Goal: Task Accomplishment & Management: Complete application form

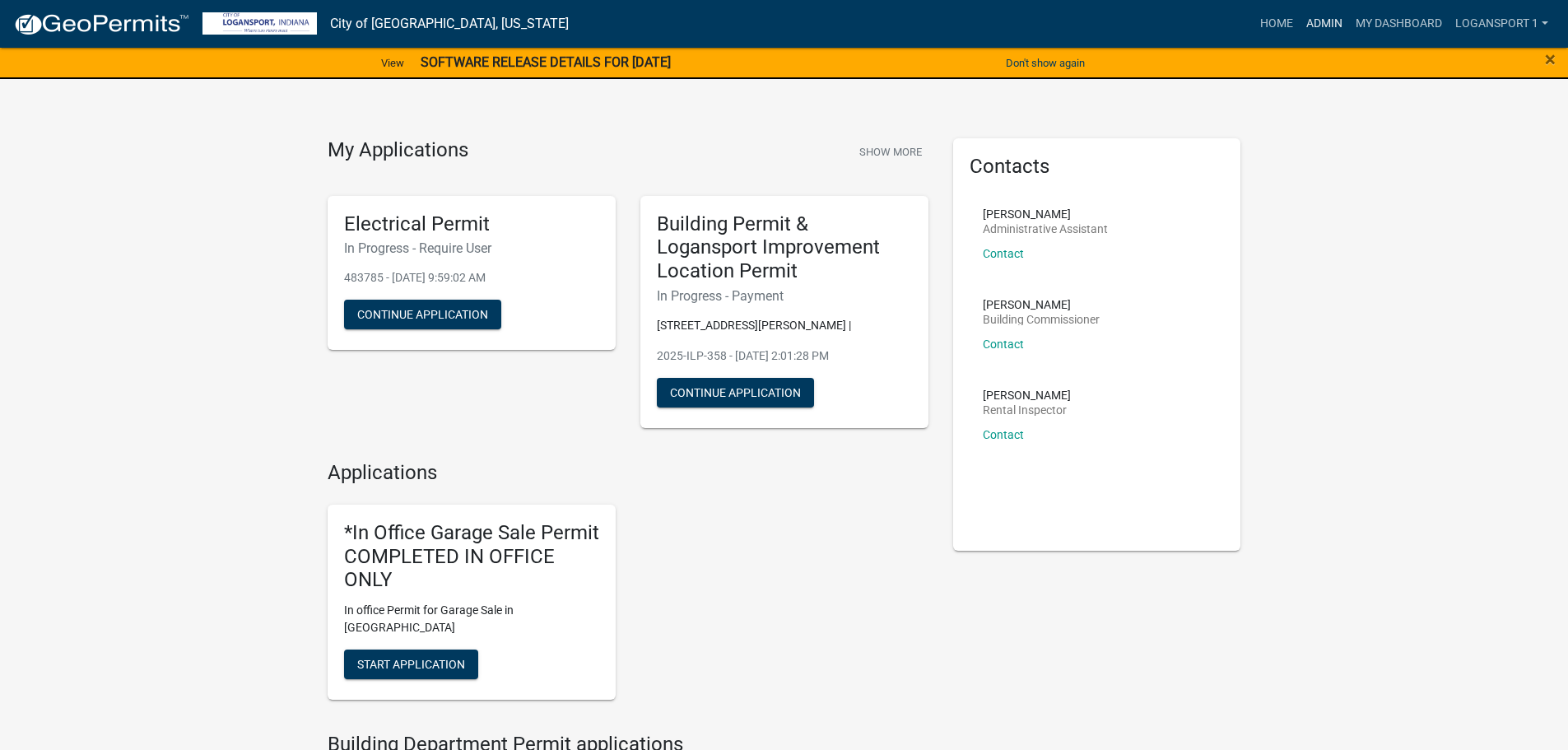
click at [1320, 11] on link "Admin" at bounding box center [1324, 23] width 50 height 32
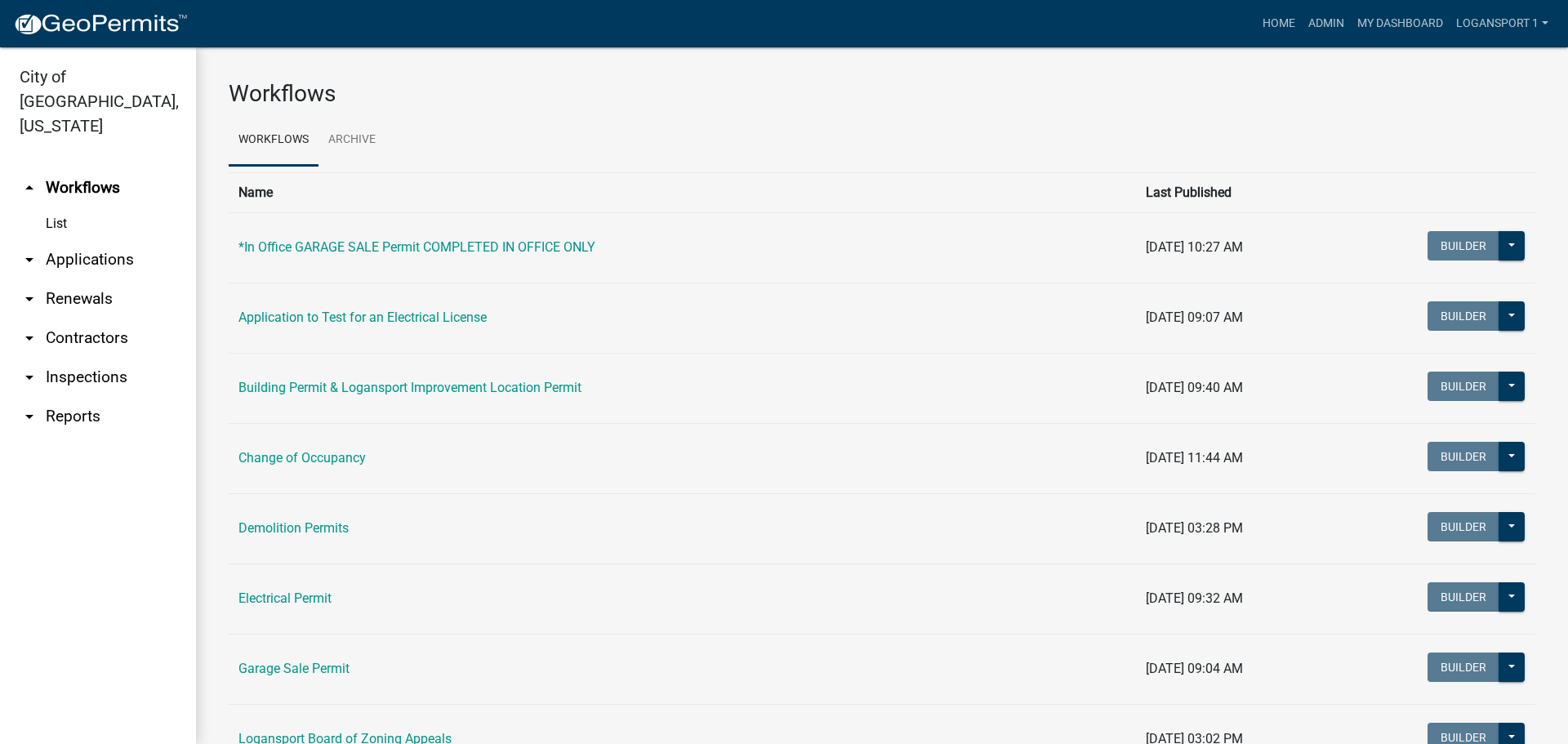
click at [63, 240] on link "arrow_drop_down Applications" at bounding box center [97, 260] width 196 height 39
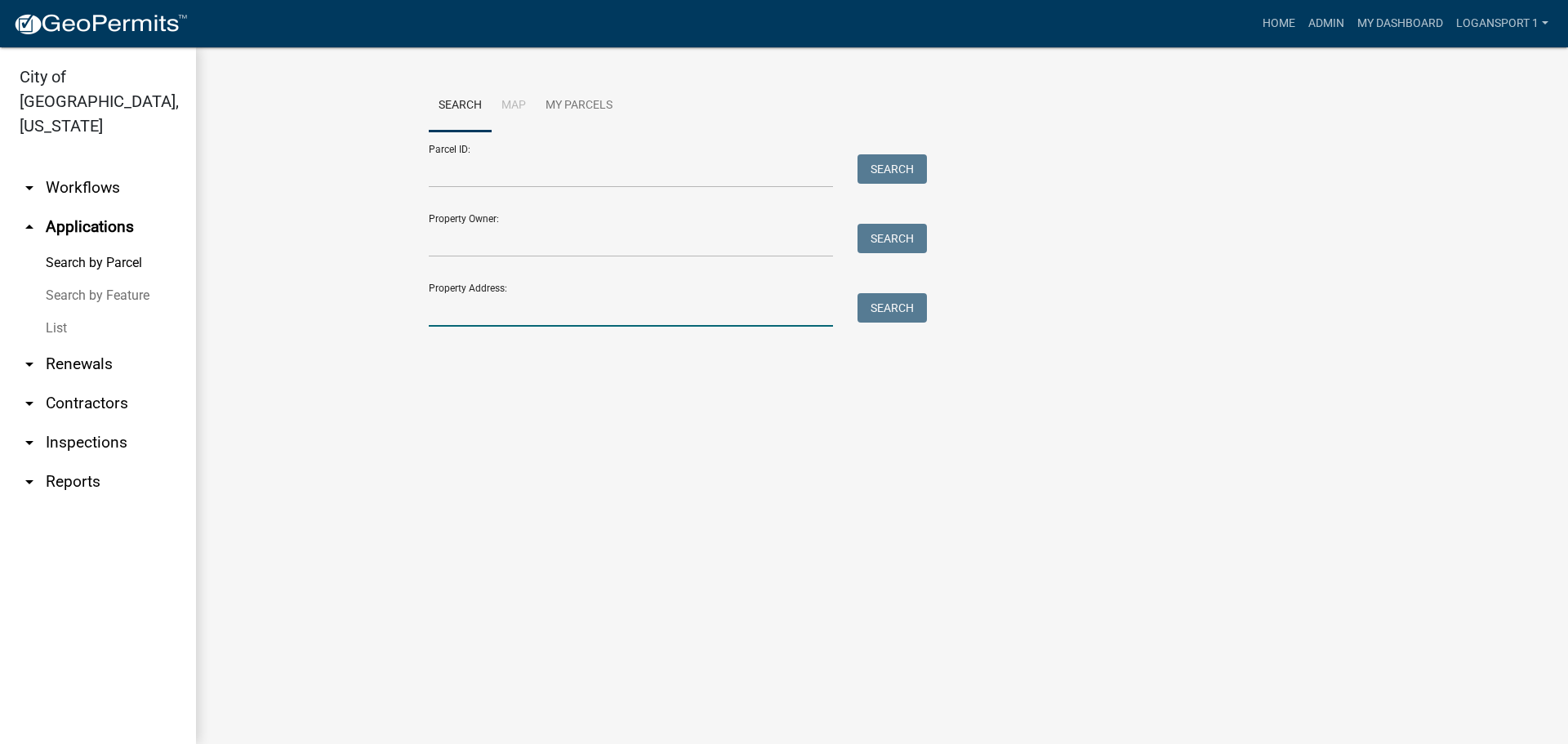
click at [520, 310] on input "Property Address:" at bounding box center [631, 309] width 404 height 33
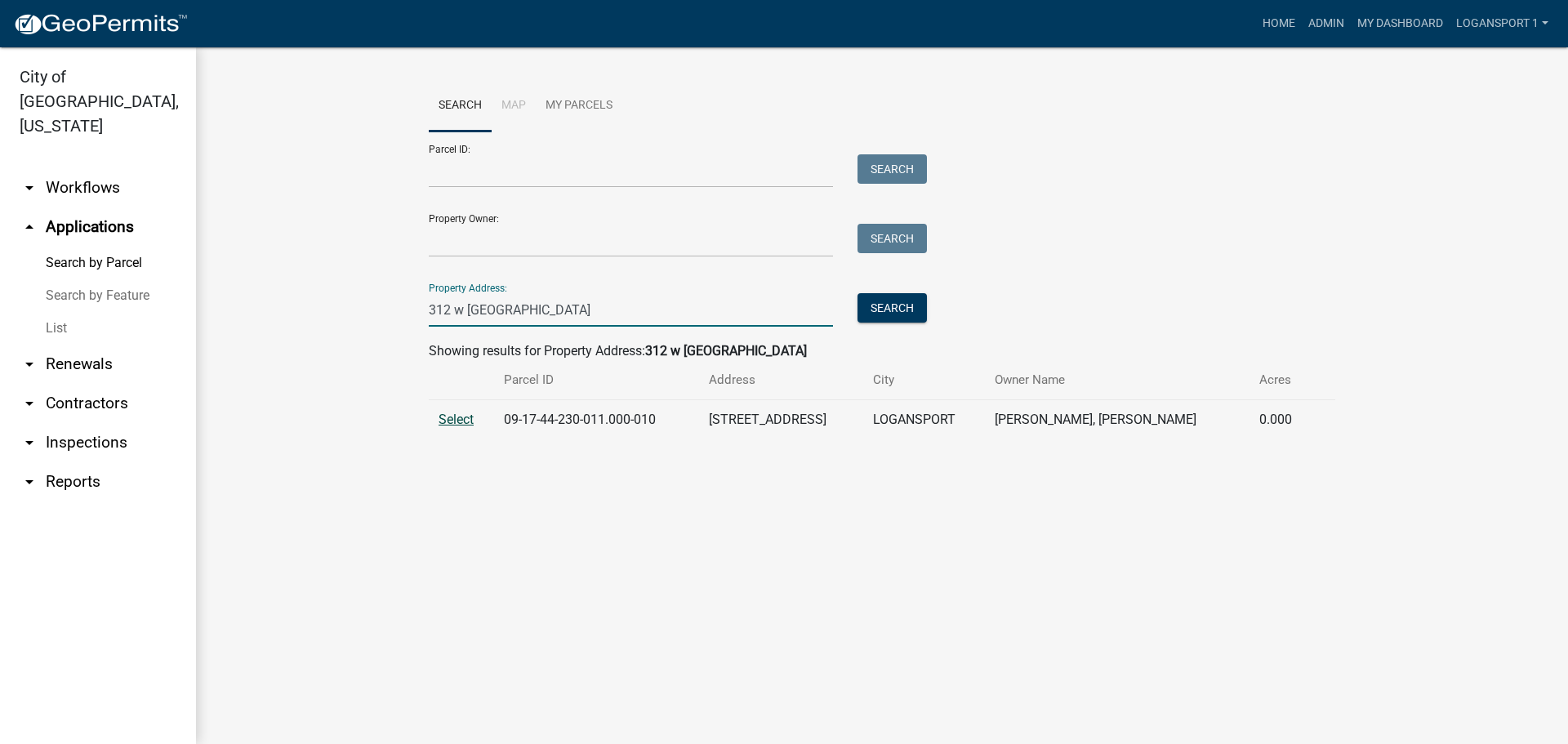
type input "312 w linden"
click at [467, 418] on span "Select" at bounding box center [456, 419] width 35 height 15
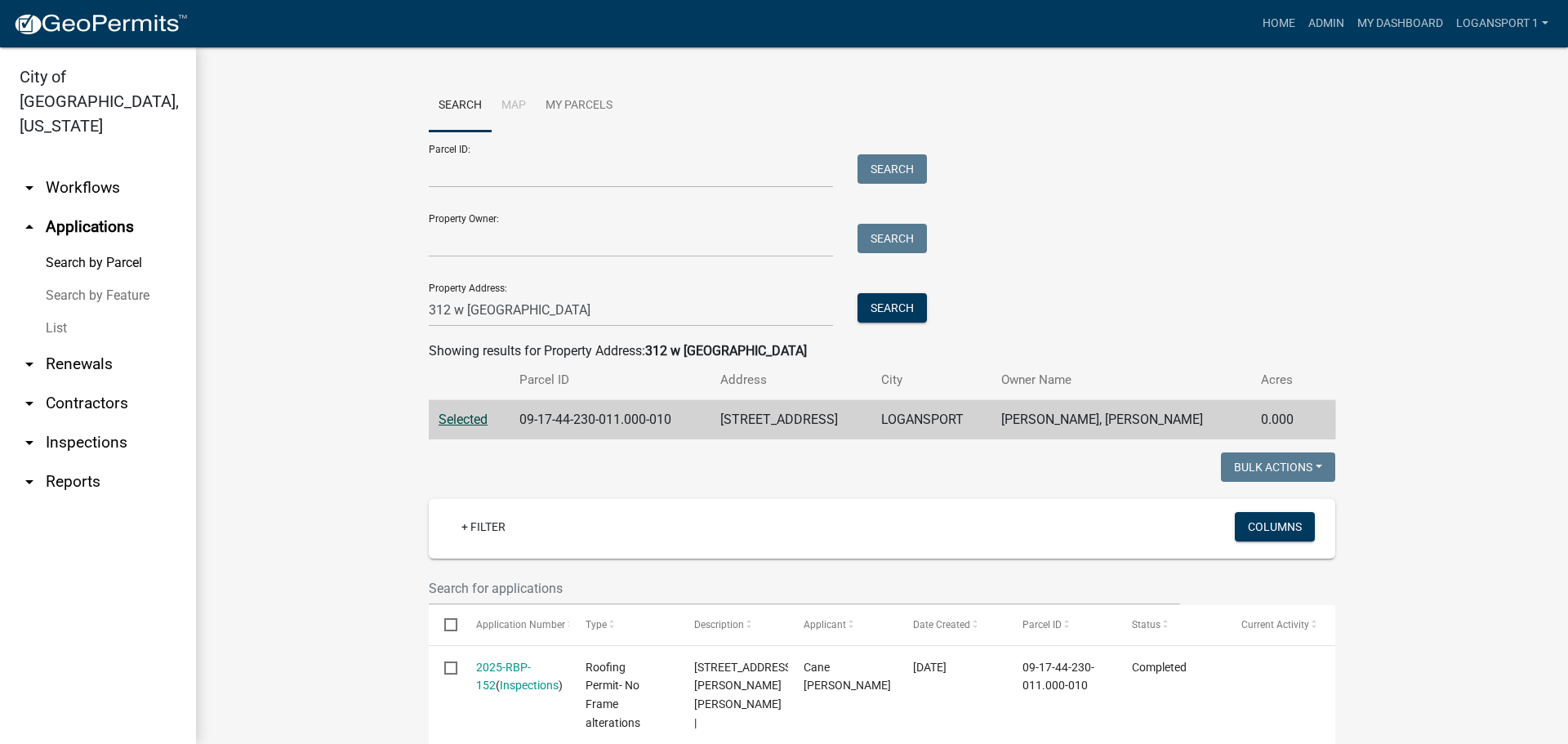
scroll to position [163, 0]
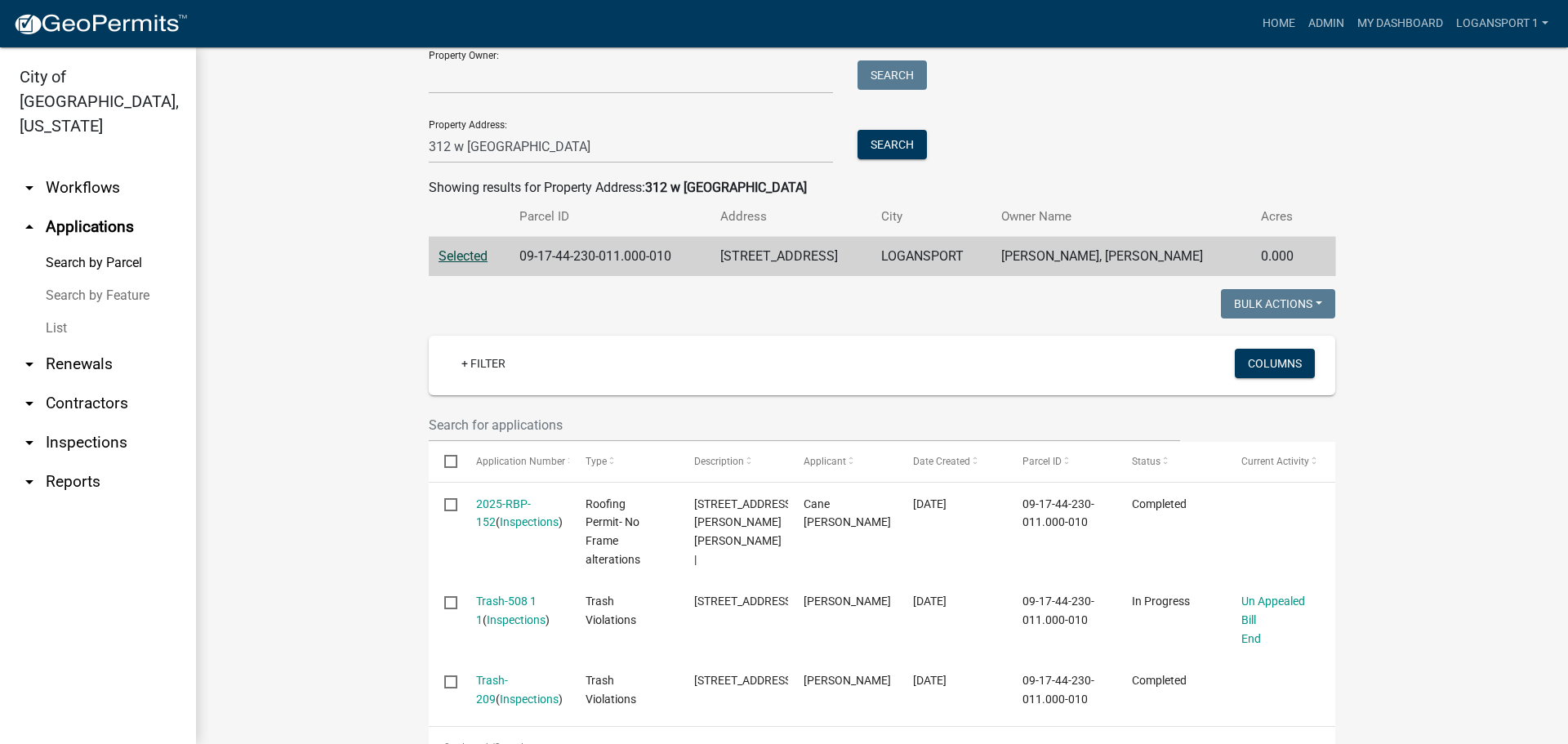
click at [1324, 227] on th at bounding box center [1324, 216] width 23 height 38
click at [1329, 17] on link "Admin" at bounding box center [1326, 23] width 49 height 31
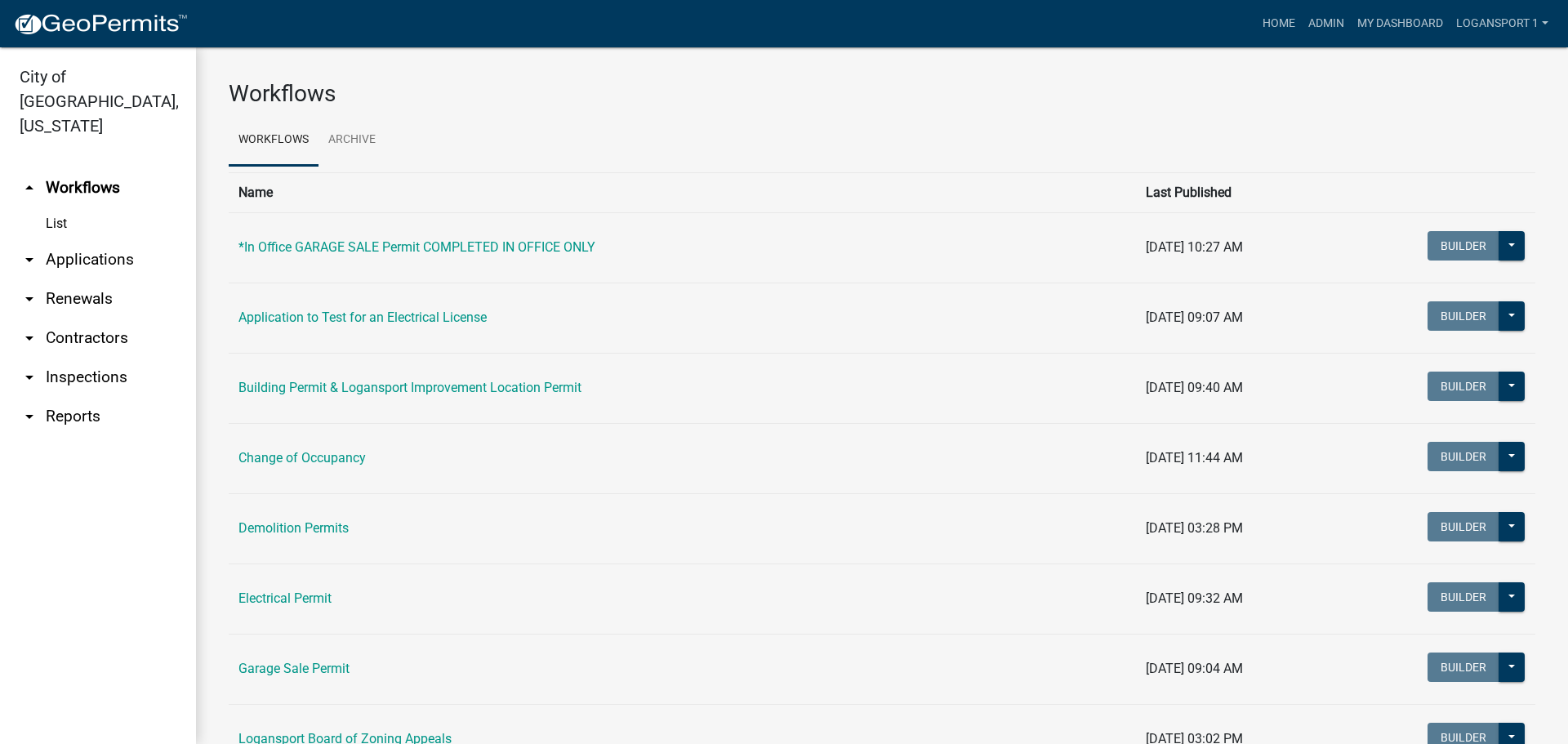
click at [46, 240] on link "arrow_drop_down Applications" at bounding box center [97, 260] width 196 height 39
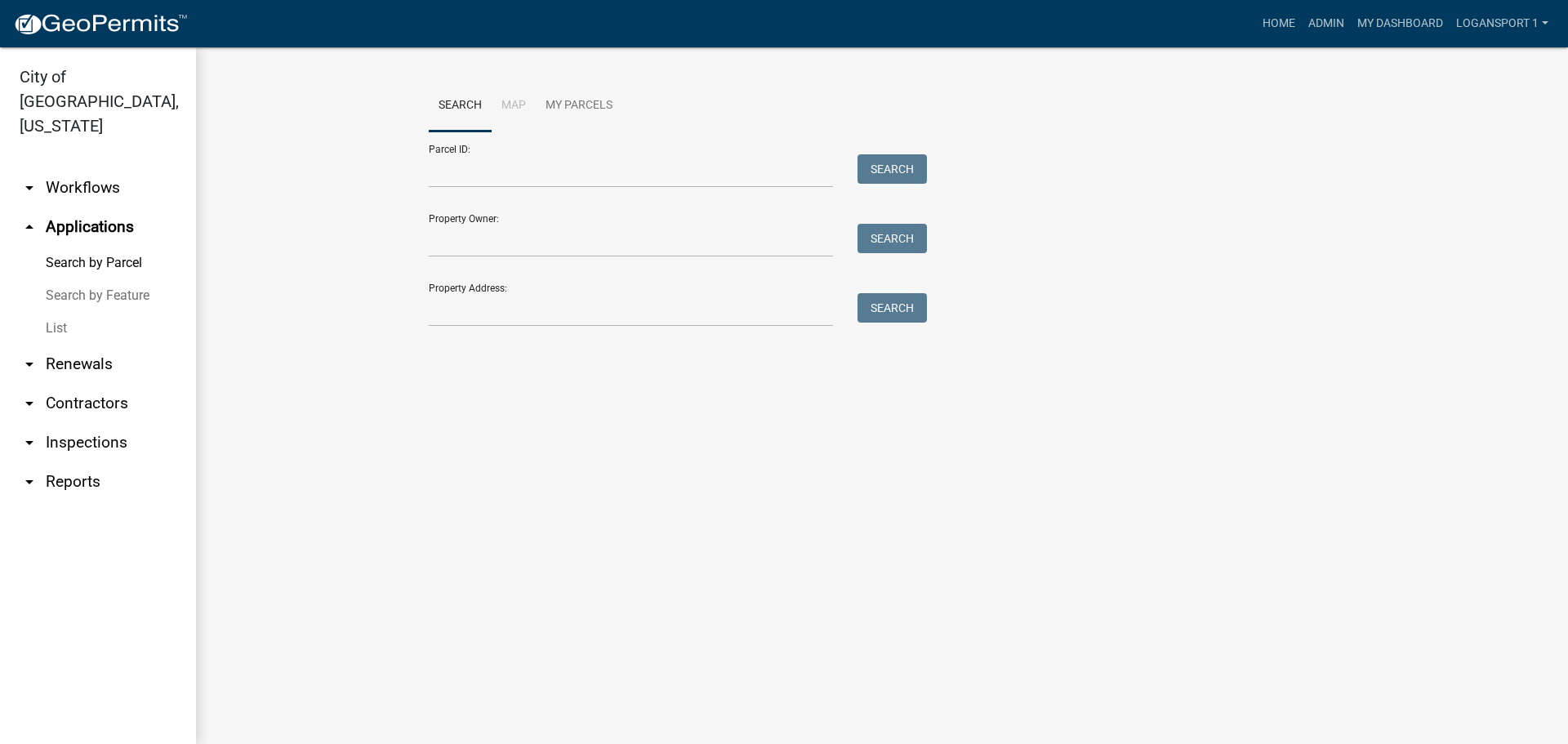
click at [55, 312] on link "List" at bounding box center [97, 328] width 196 height 33
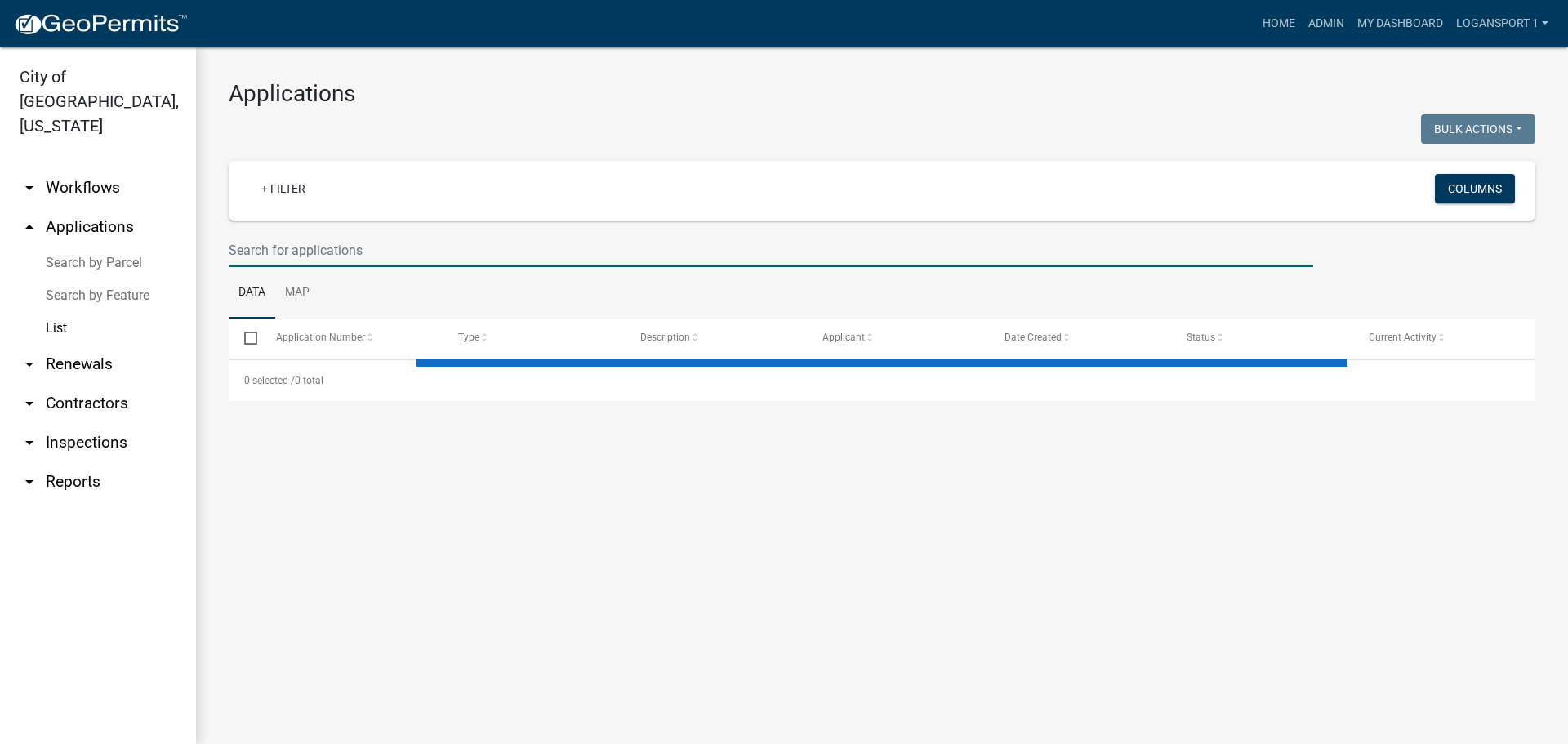
click at [300, 243] on input "text" at bounding box center [771, 249] width 1085 height 33
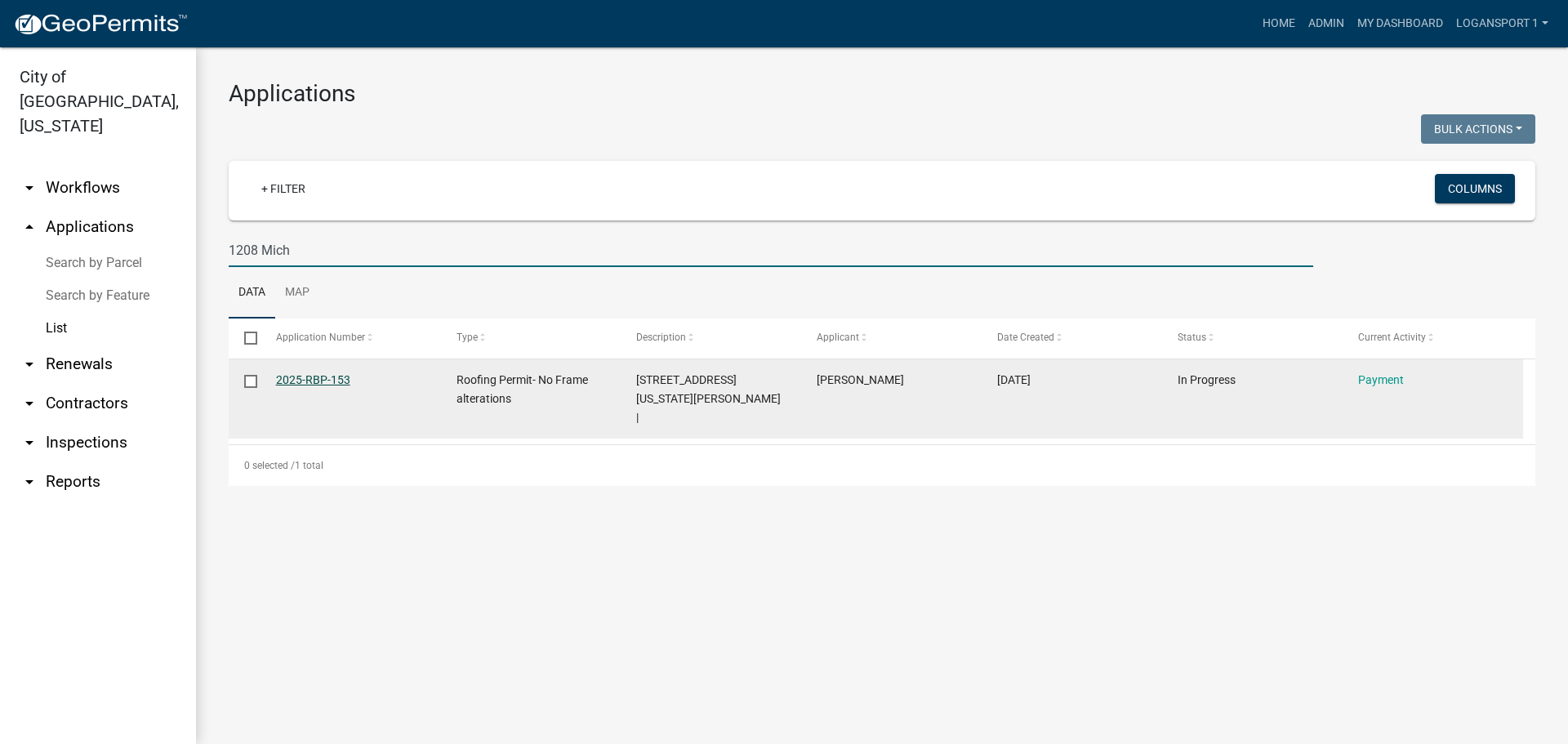
type input "1208 Mich"
click at [299, 374] on link "2025-RBP-153" at bounding box center [313, 380] width 74 height 13
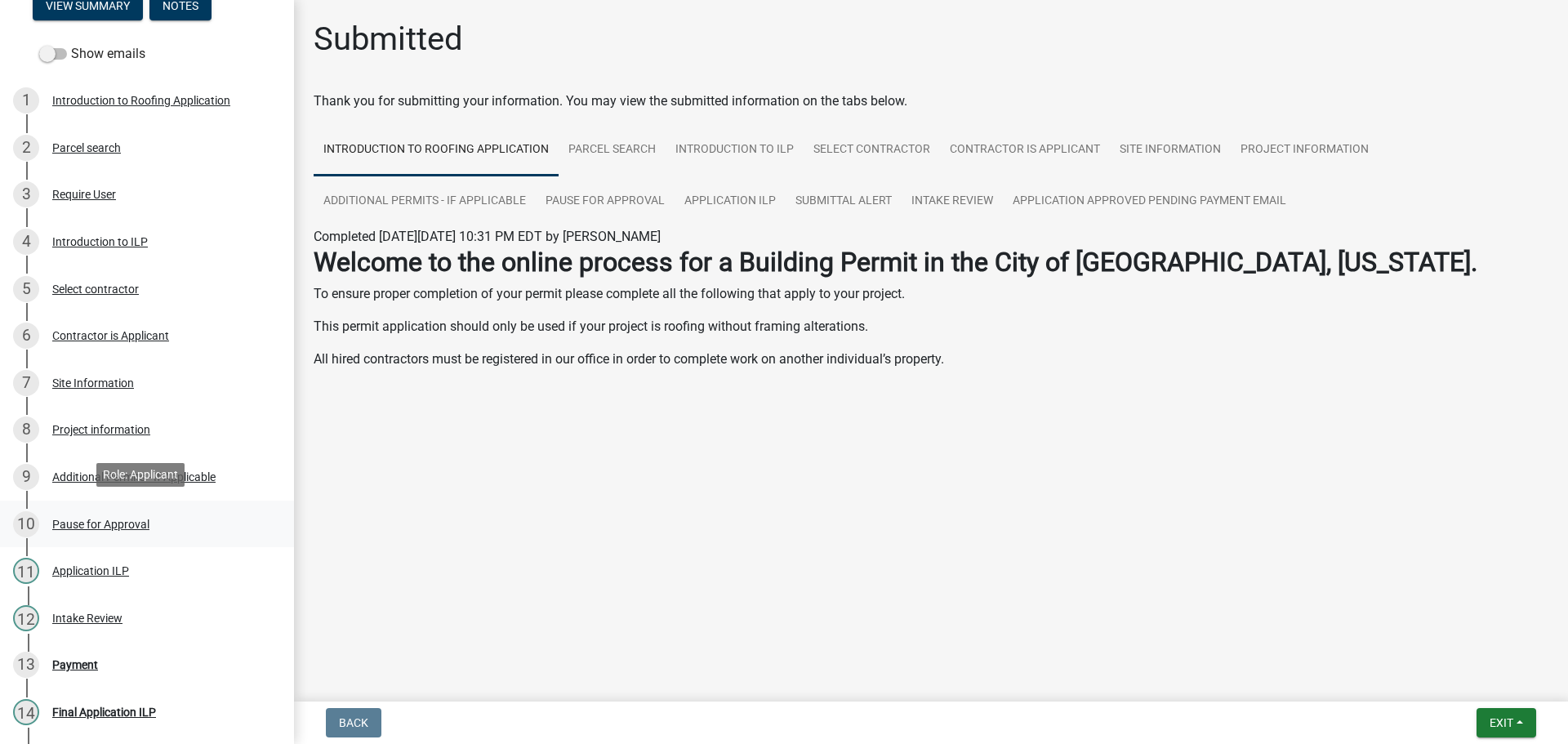
scroll to position [163, 0]
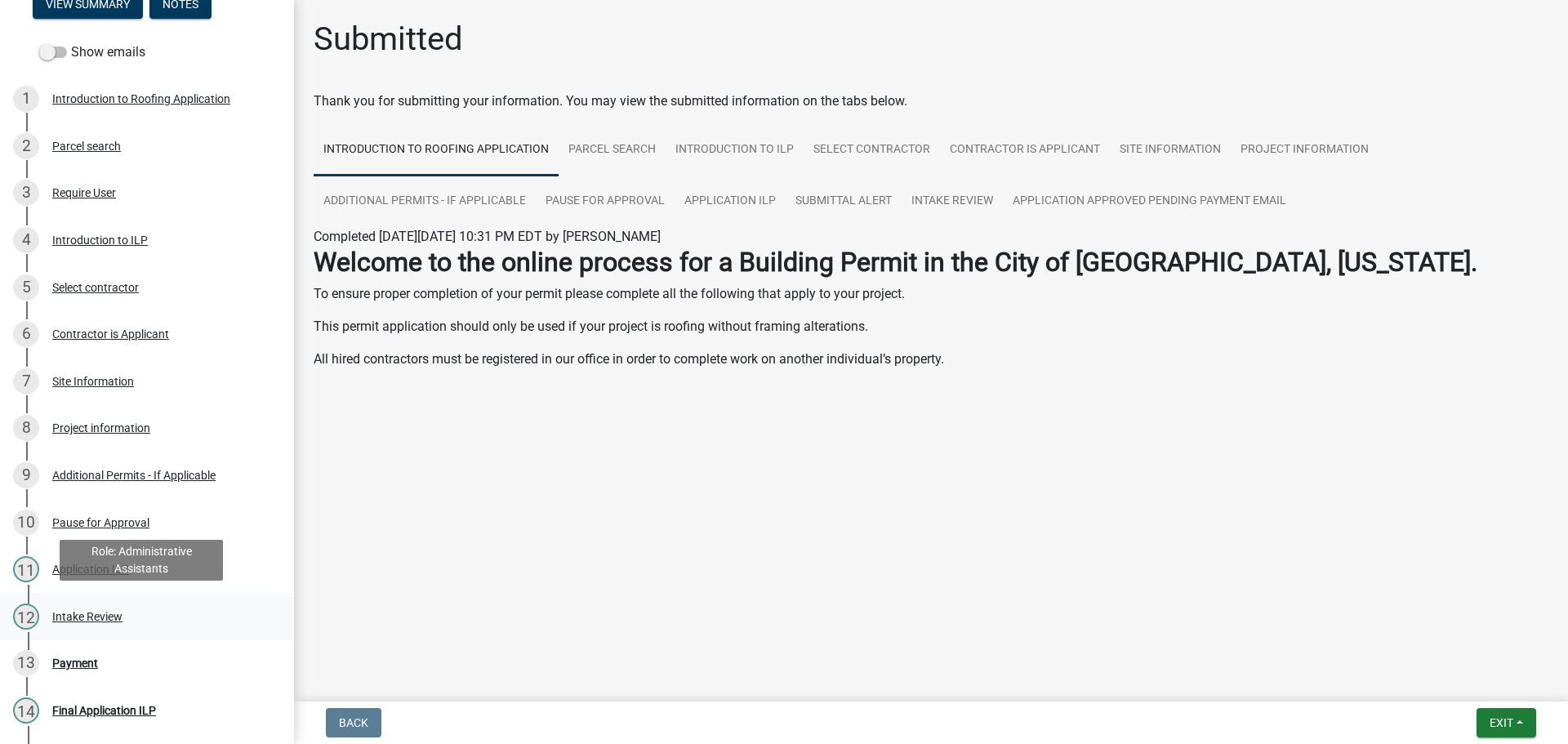
click at [72, 614] on div "Intake Review" at bounding box center [87, 616] width 71 height 12
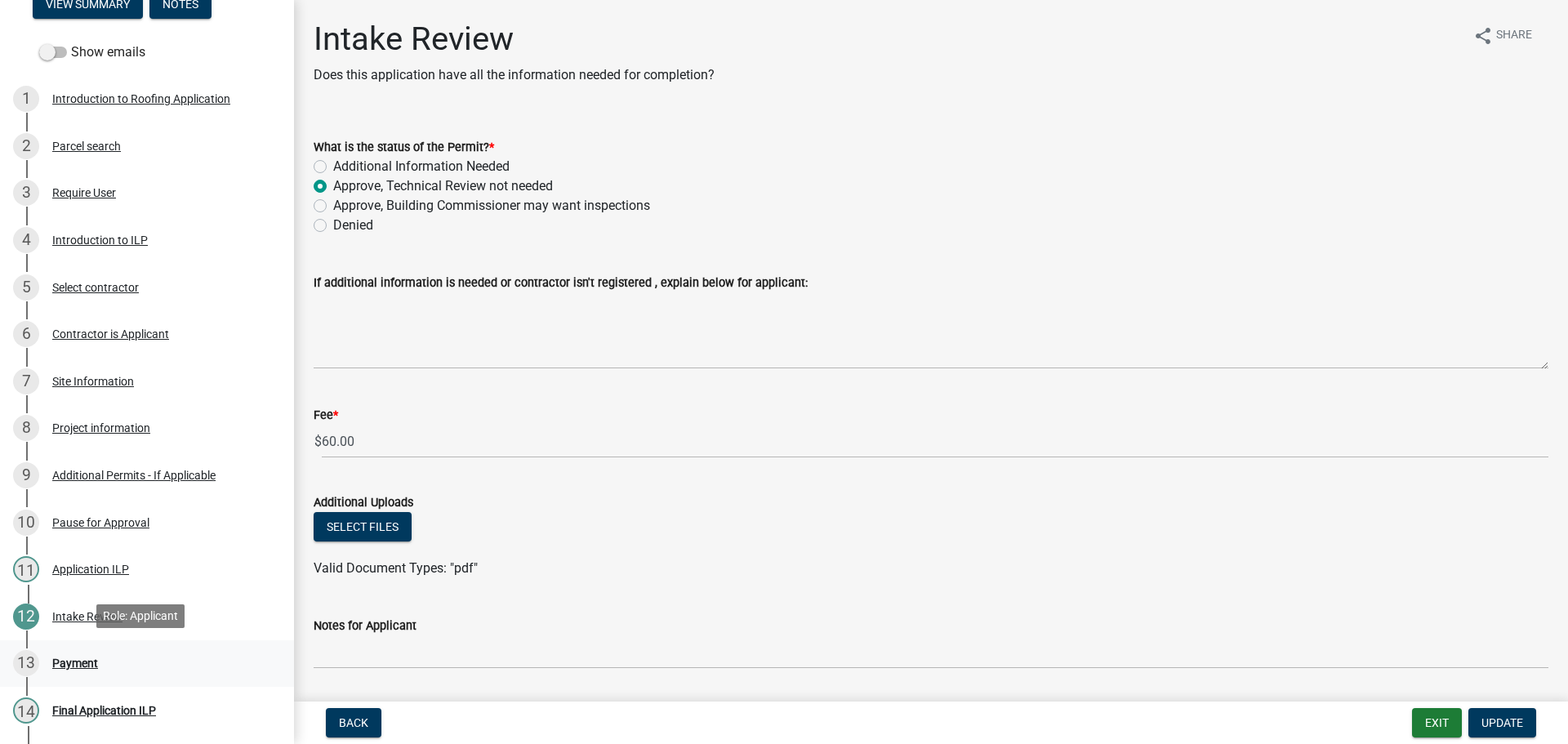
click at [71, 651] on div "13 Payment" at bounding box center [140, 663] width 255 height 26
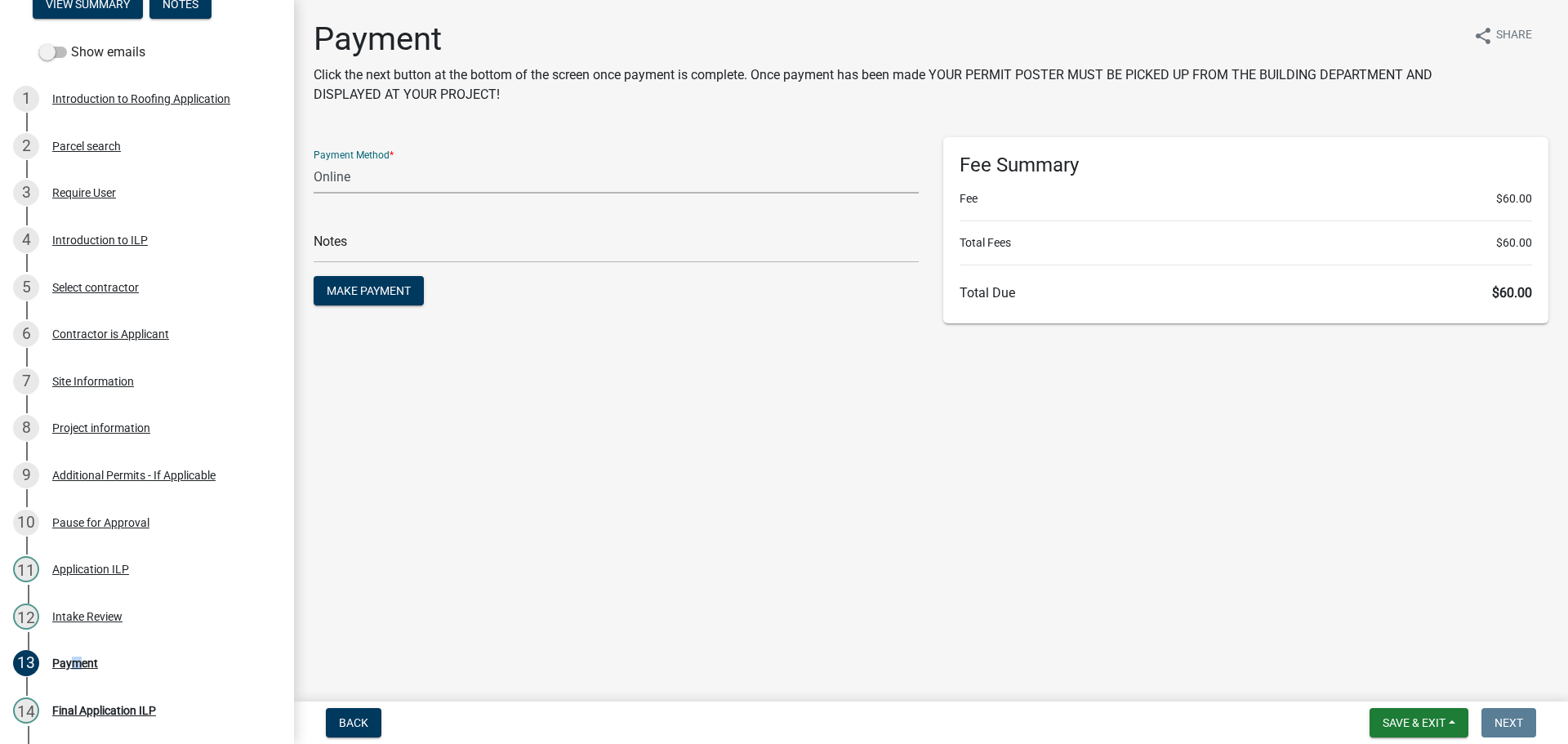
click at [403, 186] on select "Credit Card POS Check Cash Online" at bounding box center [616, 176] width 605 height 33
select select "1: 0"
click at [314, 160] on select "Credit Card POS Check Cash Online" at bounding box center [616, 176] width 605 height 33
click at [393, 253] on input "text" at bounding box center [616, 246] width 605 height 33
type input "118436"
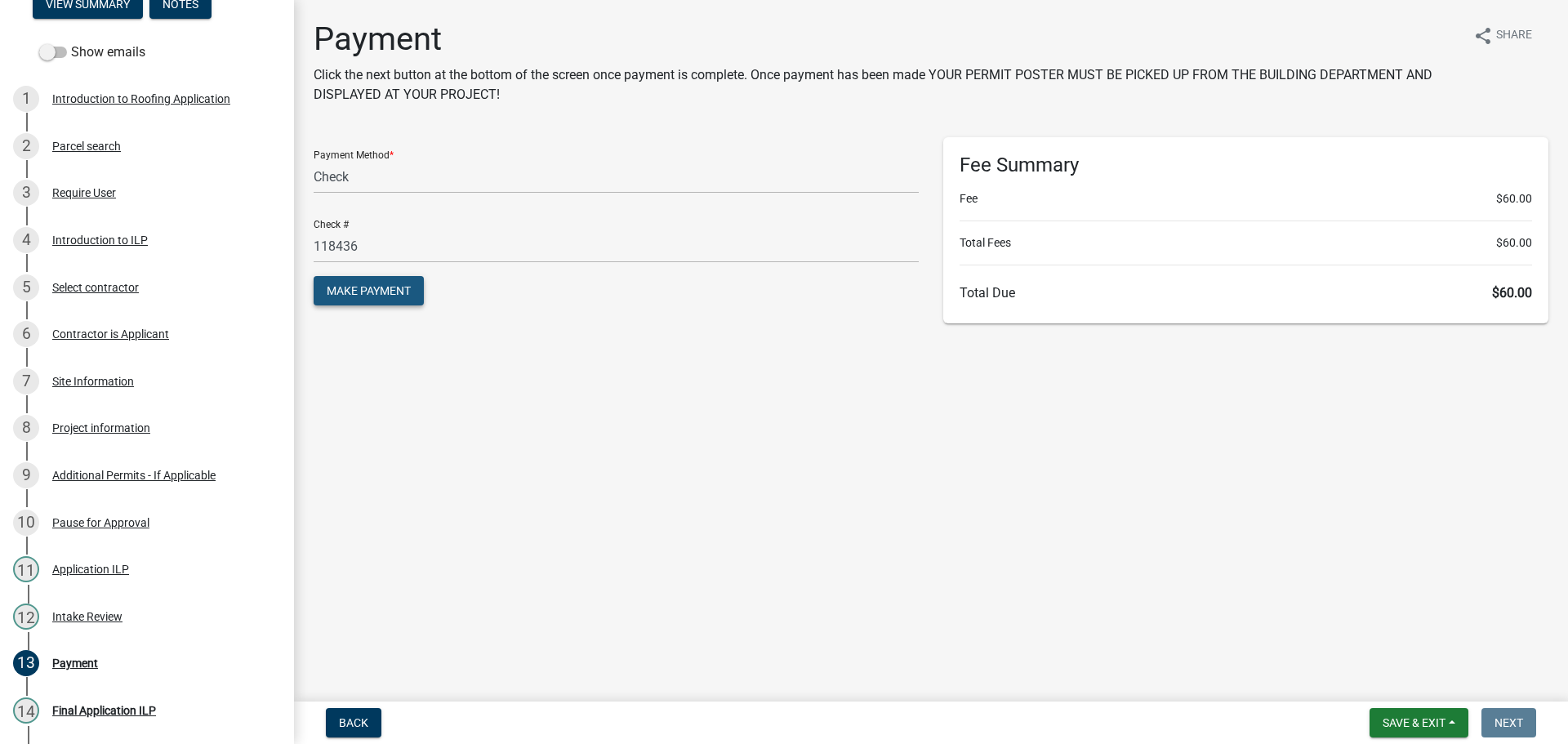
click at [386, 293] on span "Make Payment" at bounding box center [369, 290] width 84 height 13
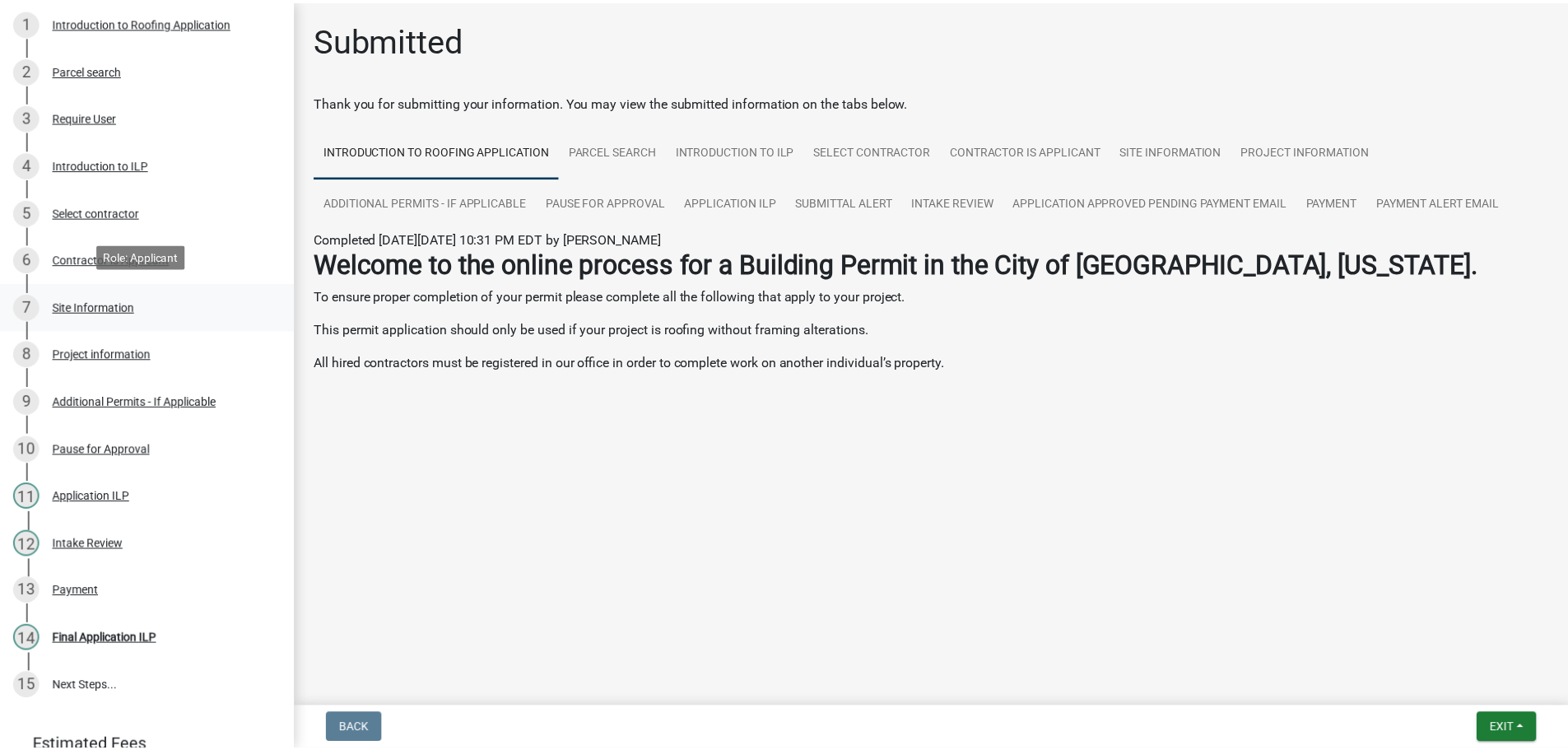
scroll to position [352, 0]
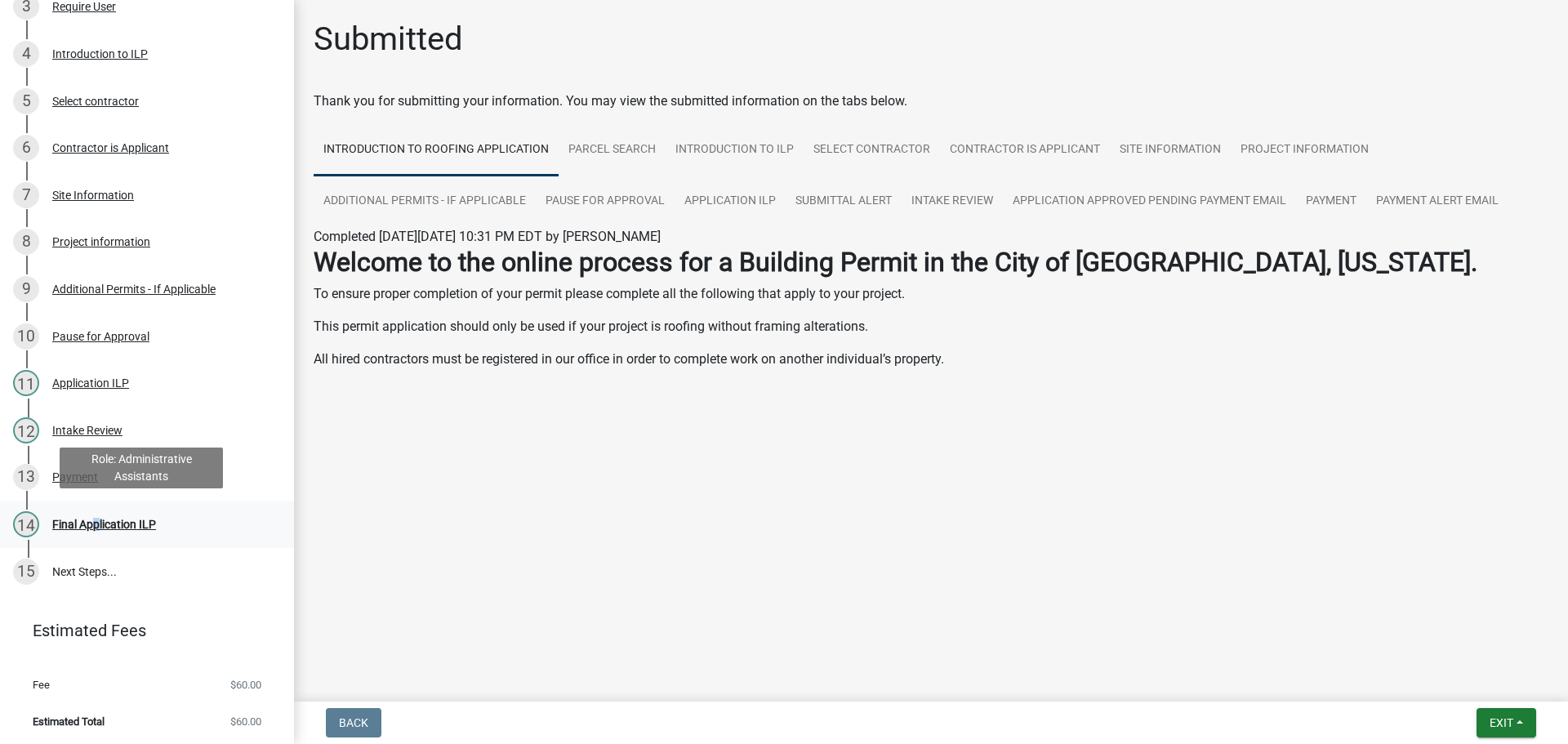
drag, startPoint x: 89, startPoint y: 521, endPoint x: 223, endPoint y: 498, distance: 136.0
click at [92, 522] on div "Final Application ILP" at bounding box center [104, 523] width 104 height 12
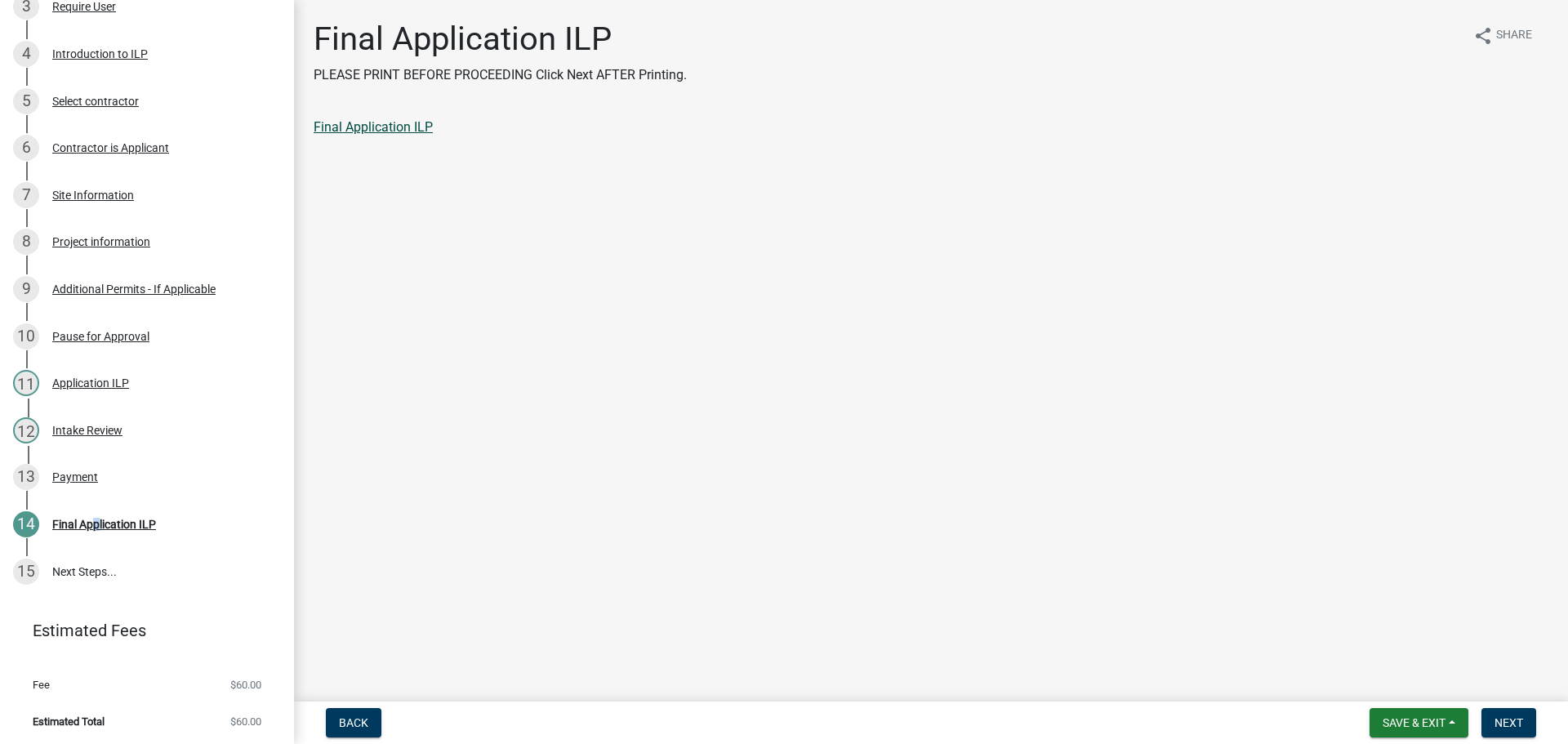
click at [414, 130] on link "Final Application ILP" at bounding box center [373, 126] width 119 height 15
click at [1505, 717] on span "Next" at bounding box center [1509, 723] width 29 height 13
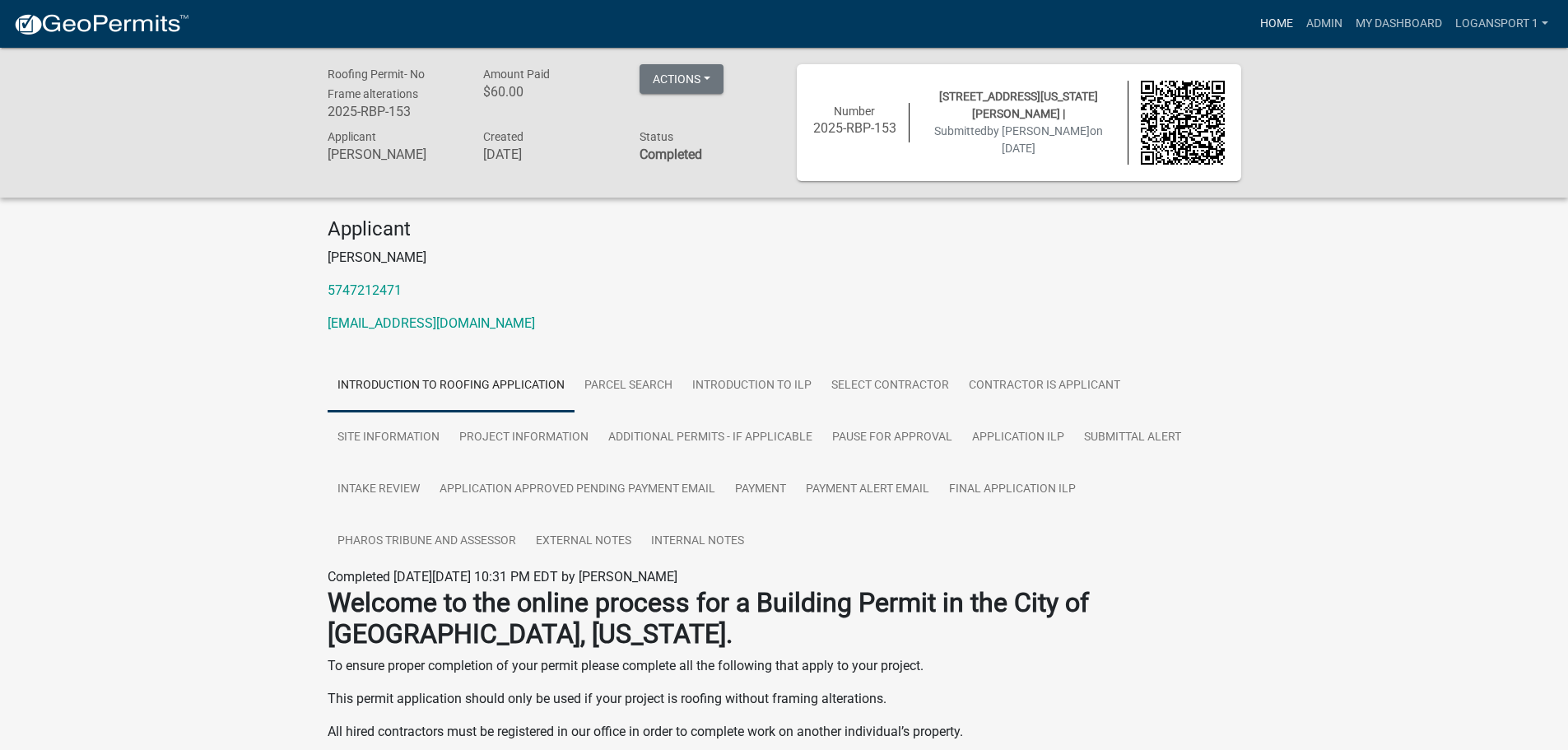
click at [1281, 19] on link "Home" at bounding box center [1276, 23] width 46 height 32
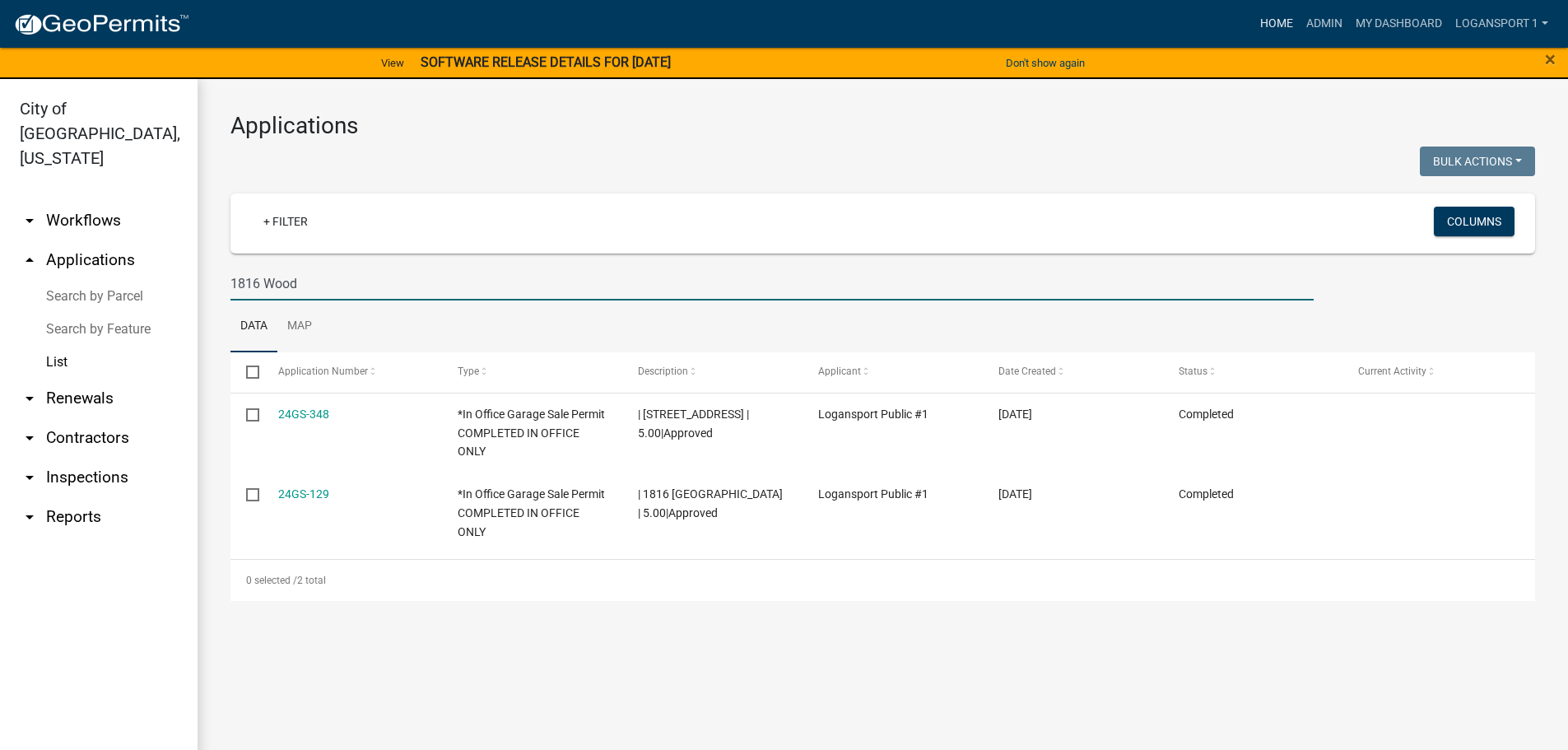
click at [1285, 24] on link "Home" at bounding box center [1276, 23] width 46 height 32
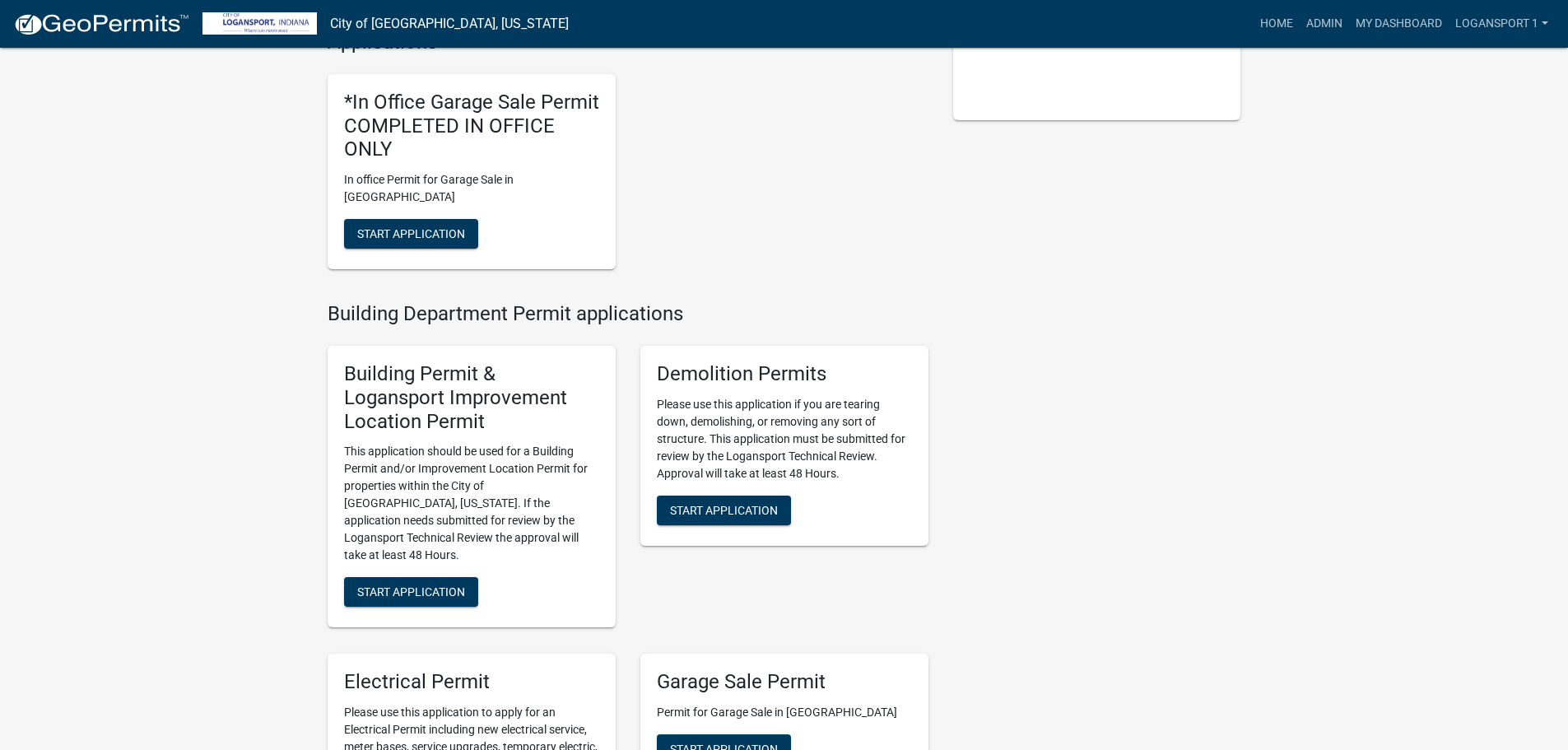
scroll to position [411, 0]
click at [387, 584] on span "Start Application" at bounding box center [412, 591] width 108 height 14
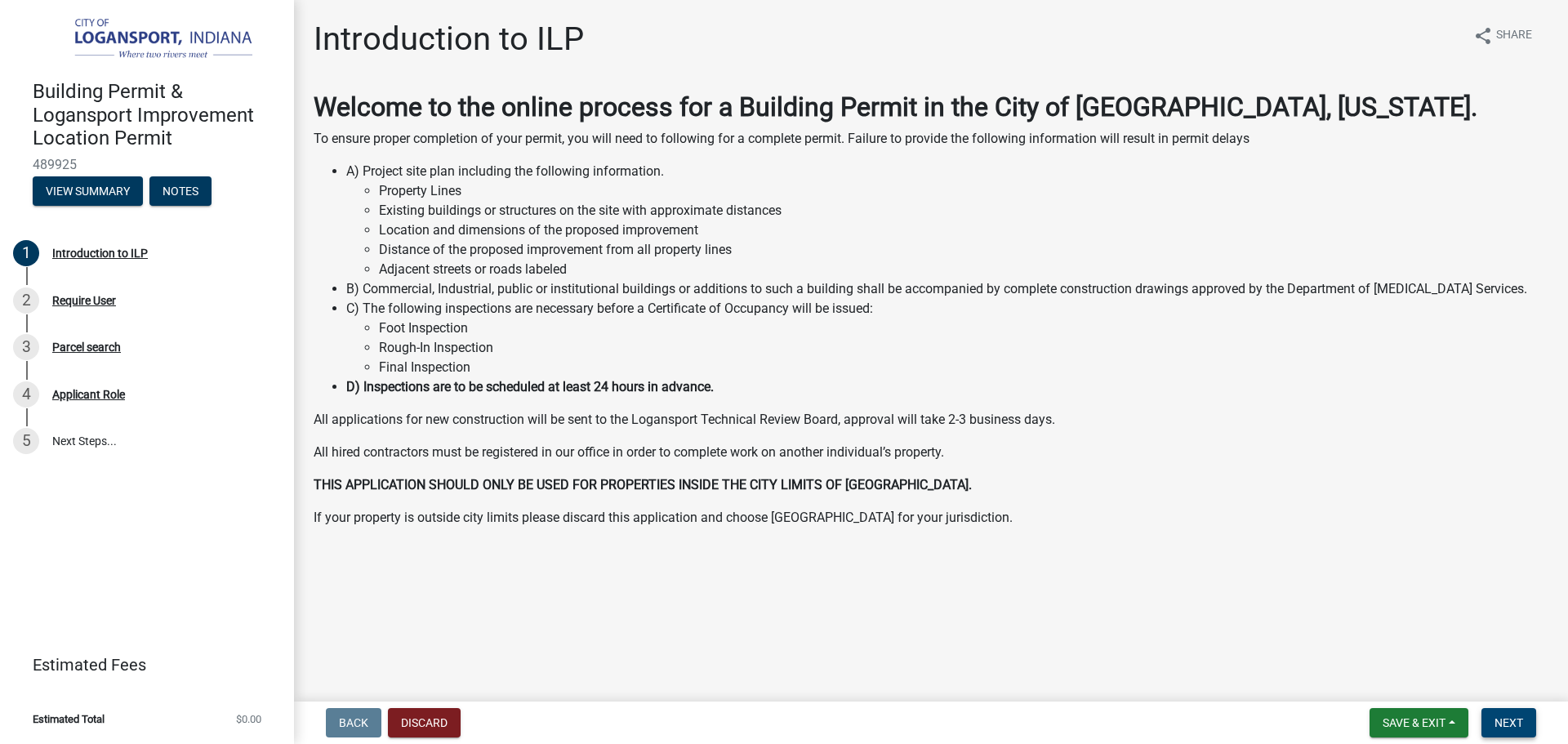
click at [1524, 718] on button "Next" at bounding box center [1508, 722] width 55 height 29
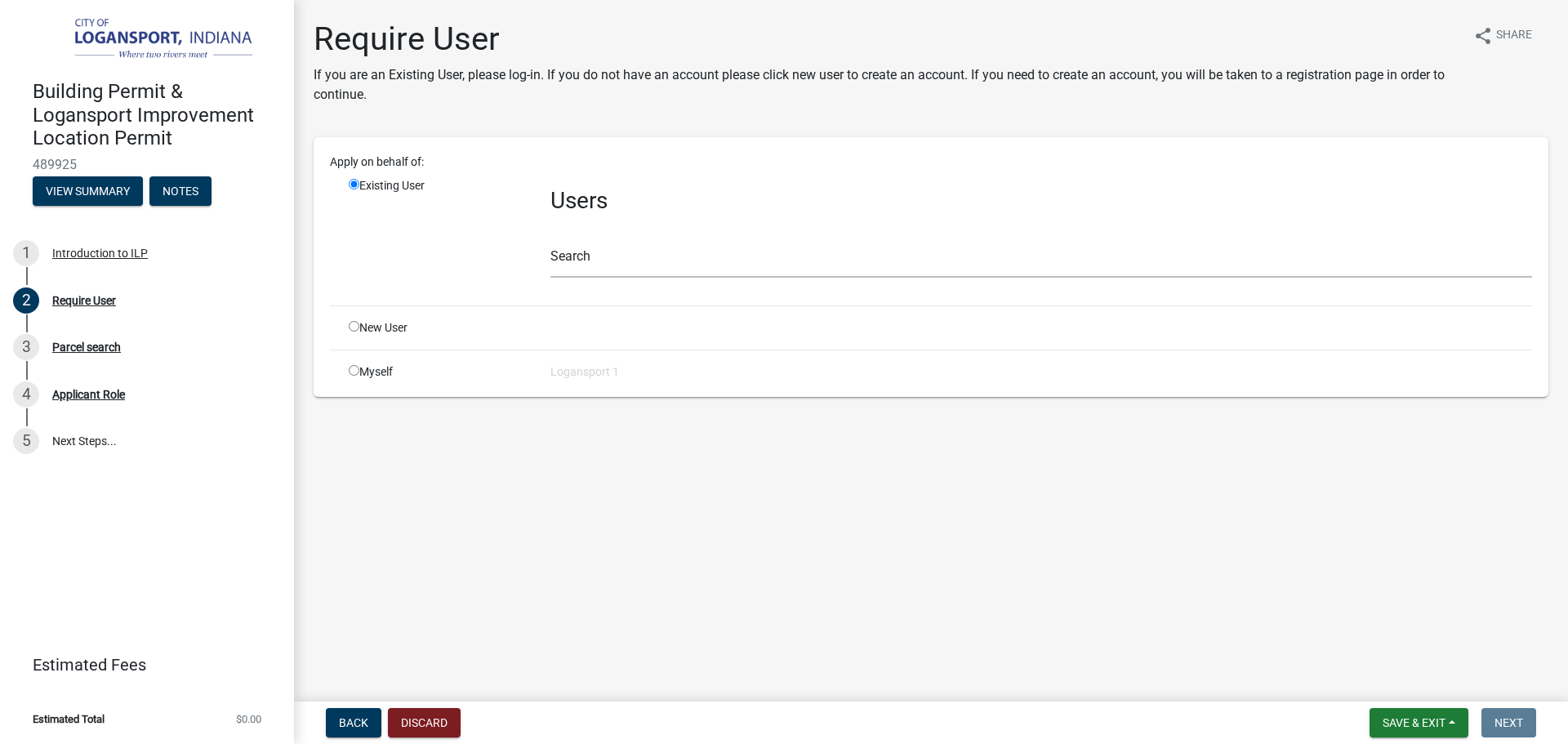
click at [391, 333] on div "New User" at bounding box center [438, 327] width 202 height 17
click at [356, 328] on input "radio" at bounding box center [354, 326] width 11 height 11
radio input "true"
radio input "false"
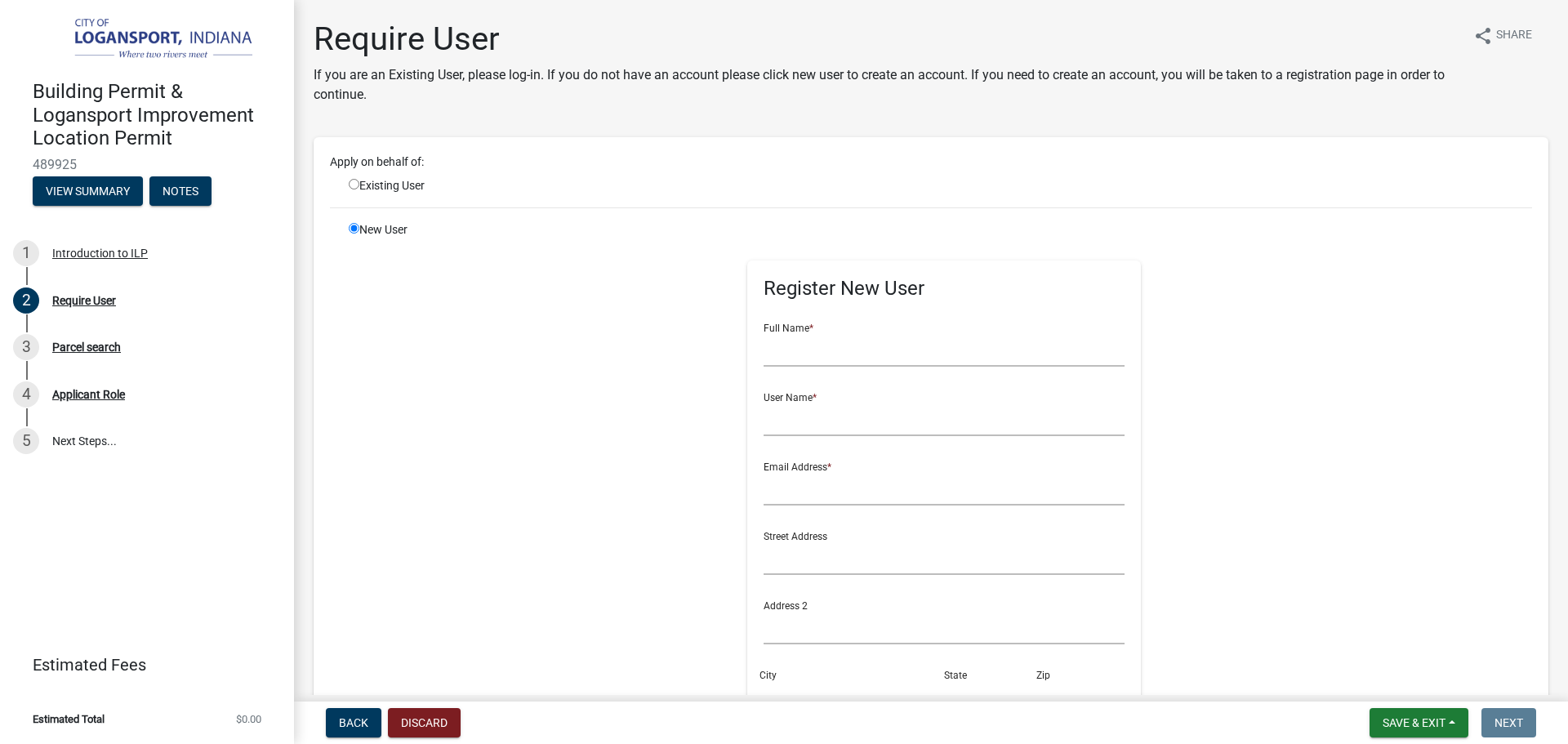
scroll to position [81, 0]
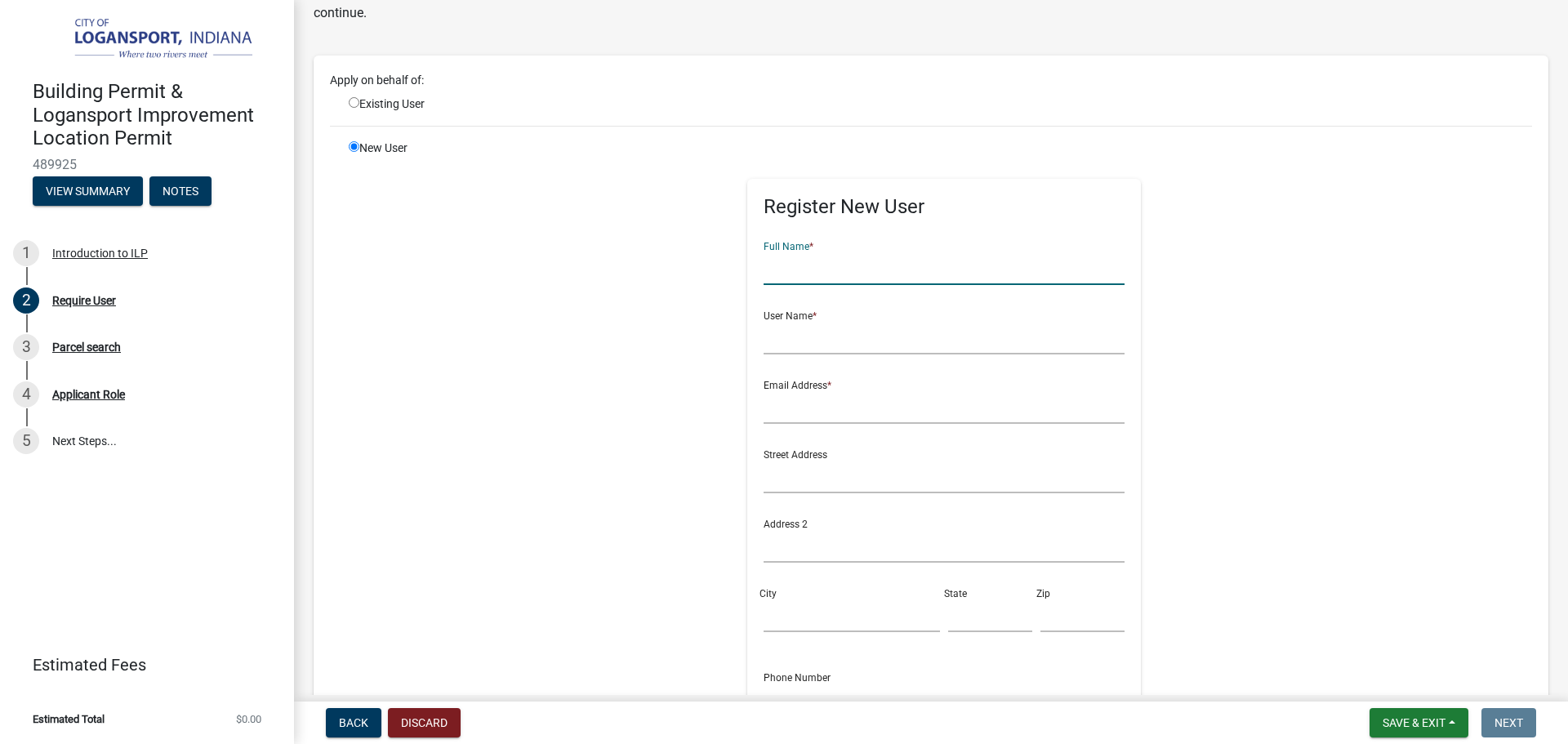
click at [825, 264] on input "text" at bounding box center [944, 268] width 362 height 33
type input "[PERSON_NAME]"
click at [820, 341] on input "text" at bounding box center [944, 337] width 362 height 33
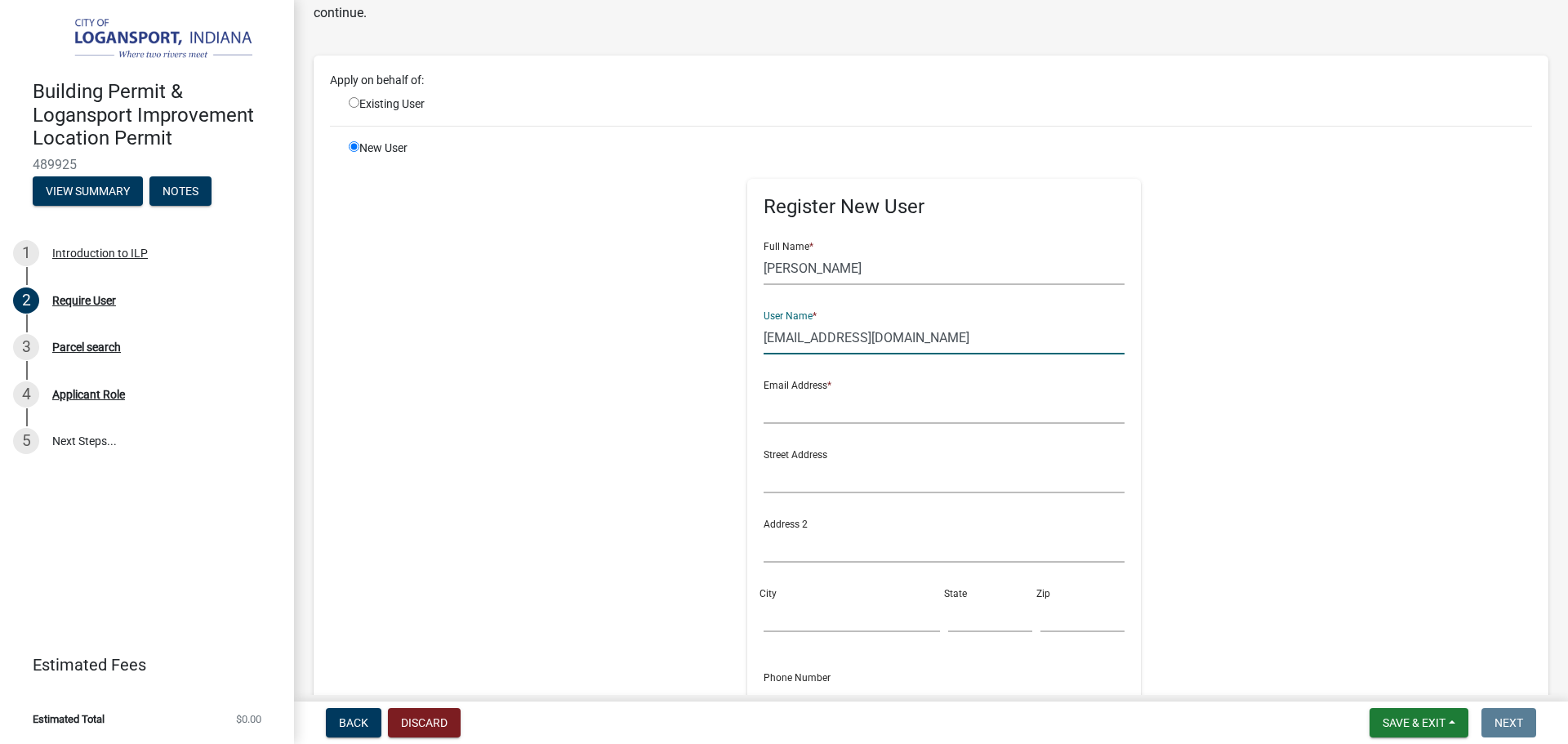
click at [910, 337] on input "eliasperez0910.ep@gmail.com" at bounding box center [944, 337] width 362 height 33
type input "eliasperez0910.ep@gmail.com"
click at [823, 403] on input "text" at bounding box center [944, 406] width 362 height 33
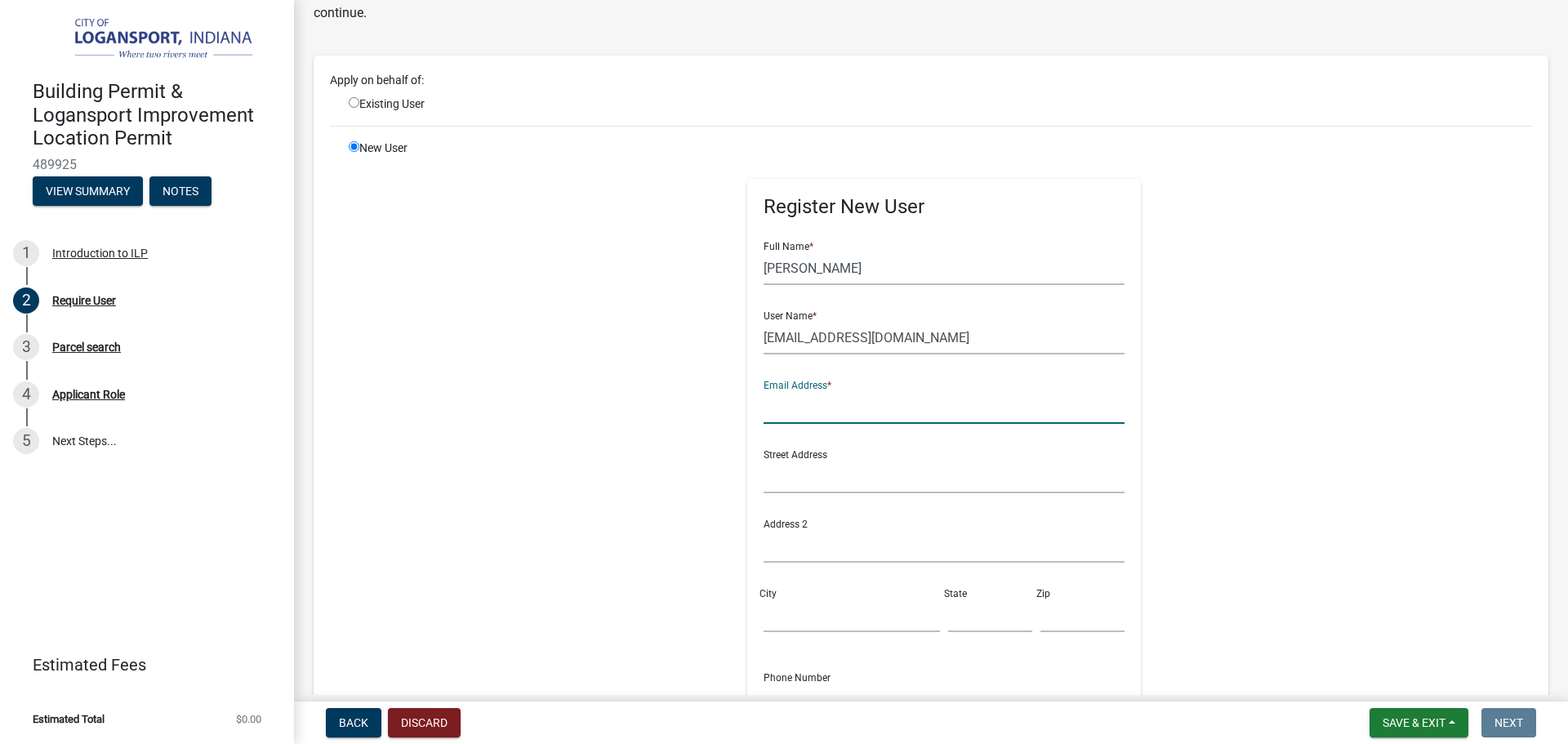
paste input "eliasperez0910.ep@gmail.com"
type input "eliasperez0910.ep@gmail.com"
click at [650, 419] on div "Register New User Full Name * elias perez User Name * eliasperez0910.ep@gmail.c…" at bounding box center [944, 506] width 837 height 735
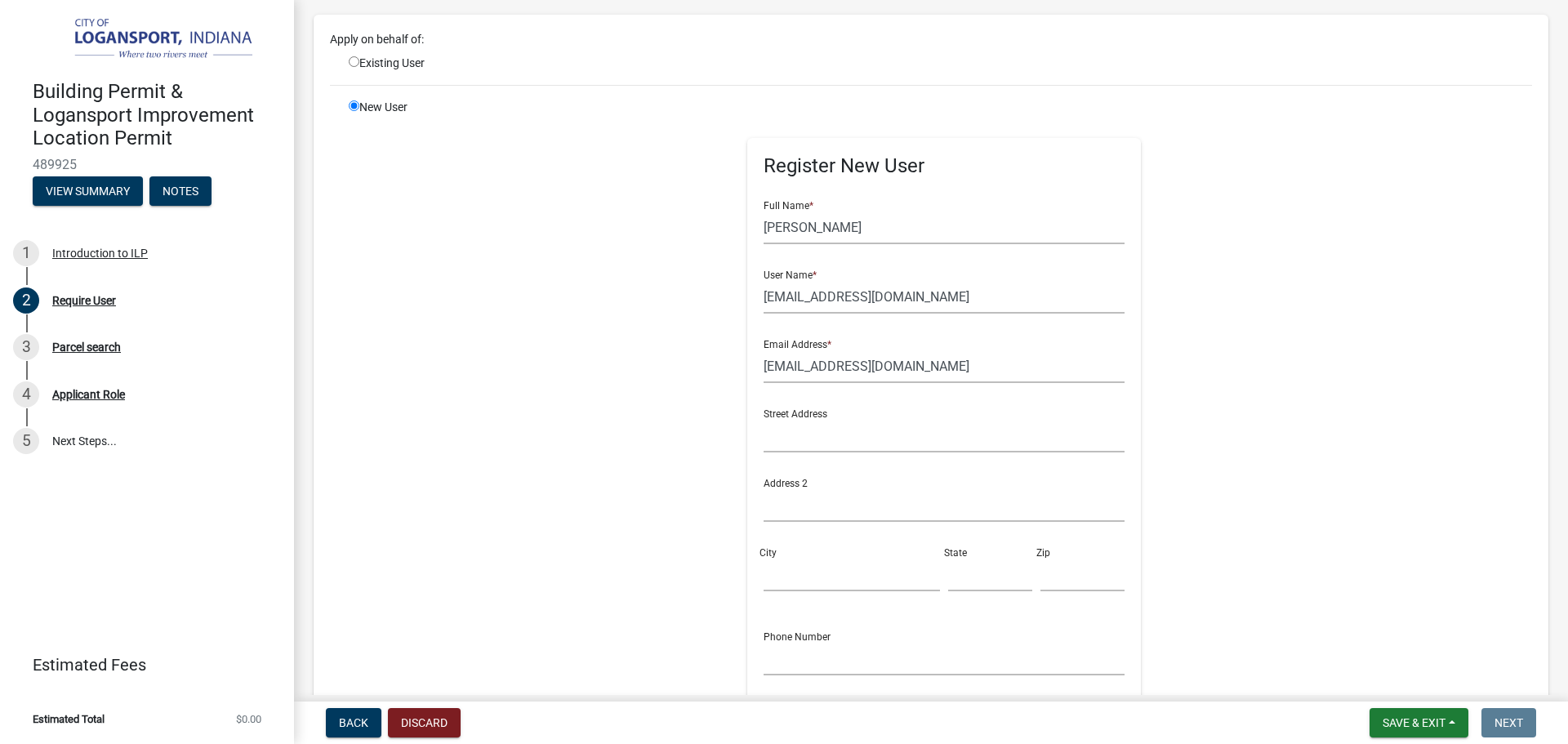
scroll to position [163, 0]
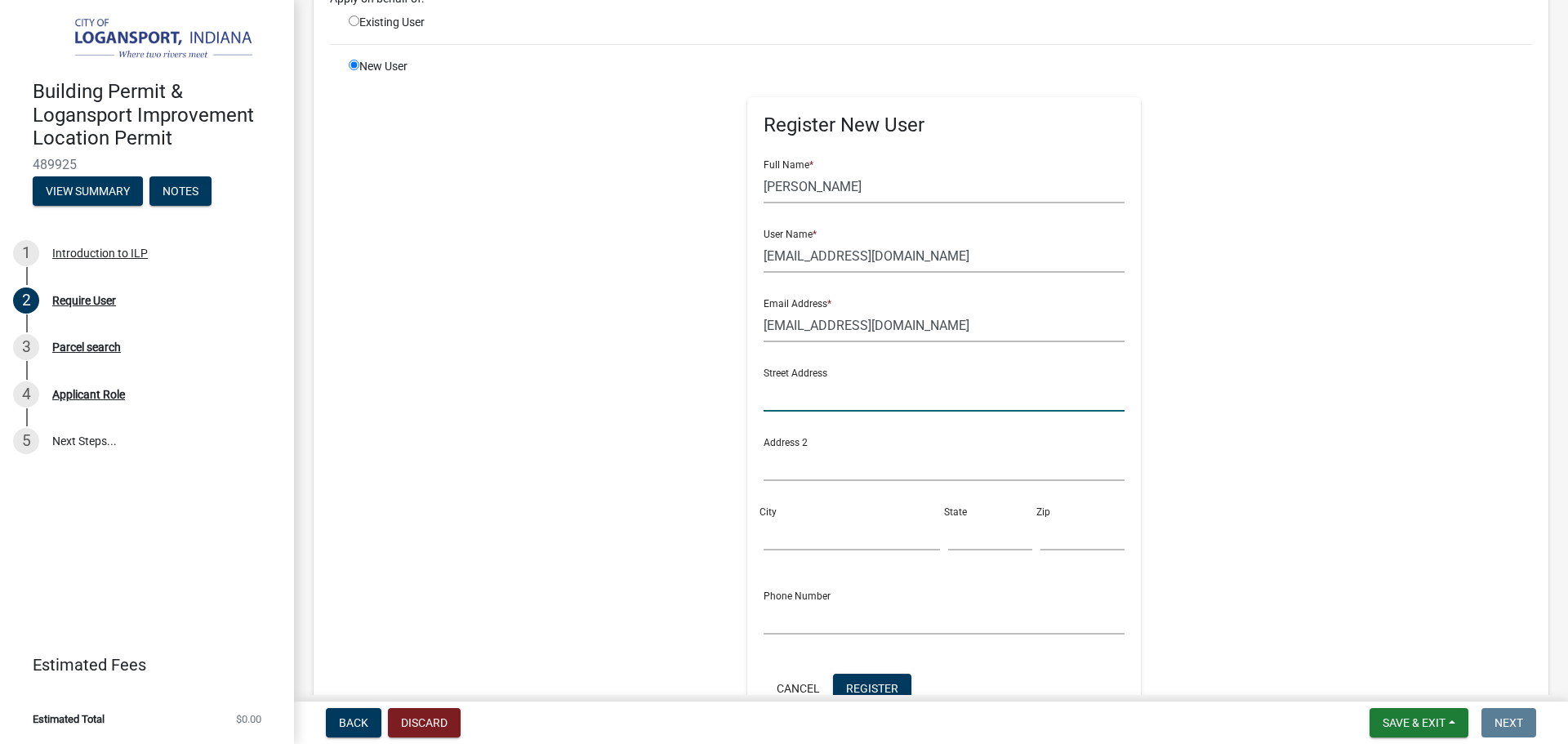
click at [818, 381] on input "text" at bounding box center [944, 394] width 362 height 33
click at [825, 392] on input "text" at bounding box center [944, 394] width 362 height 33
type input "805 21st st"
drag, startPoint x: 818, startPoint y: 467, endPoint x: 810, endPoint y: 483, distance: 17.9
click at [818, 467] on input "text" at bounding box center [944, 464] width 362 height 33
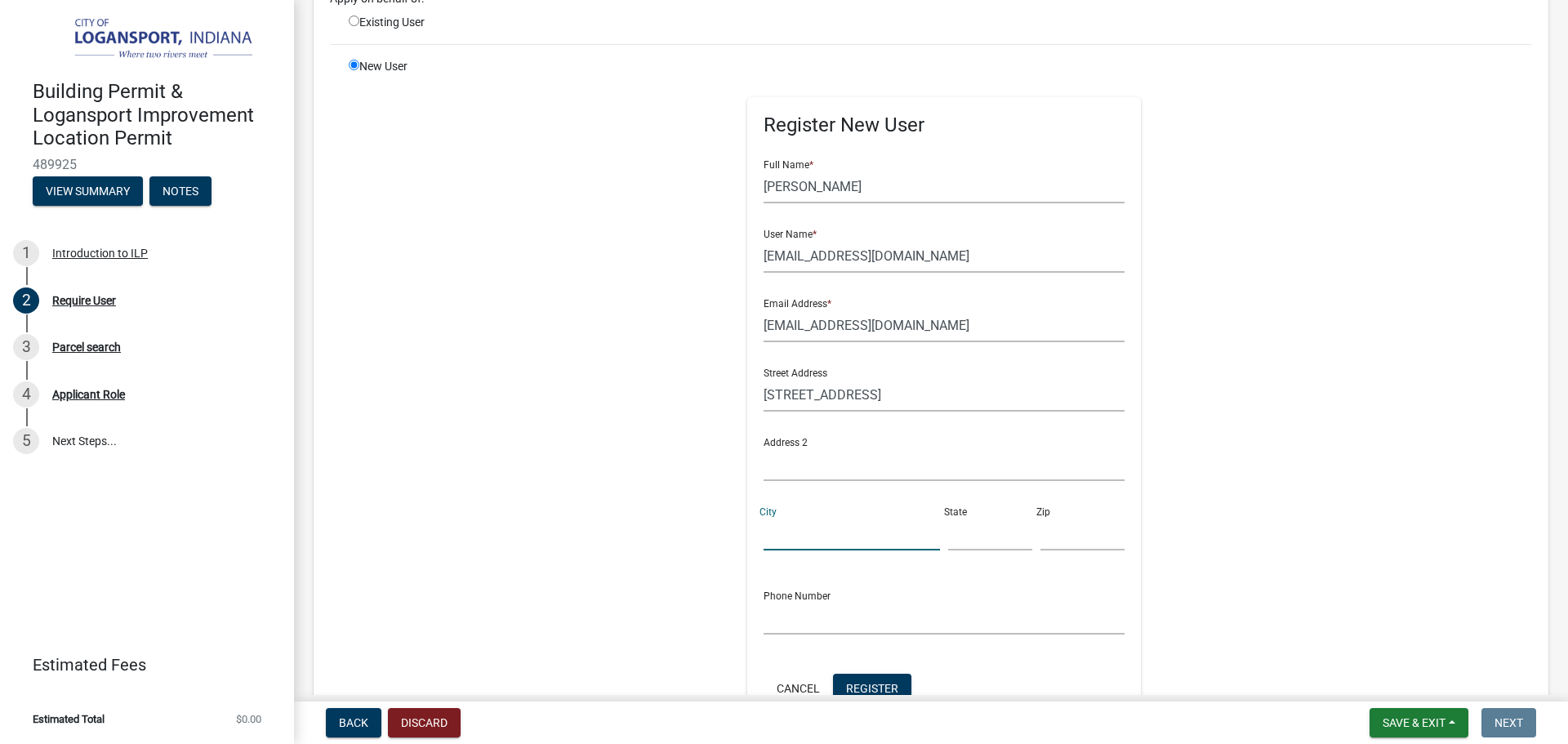
click at [792, 536] on input "City" at bounding box center [851, 533] width 176 height 33
type input "Logansport"
type input "IN"
type input "46947"
type input "5747215180"
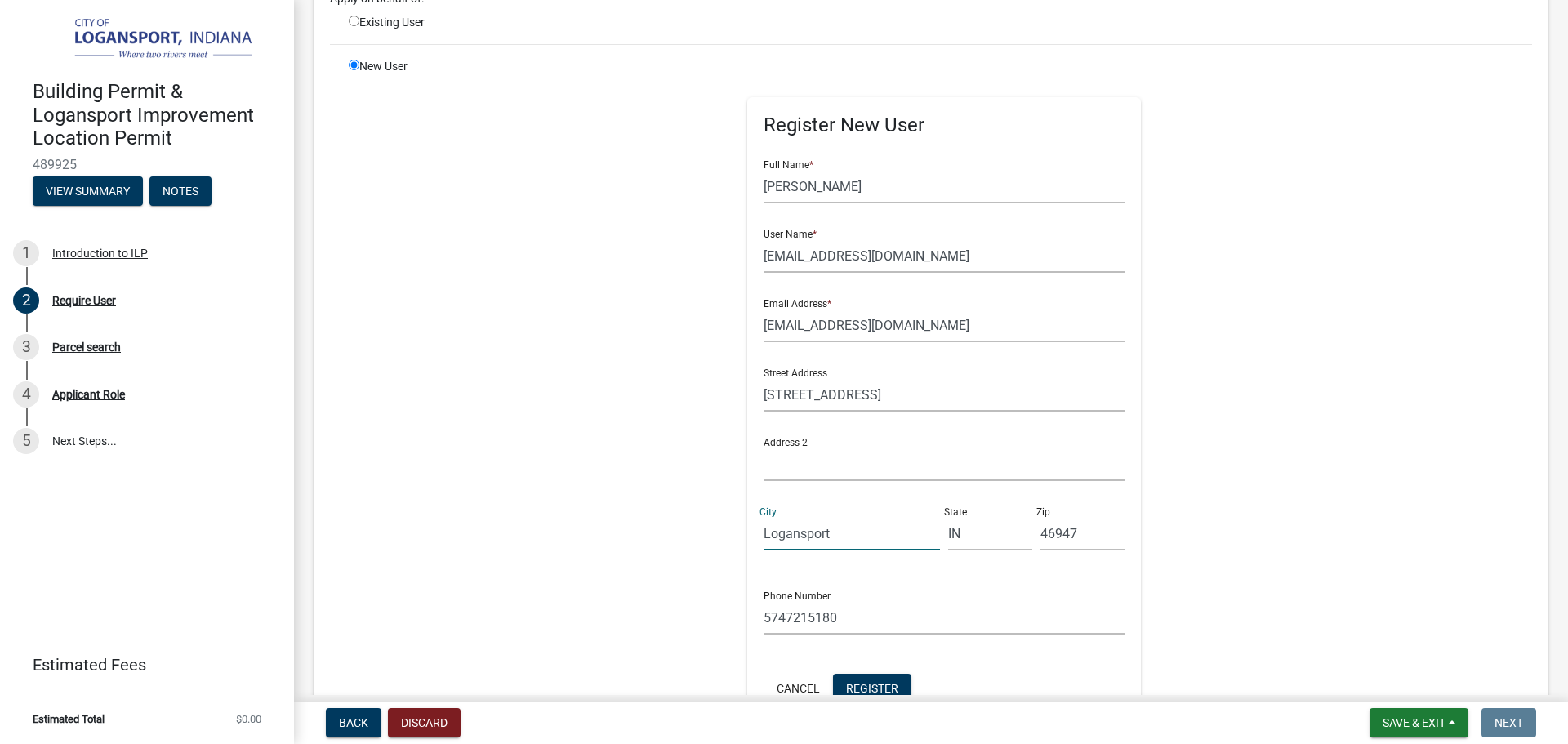
click at [901, 579] on div "Phone Number 5747215180" at bounding box center [944, 606] width 362 height 56
click at [850, 617] on input "5747215180" at bounding box center [944, 617] width 362 height 33
click at [847, 617] on input "text" at bounding box center [944, 617] width 362 height 33
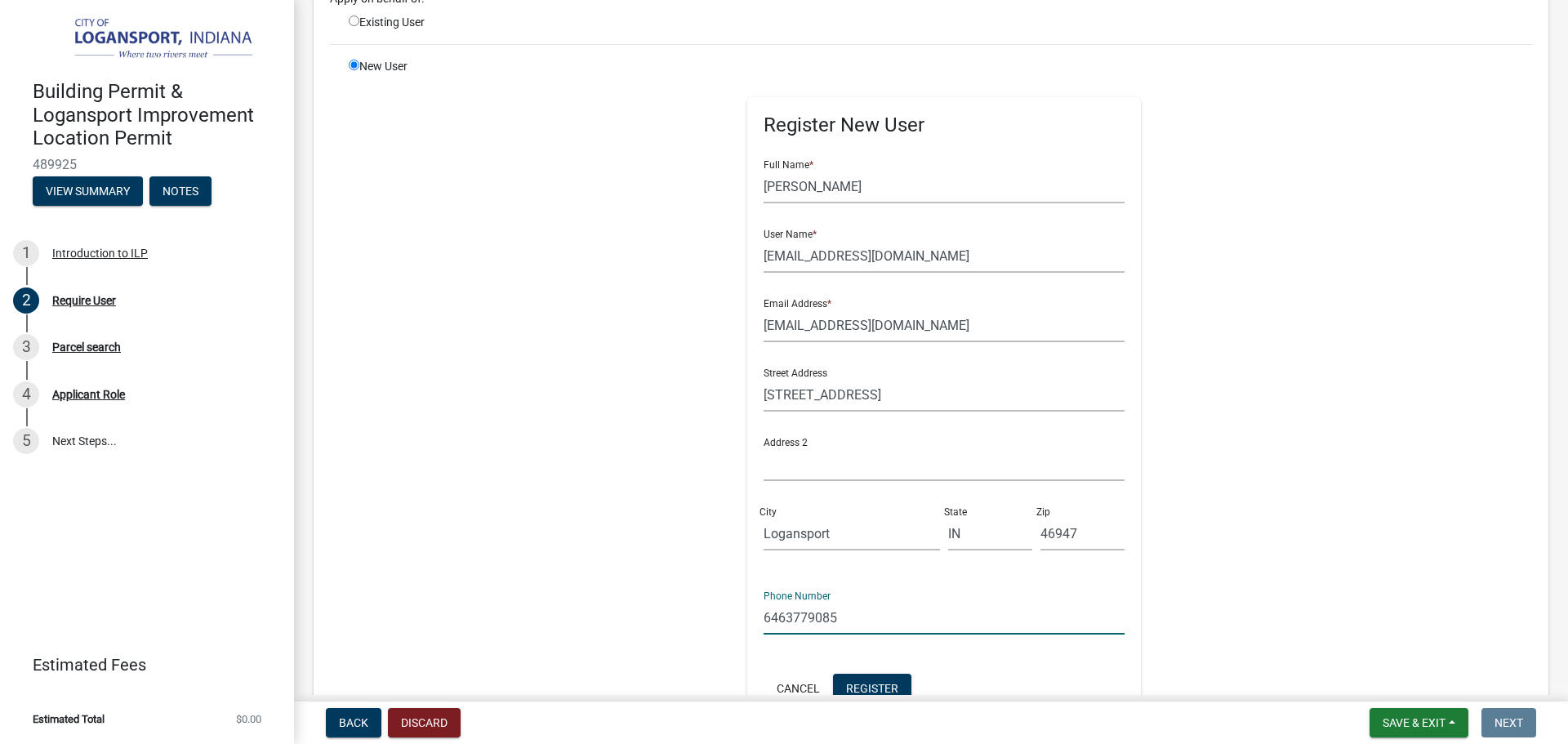
type input "6463779085"
click at [1245, 446] on div "Register New User Full Name * elias perez User Name * eliasperez0910.ep@gmail.c…" at bounding box center [944, 425] width 837 height 735
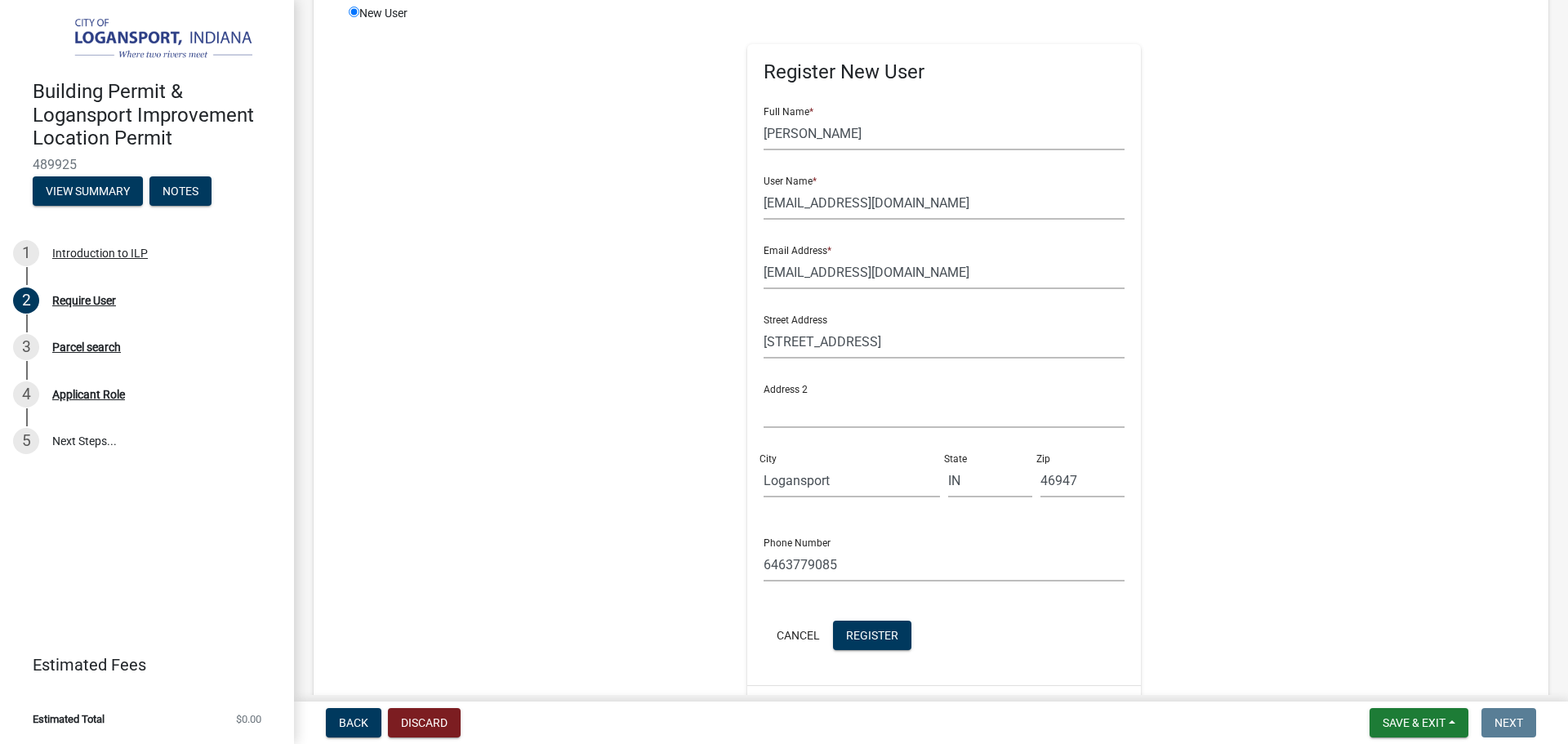
scroll to position [245, 0]
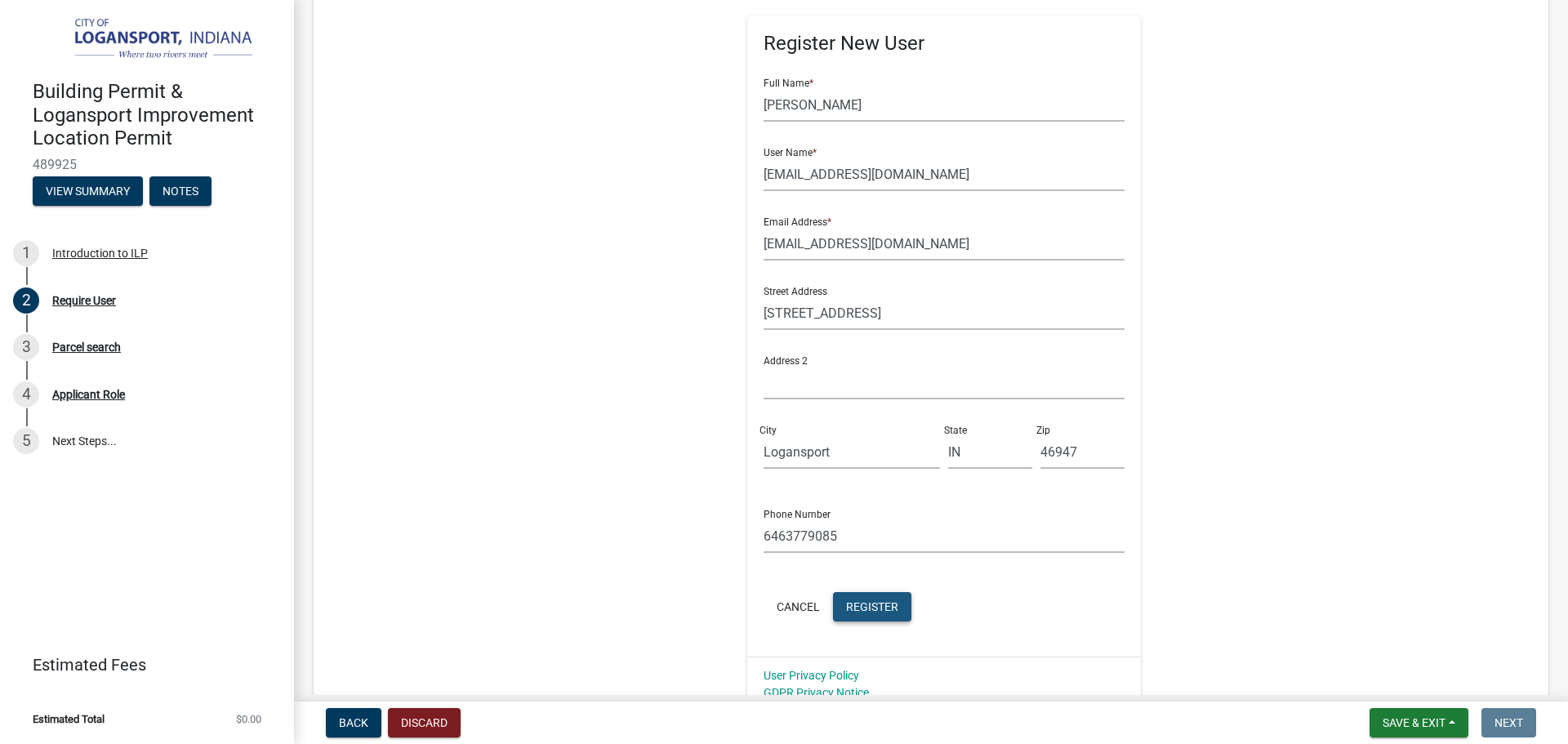
click at [892, 606] on button "Register" at bounding box center [872, 606] width 79 height 29
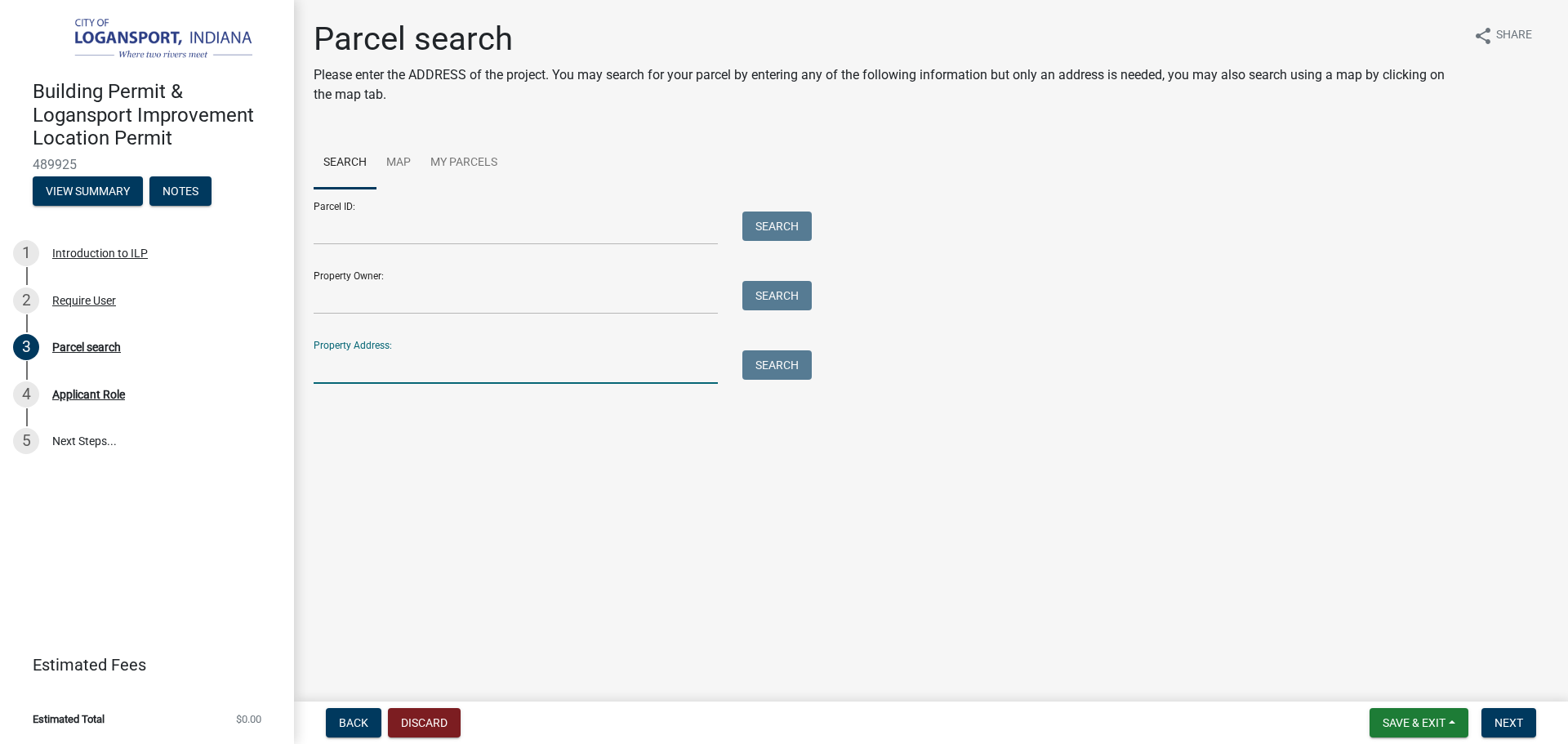
click at [525, 362] on input "Property Address:" at bounding box center [516, 366] width 404 height 33
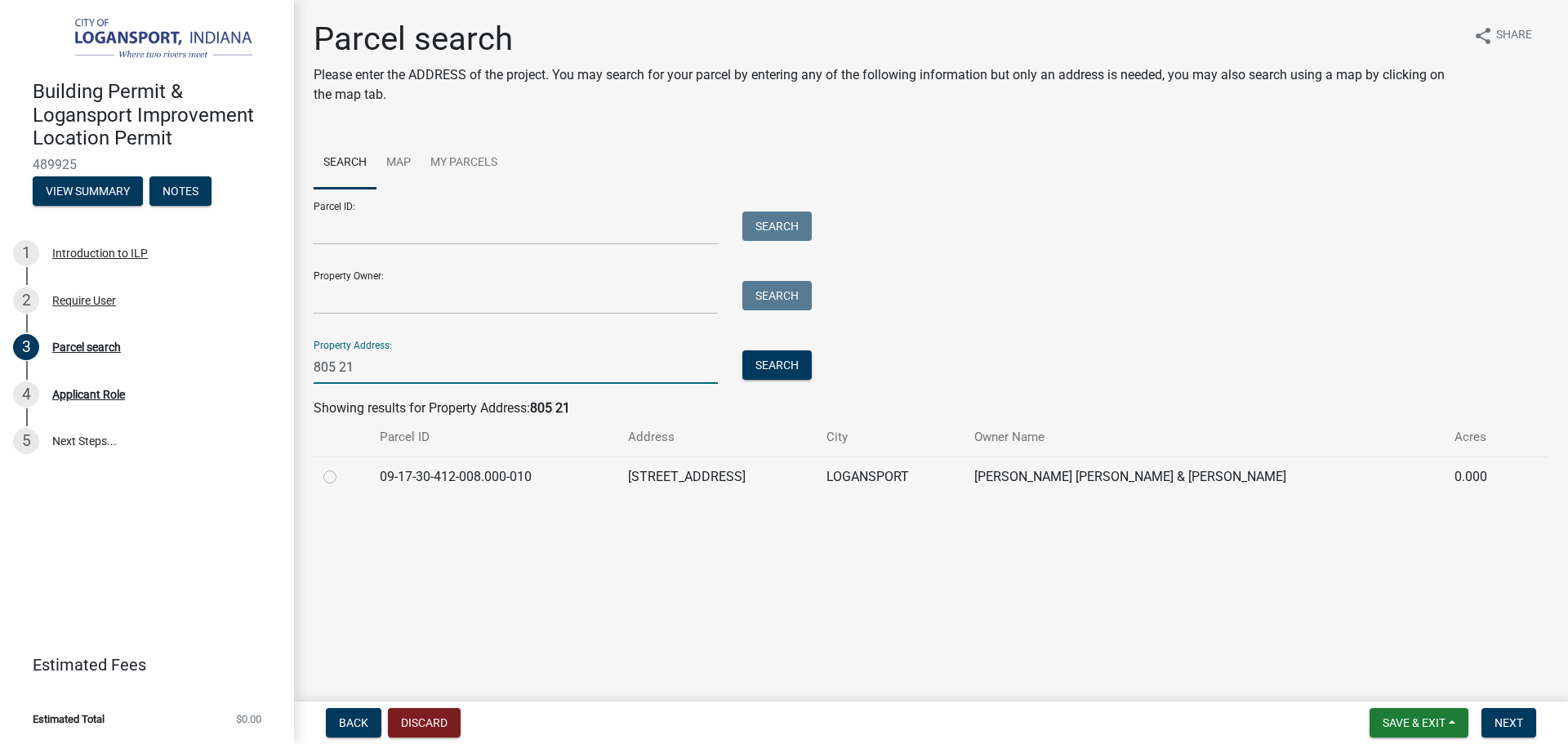
type input "805 21"
click at [322, 470] on td at bounding box center [341, 476] width 56 height 40
click at [343, 467] on label at bounding box center [343, 467] width 0 height 0
click at [343, 471] on input "radio" at bounding box center [348, 472] width 11 height 11
radio input "true"
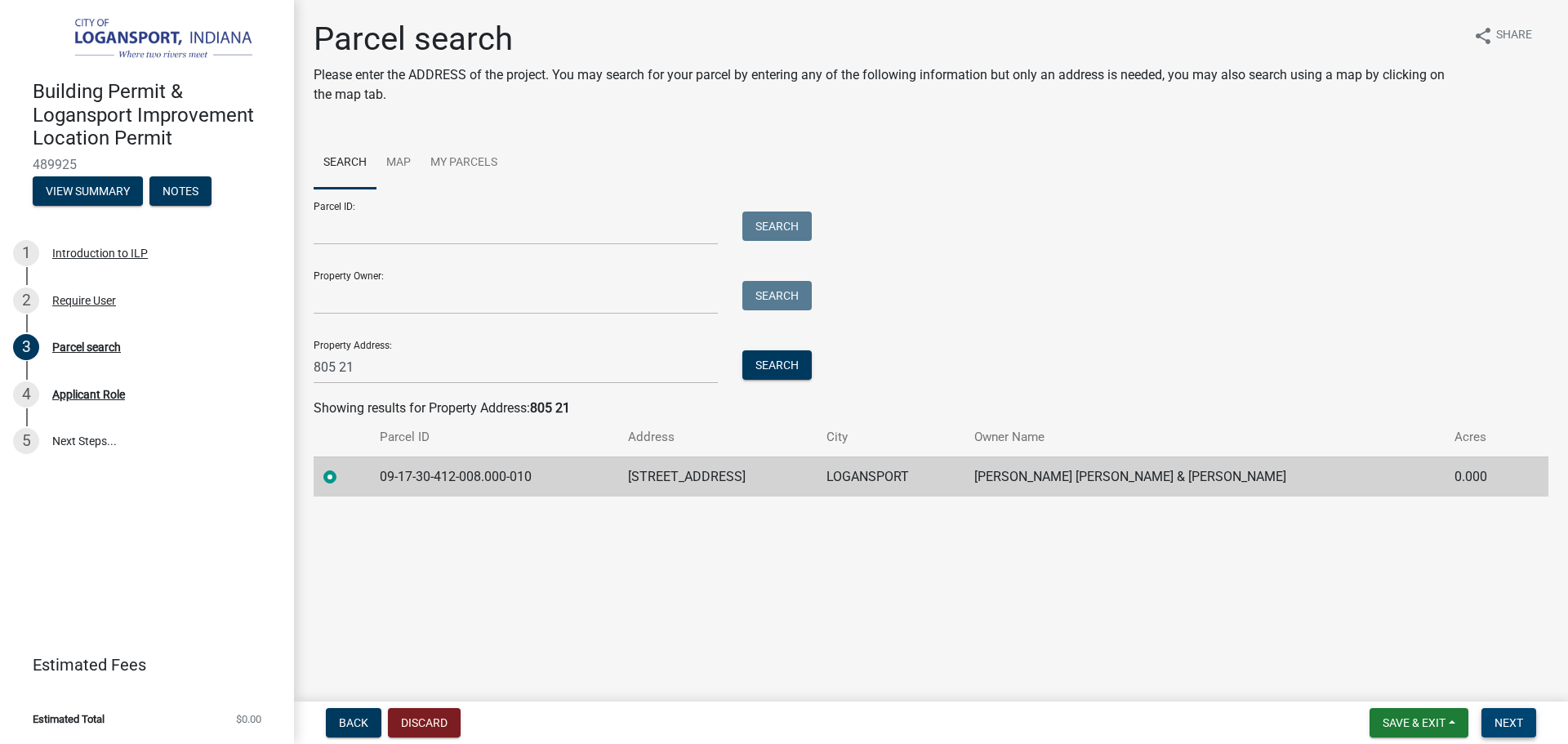
click at [1510, 726] on span "Next" at bounding box center [1509, 723] width 29 height 13
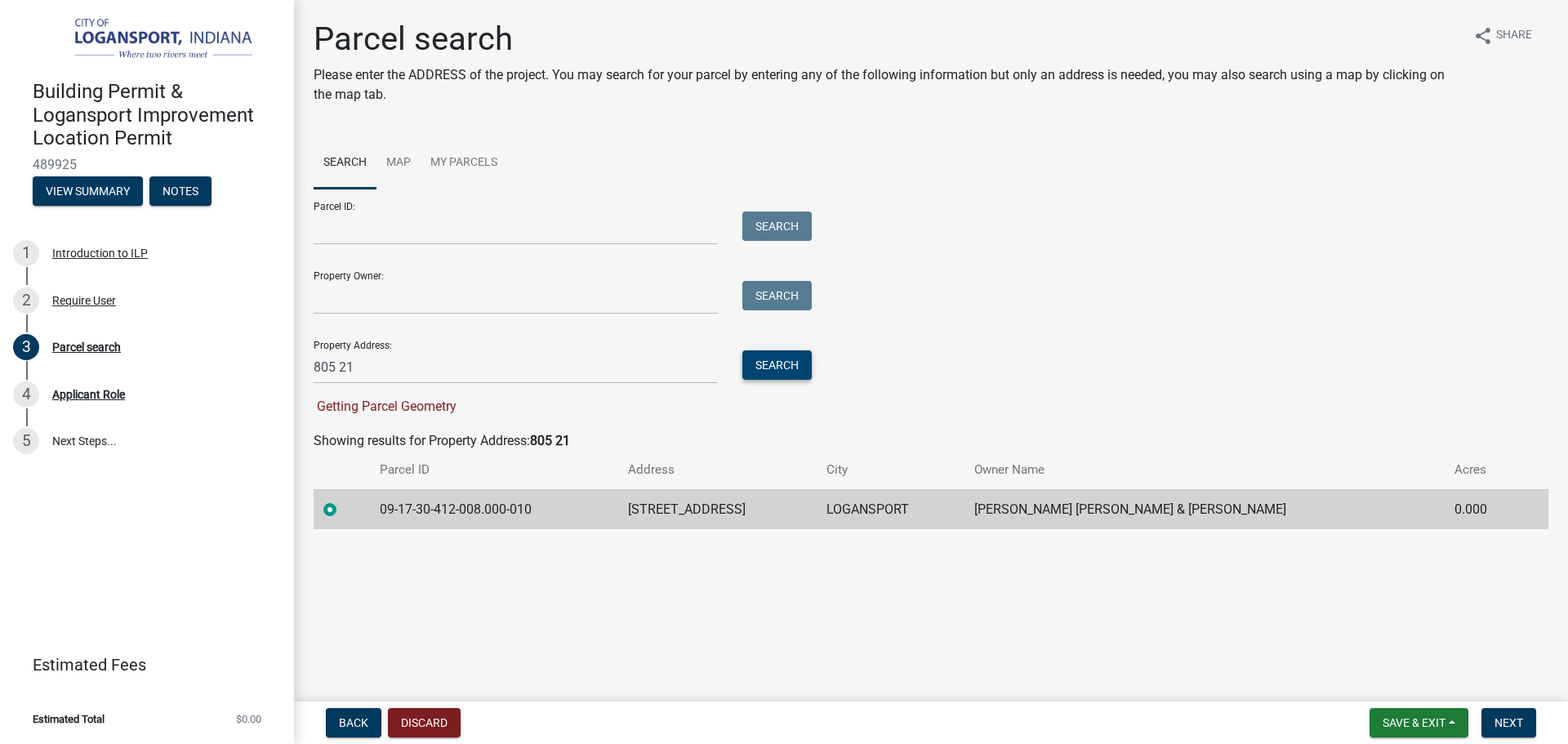
click at [801, 356] on button "Search" at bounding box center [777, 364] width 70 height 29
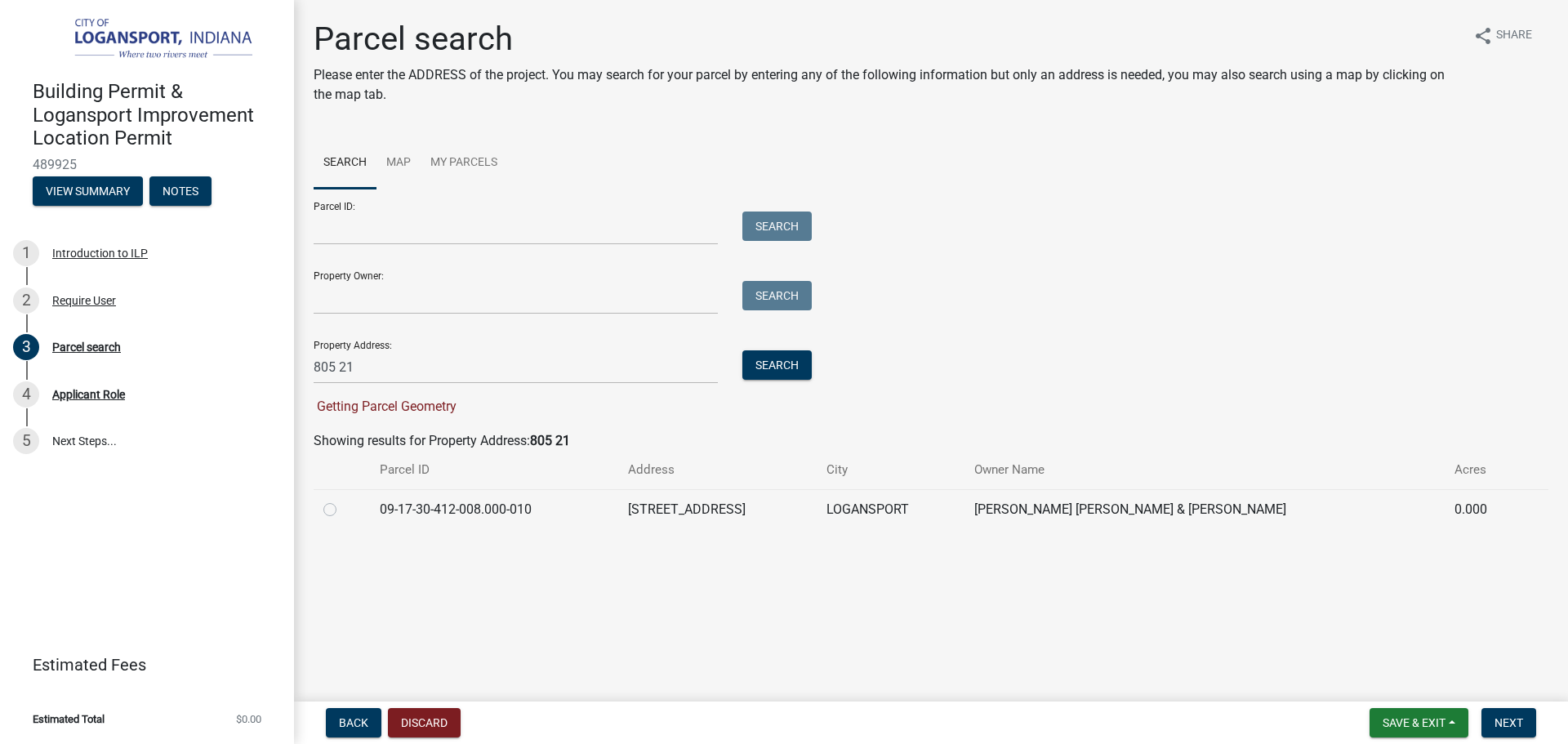
click at [322, 506] on td at bounding box center [341, 508] width 56 height 40
click at [343, 499] on label at bounding box center [343, 499] width 0 height 0
click at [343, 507] on input "radio" at bounding box center [348, 505] width 11 height 11
radio input "true"
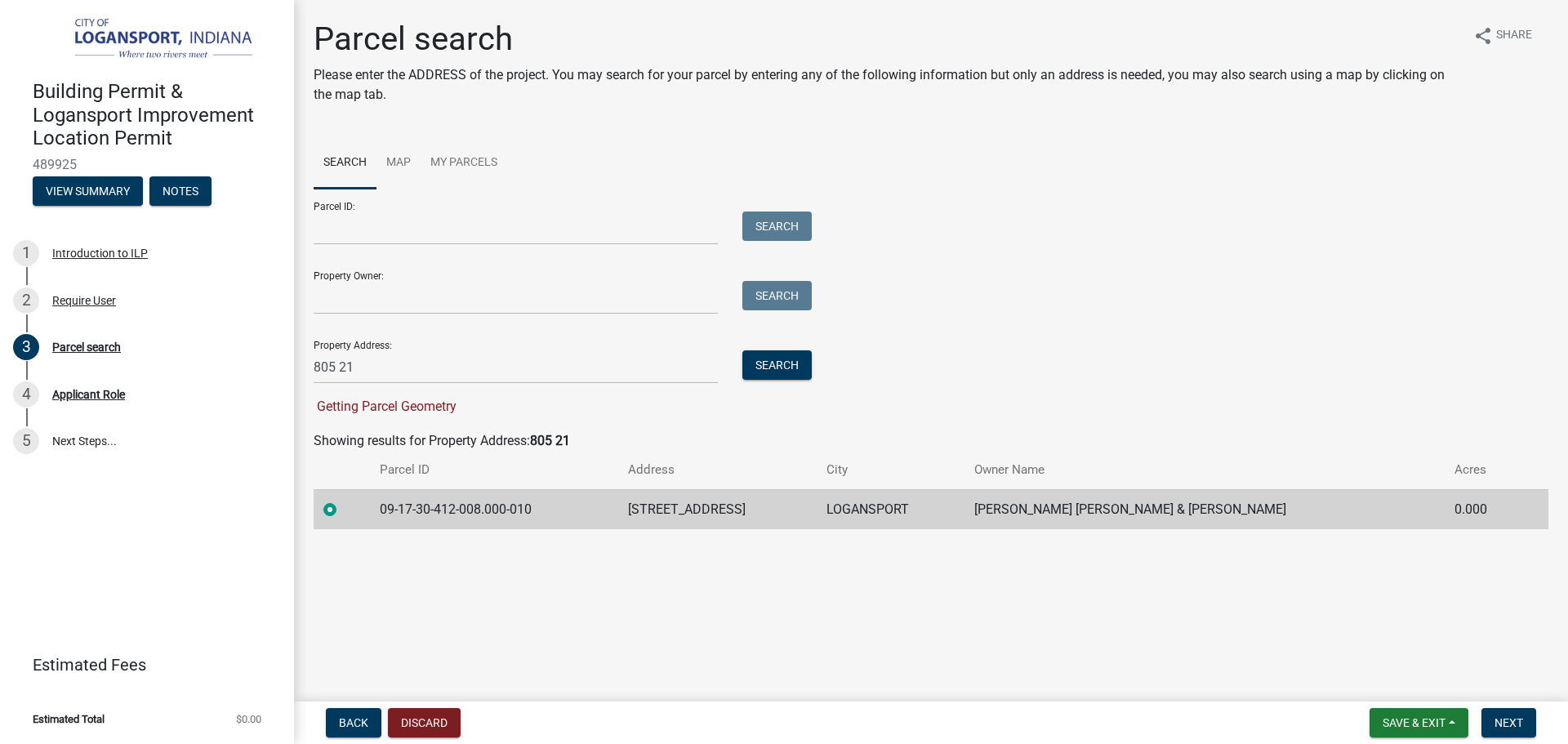
click at [1495, 706] on nav "Back Discard Save & Exit Save Save & Exit Next" at bounding box center [931, 723] width 1274 height 43
click at [1489, 725] on button "Next" at bounding box center [1508, 722] width 55 height 29
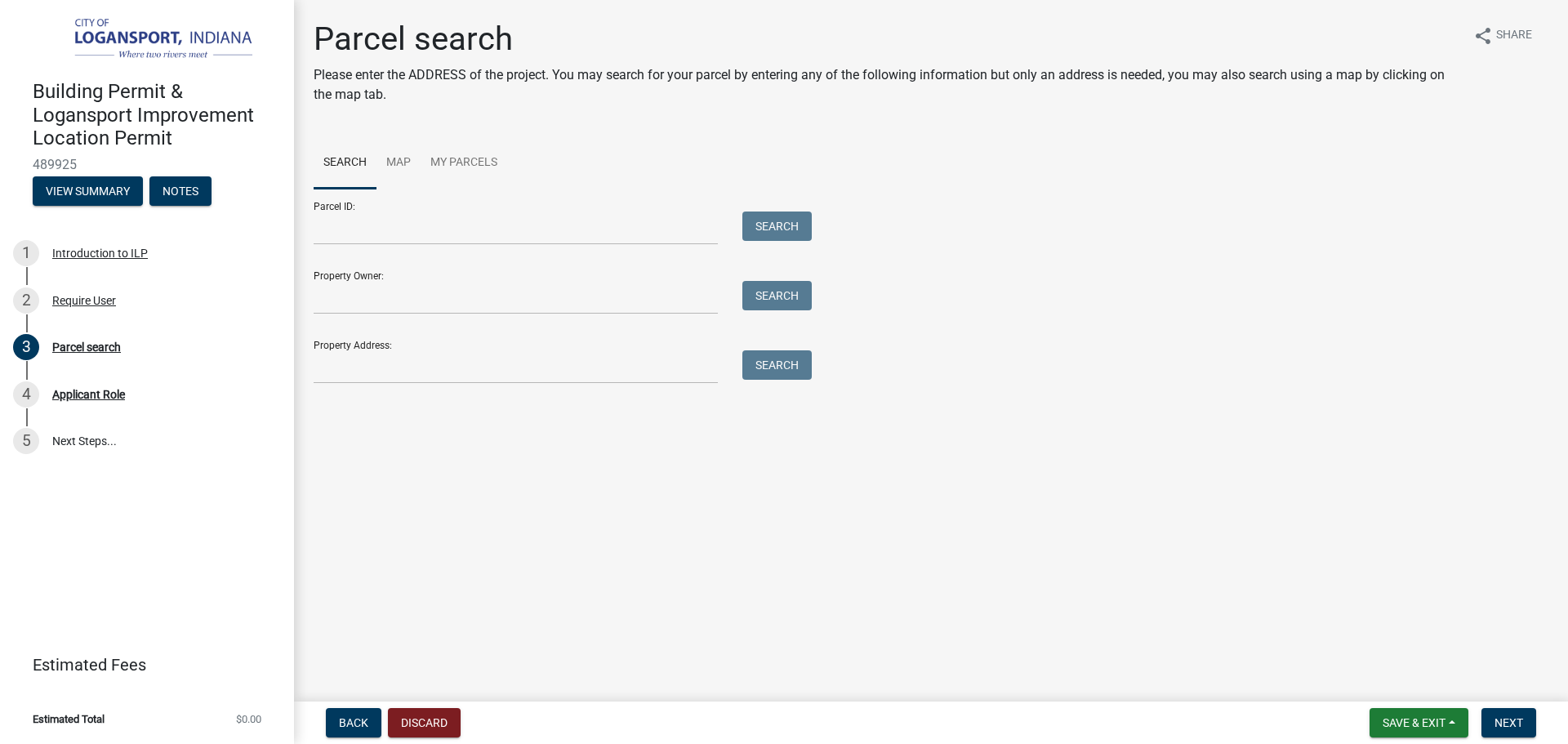
click at [430, 384] on div "Parcel search Please enter the ADDRESS of the project. You may search for your …" at bounding box center [930, 209] width 1259 height 379
click at [424, 378] on input "Property Address:" at bounding box center [516, 366] width 404 height 33
type input "0"
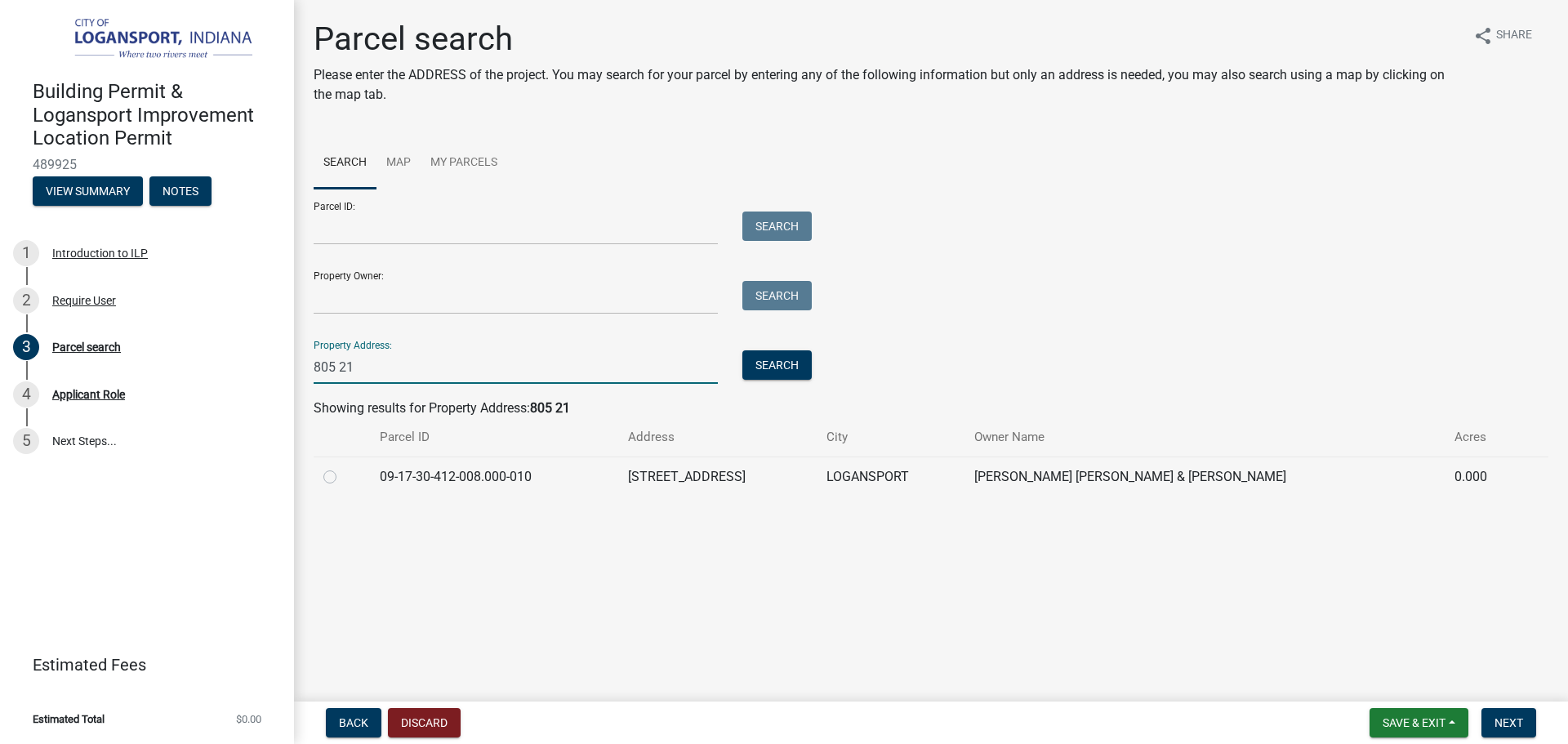
type input "805 21"
click at [343, 467] on label at bounding box center [343, 467] width 0 height 0
click at [343, 478] on input "radio" at bounding box center [348, 472] width 11 height 11
radio input "true"
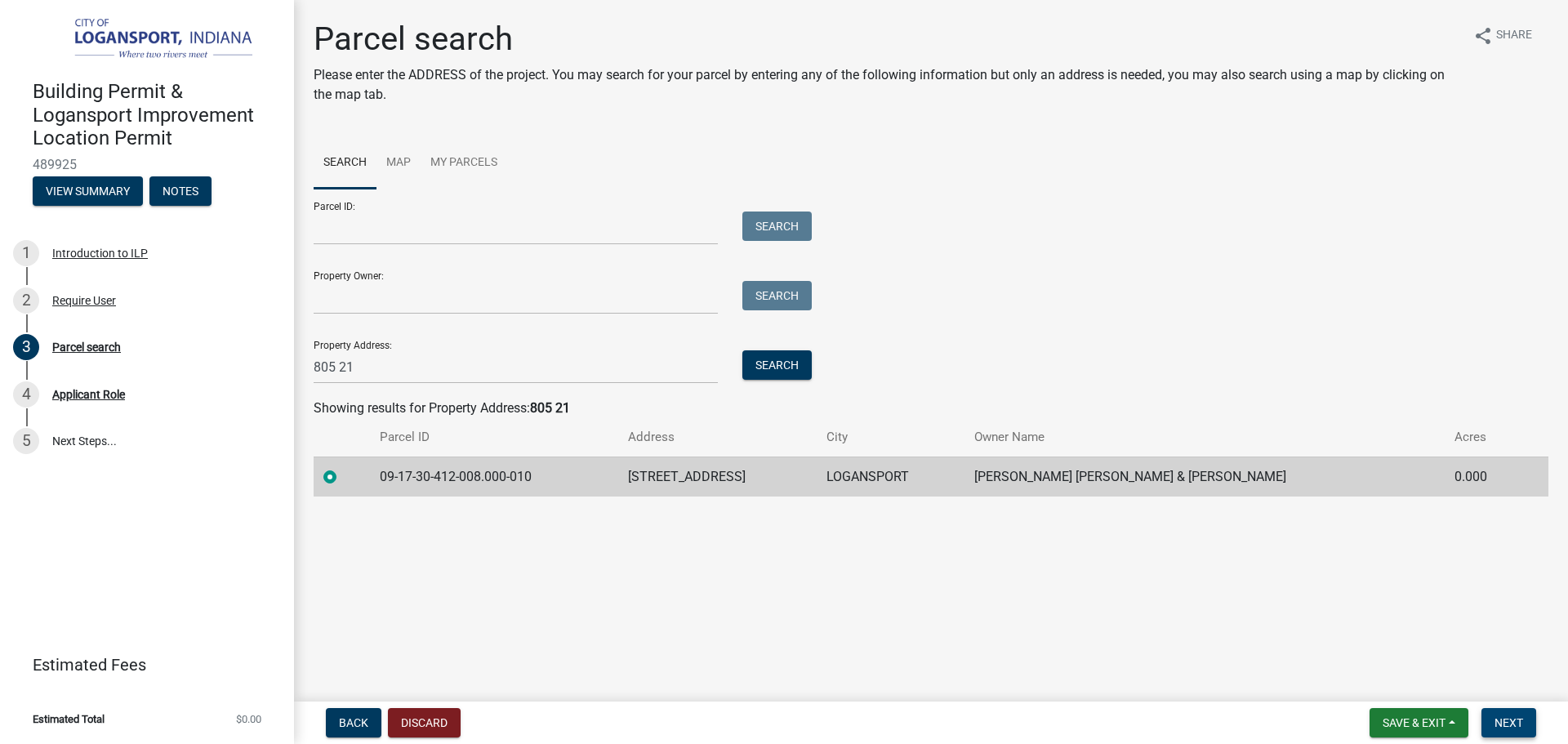
click at [1502, 713] on button "Next" at bounding box center [1508, 722] width 55 height 29
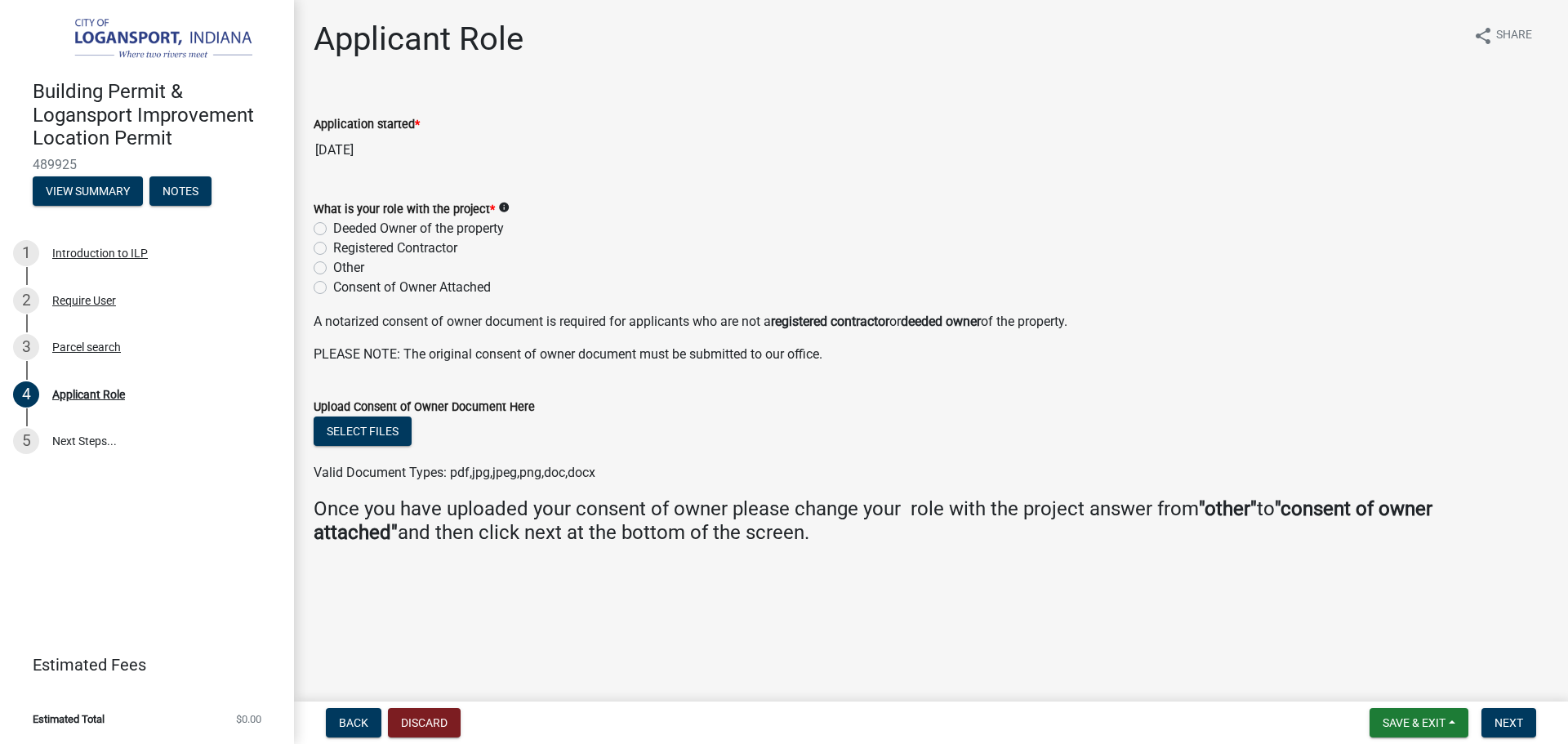
click at [333, 223] on label "Deeded Owner of the property" at bounding box center [418, 229] width 171 height 20
click at [333, 223] on input "Deeded Owner of the property" at bounding box center [339, 224] width 11 height 11
radio input "true"
click at [1495, 725] on span "Next" at bounding box center [1509, 723] width 29 height 13
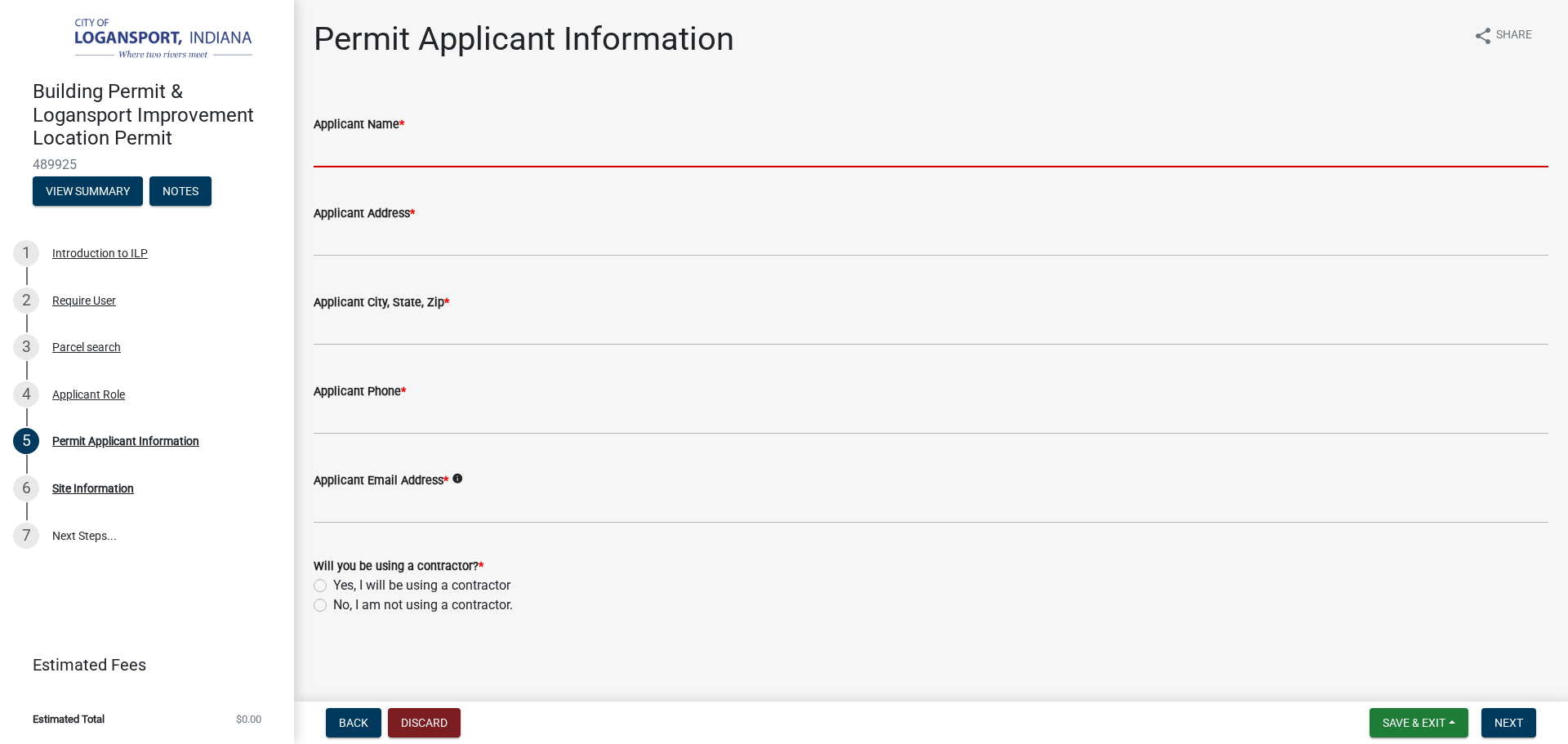
click at [496, 156] on input "Applicant Name *" at bounding box center [931, 150] width 1235 height 33
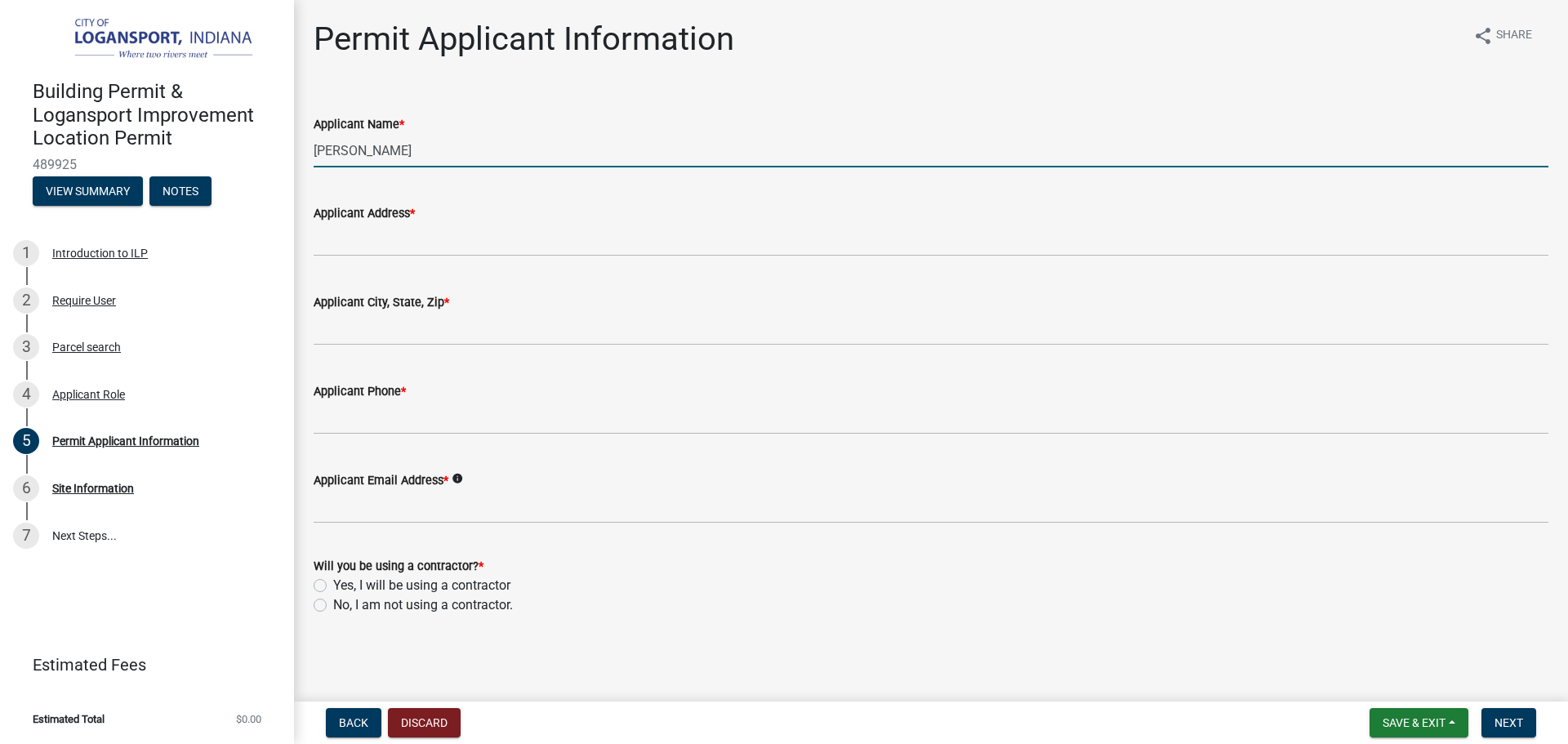
type input "Elias Perez"
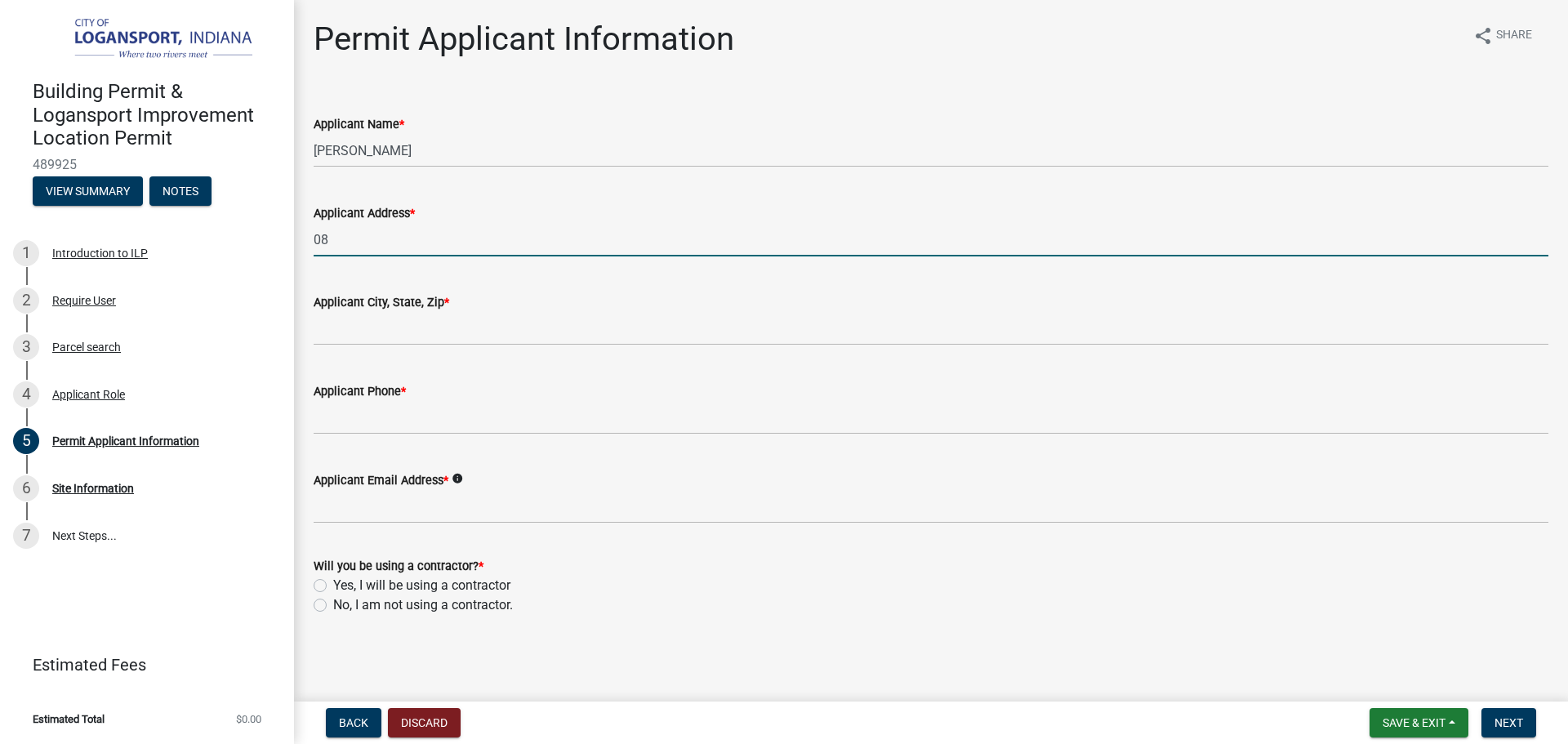
type input "0"
type input "805 21st"
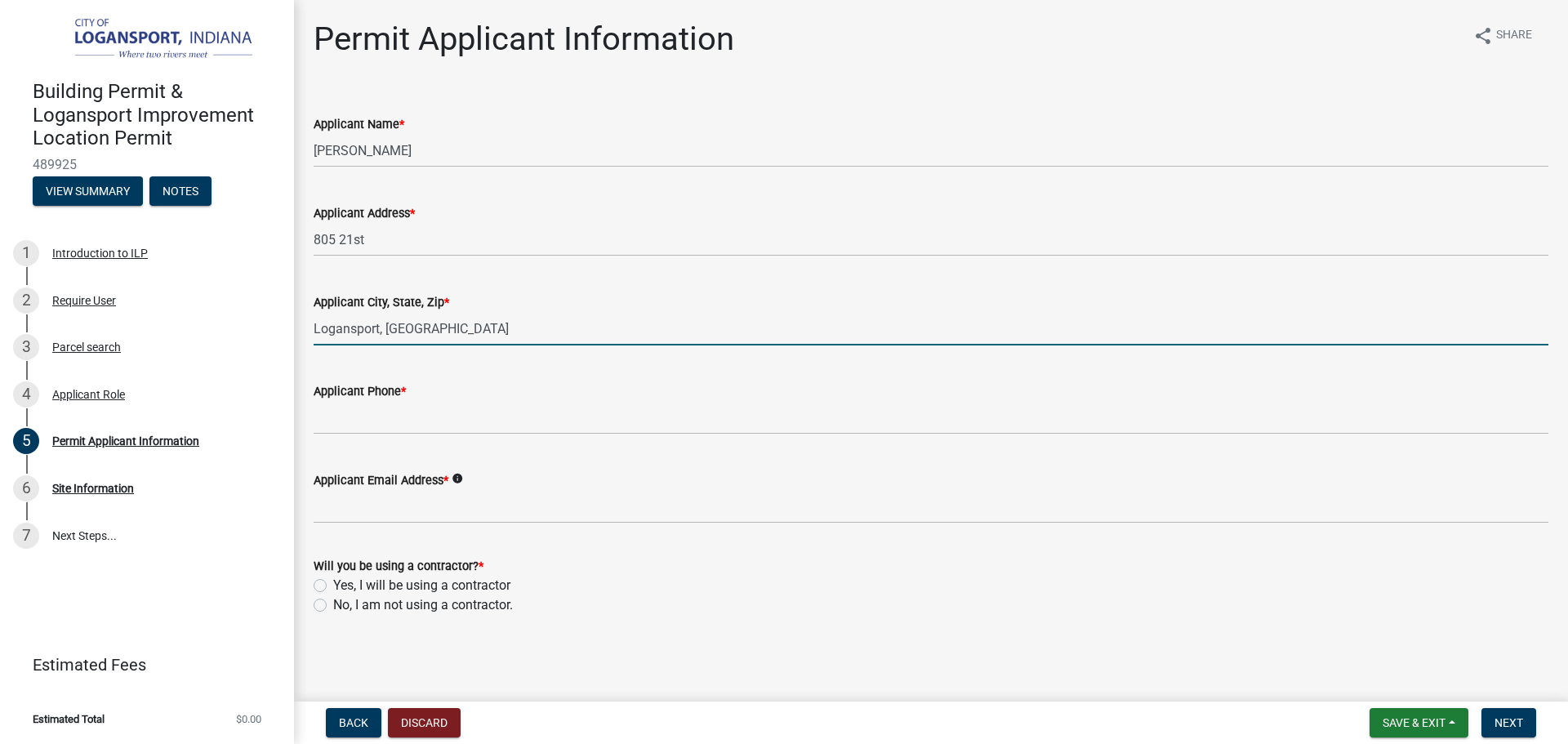
type input "Logansport, IN 46947"
click at [368, 399] on div "Applicant Phone *" at bounding box center [931, 391] width 1235 height 20
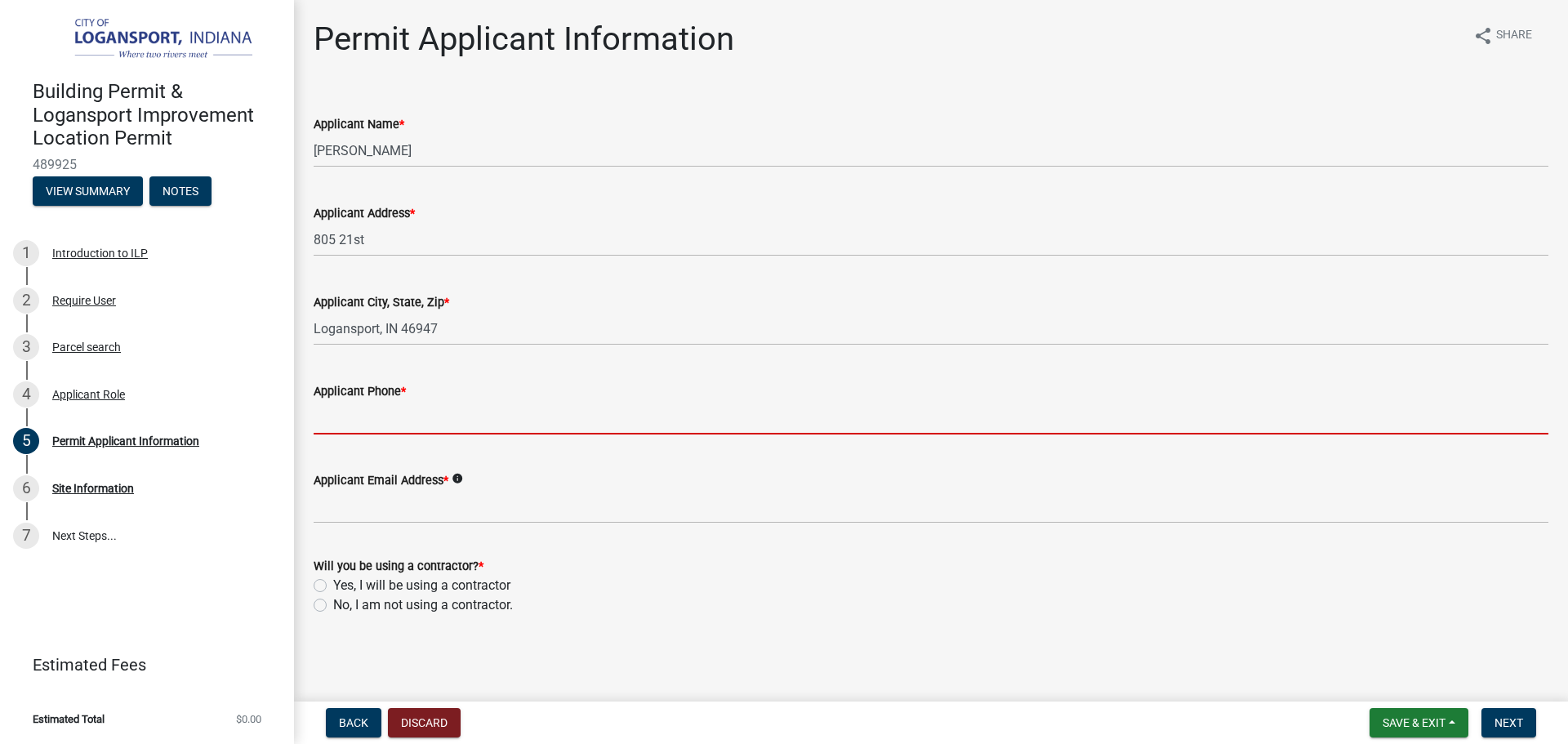
click at [384, 409] on input "Applicant Phone *" at bounding box center [931, 417] width 1235 height 33
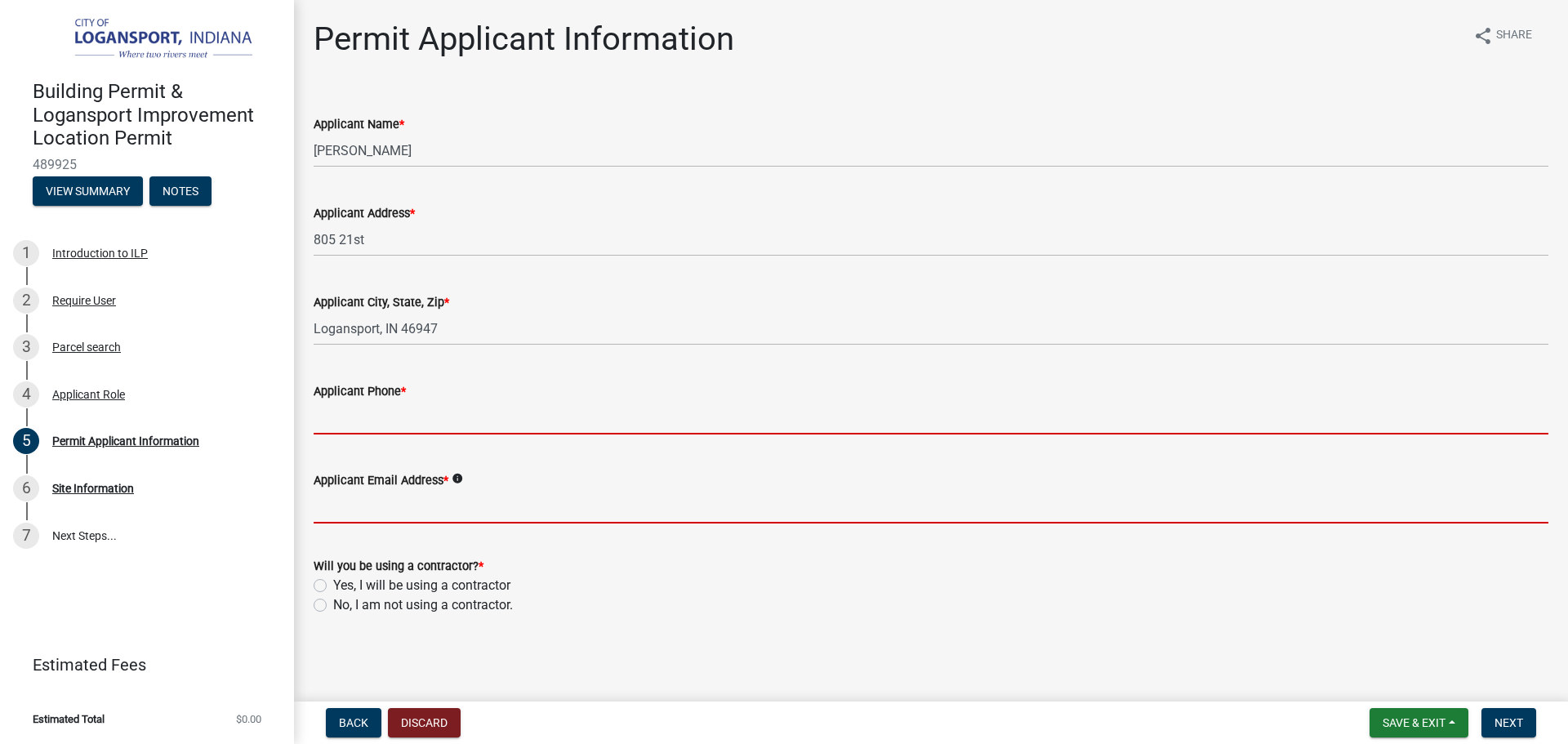
click at [330, 504] on form "Applicant Email Address * info" at bounding box center [931, 496] width 1235 height 53
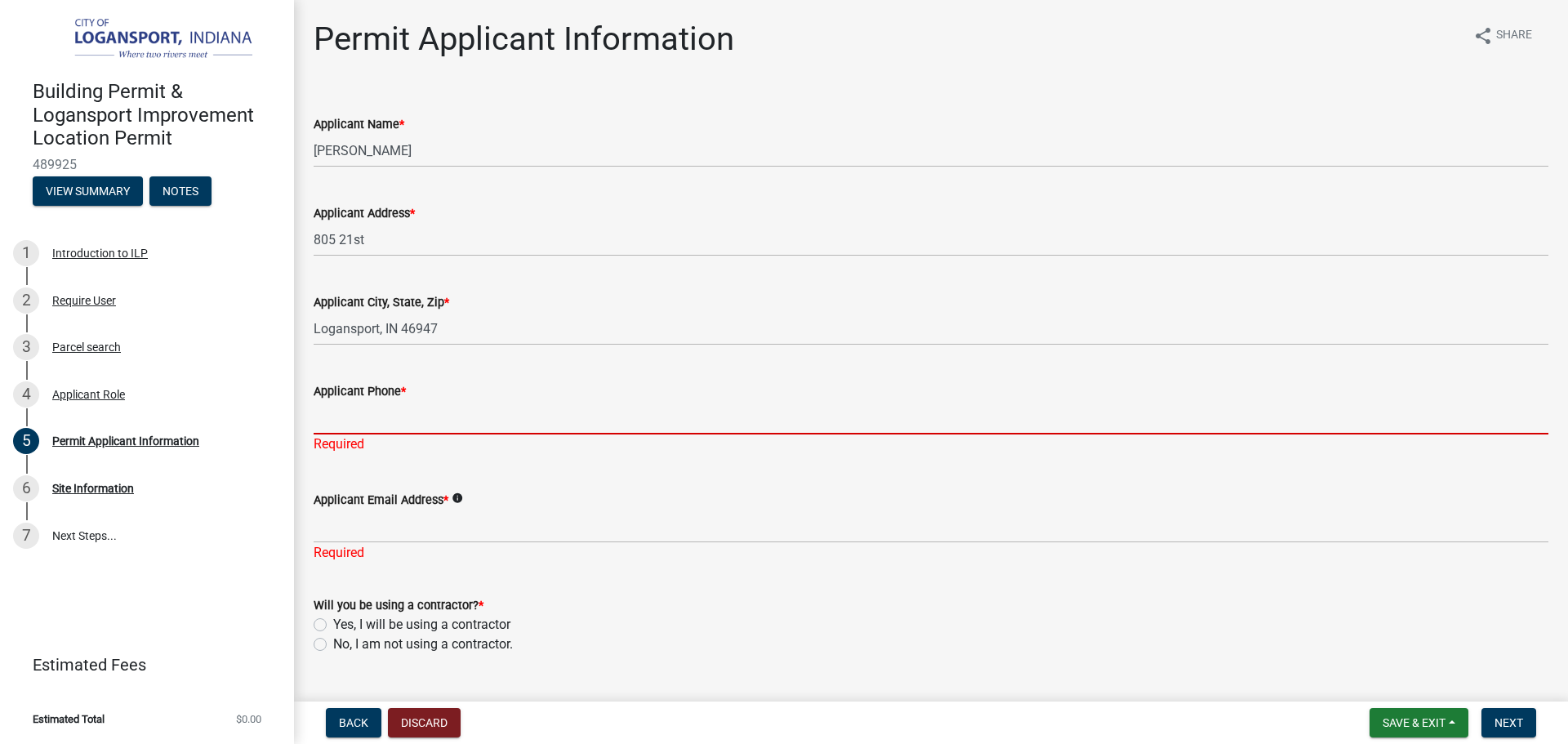
click at [347, 424] on input "Applicant Phone *" at bounding box center [931, 417] width 1235 height 33
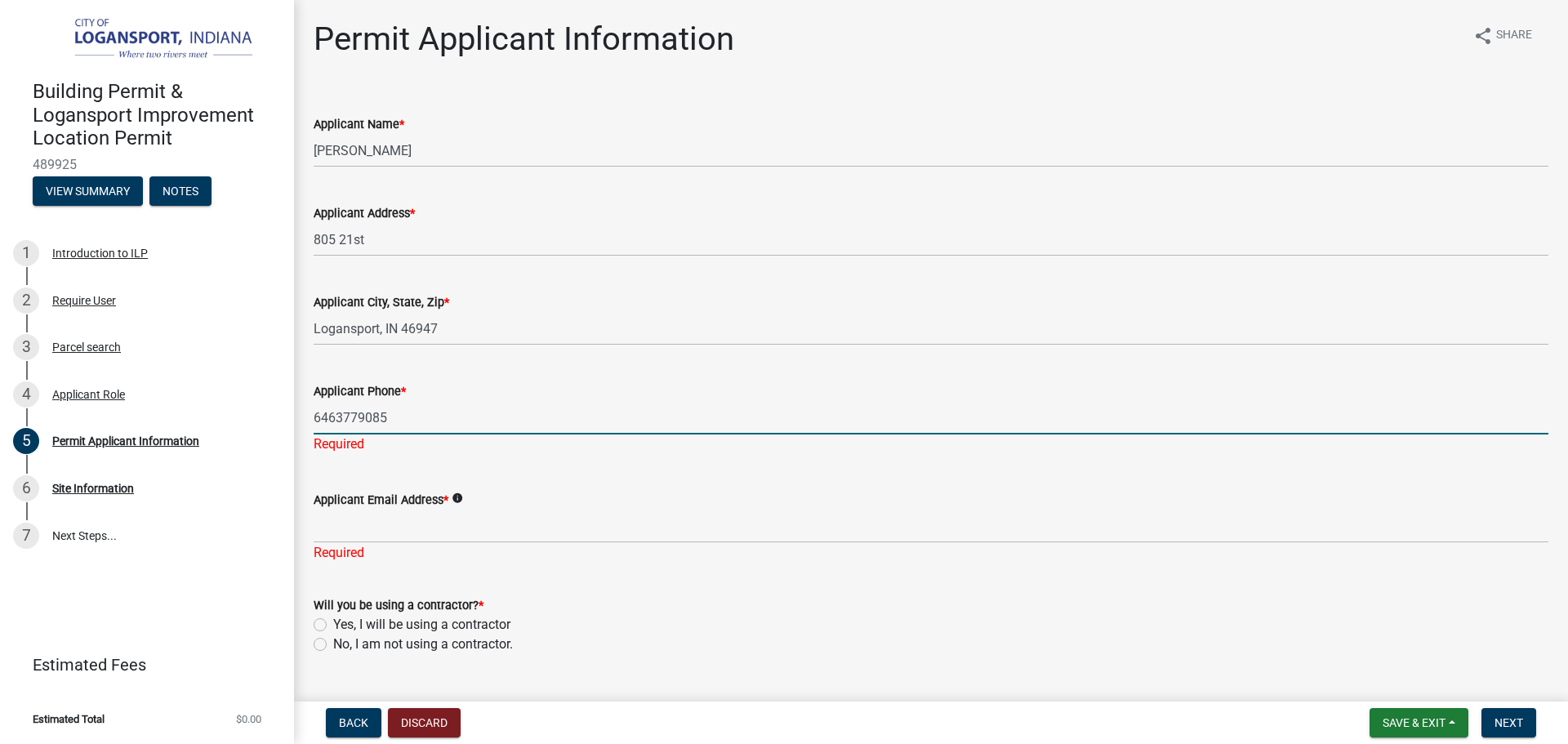
type input "6463779085"
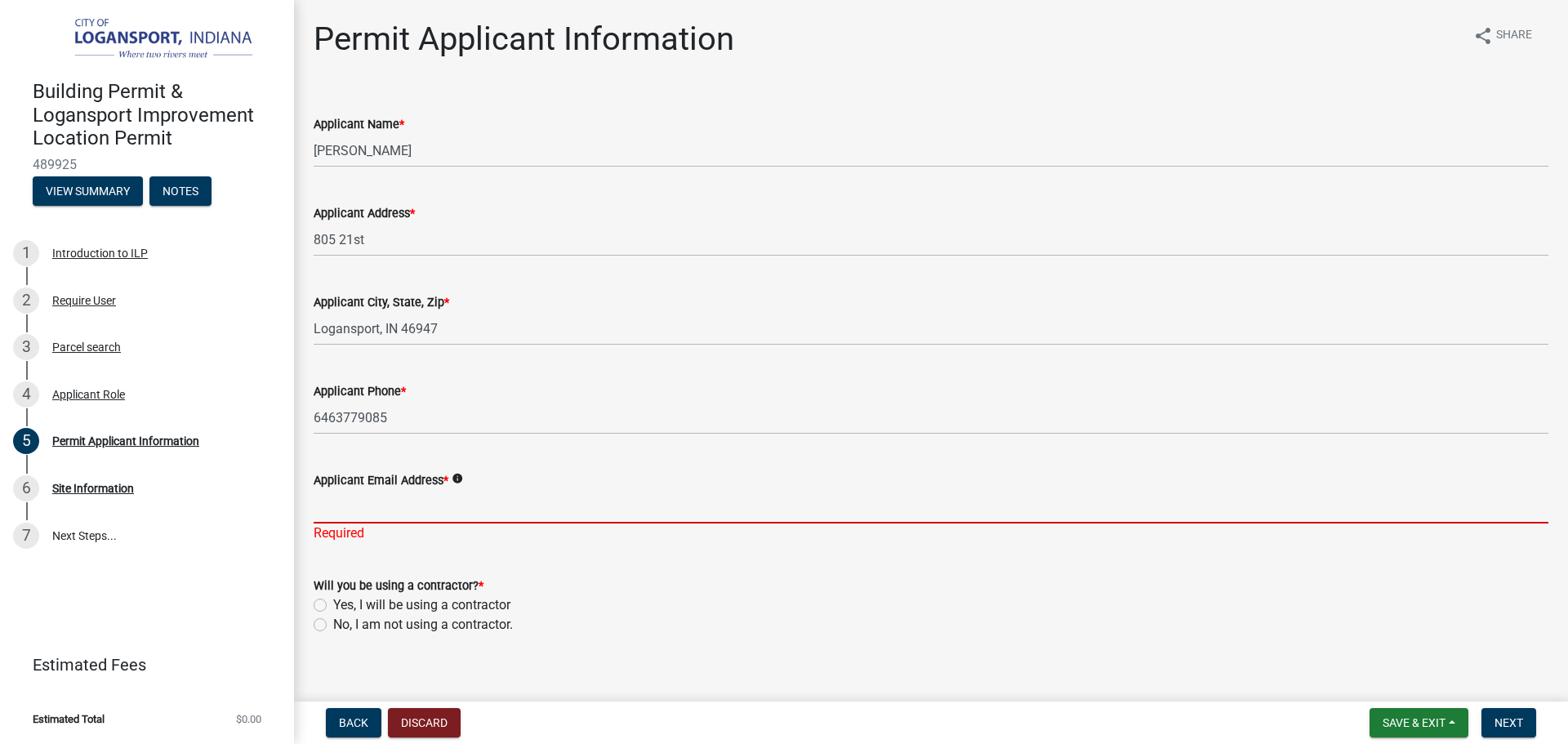
click at [366, 514] on input "Applicant Email Address *" at bounding box center [931, 506] width 1235 height 33
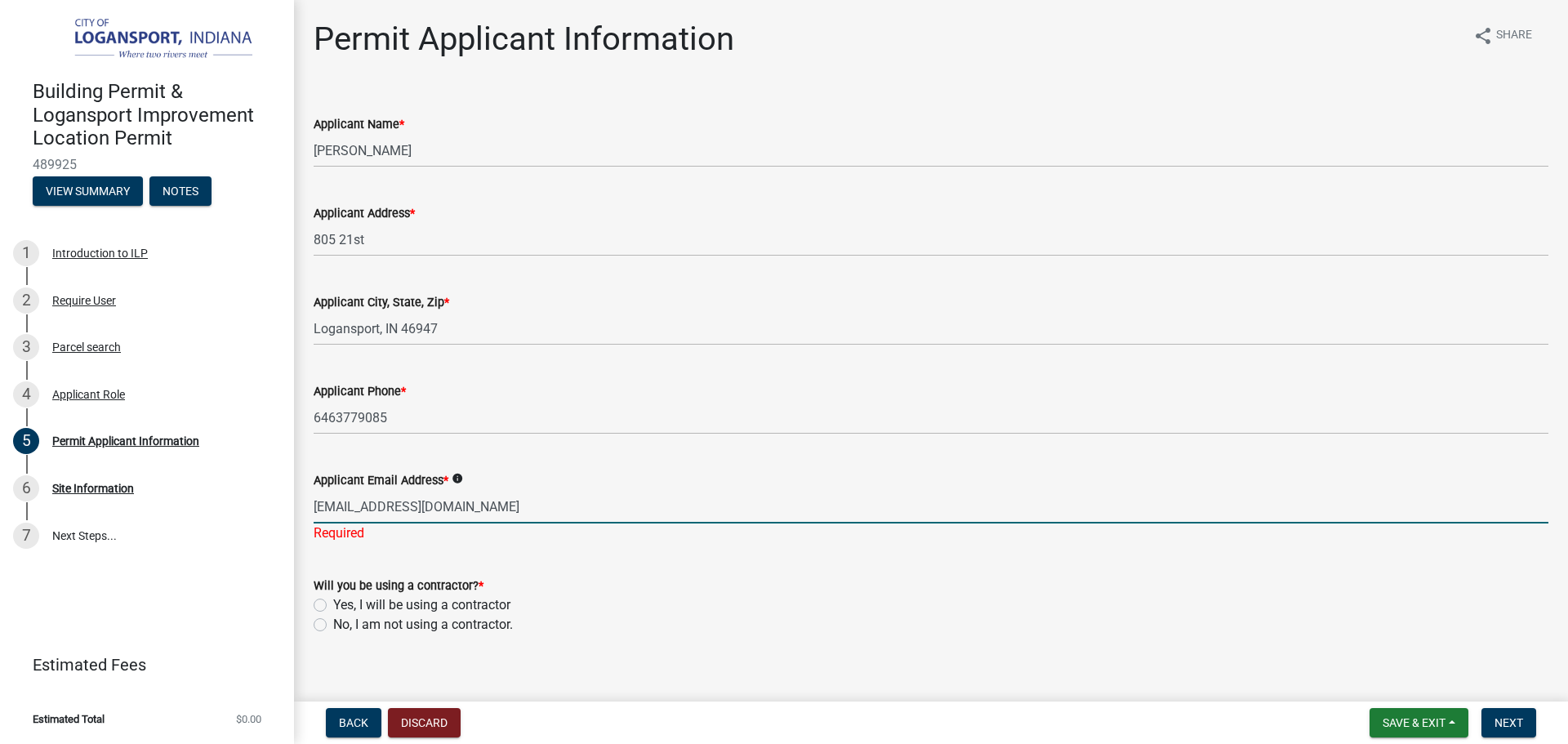
type input "eliasperez0910.ep@gmail.com"
click at [709, 548] on wm-data-entity-input-list "Applicant Name * Elias Perez Applicant Address * 805 21st Applicant City, State…" at bounding box center [931, 370] width 1235 height 557
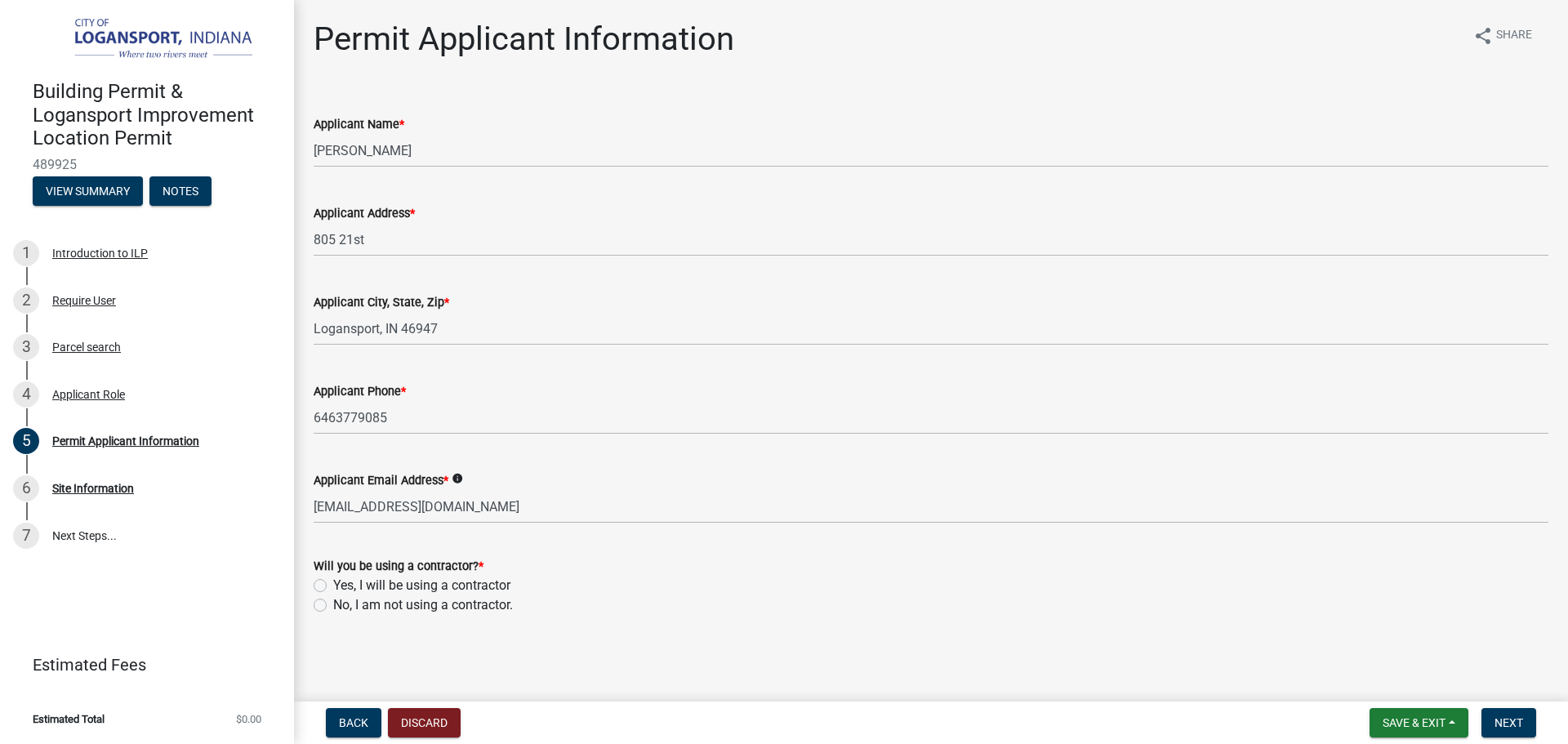
click at [333, 602] on label "No, I am not using a contractor." at bounding box center [423, 605] width 180 height 20
click at [333, 602] on input "No, I am not using a contractor." at bounding box center [339, 600] width 11 height 11
radio input "true"
click at [794, 572] on div "Will you be using a contractor? *" at bounding box center [931, 565] width 1235 height 20
click at [1525, 716] on button "Next" at bounding box center [1508, 722] width 55 height 29
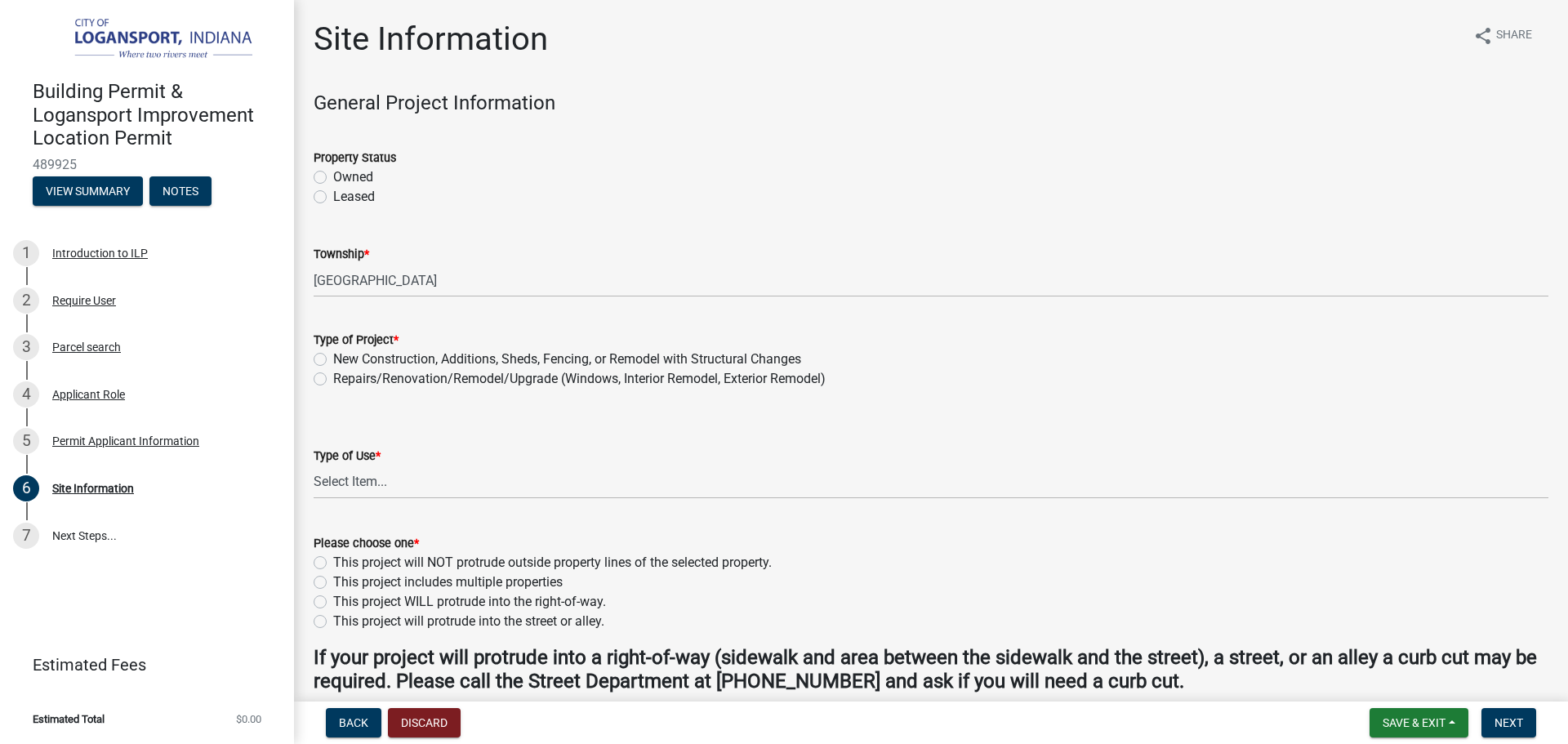
click at [333, 173] on label "Owned" at bounding box center [353, 177] width 40 height 20
click at [333, 173] on input "Owned" at bounding box center [339, 172] width 11 height 11
radio input "true"
click at [333, 375] on label "Repairs/Renovation/Remodel/Upgrade (Windows, Interior Remodel, Exterior Remodel)" at bounding box center [579, 379] width 492 height 20
click at [333, 375] on input "Repairs/Renovation/Remodel/Upgrade (Windows, Interior Remodel, Exterior Remodel)" at bounding box center [339, 374] width 11 height 11
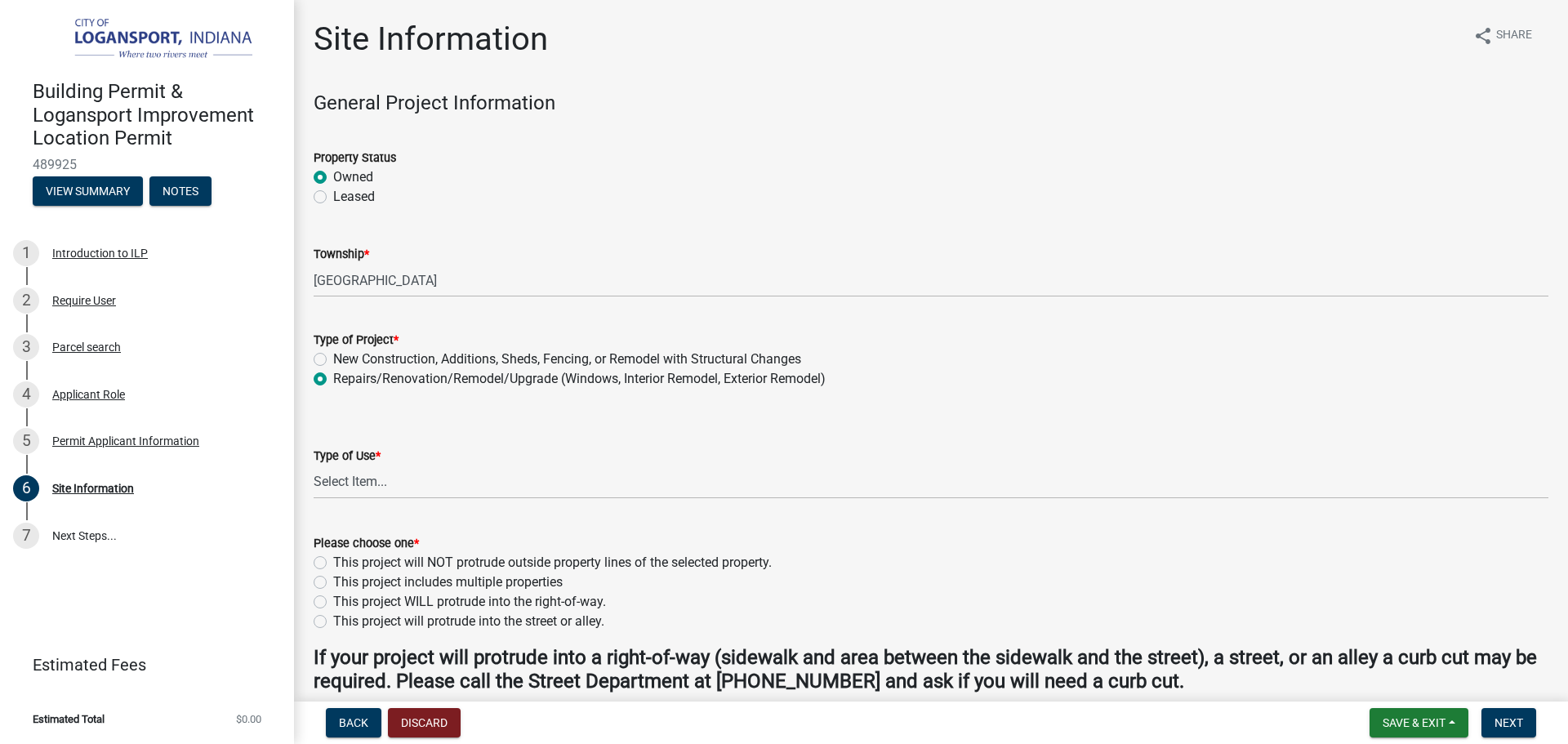
radio input "true"
click at [394, 469] on select "Select Item... Residential Commercial/Industrial Agricultural Public/Semi Public" at bounding box center [931, 481] width 1235 height 33
click at [314, 465] on select "Select Item... Residential Commercial/Industrial Agricultural Public/Semi Public" at bounding box center [931, 481] width 1235 height 33
select select "62802869-e470-474a-8a4c-8dbe1ccdd5ac"
click at [333, 355] on label "New Construction, Additions, Sheds, Fencing, or Remodel with Structural Changes" at bounding box center [567, 359] width 468 height 20
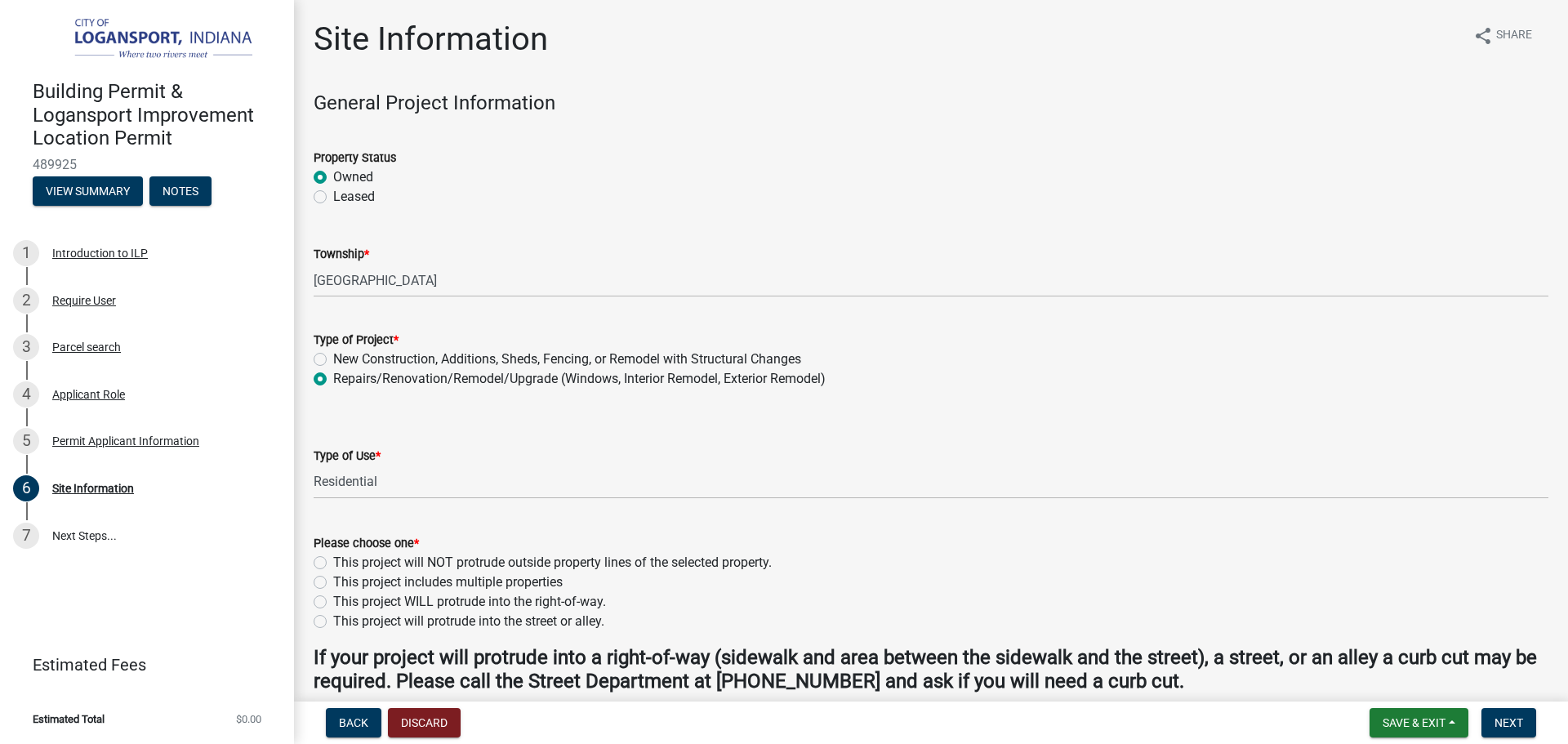
click at [333, 355] on input "New Construction, Additions, Sheds, Fencing, or Remodel with Structural Changes" at bounding box center [339, 355] width 11 height 11
radio input "true"
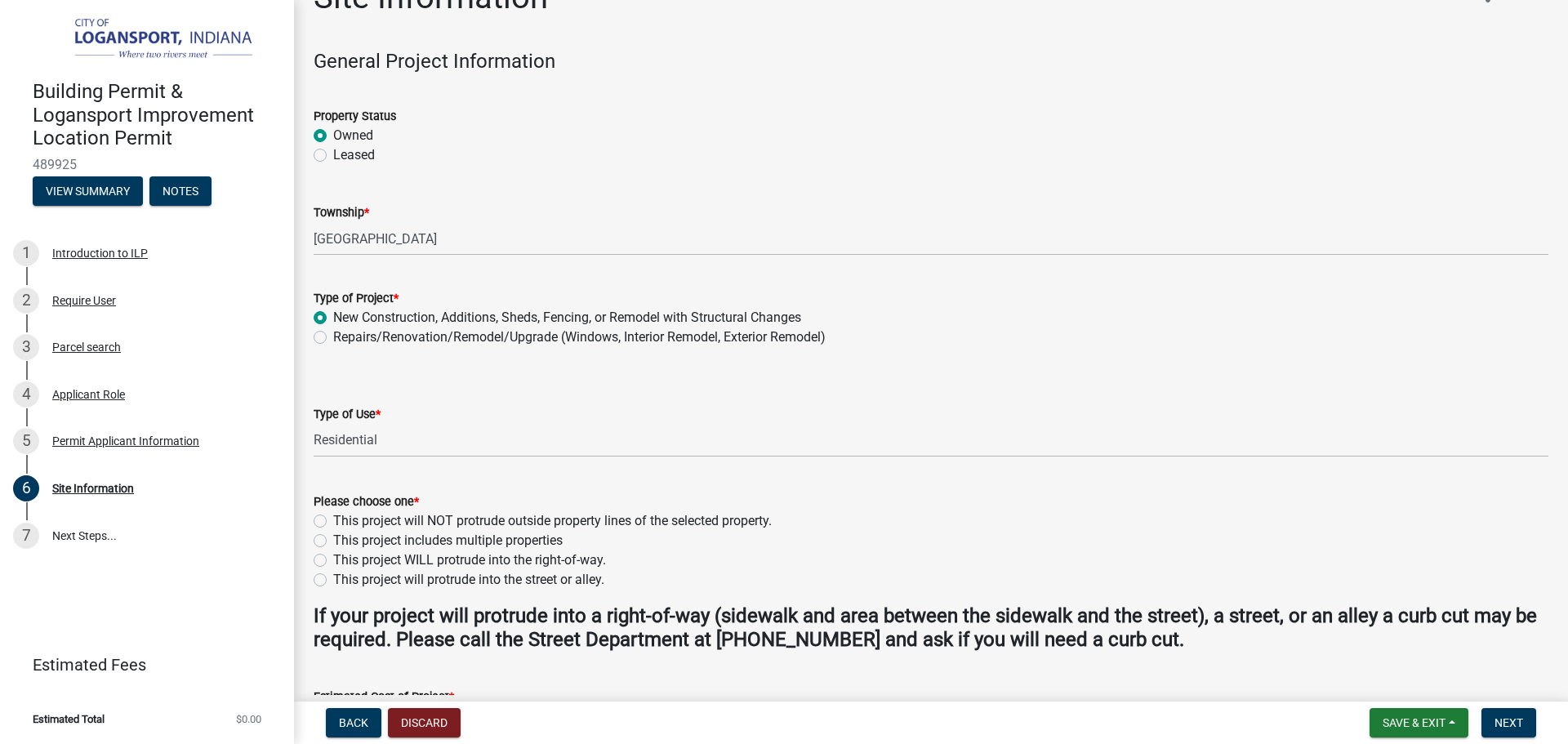
scroll to position [163, 0]
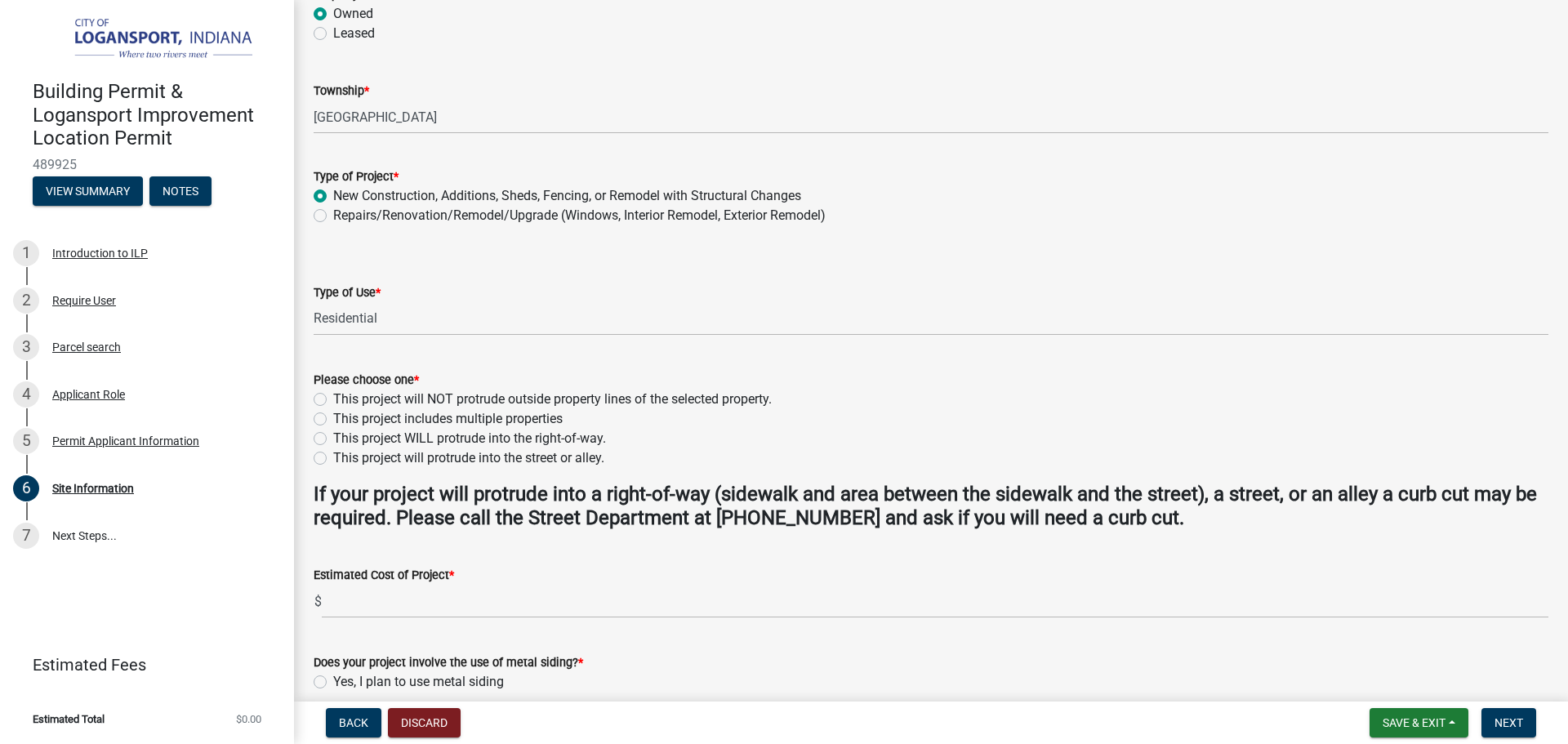
click at [333, 399] on label "This project will NOT protrude outside property lines of the selected property." at bounding box center [552, 399] width 439 height 20
click at [333, 399] on input "This project will NOT protrude outside property lines of the selected property." at bounding box center [339, 395] width 11 height 11
radio input "true"
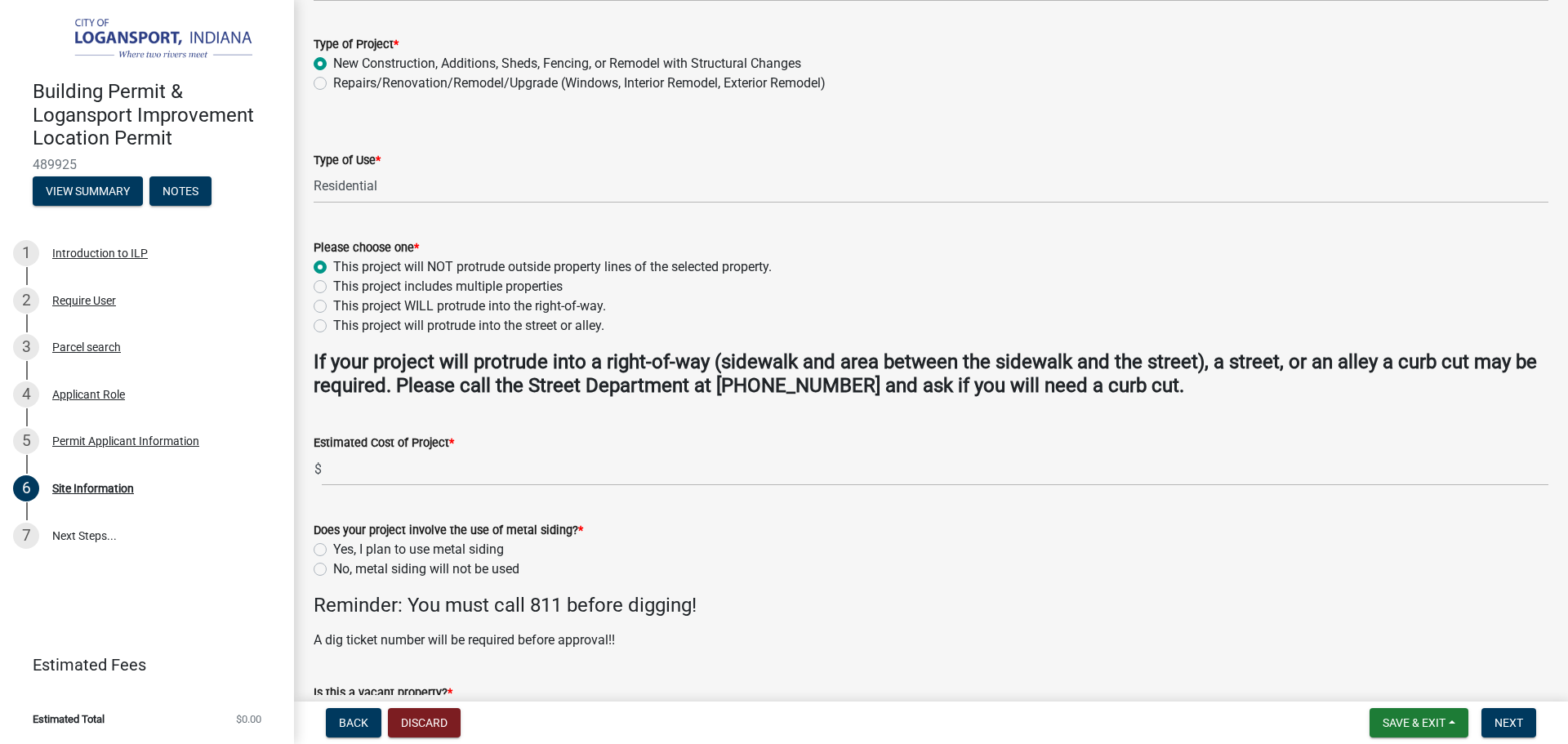
scroll to position [408, 0]
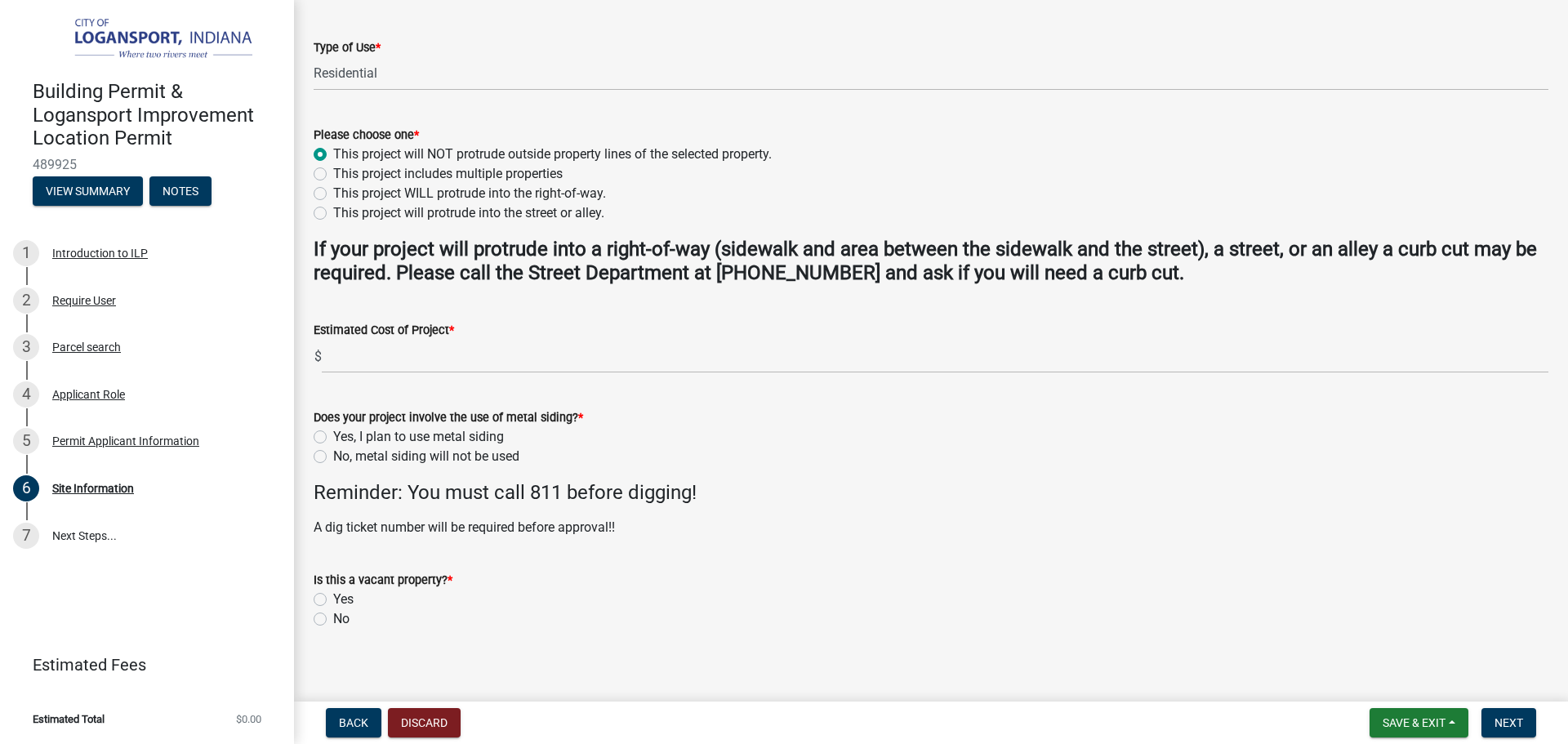
click at [333, 453] on label "No, metal siding will not be used" at bounding box center [426, 456] width 186 height 20
click at [333, 453] on input "No, metal siding will not be used" at bounding box center [339, 452] width 11 height 11
radio input "true"
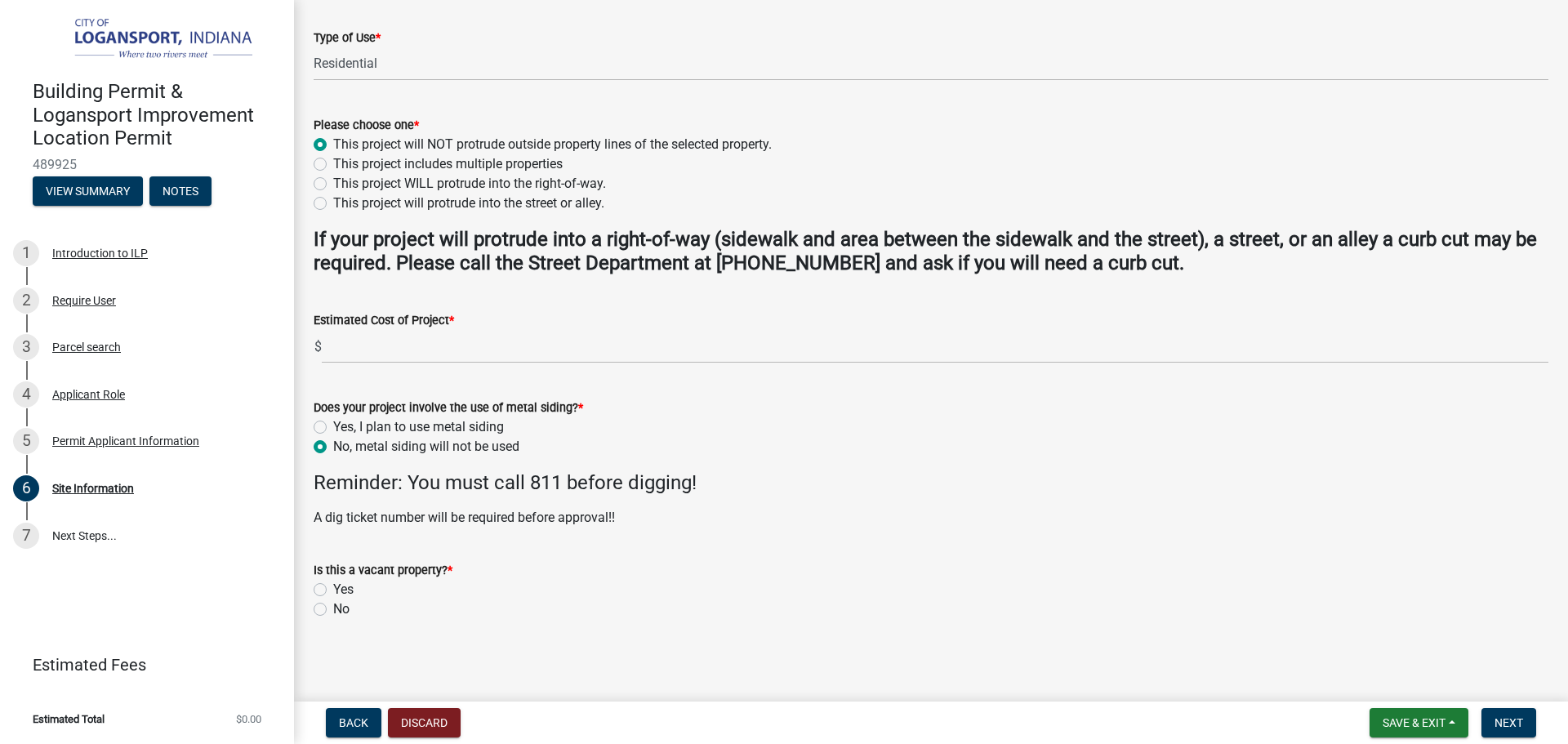
scroll to position [421, 0]
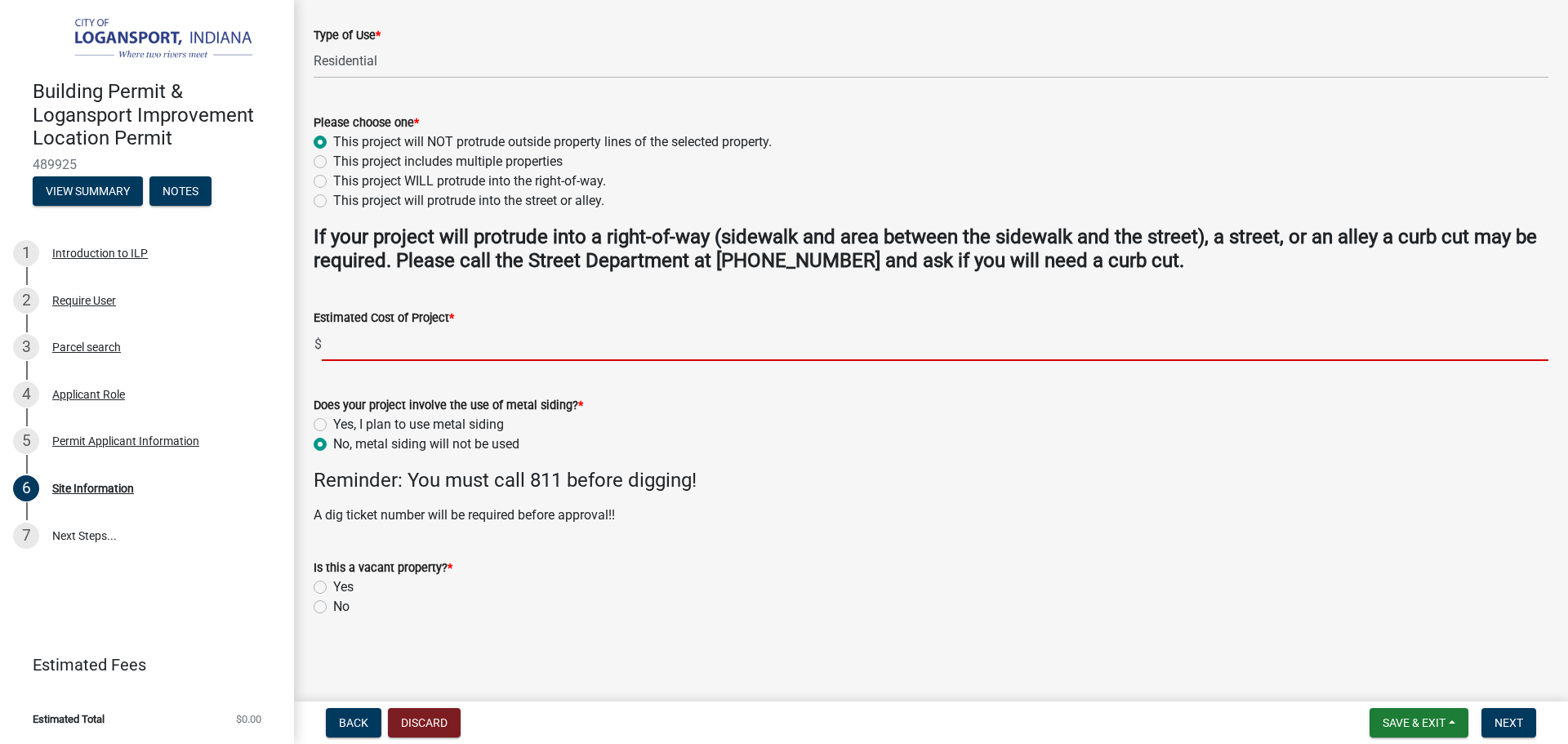
click at [411, 349] on input "text" at bounding box center [935, 343] width 1227 height 33
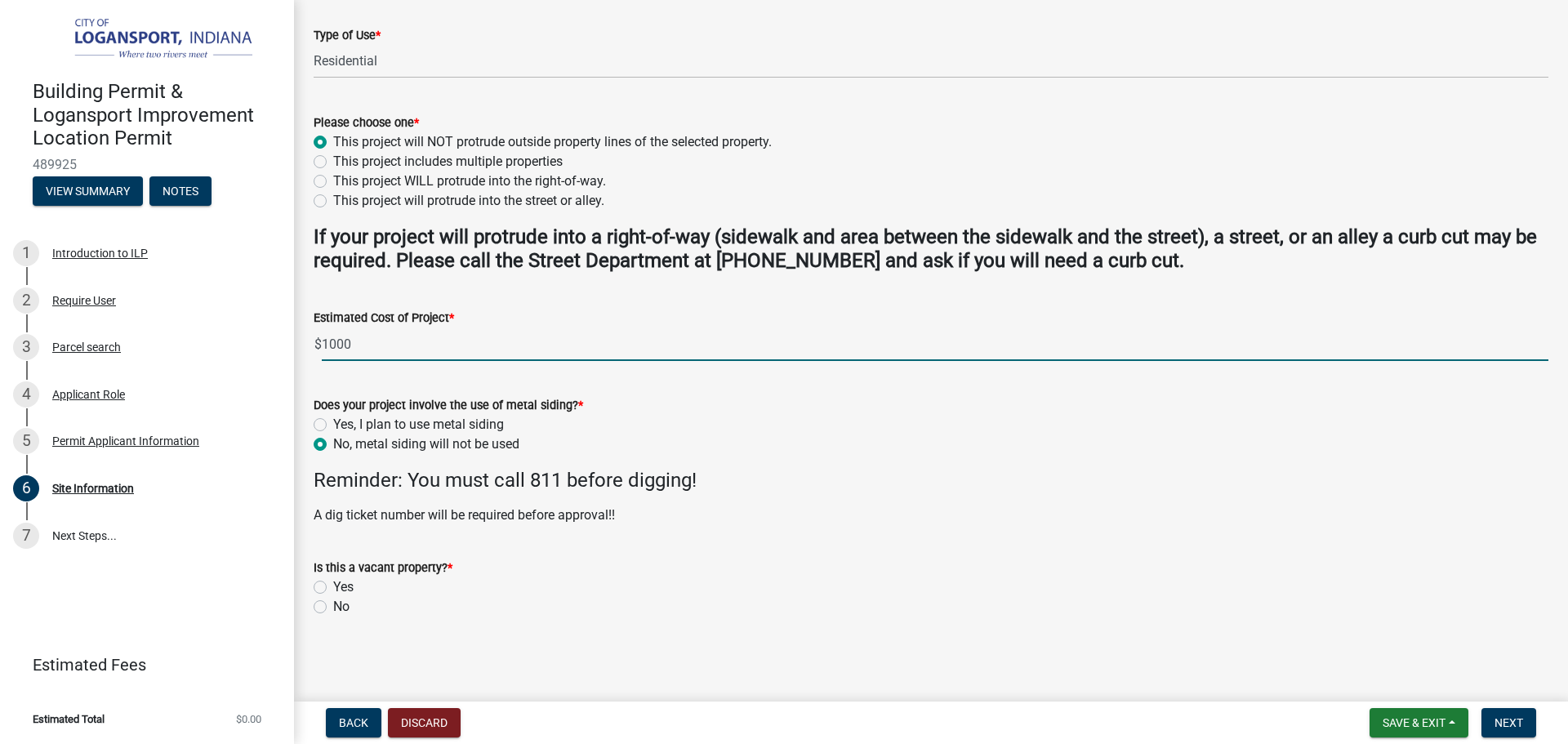
type input "1000"
click at [812, 505] on wm-data-entity-input "Reminder: You must call 811 before digging!" at bounding box center [931, 487] width 1235 height 37
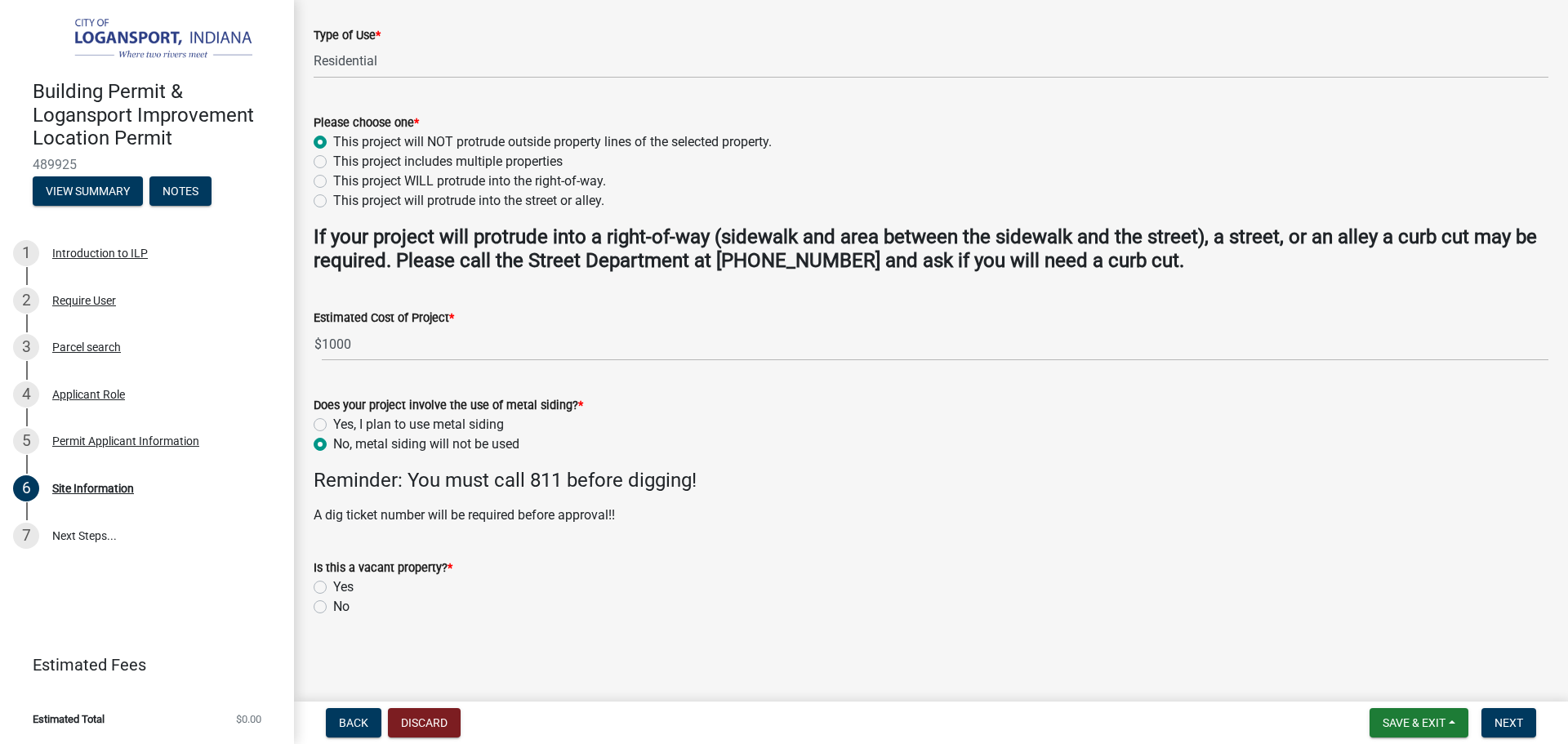
click at [333, 606] on label "No" at bounding box center [341, 606] width 16 height 20
click at [333, 606] on input "No" at bounding box center [339, 602] width 11 height 11
radio input "true"
click at [1010, 475] on h4 "Reminder: You must call 811 before digging!" at bounding box center [931, 481] width 1235 height 24
click at [1498, 720] on span "Next" at bounding box center [1509, 723] width 29 height 13
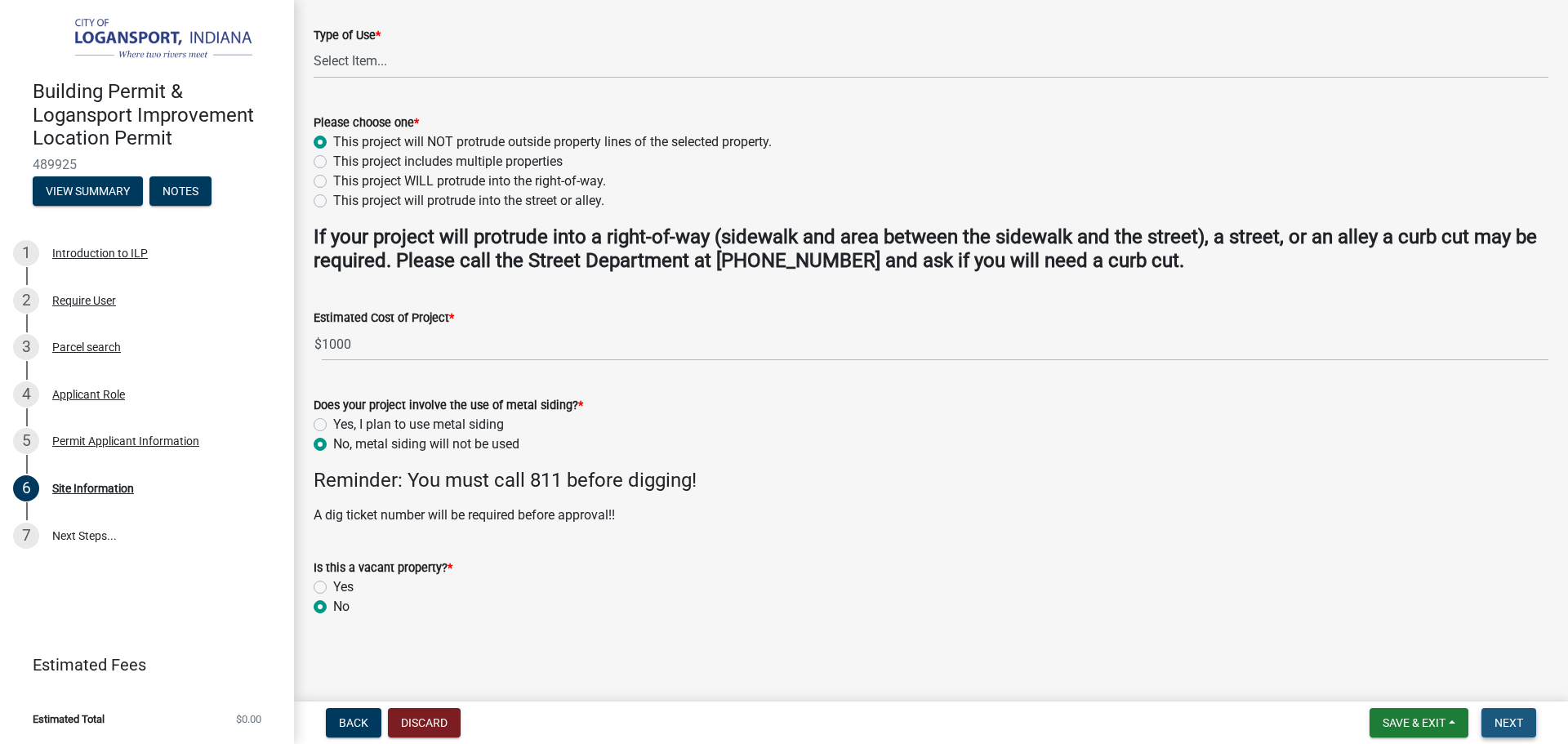
scroll to position [0, 0]
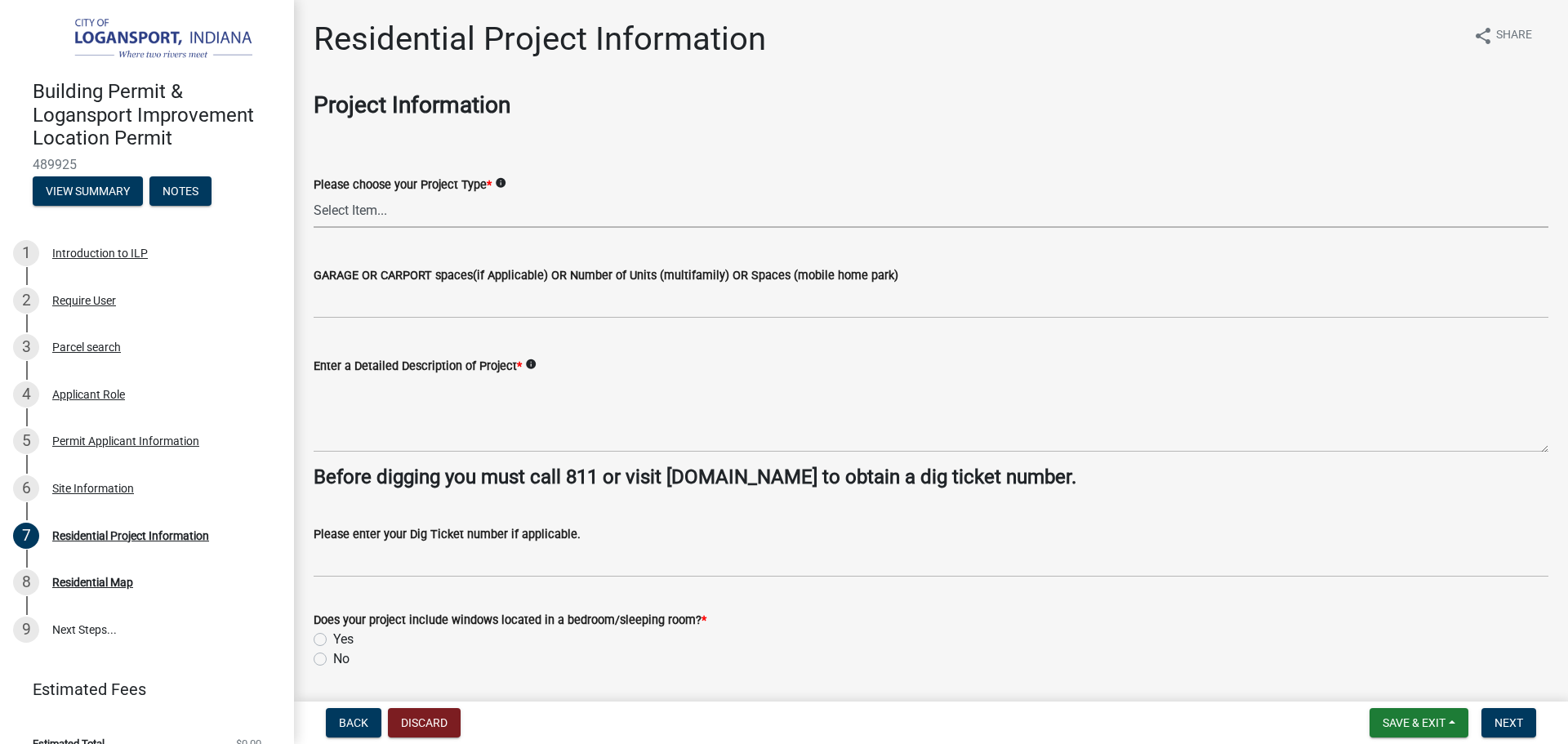
click at [484, 199] on select "Select Item... Single Family Pole Barn Home Multi Family Addition to Dwelling(a…" at bounding box center [931, 211] width 1235 height 33
click at [314, 195] on select "Select Item... Single Family Pole Barn Home Multi Family Addition to Dwelling(a…" at bounding box center [931, 211] width 1235 height 33
select select "fb9926f1-079d-4844-9e65-2f273ce57ea3"
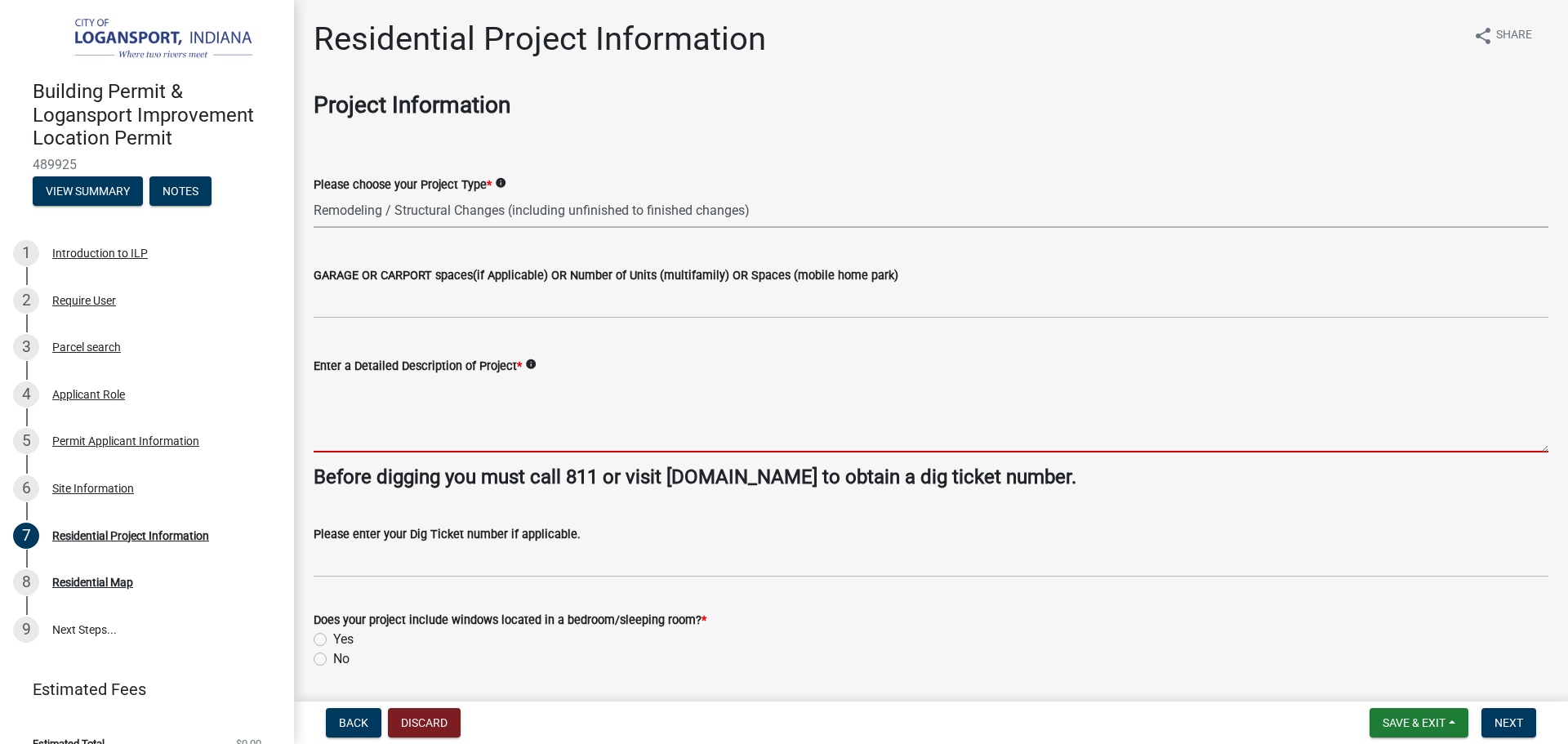
click at [507, 408] on textarea "Enter a Detailed Description of Project *" at bounding box center [931, 414] width 1235 height 77
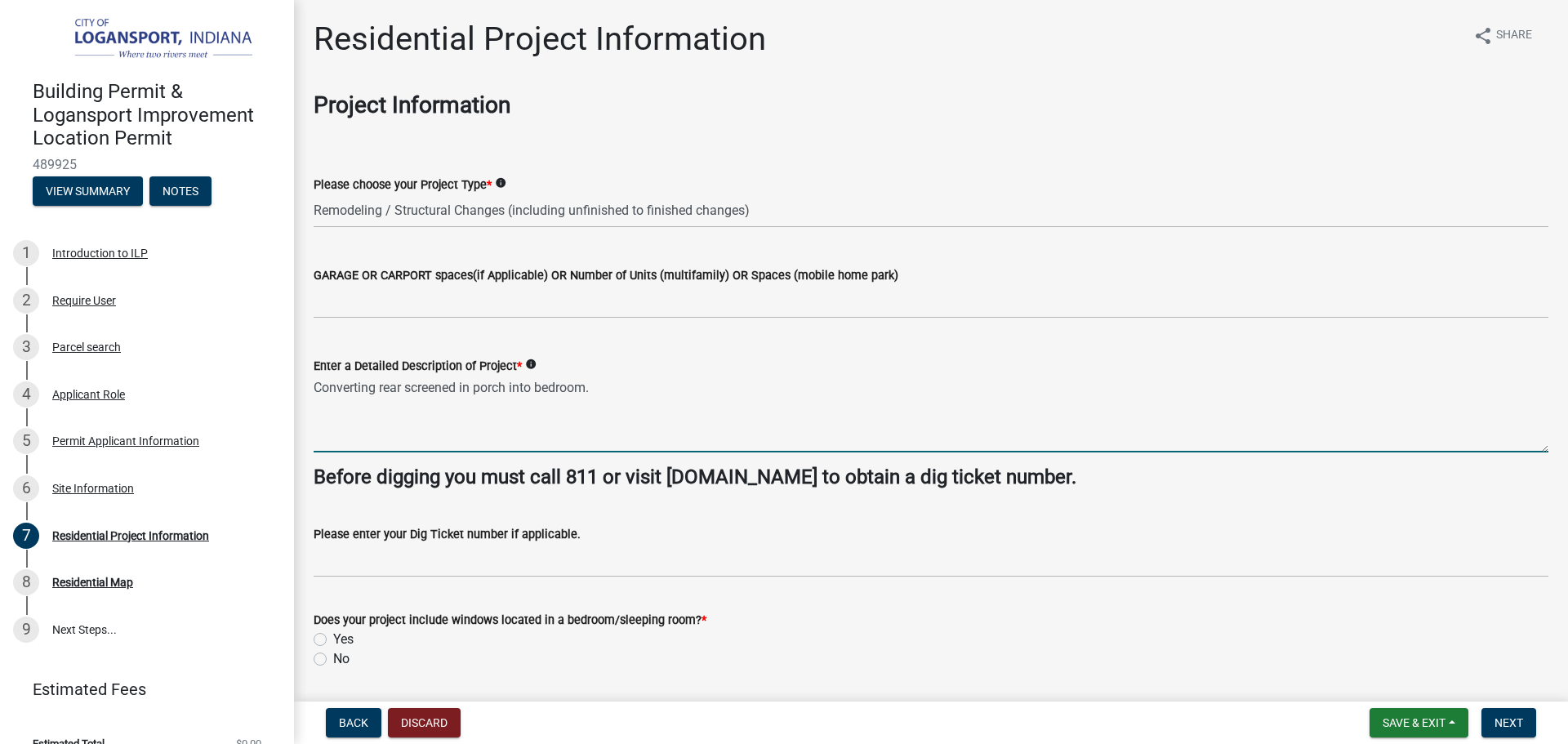
type textarea "Converting rear screened in porch into bedroom."
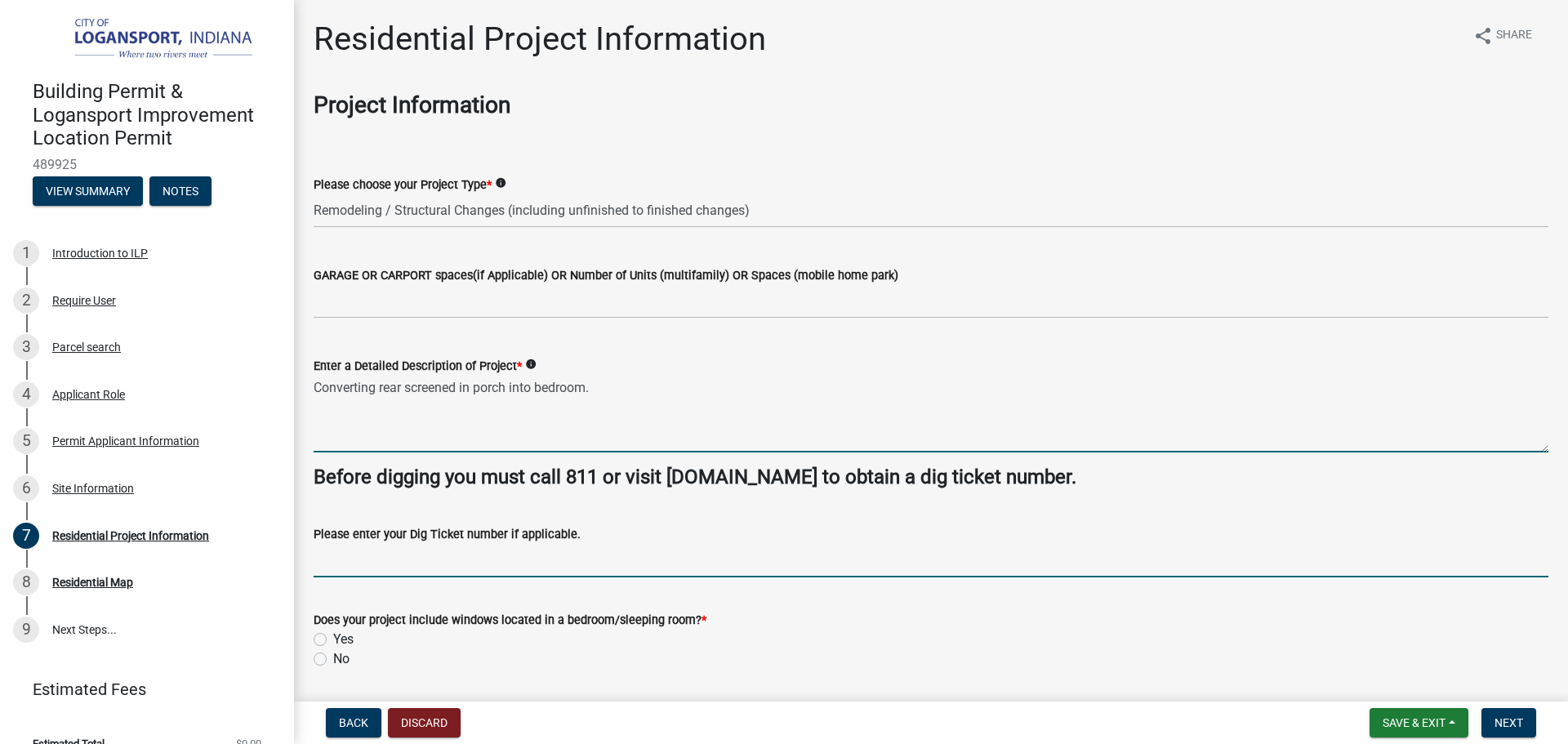
click at [530, 556] on input "Please enter your Dig Ticket number if applicable." at bounding box center [931, 560] width 1235 height 33
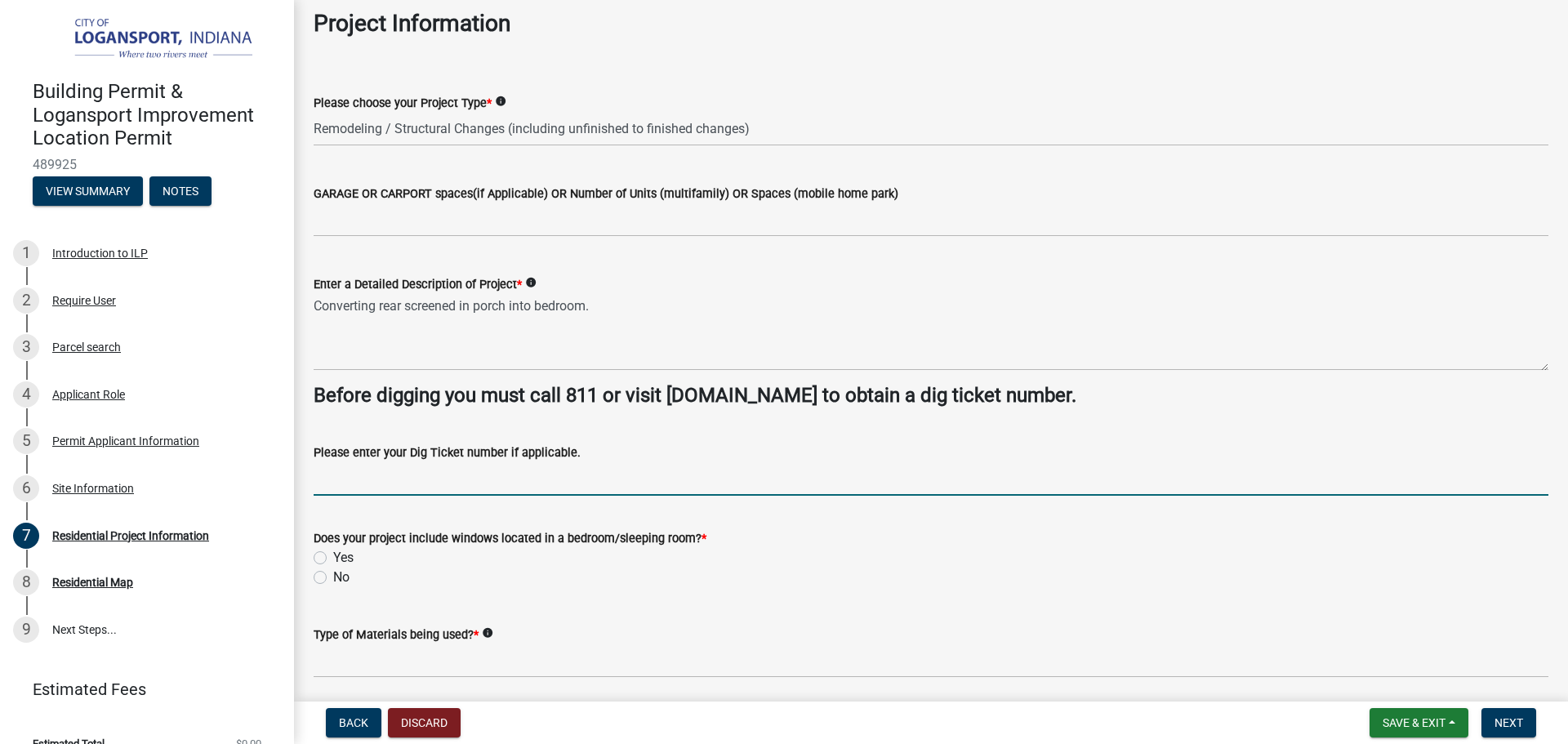
scroll to position [163, 0]
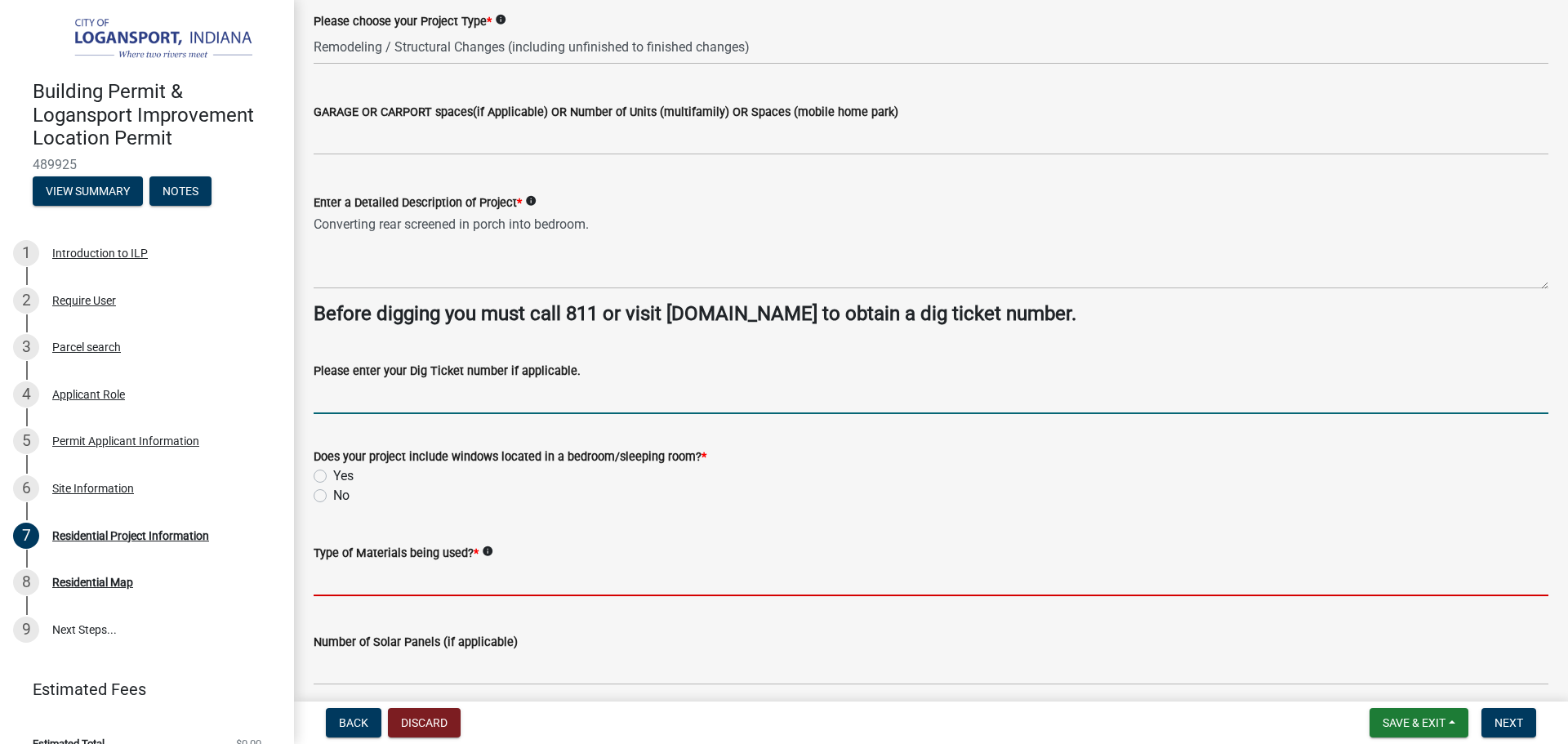
click at [449, 579] on input "Type of Materials being used? *" at bounding box center [931, 579] width 1235 height 33
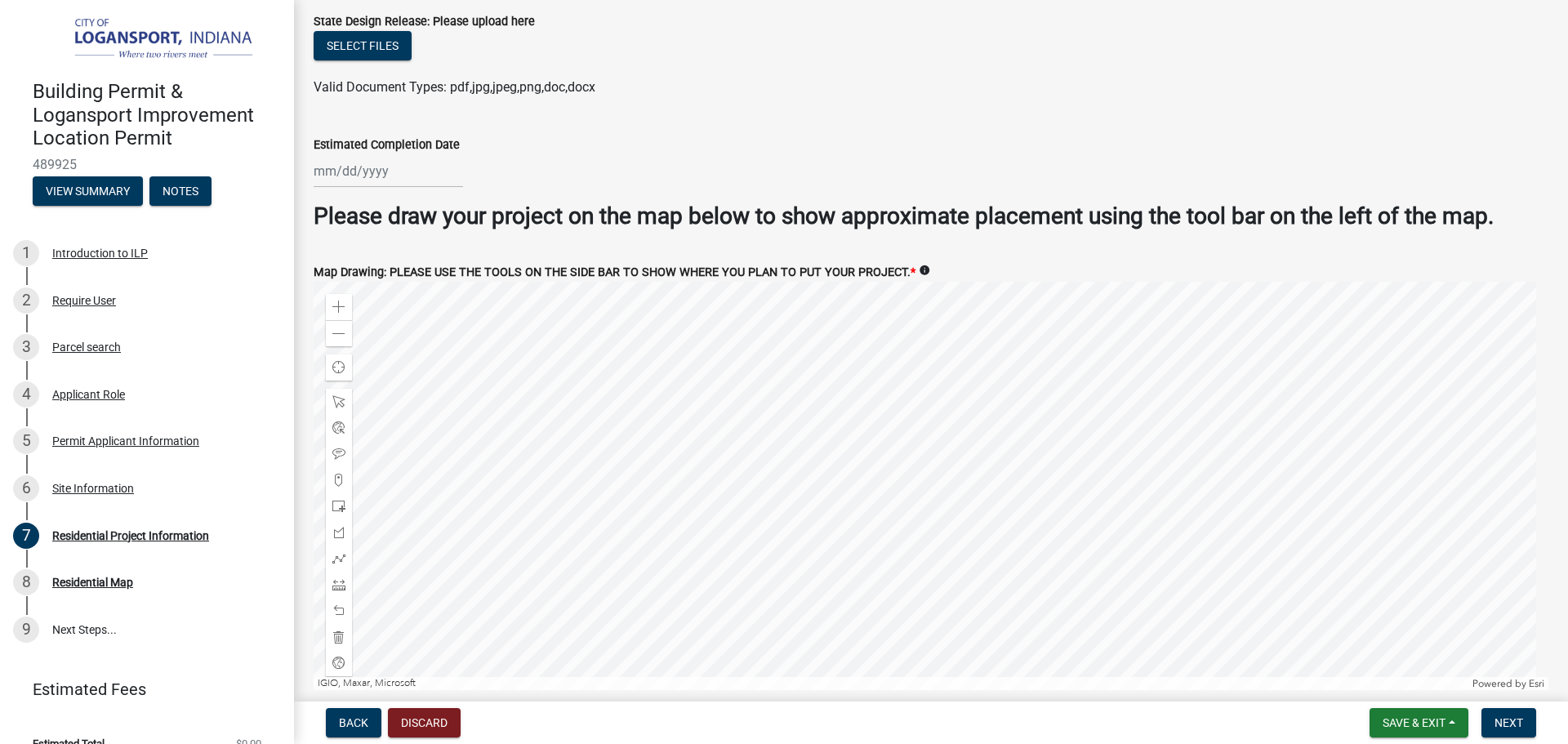
scroll to position [3139, 0]
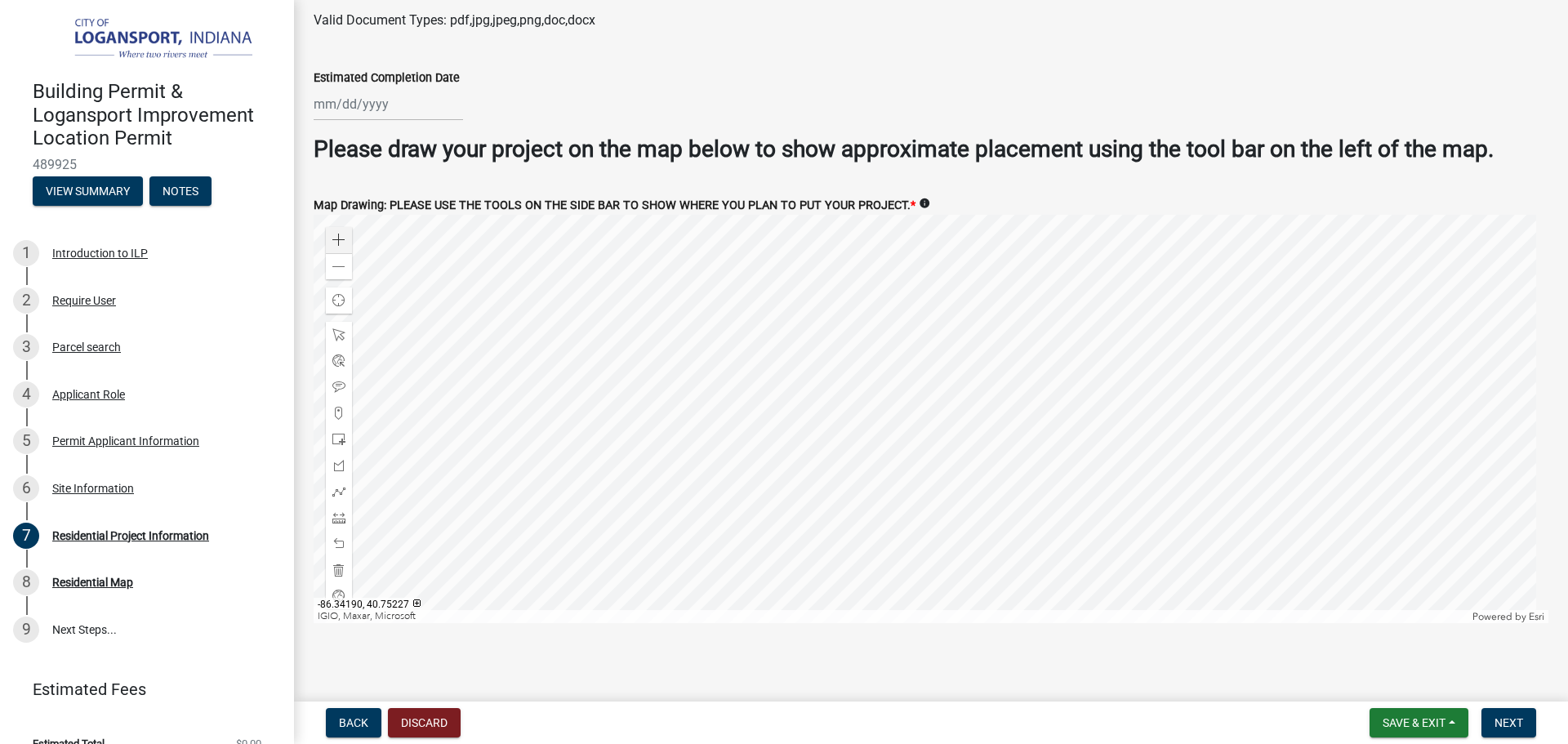
type input "sheetrock, vinyl siding same color,"
click at [344, 234] on span at bounding box center [339, 239] width 13 height 13
click at [347, 436] on div at bounding box center [339, 439] width 26 height 26
click at [347, 458] on div at bounding box center [339, 464] width 26 height 26
click at [880, 366] on div at bounding box center [931, 418] width 1235 height 408
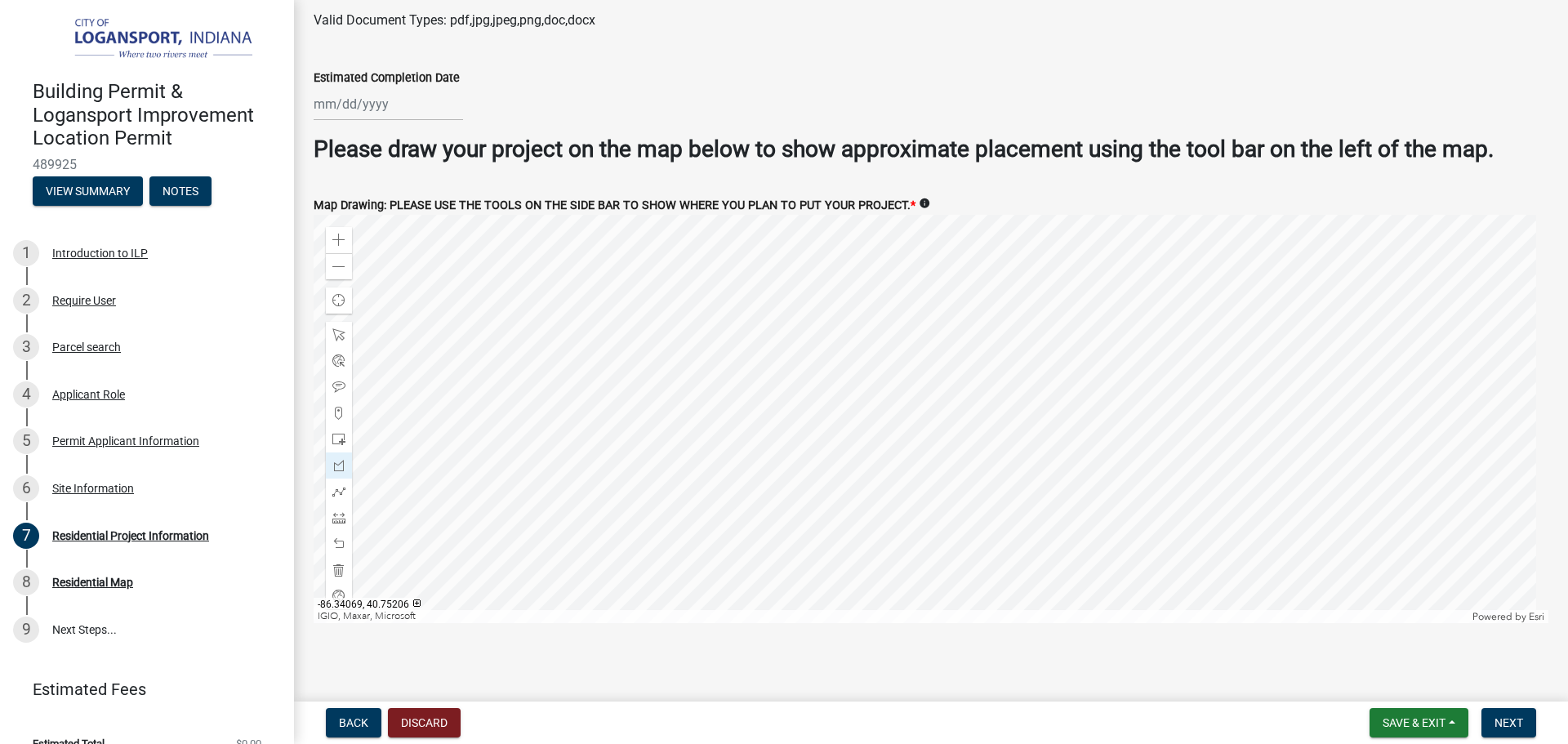
click at [935, 357] on div at bounding box center [931, 418] width 1235 height 408
click at [910, 254] on div at bounding box center [931, 418] width 1235 height 408
click at [859, 263] on div at bounding box center [931, 418] width 1235 height 408
click at [878, 367] on div at bounding box center [931, 418] width 1235 height 408
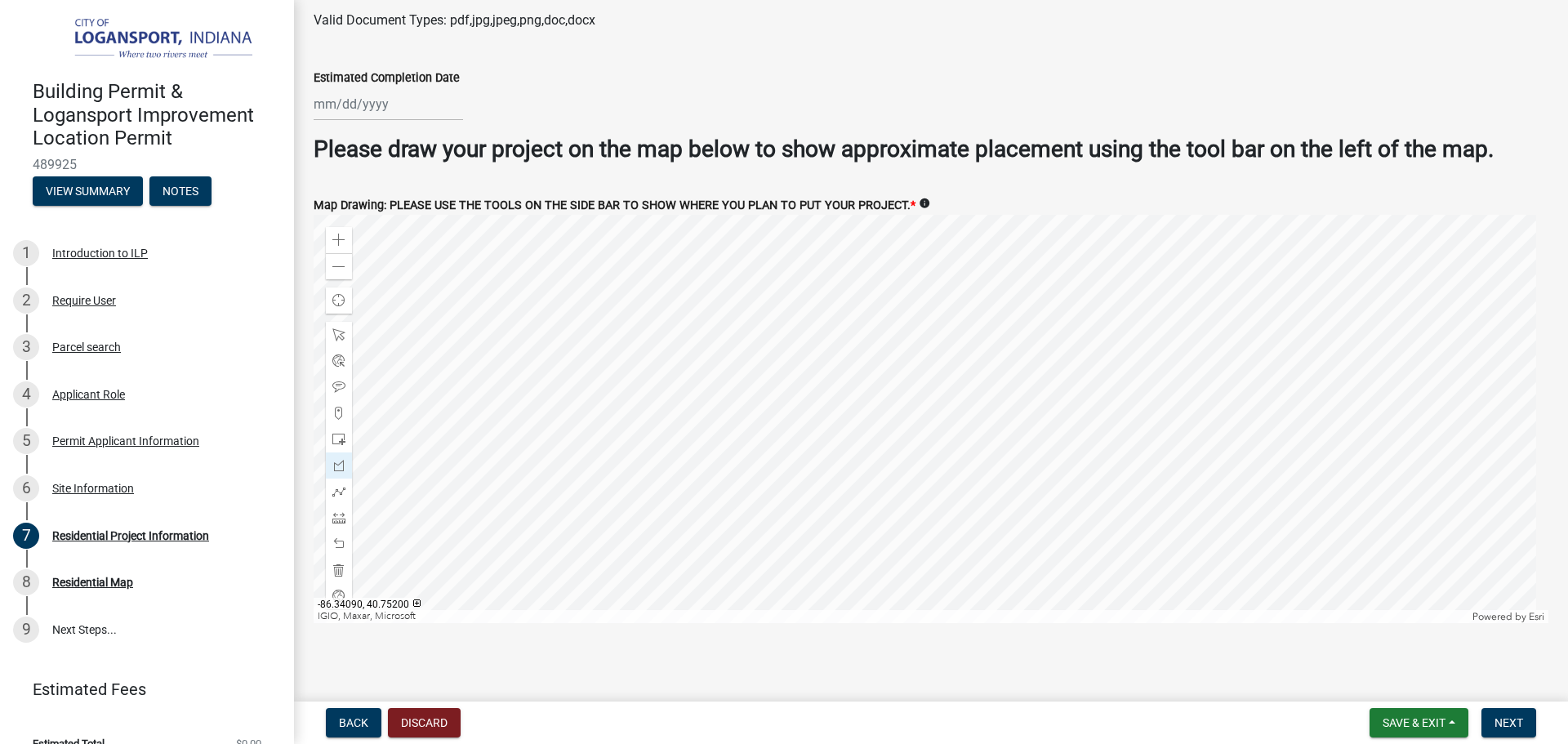
click at [686, 465] on div at bounding box center [931, 418] width 1235 height 408
click at [848, 348] on div at bounding box center [931, 418] width 1235 height 408
click at [878, 367] on div at bounding box center [931, 418] width 1235 height 408
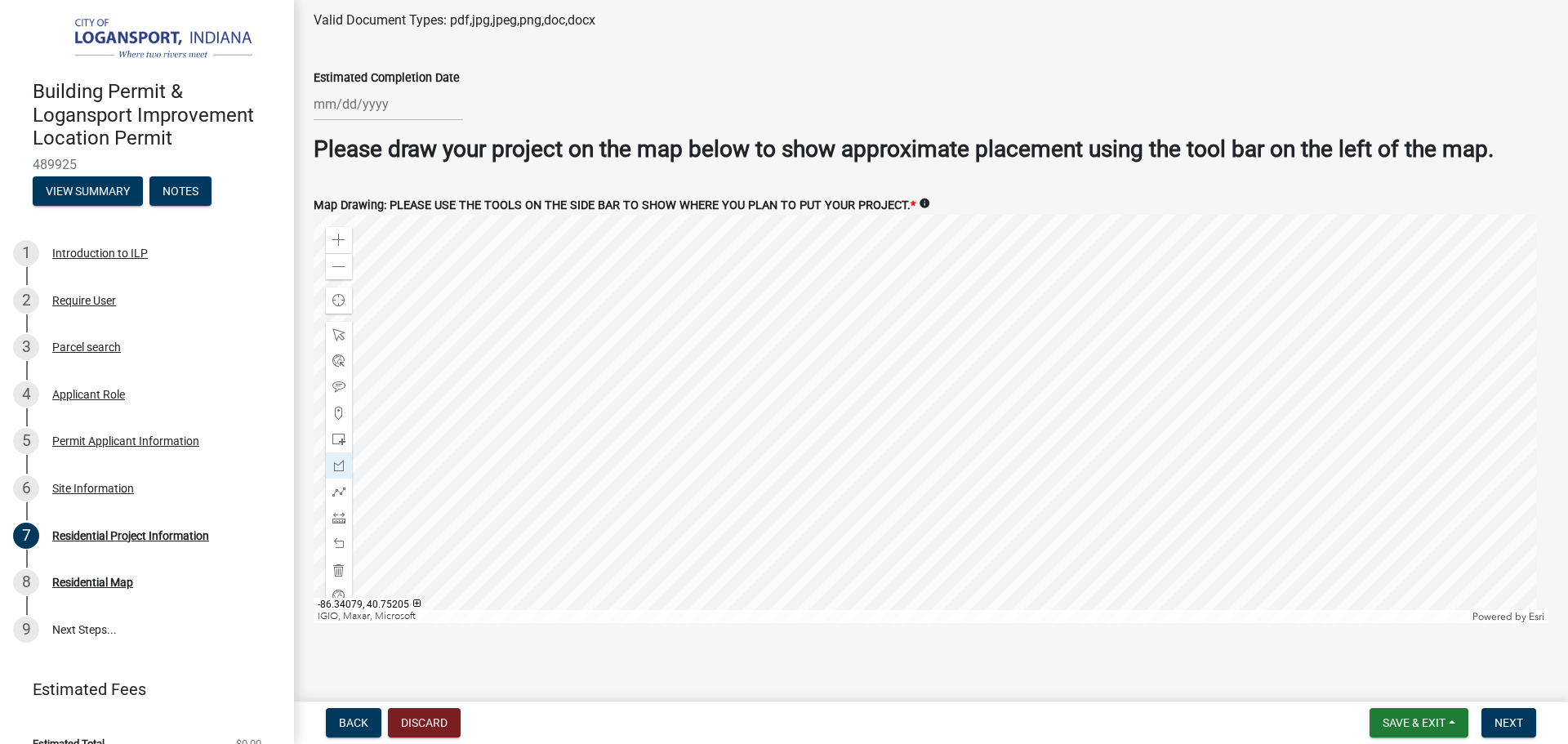
click at [821, 375] on div at bounding box center [931, 418] width 1235 height 408
click at [792, 370] on div at bounding box center [931, 418] width 1235 height 408
click at [340, 564] on span at bounding box center [339, 570] width 13 height 13
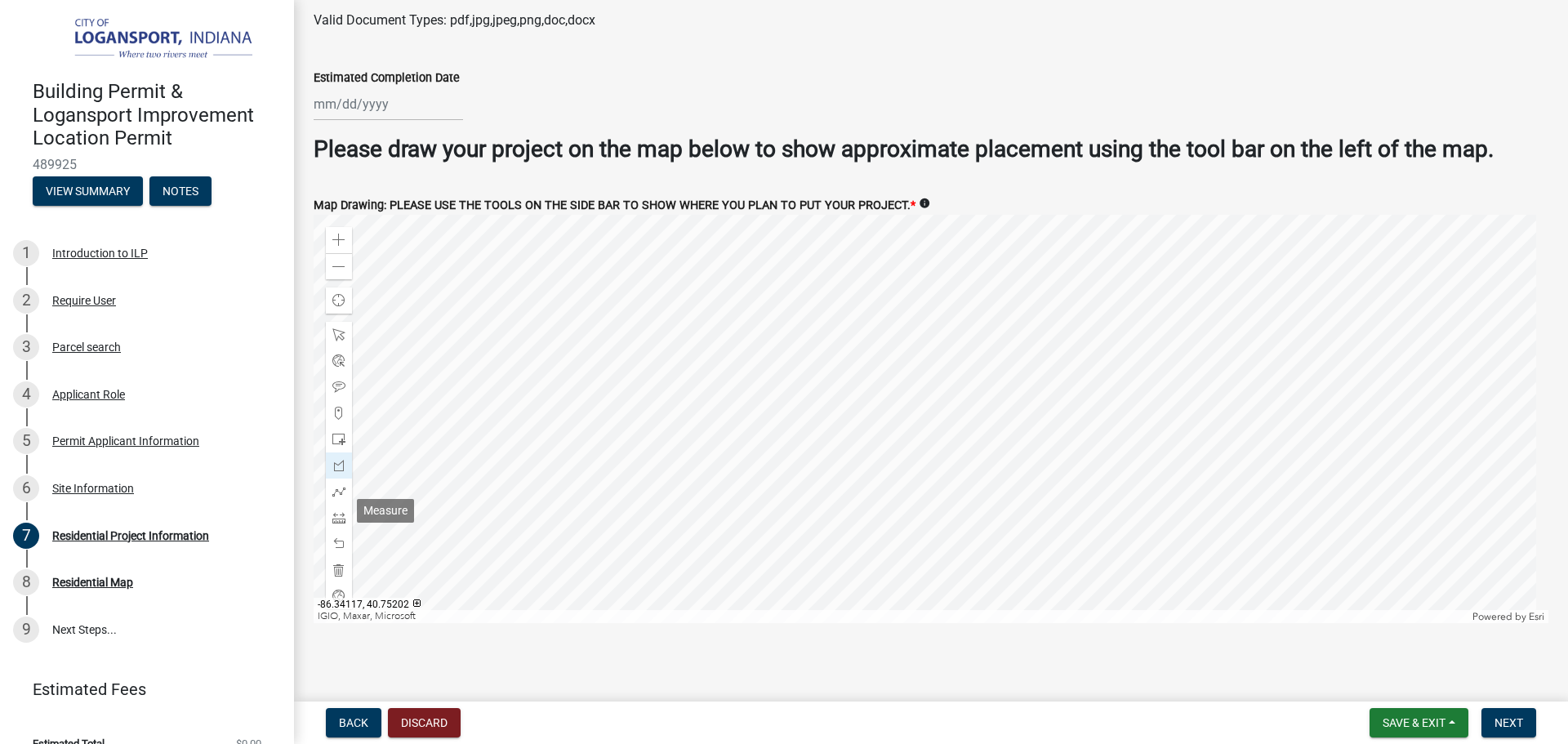
click at [341, 511] on span at bounding box center [339, 517] width 13 height 13
click at [857, 263] on div at bounding box center [931, 418] width 1235 height 408
click at [911, 254] on div at bounding box center [931, 418] width 1235 height 408
click at [935, 357] on div at bounding box center [931, 418] width 1235 height 408
click at [882, 366] on div at bounding box center [931, 418] width 1235 height 408
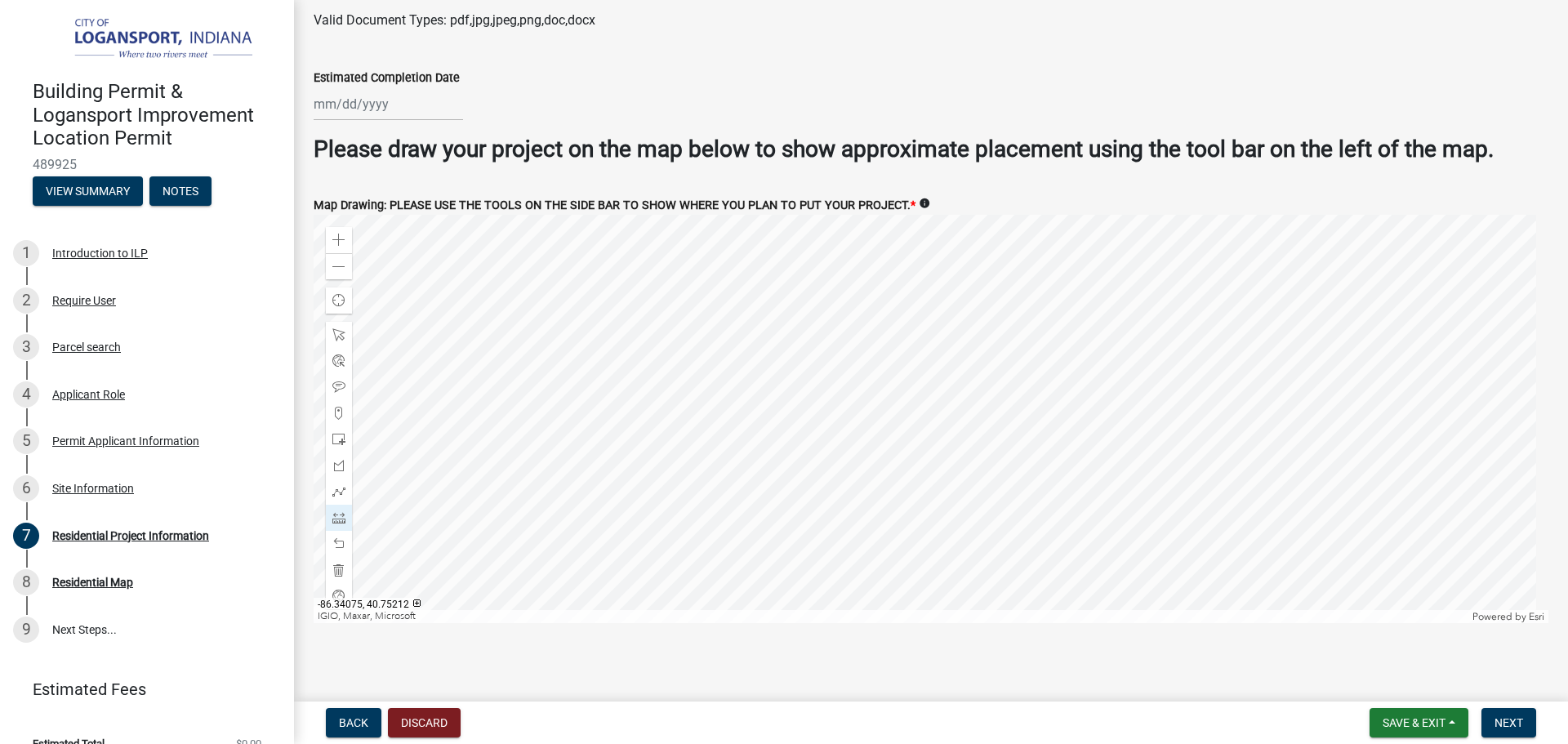
click at [859, 263] on div at bounding box center [931, 418] width 1235 height 408
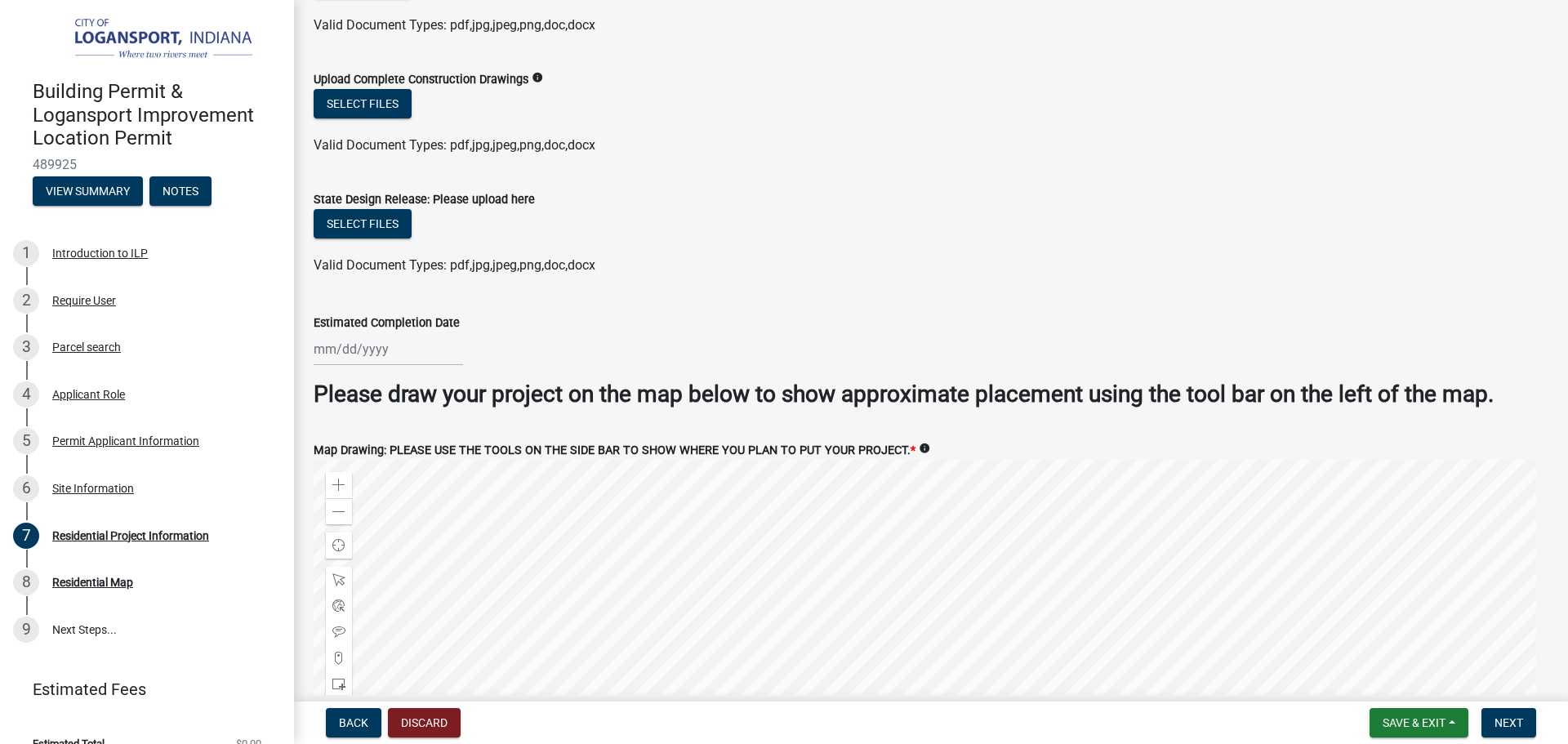
scroll to position [2975, 0]
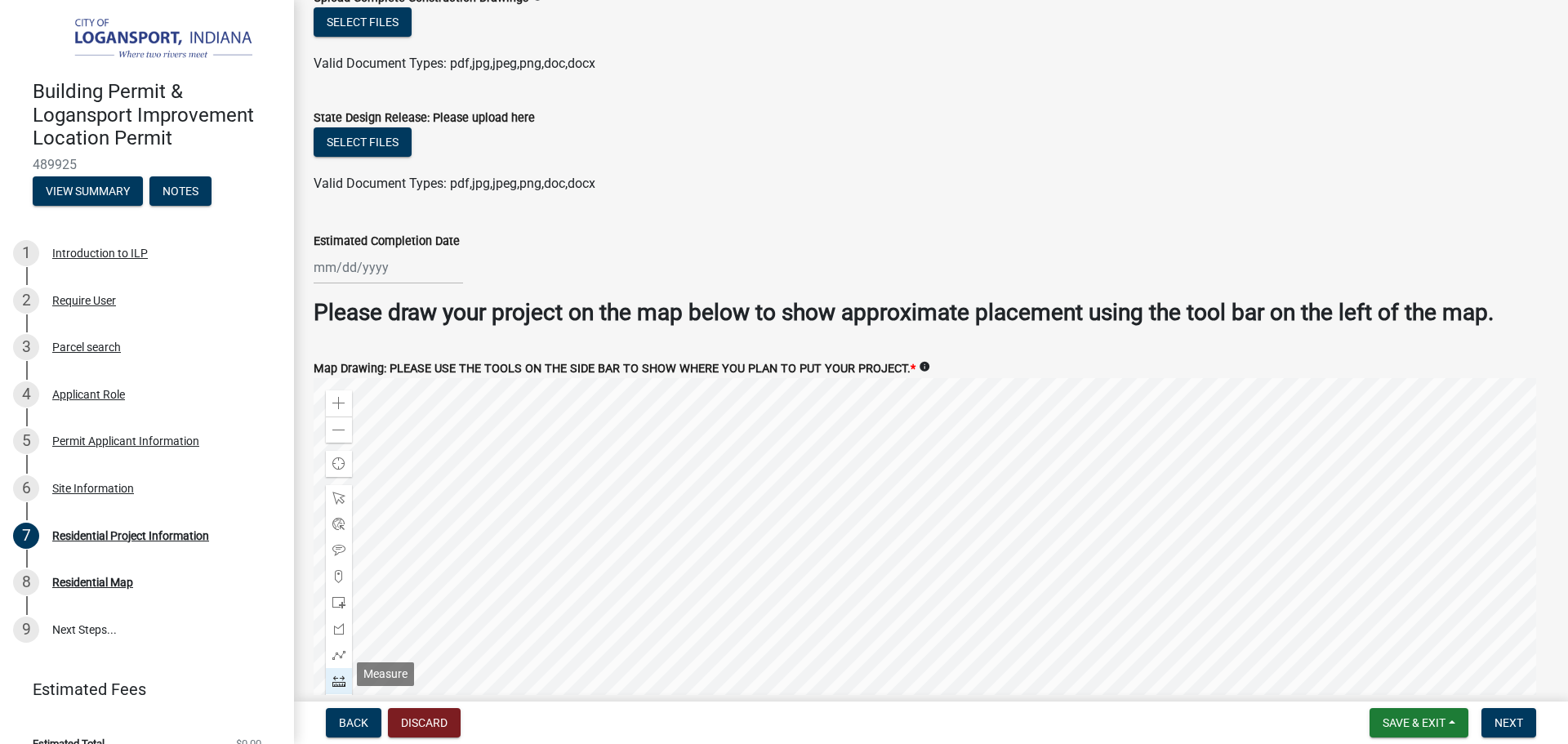
click at [333, 674] on span at bounding box center [339, 681] width 13 height 13
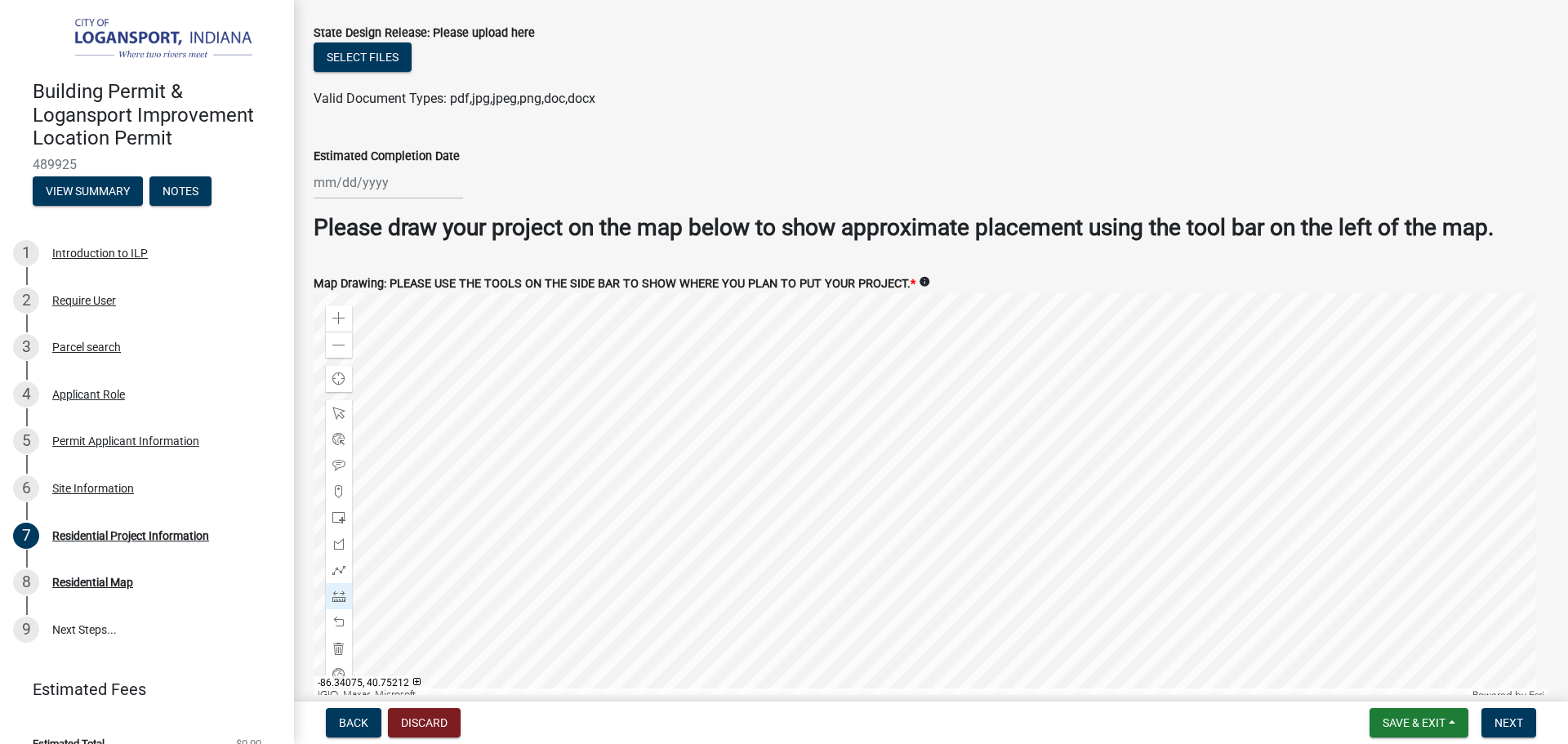
click at [867, 339] on div at bounding box center [931, 497] width 1235 height 408
click at [849, 296] on div at bounding box center [931, 497] width 1235 height 408
click at [874, 422] on div at bounding box center [931, 497] width 1235 height 408
click at [576, 495] on div at bounding box center [931, 497] width 1235 height 408
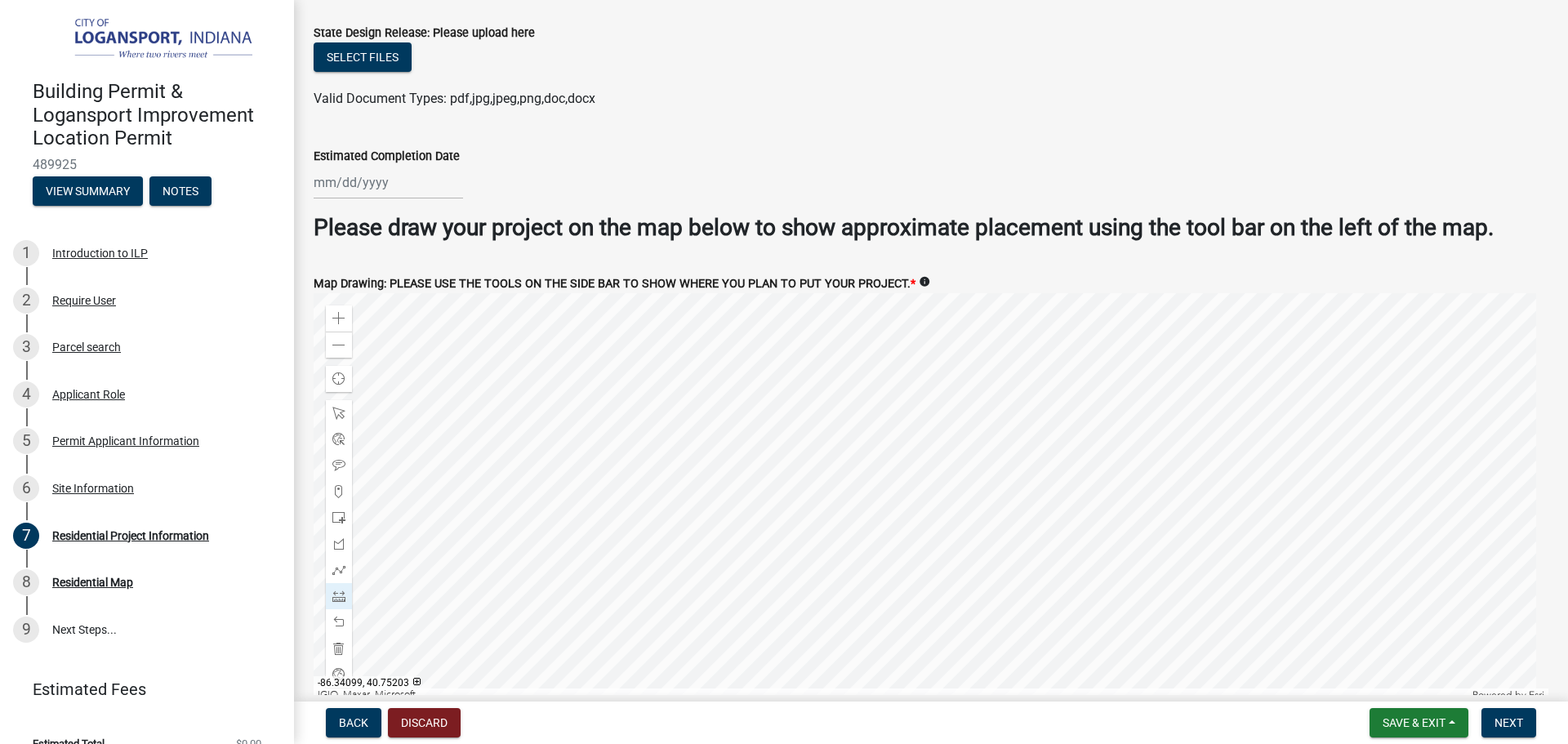
click at [576, 495] on div at bounding box center [931, 497] width 1235 height 408
click at [887, 443] on div at bounding box center [931, 497] width 1235 height 408
click at [961, 645] on div at bounding box center [931, 497] width 1235 height 408
click at [928, 408] on div at bounding box center [931, 497] width 1235 height 408
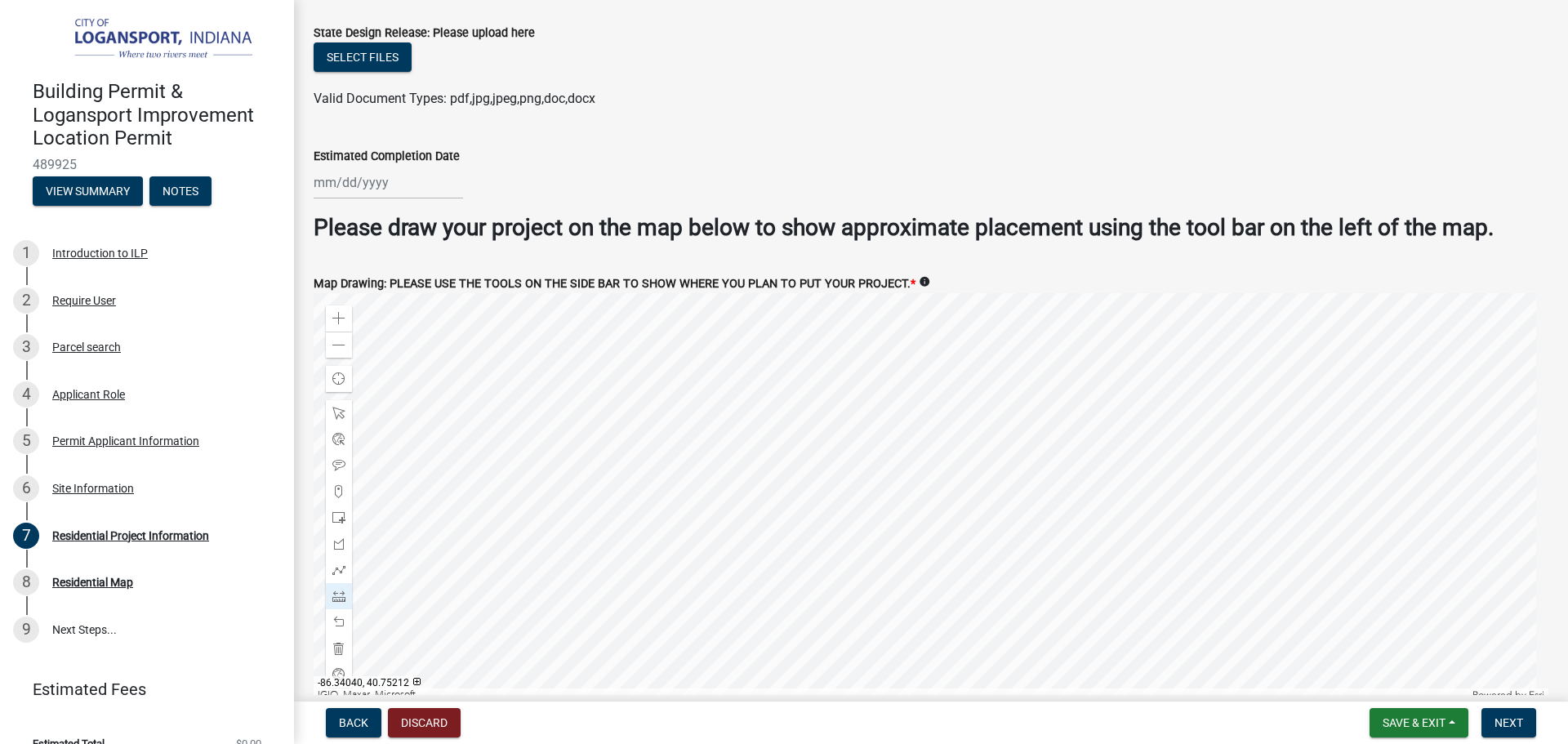
click at [1286, 352] on div at bounding box center [931, 497] width 1235 height 408
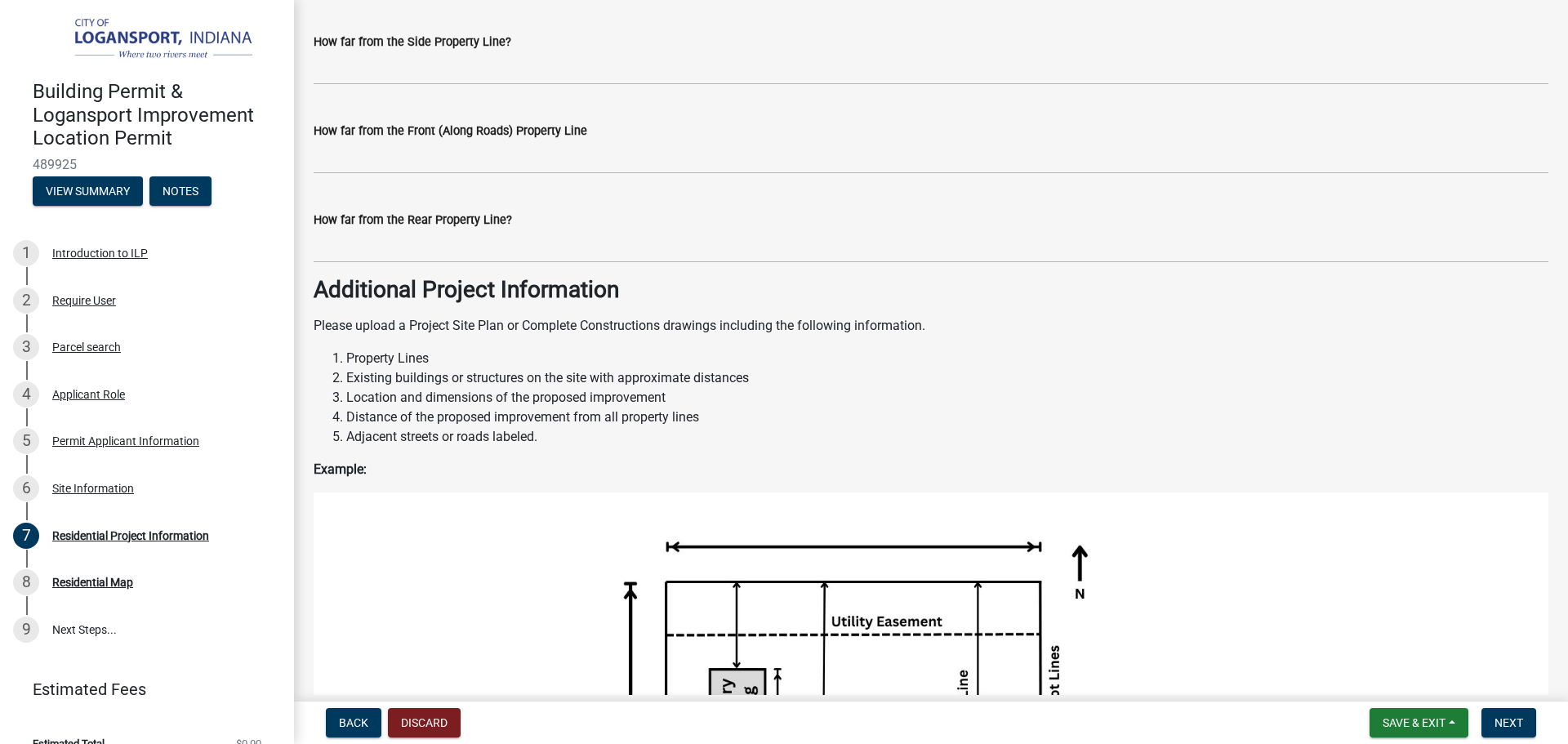
scroll to position [1509, 0]
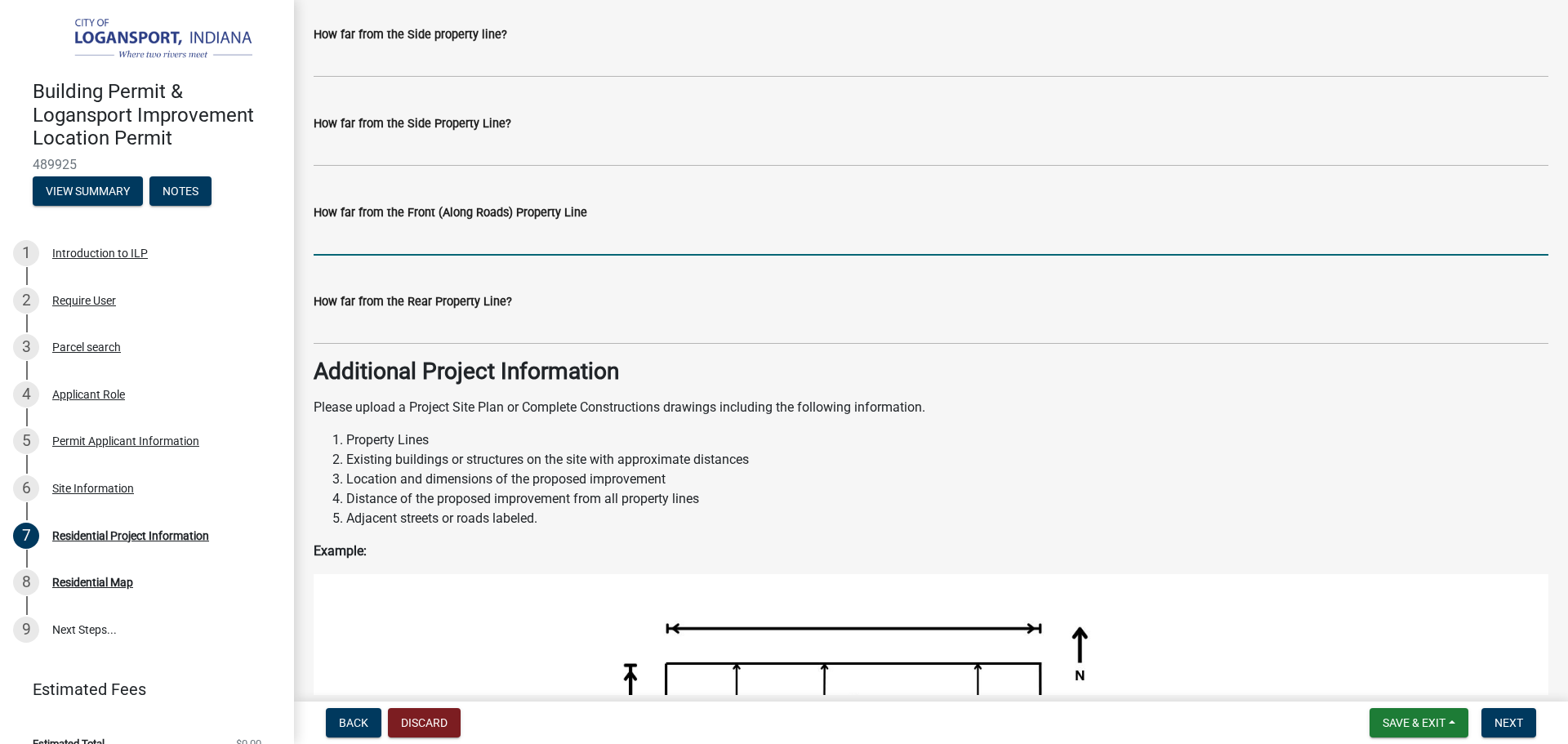
click at [541, 242] on input "How far from the Front (Along Roads) Property Line" at bounding box center [931, 238] width 1235 height 33
type input "82"
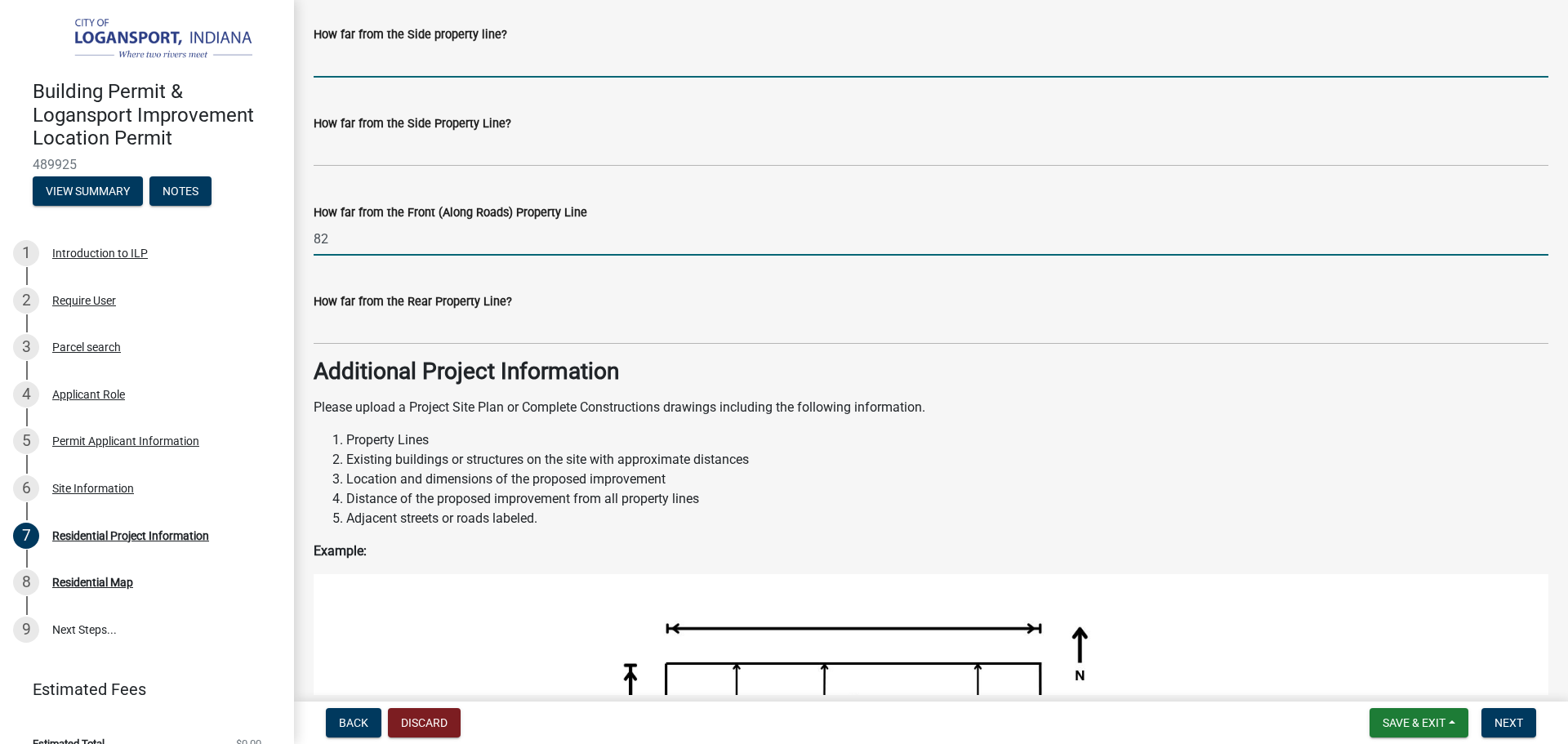
click at [516, 55] on input "How far from the Side property line?" at bounding box center [931, 60] width 1235 height 33
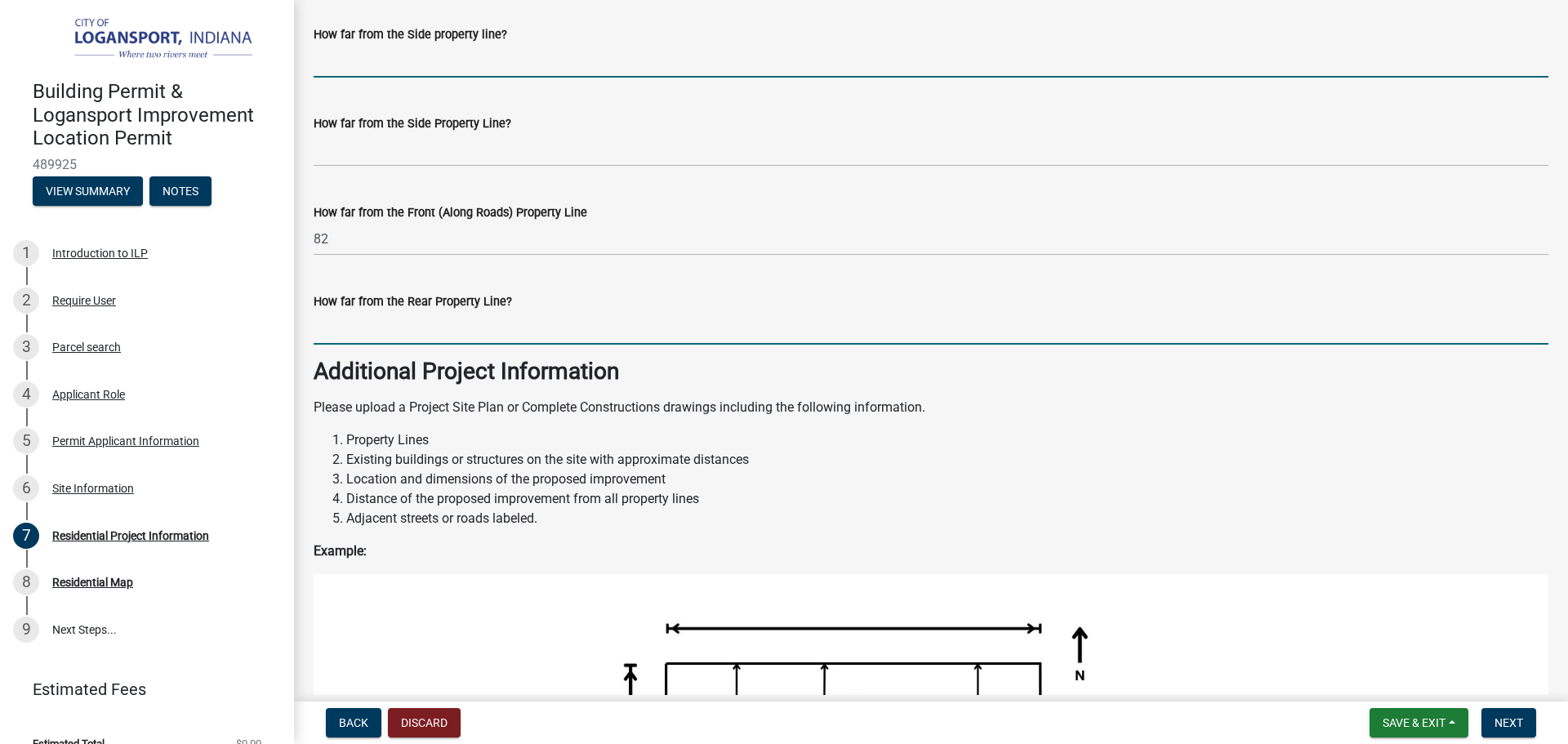
click at [500, 334] on input "How far from the Rear Property Line?" at bounding box center [931, 327] width 1235 height 33
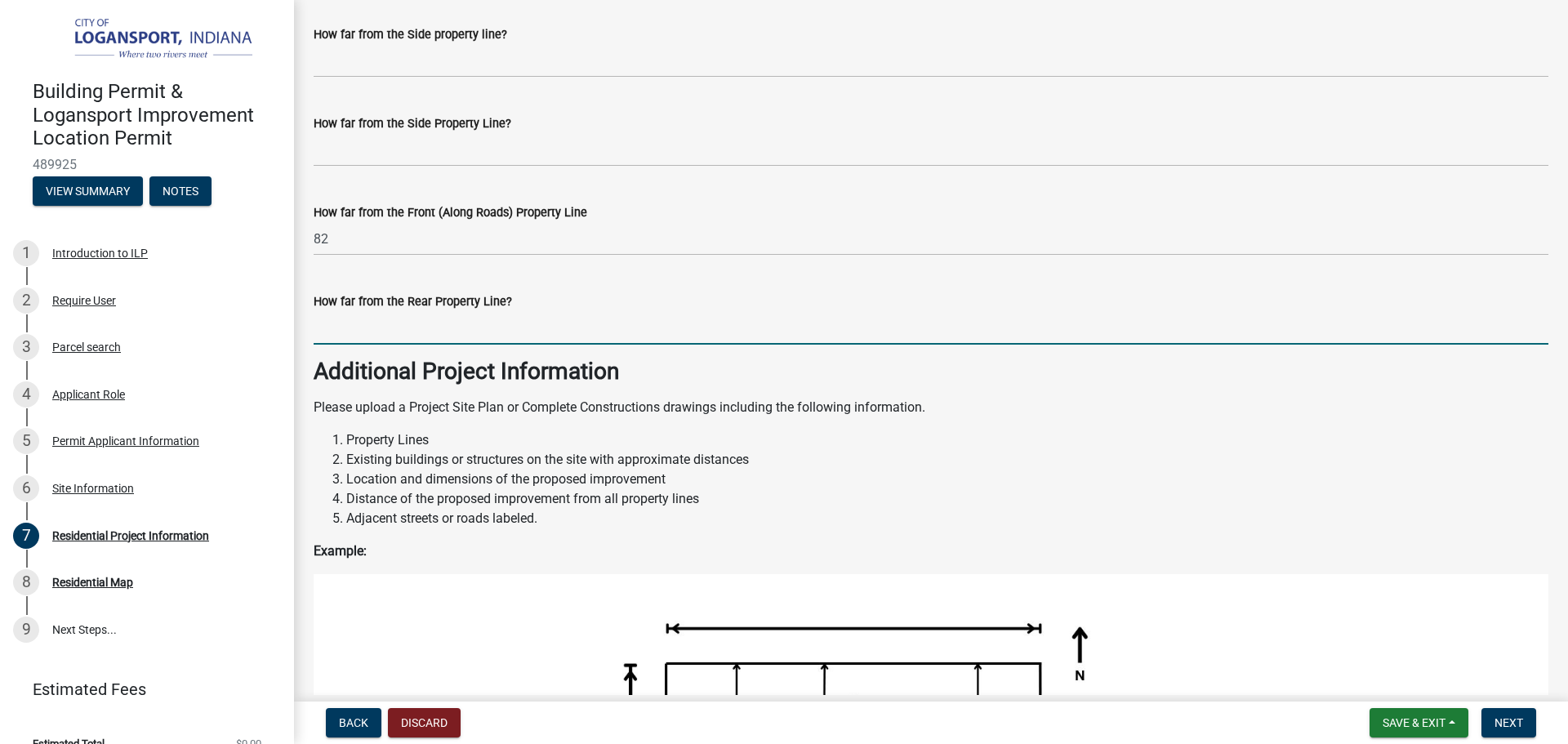
click at [470, 324] on input "How far from the Rear Property Line?" at bounding box center [931, 327] width 1235 height 33
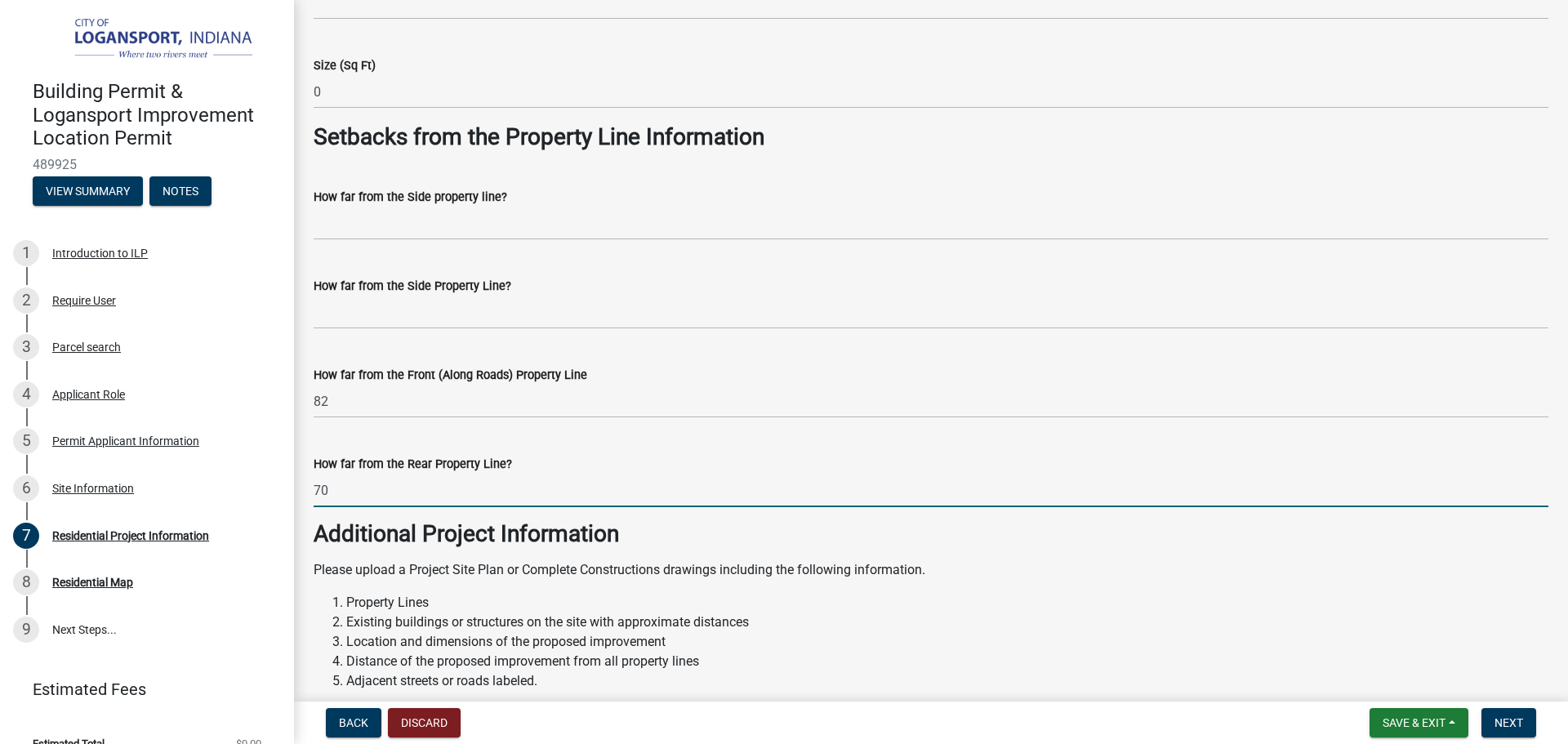
scroll to position [1346, 0]
type input "70"
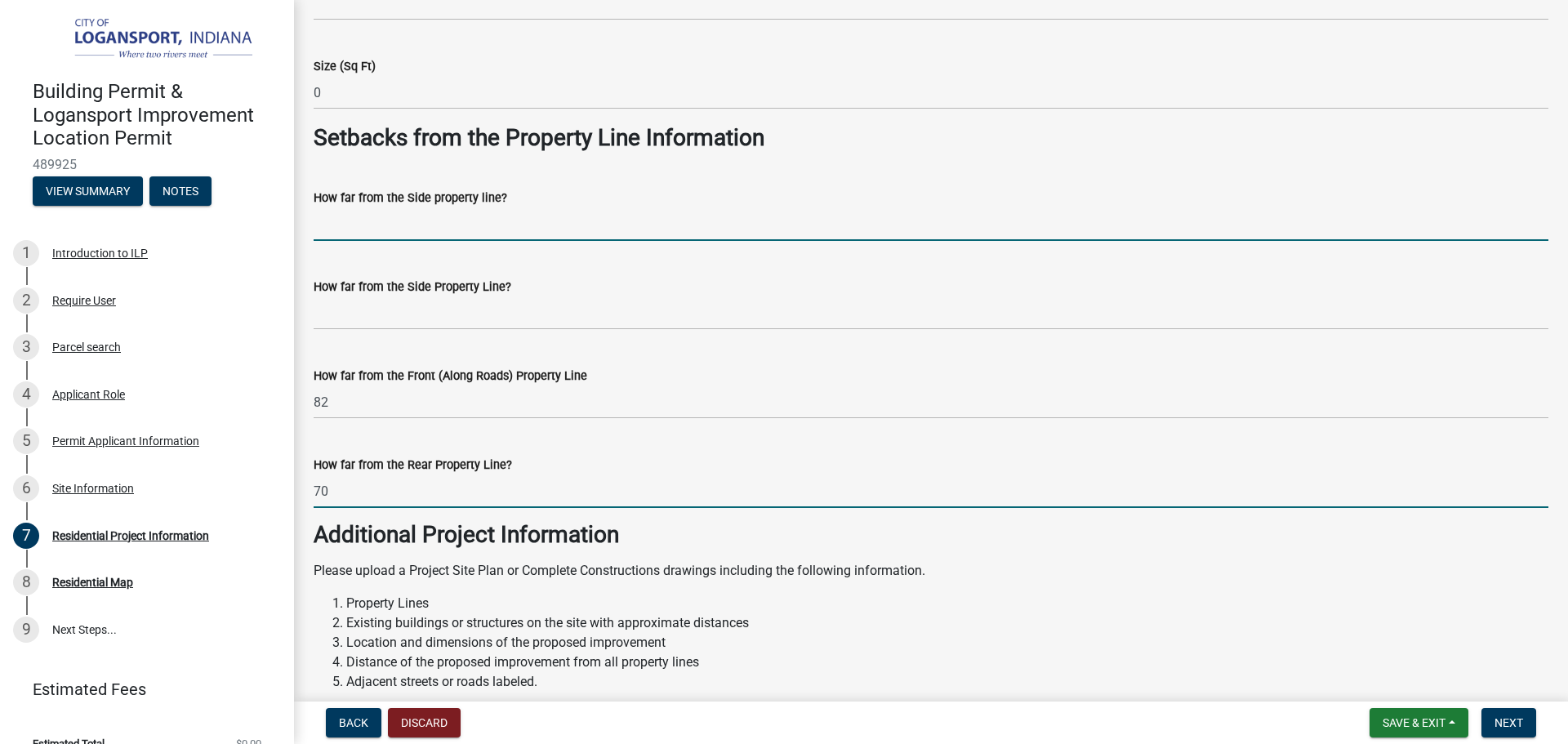
click at [432, 232] on input "How far from the Side property line?" at bounding box center [931, 223] width 1235 height 33
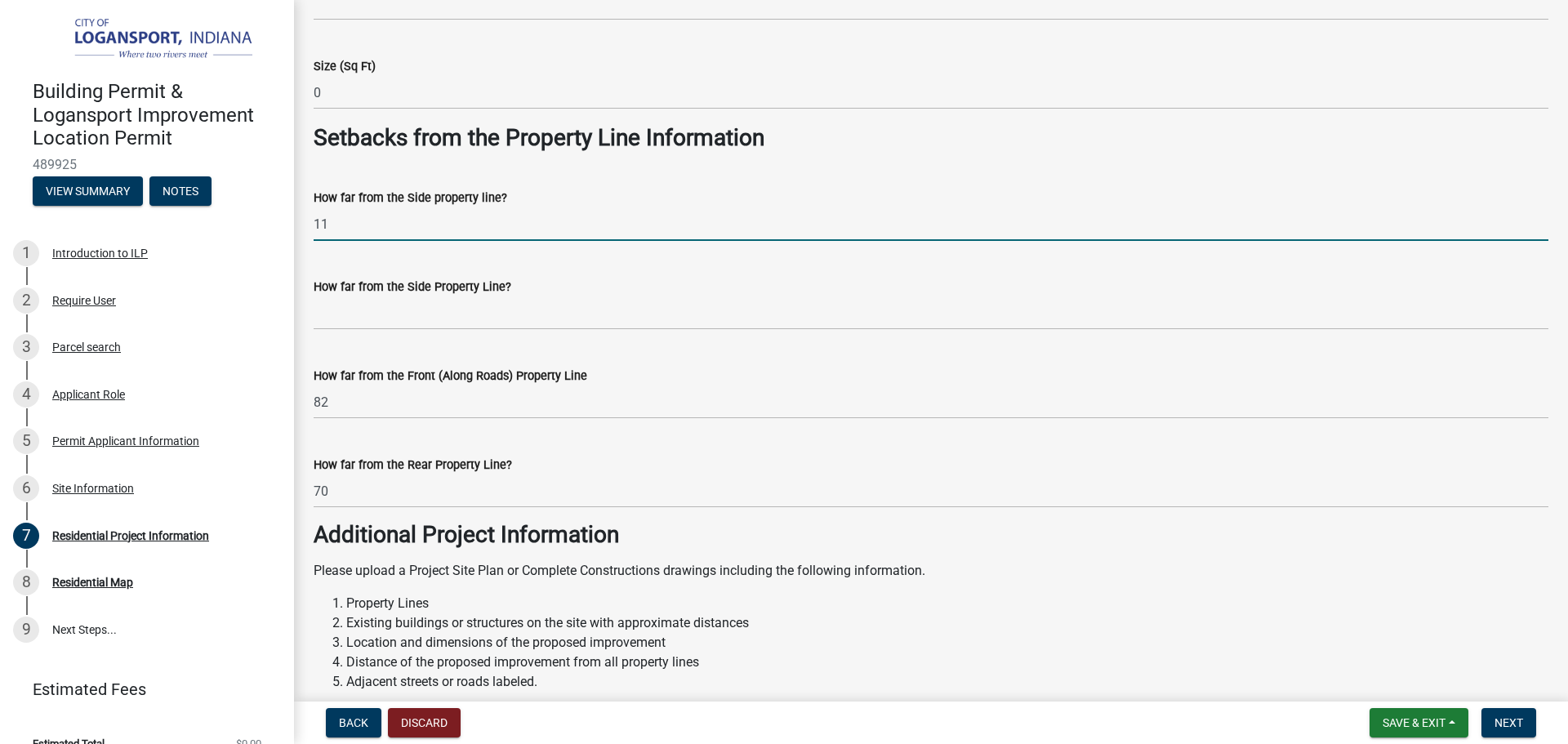
type input "11"
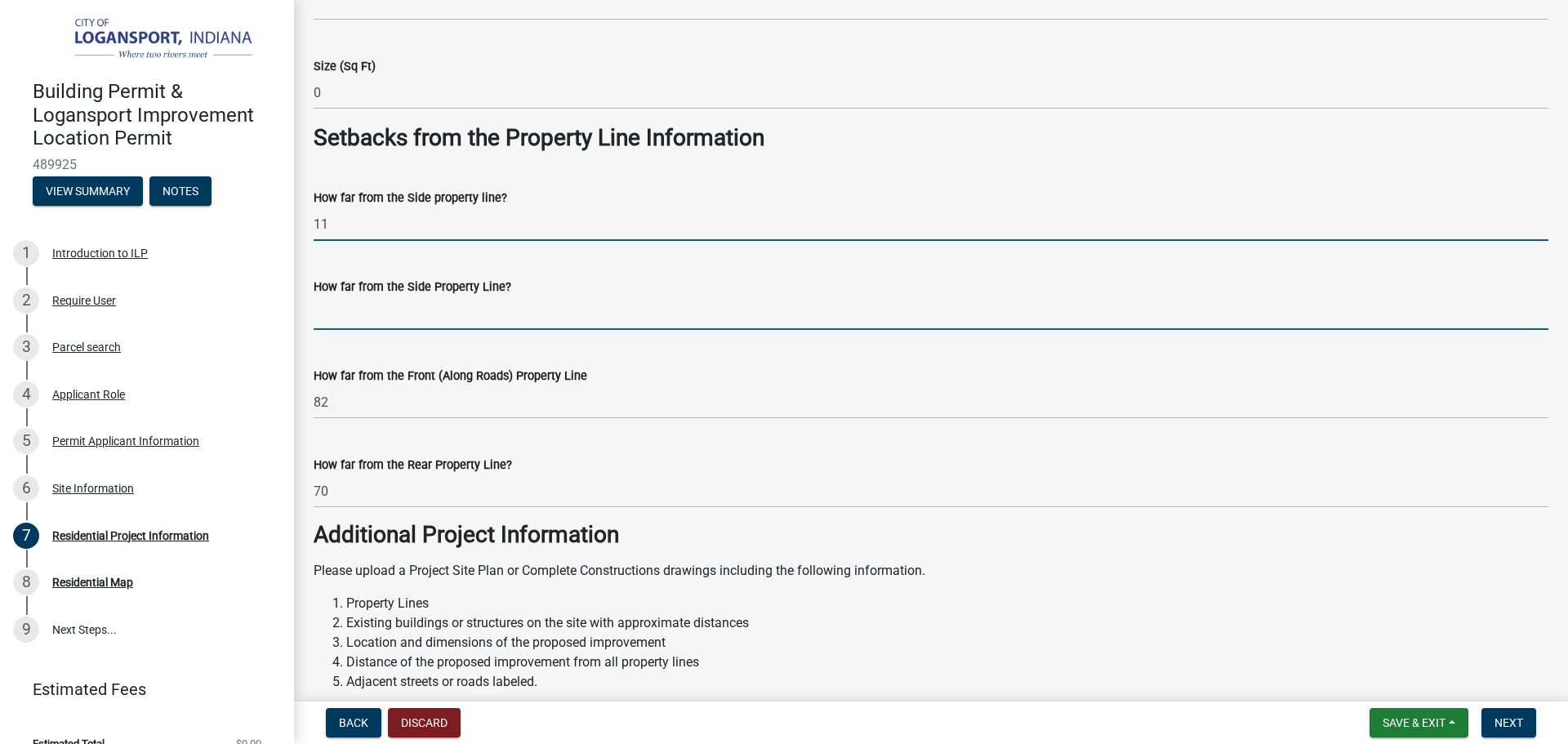
click at [373, 314] on input "How far from the Side Property Line?" at bounding box center [931, 313] width 1235 height 33
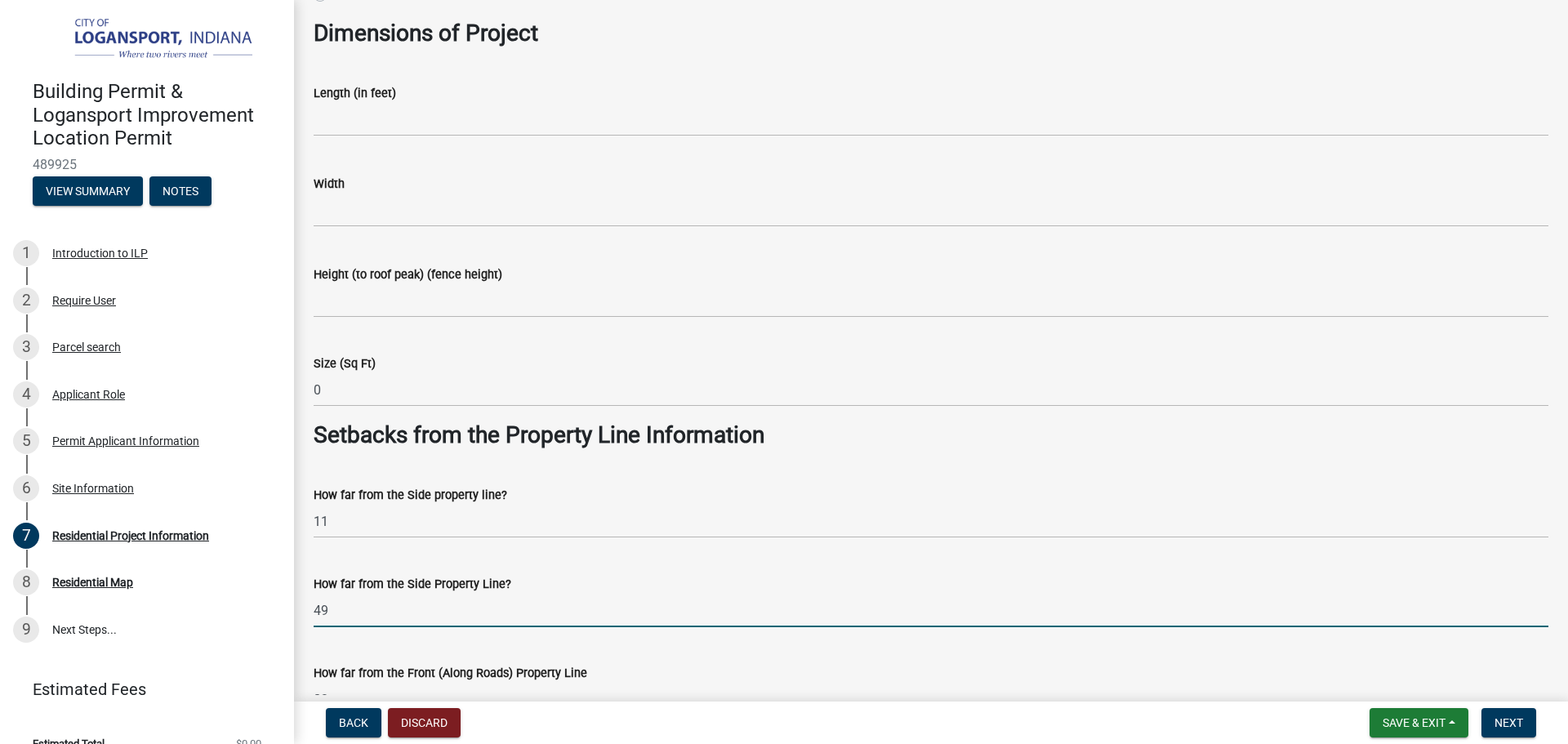
scroll to position [1020, 0]
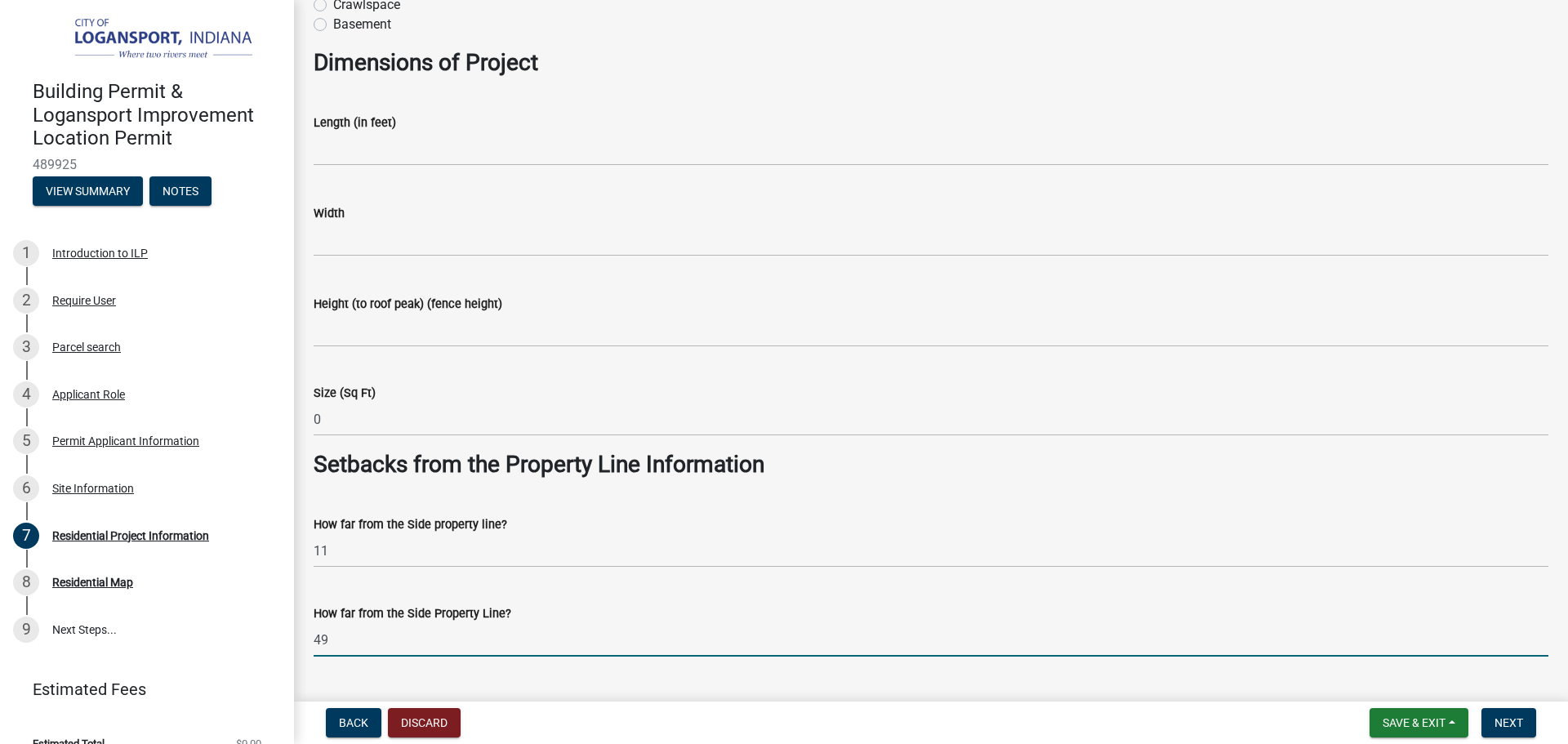
type input "49"
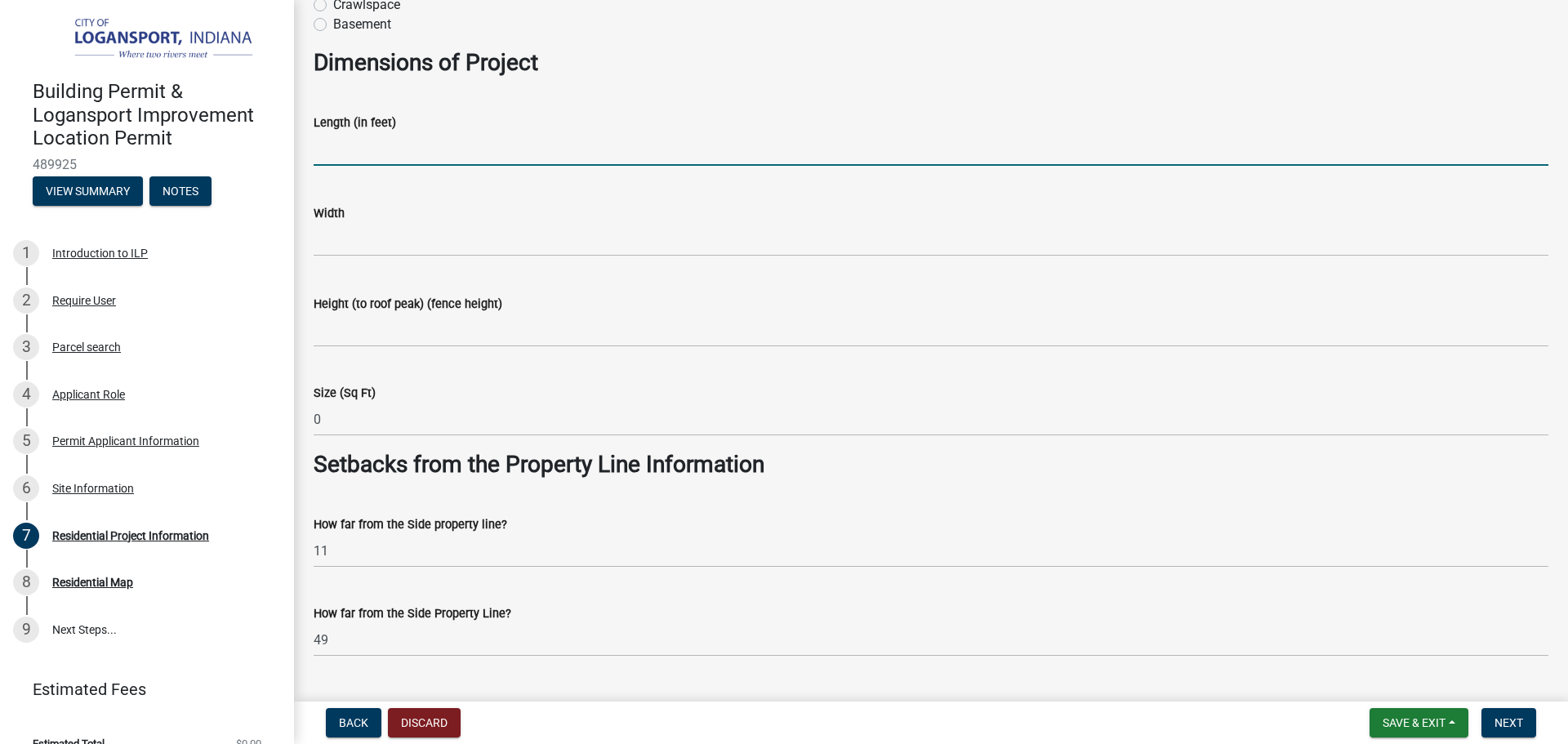
click at [417, 149] on input "text" at bounding box center [931, 148] width 1235 height 33
type input "24"
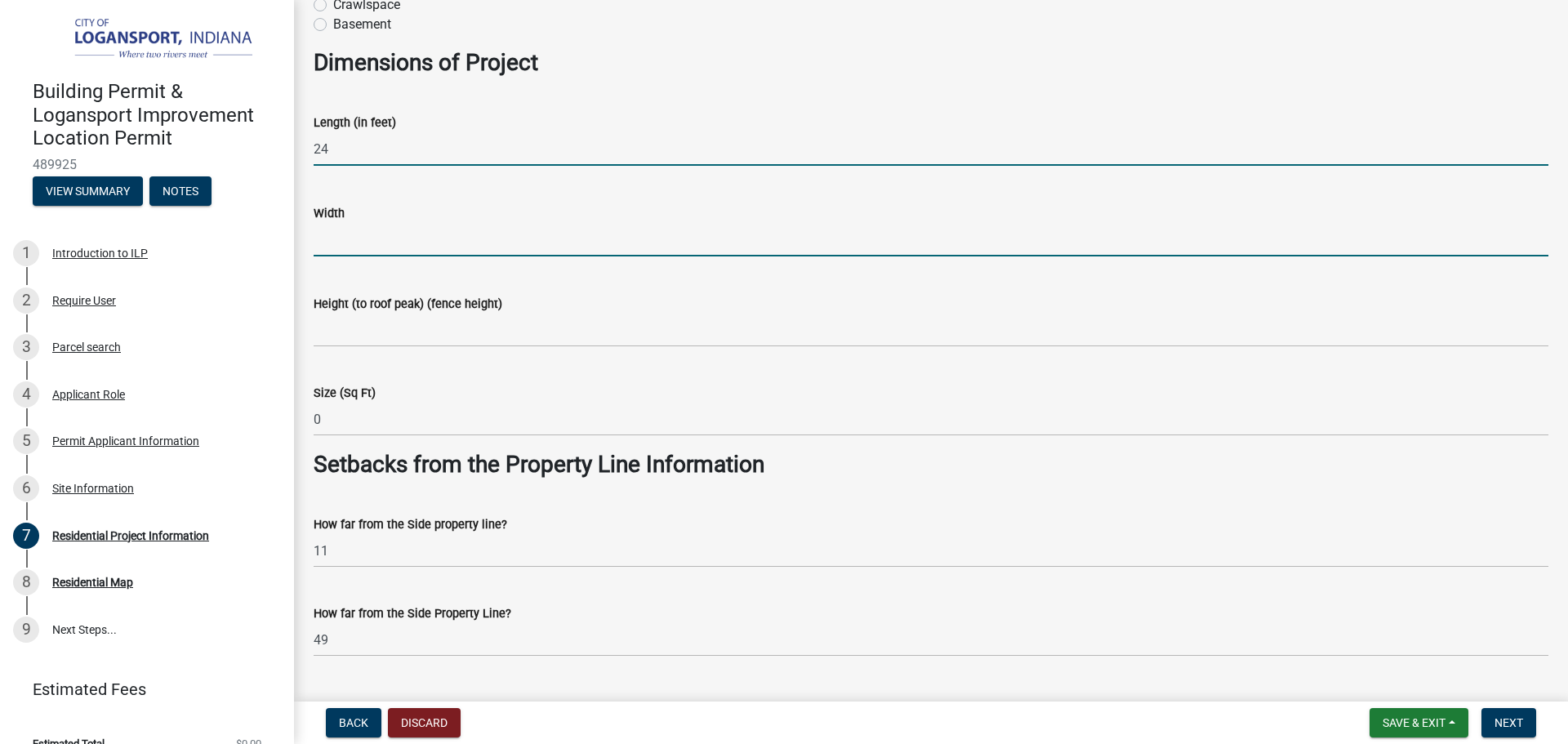
click at [340, 242] on input "text" at bounding box center [931, 239] width 1235 height 33
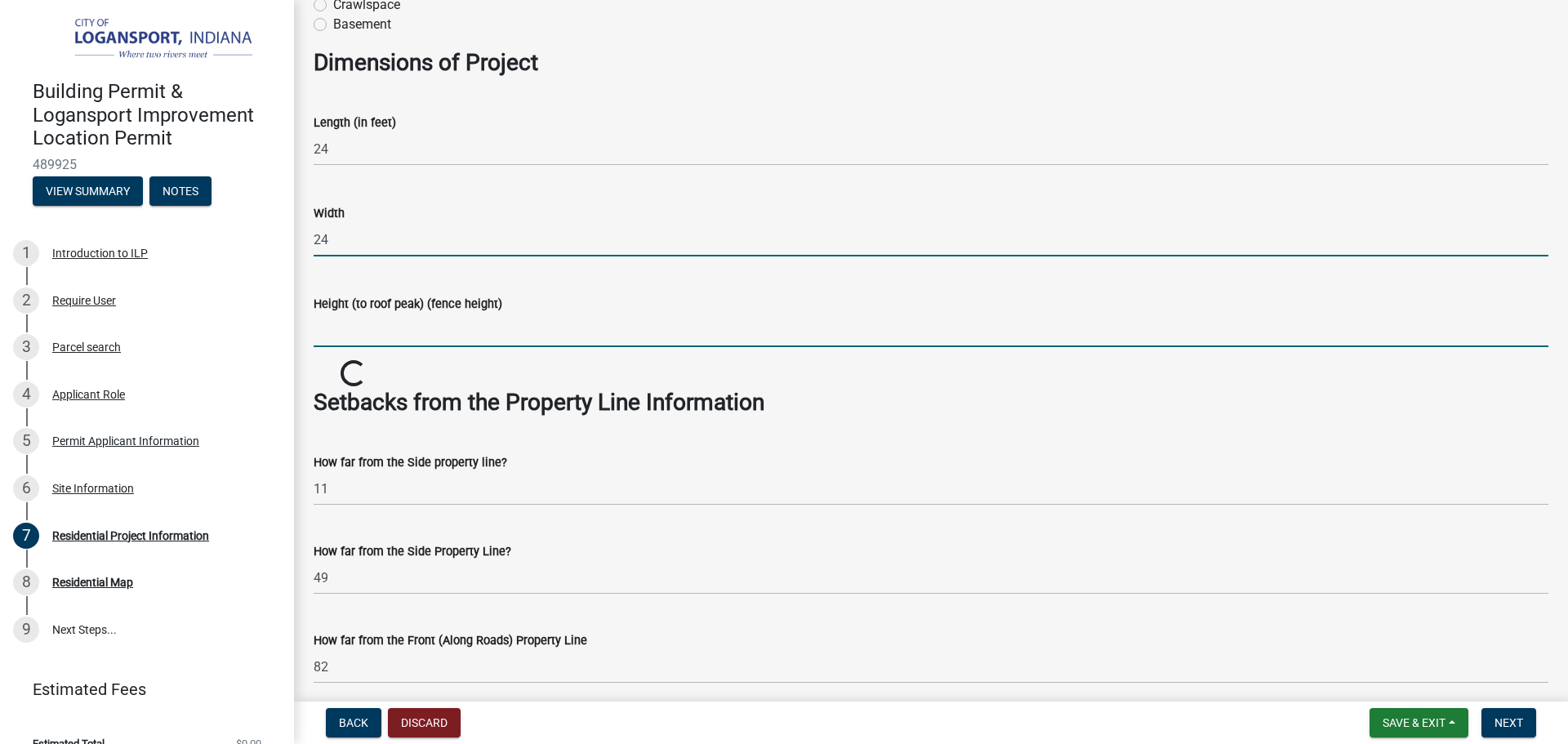
click at [355, 326] on input "Height (to roof peak) (fence height)" at bounding box center [931, 330] width 1235 height 33
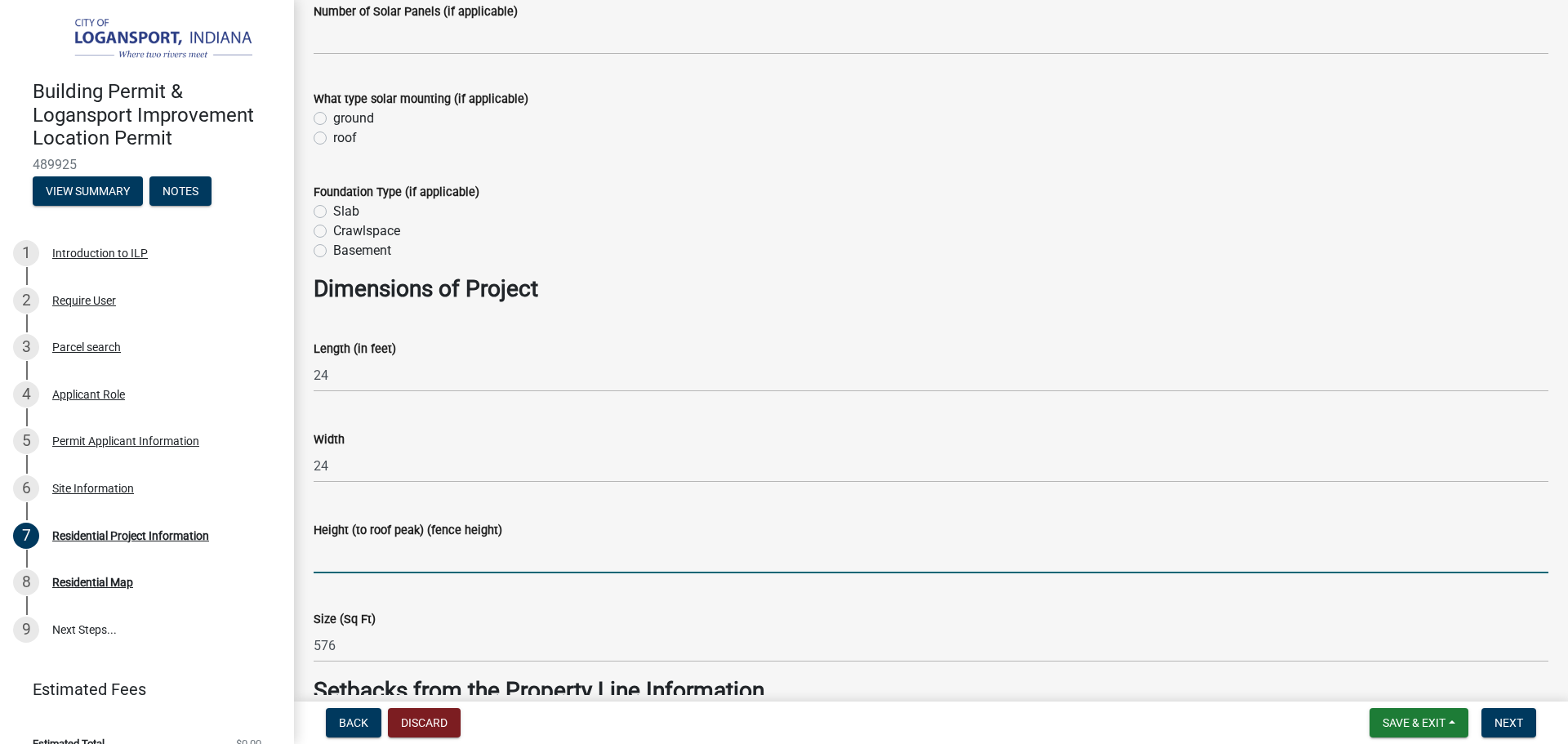
scroll to position [774, 0]
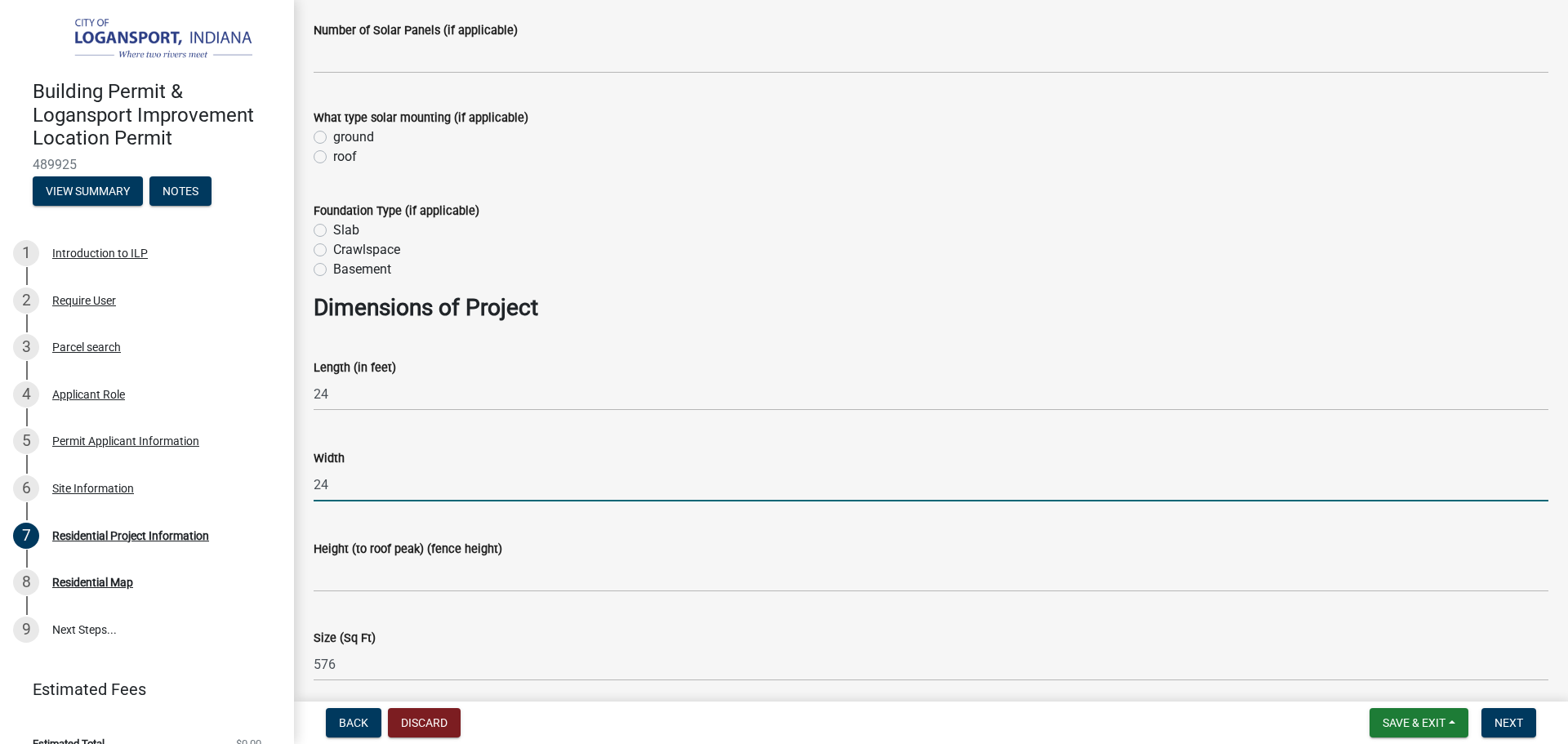
click at [347, 480] on input "24" at bounding box center [931, 484] width 1235 height 33
type input "12"
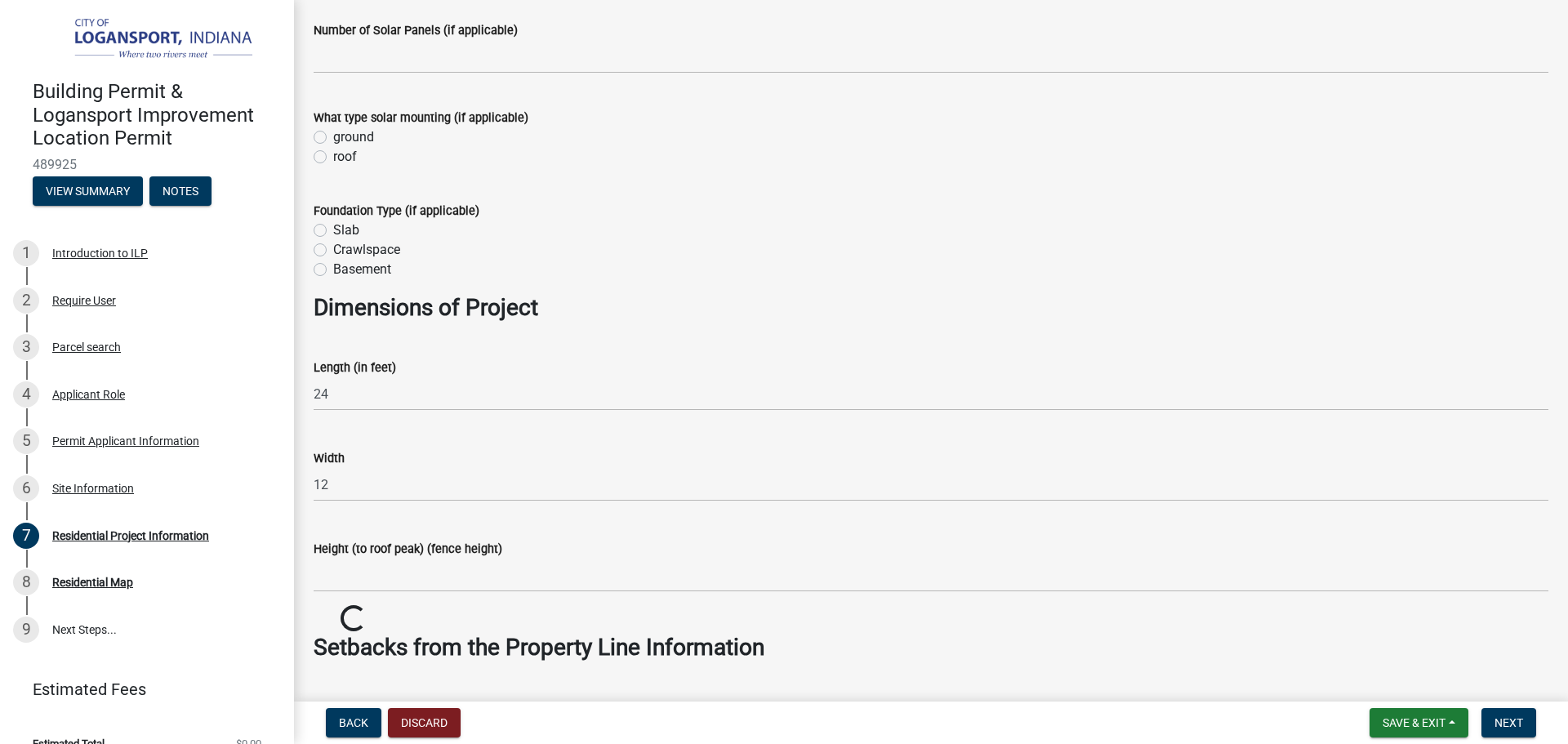
click at [726, 255] on div "Crawlspace" at bounding box center [931, 250] width 1235 height 20
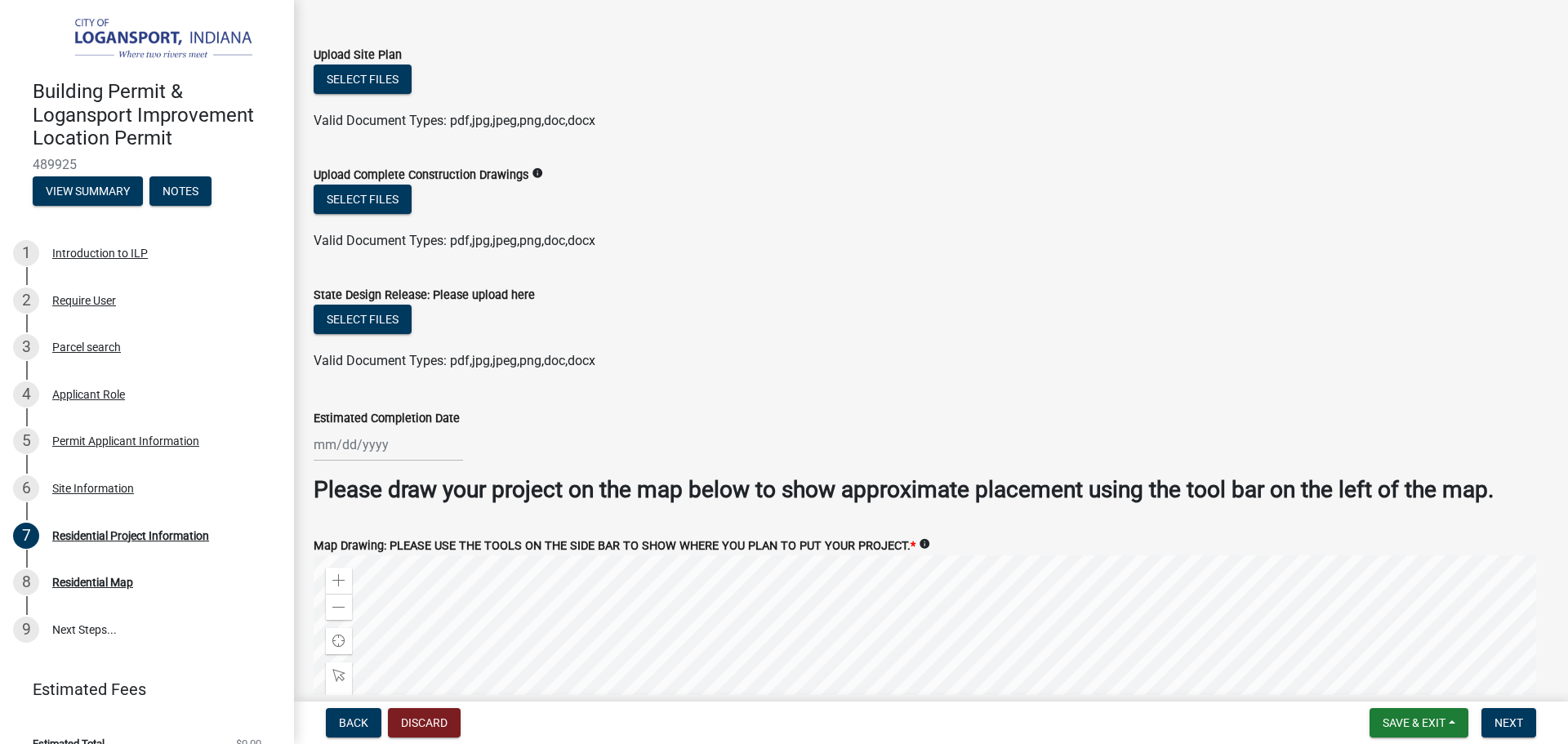
scroll to position [2796, 0]
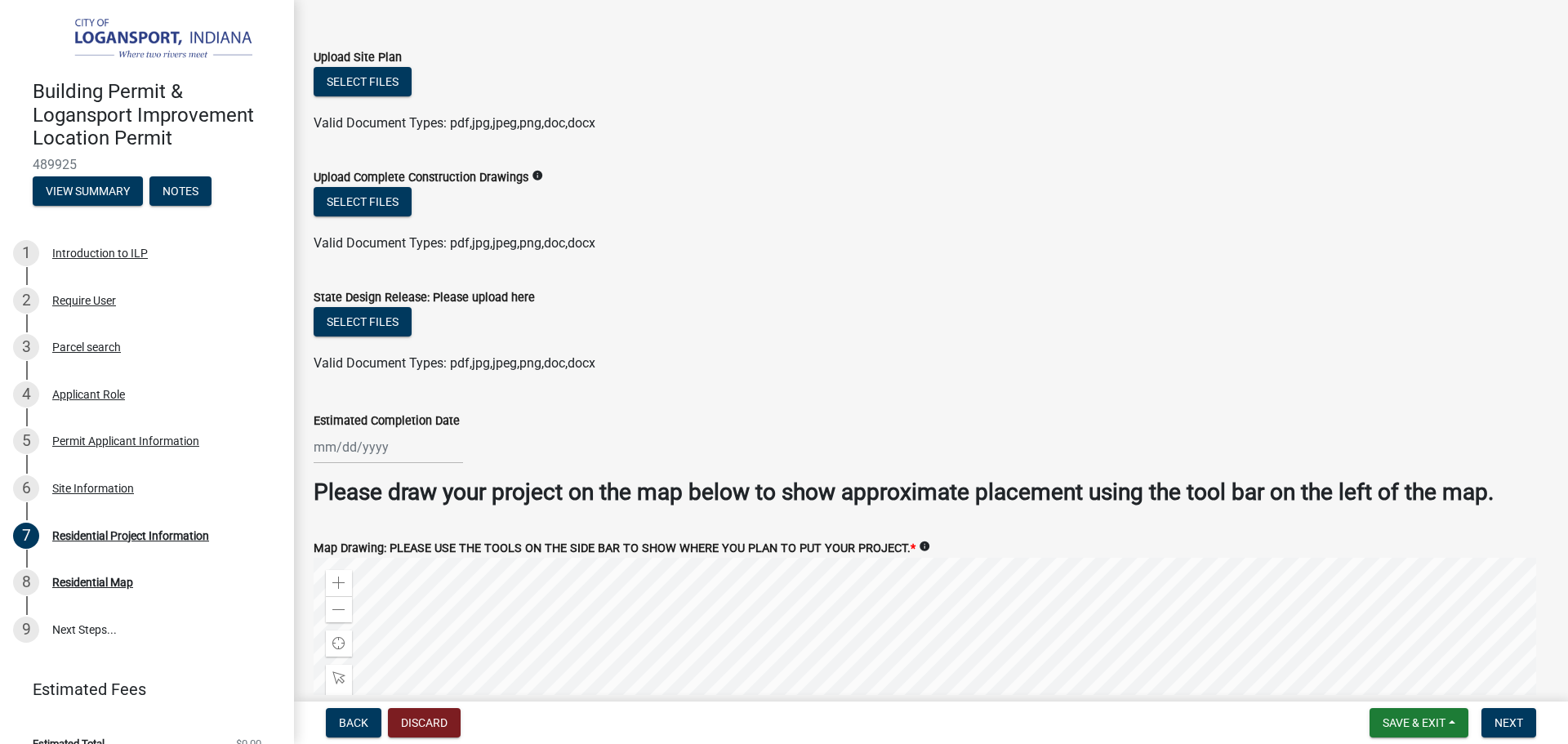
click at [367, 447] on div at bounding box center [388, 447] width 149 height 33
select select "10"
select select "2025"
drag, startPoint x: 544, startPoint y: 411, endPoint x: 536, endPoint y: 417, distance: 10.0
click at [544, 411] on div "Estimated Completion Date" at bounding box center [931, 421] width 1235 height 20
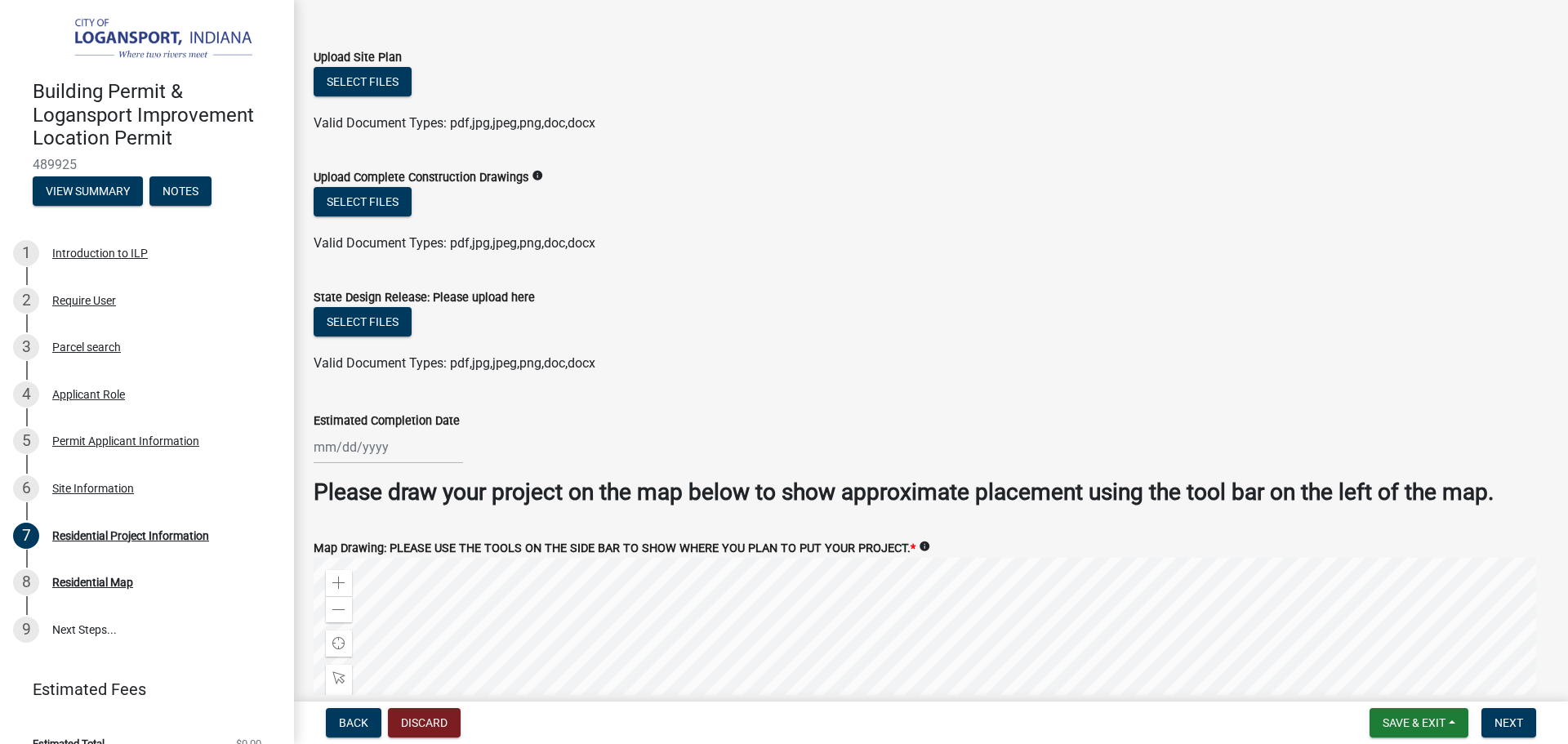
click at [388, 431] on div at bounding box center [388, 447] width 149 height 33
select select "10"
select select "2025"
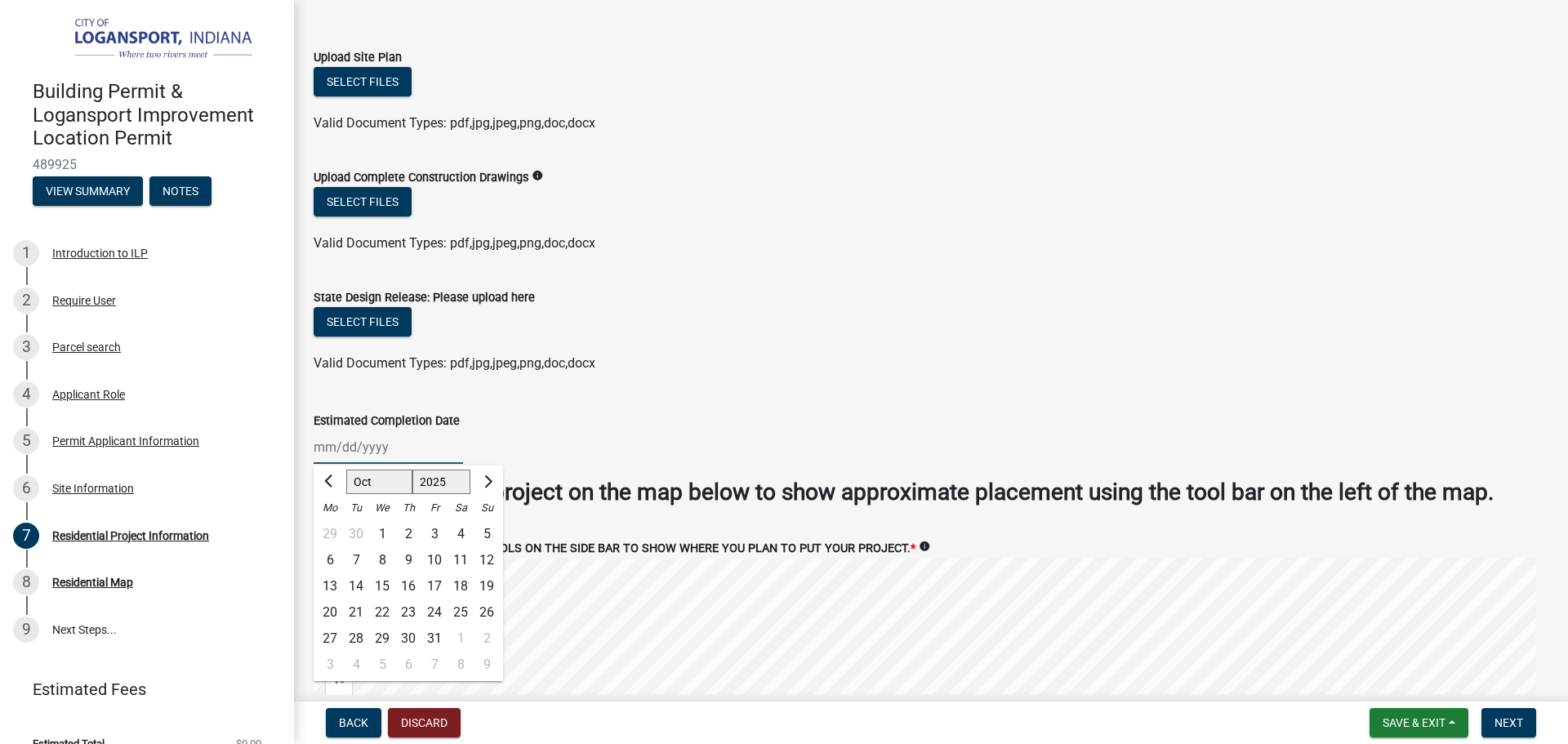
click at [353, 480] on select "Jan Feb Mar Apr May Jun Jul Aug Sep Oct Nov Dec" at bounding box center [380, 481] width 66 height 24
click at [319, 547] on div "6" at bounding box center [330, 559] width 26 height 26
type input "10/06/2025"
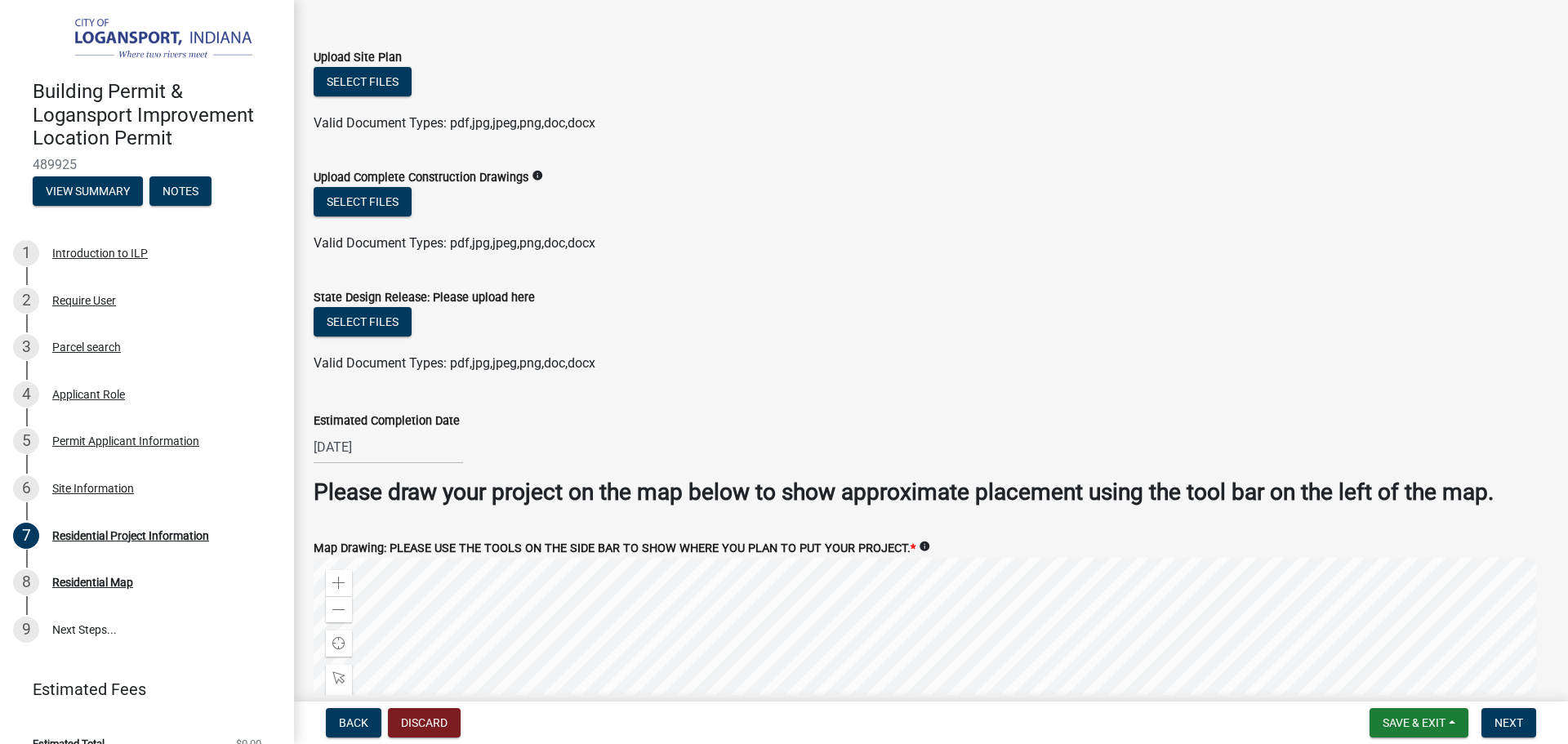
click at [392, 435] on div "10/06/2025" at bounding box center [388, 447] width 149 height 33
select select "10"
select select "2025"
click at [491, 475] on button "Next month" at bounding box center [487, 481] width 20 height 26
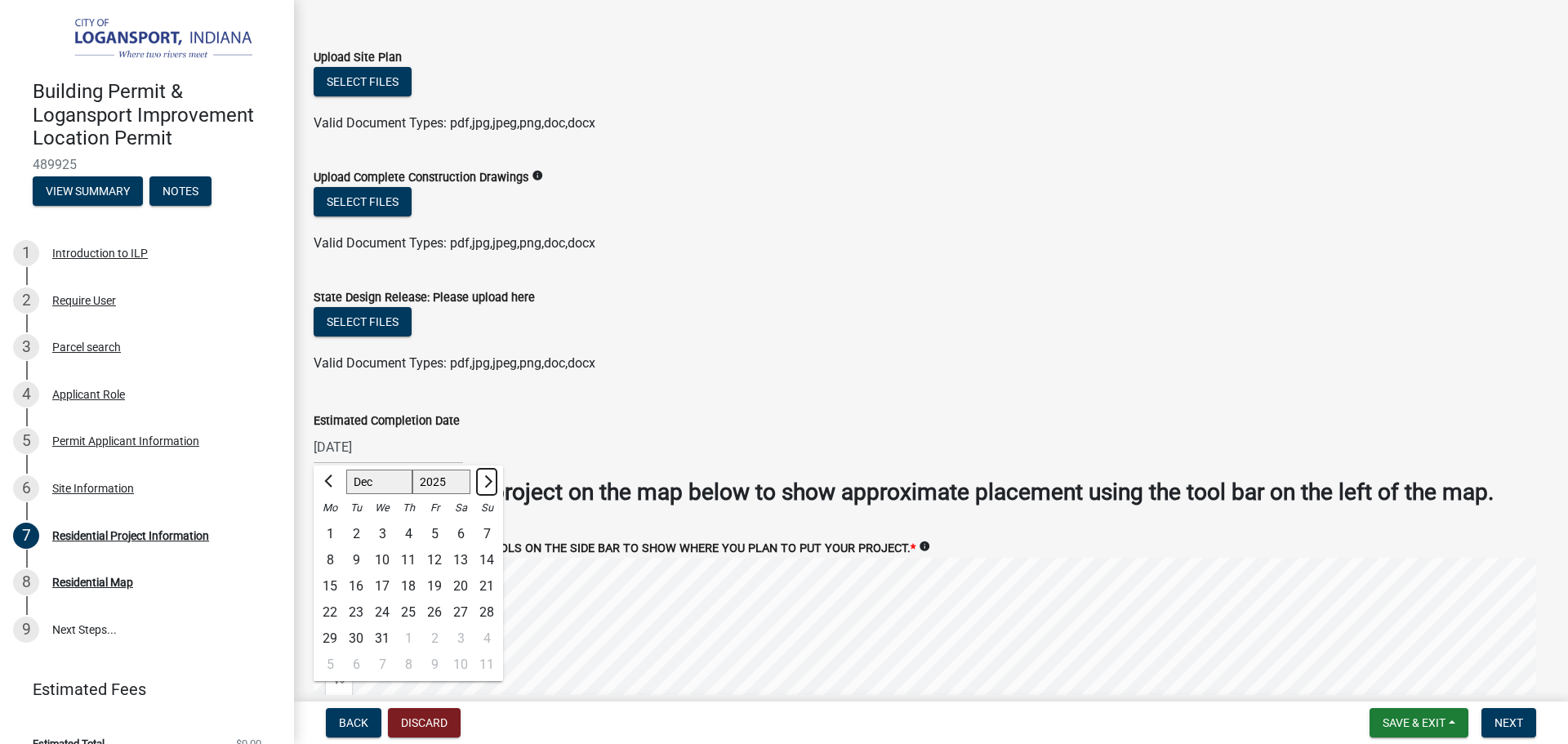
click at [491, 475] on button "Next month" at bounding box center [487, 481] width 20 height 26
select select "1"
select select "2026"
click at [411, 522] on div "1" at bounding box center [407, 533] width 26 height 26
type input "01/01/2026"
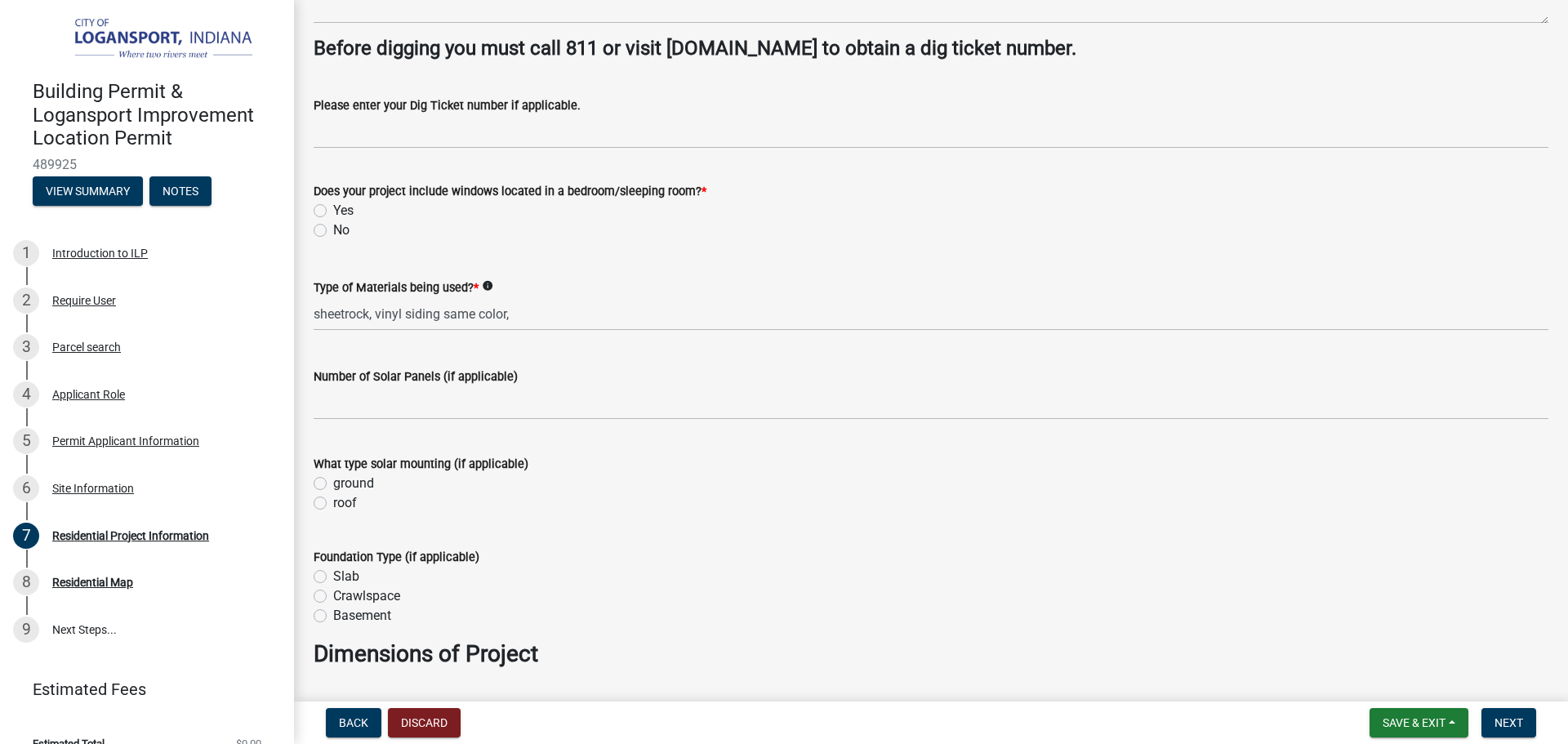
scroll to position [347, 0]
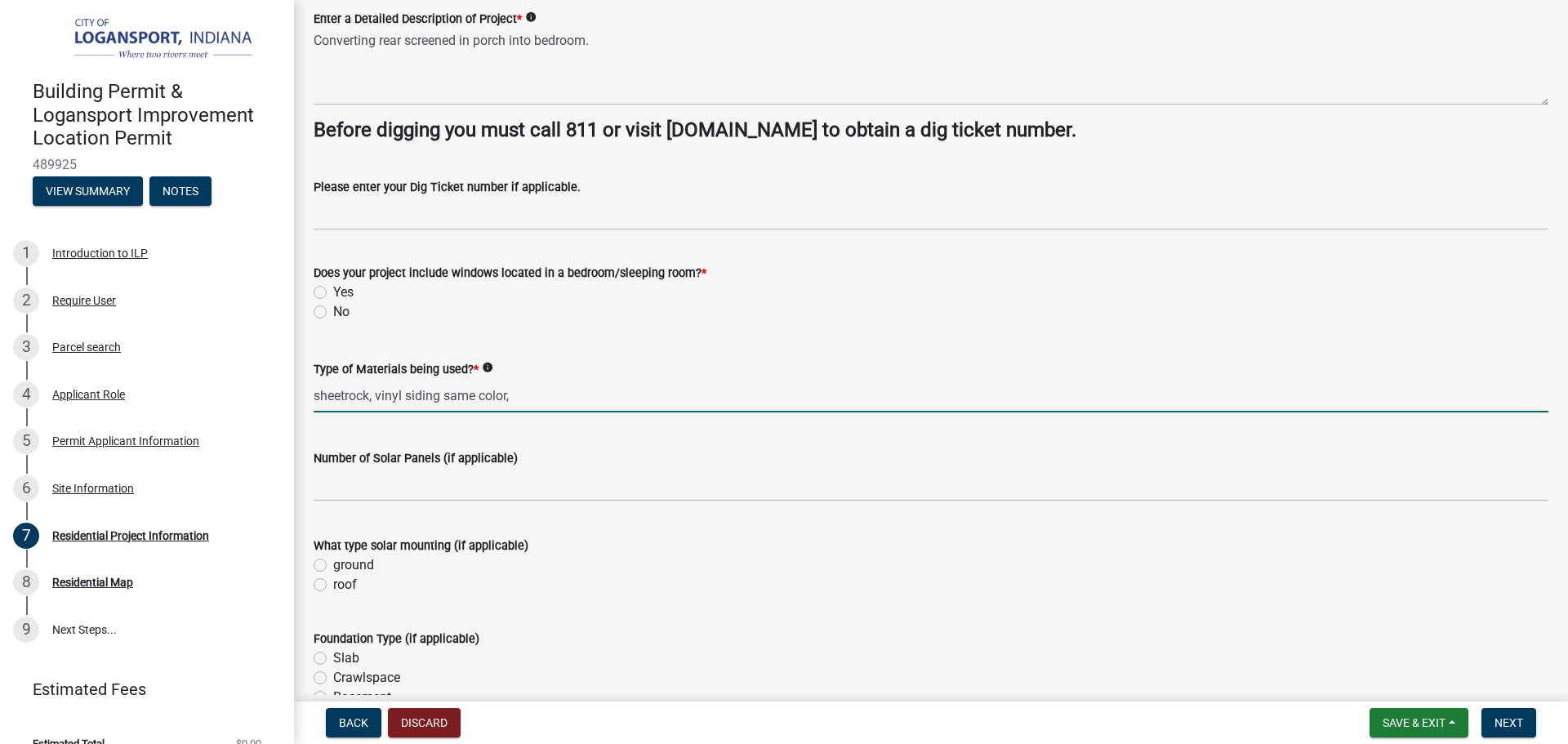
click at [580, 397] on input "sheetrock, vinyl siding same color," at bounding box center [931, 395] width 1235 height 33
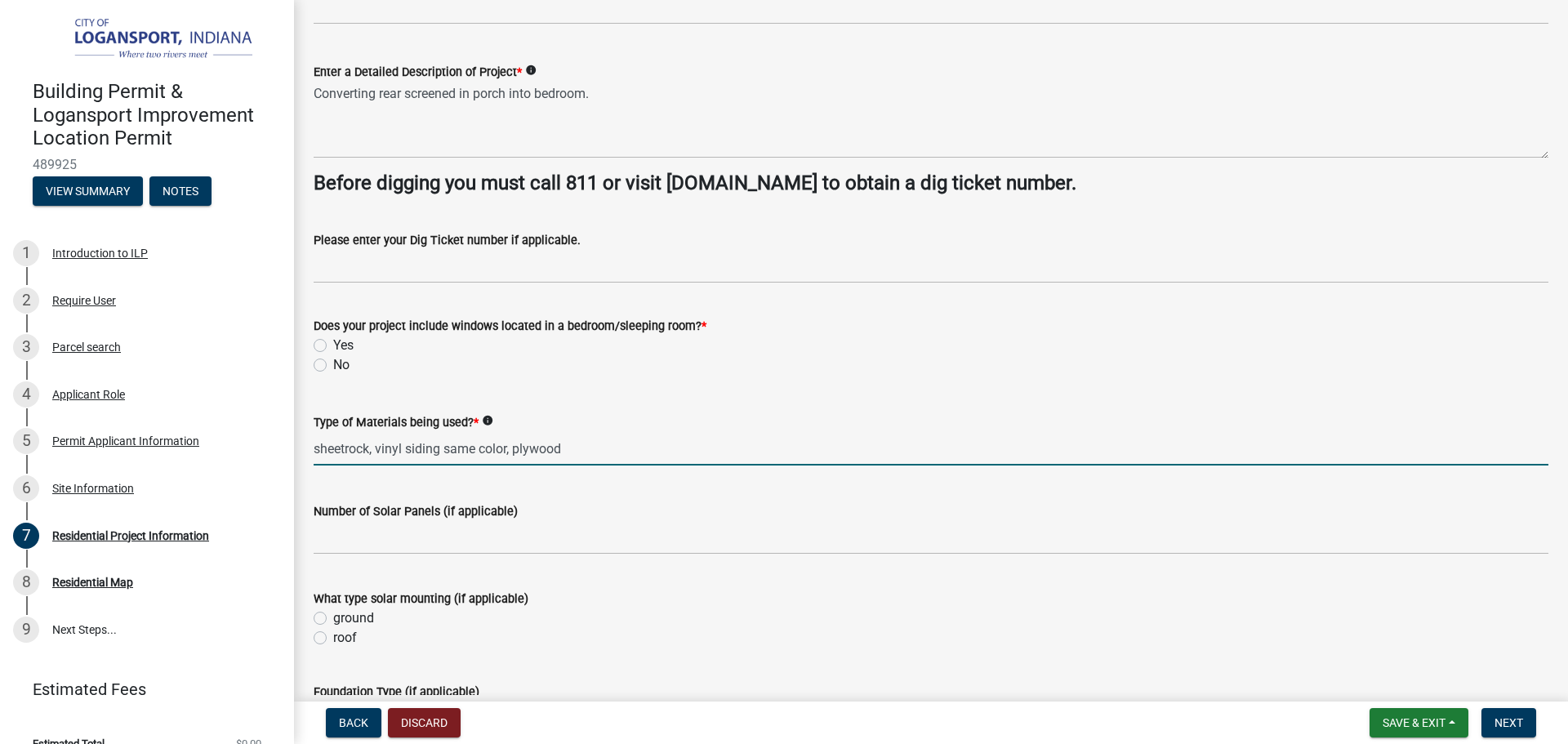
scroll to position [265, 0]
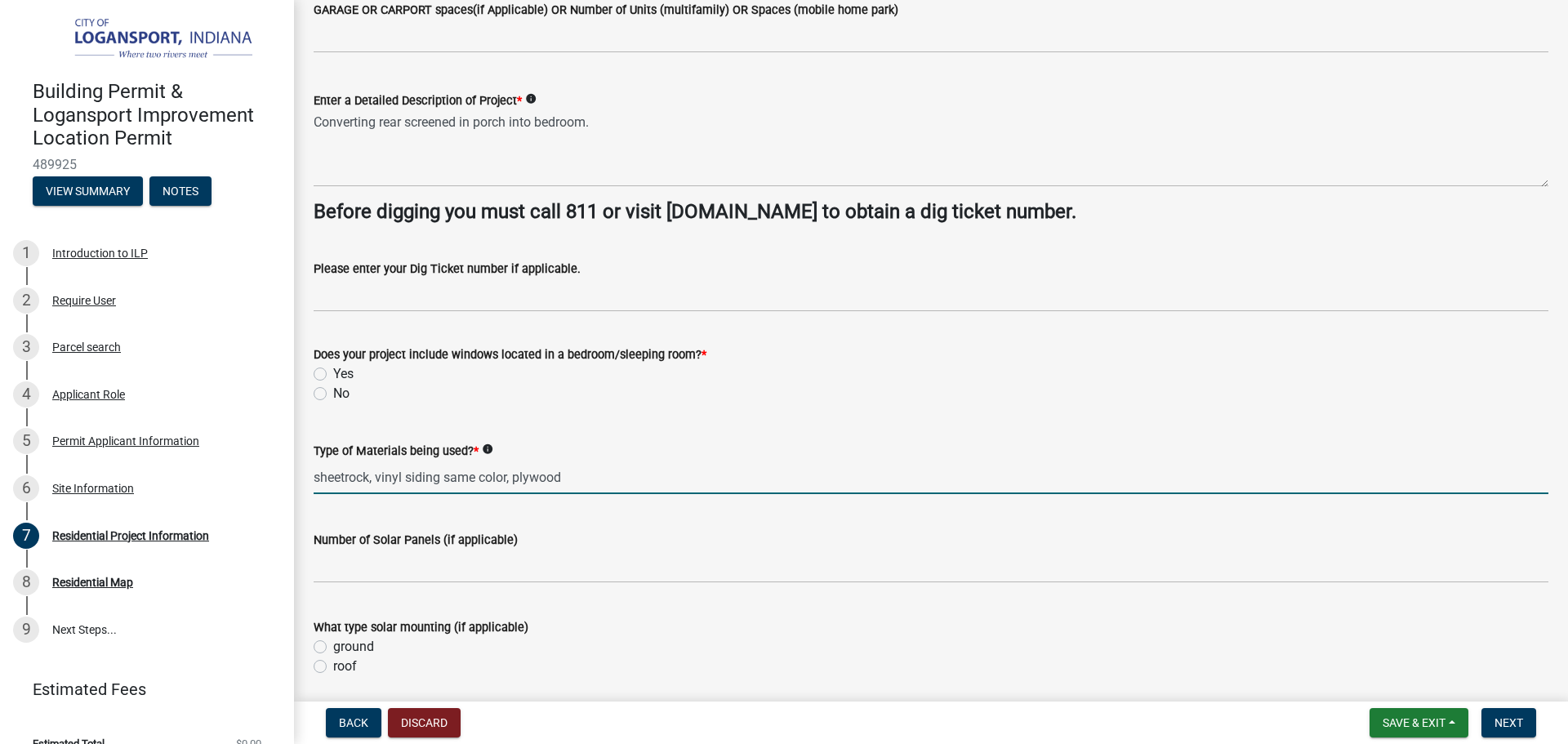
type input "sheetrock, vinyl siding same color, plywood"
click at [333, 371] on label "Yes" at bounding box center [343, 374] width 21 height 20
click at [333, 371] on input "Yes" at bounding box center [339, 370] width 11 height 11
radio input "true"
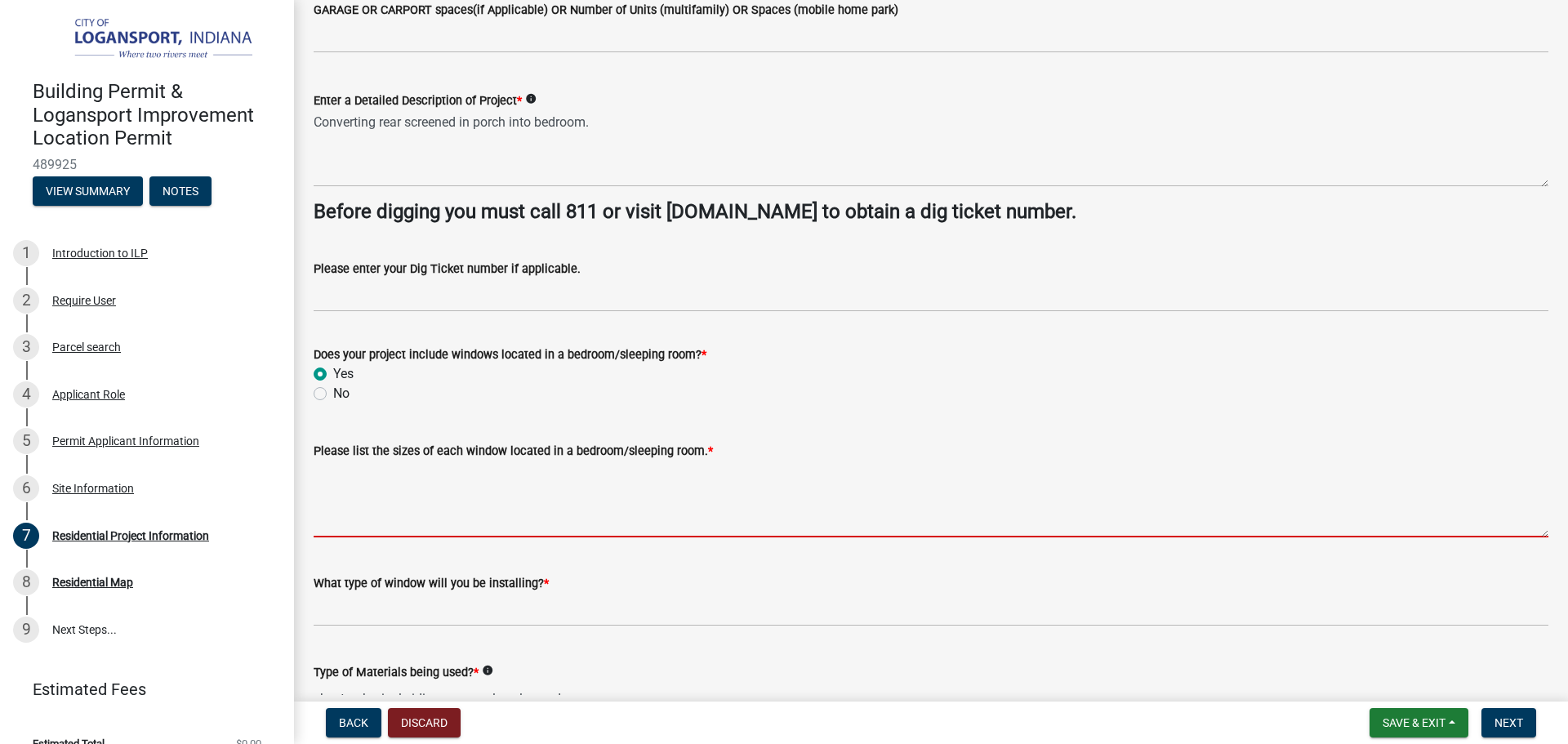
click at [558, 487] on textarea "Please list the sizes of each window located in a bedroom/sleeping room. *" at bounding box center [931, 498] width 1235 height 77
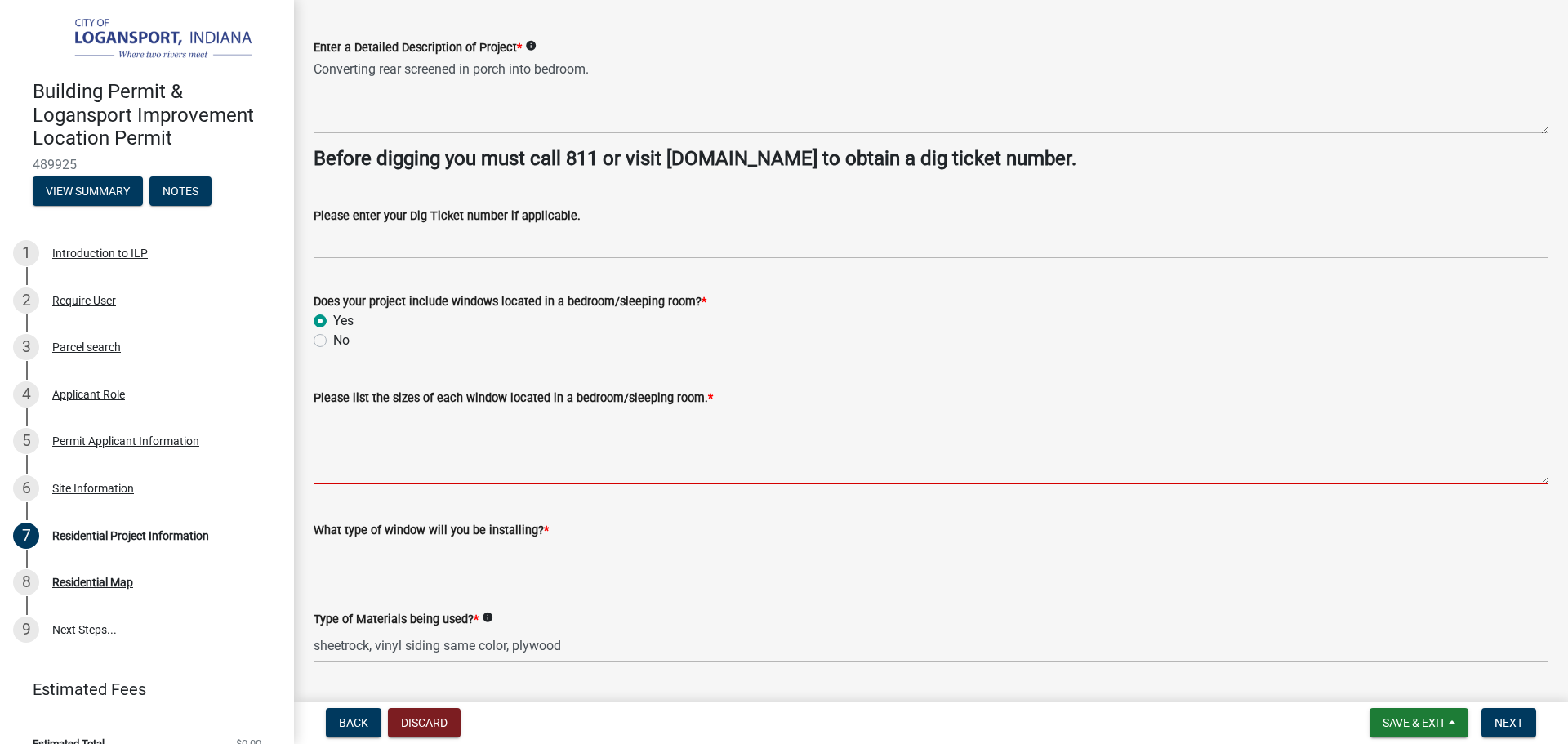
scroll to position [347, 0]
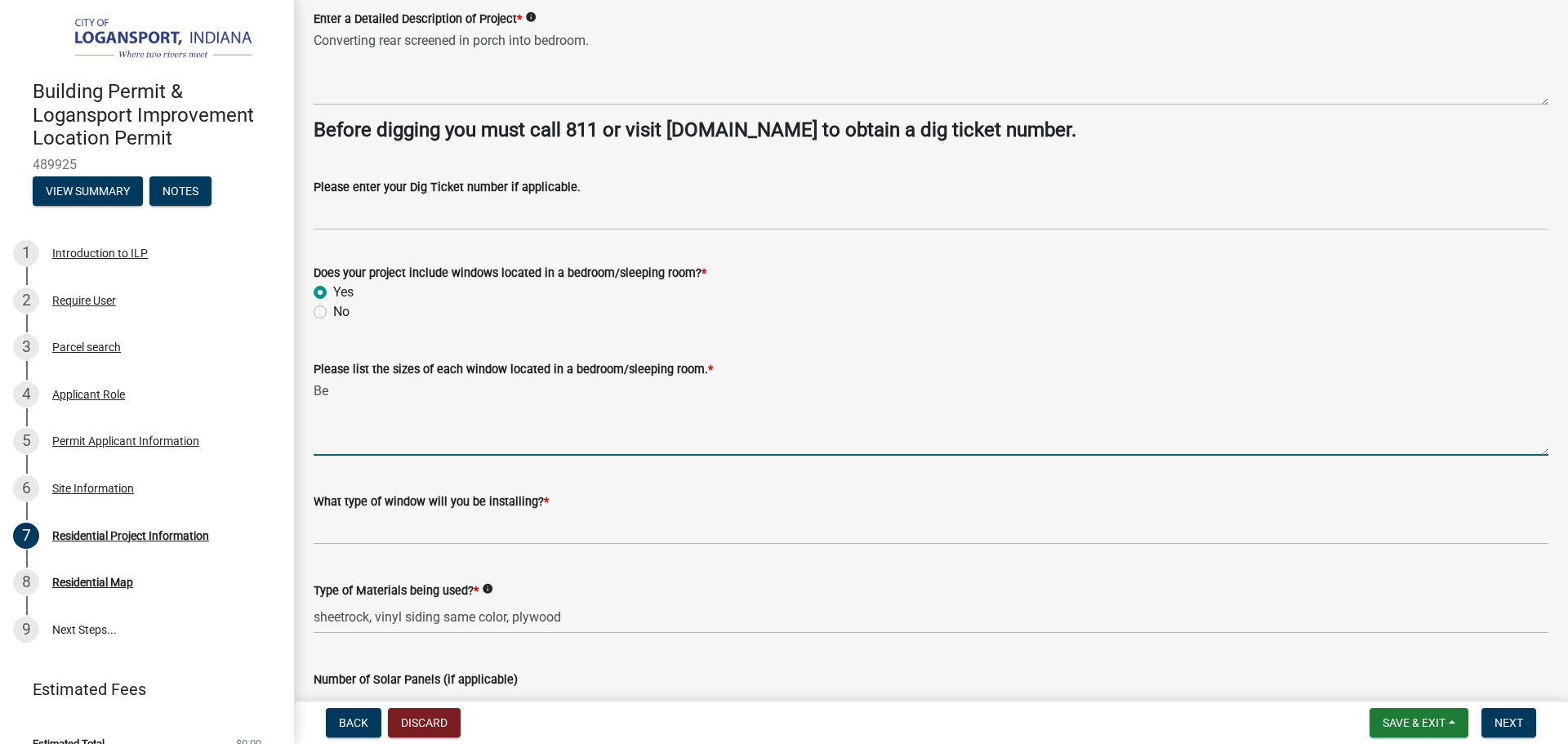
type textarea "B"
type textarea "Window 1: Window 2: Window 3:"
click at [429, 418] on textarea "Window 1: Window 2: Window 3:" at bounding box center [931, 417] width 1235 height 77
click at [388, 389] on textarea "Window 1: Window 2: Window 3:" at bounding box center [931, 417] width 1235 height 77
click at [388, 400] on textarea "Window 1: Window 2: Window 3:" at bounding box center [931, 417] width 1235 height 77
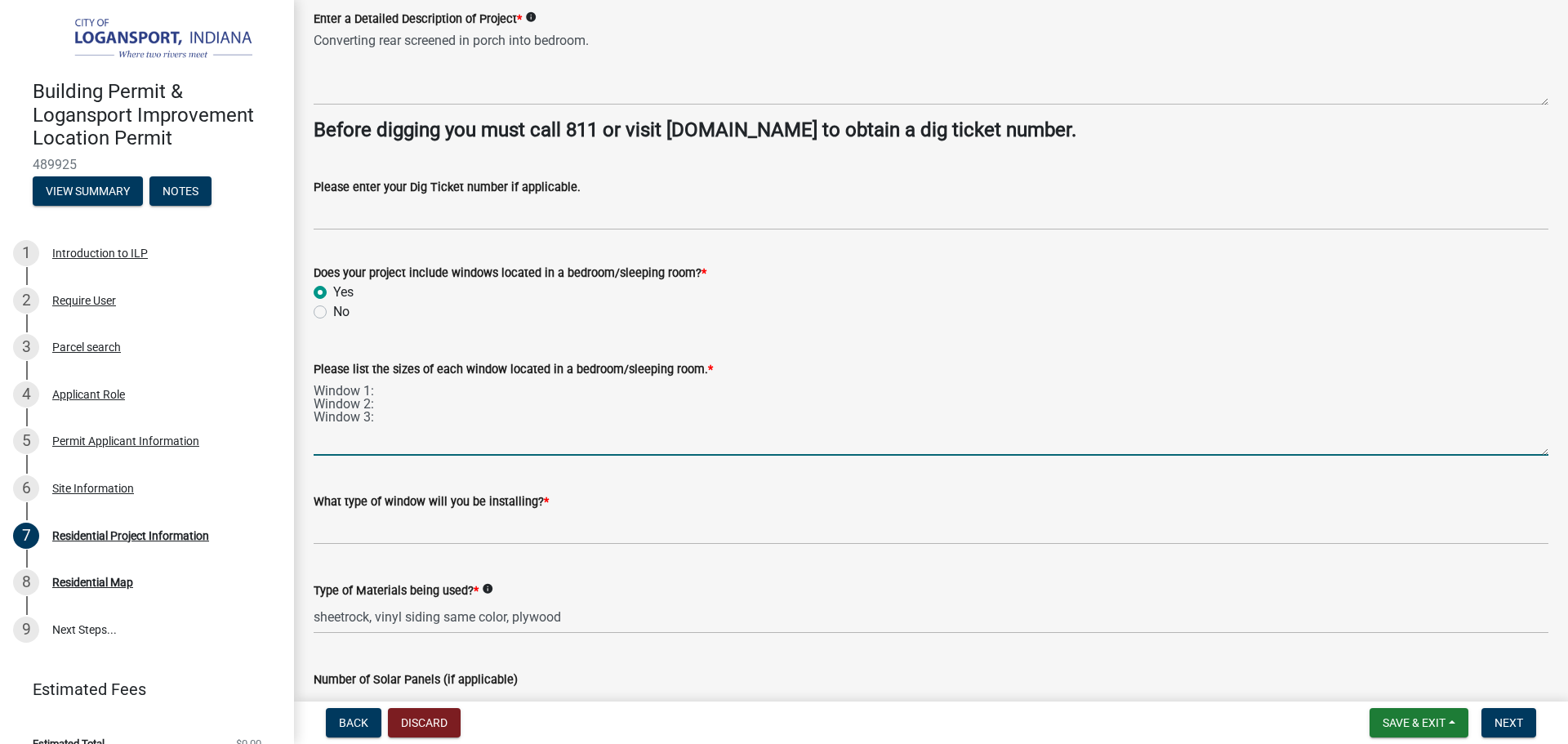
drag, startPoint x: 382, startPoint y: 426, endPoint x: 303, endPoint y: 423, distance: 79.1
click at [303, 423] on div "Please list the sizes of each window located in a bedroom/sleeping room. * Wind…" at bounding box center [930, 396] width 1259 height 119
click at [628, 443] on textarea "Window 1: Window 2: Window 3:" at bounding box center [931, 417] width 1235 height 77
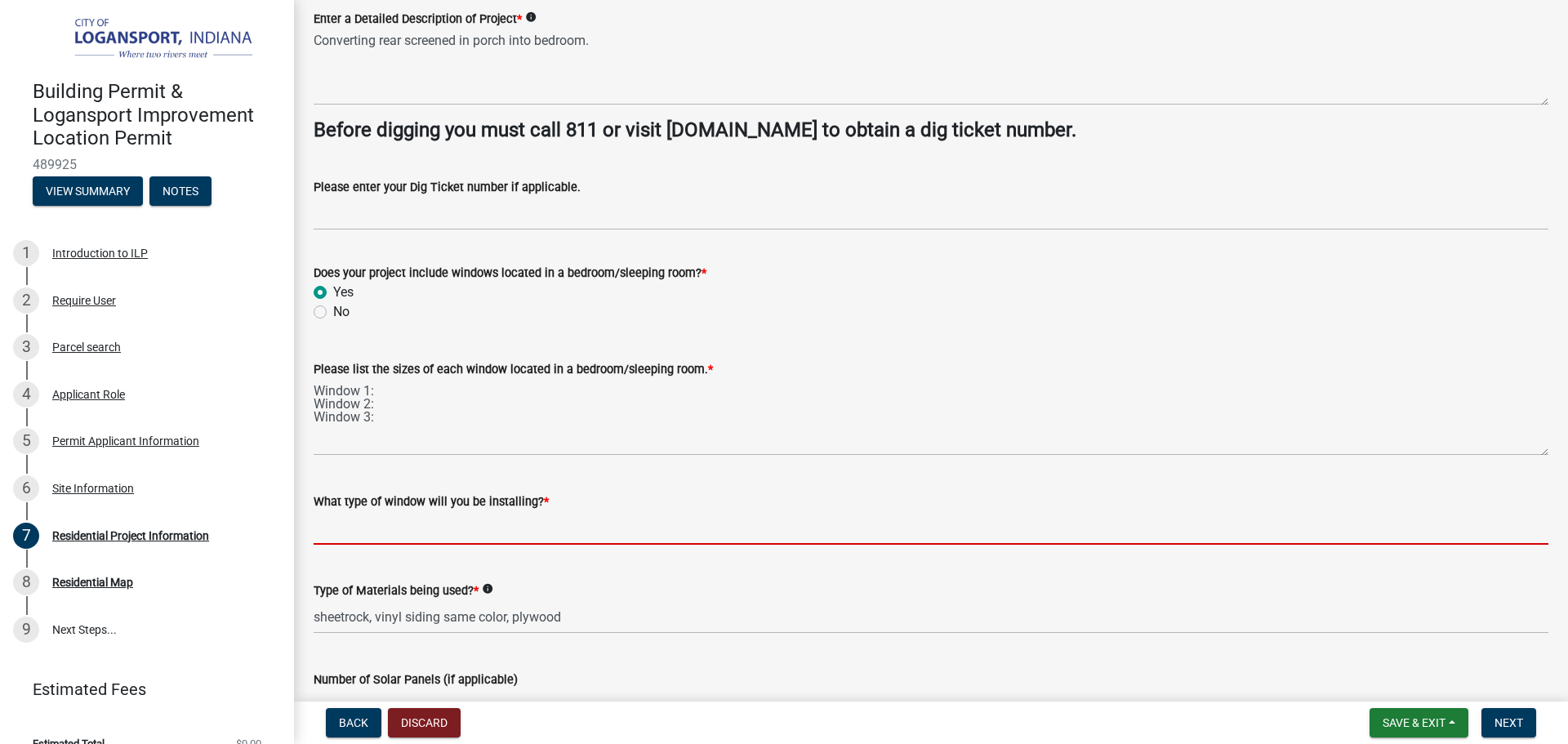
click at [523, 542] on input "What type of window will you be installing? *" at bounding box center [931, 527] width 1235 height 33
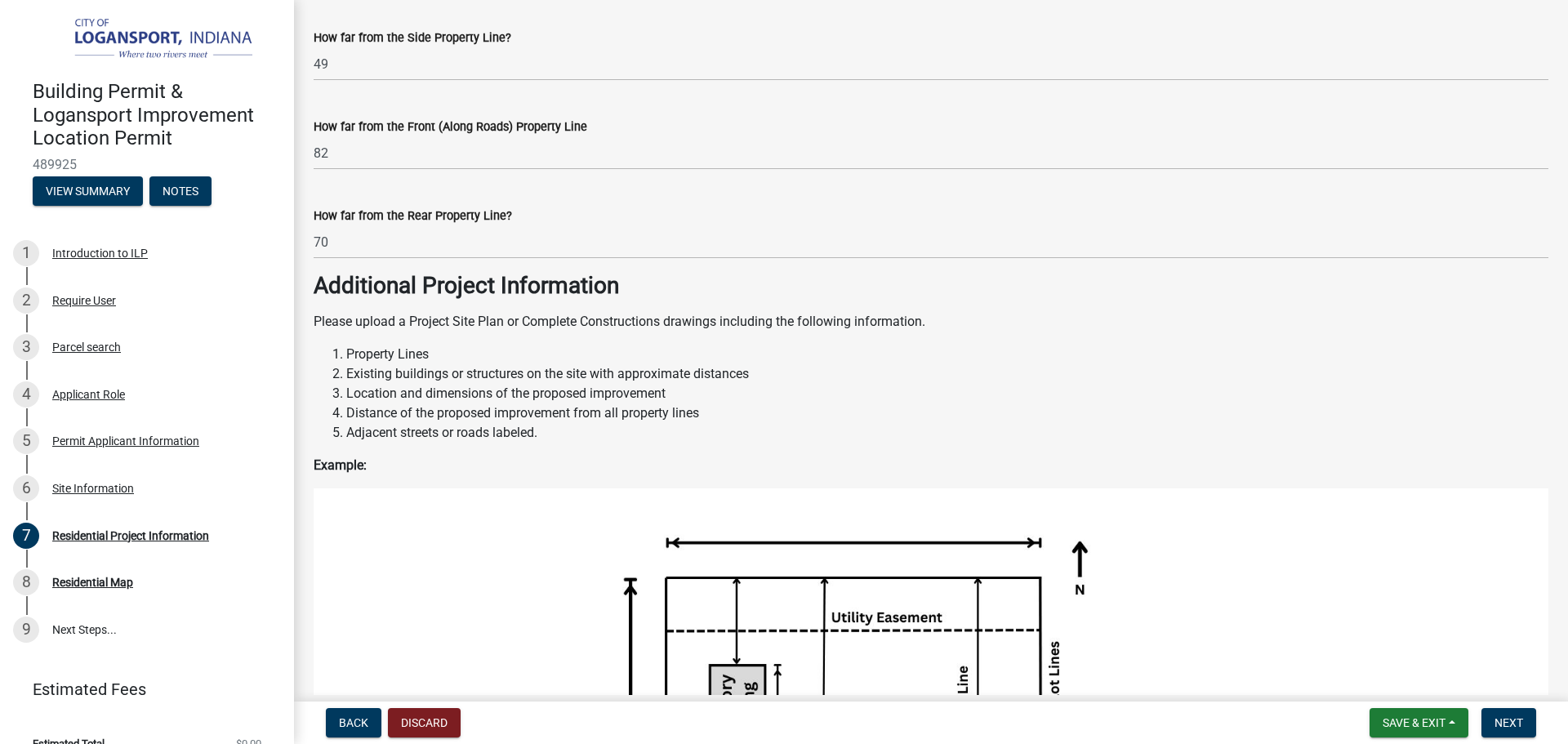
scroll to position [1898, 0]
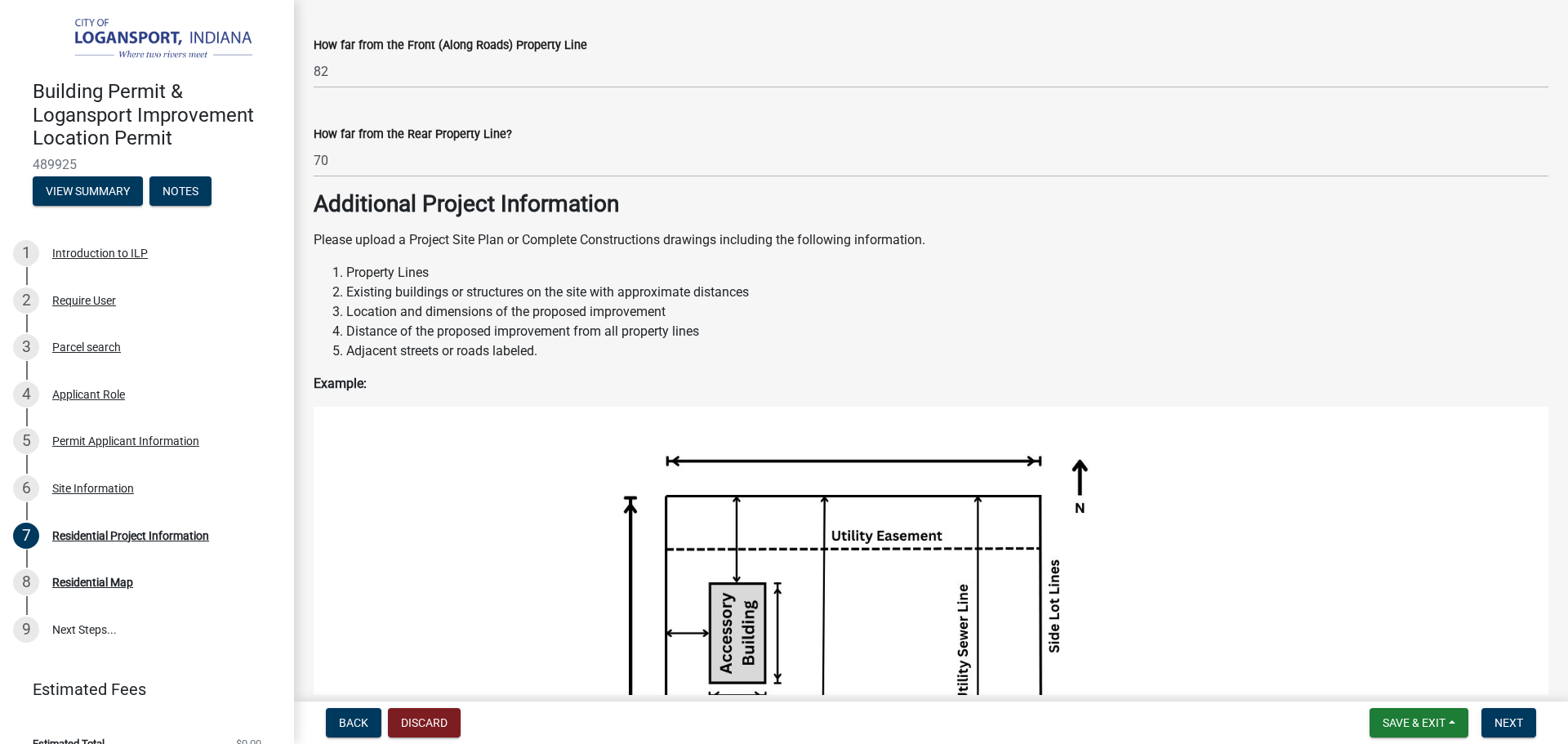
type input "Casement"
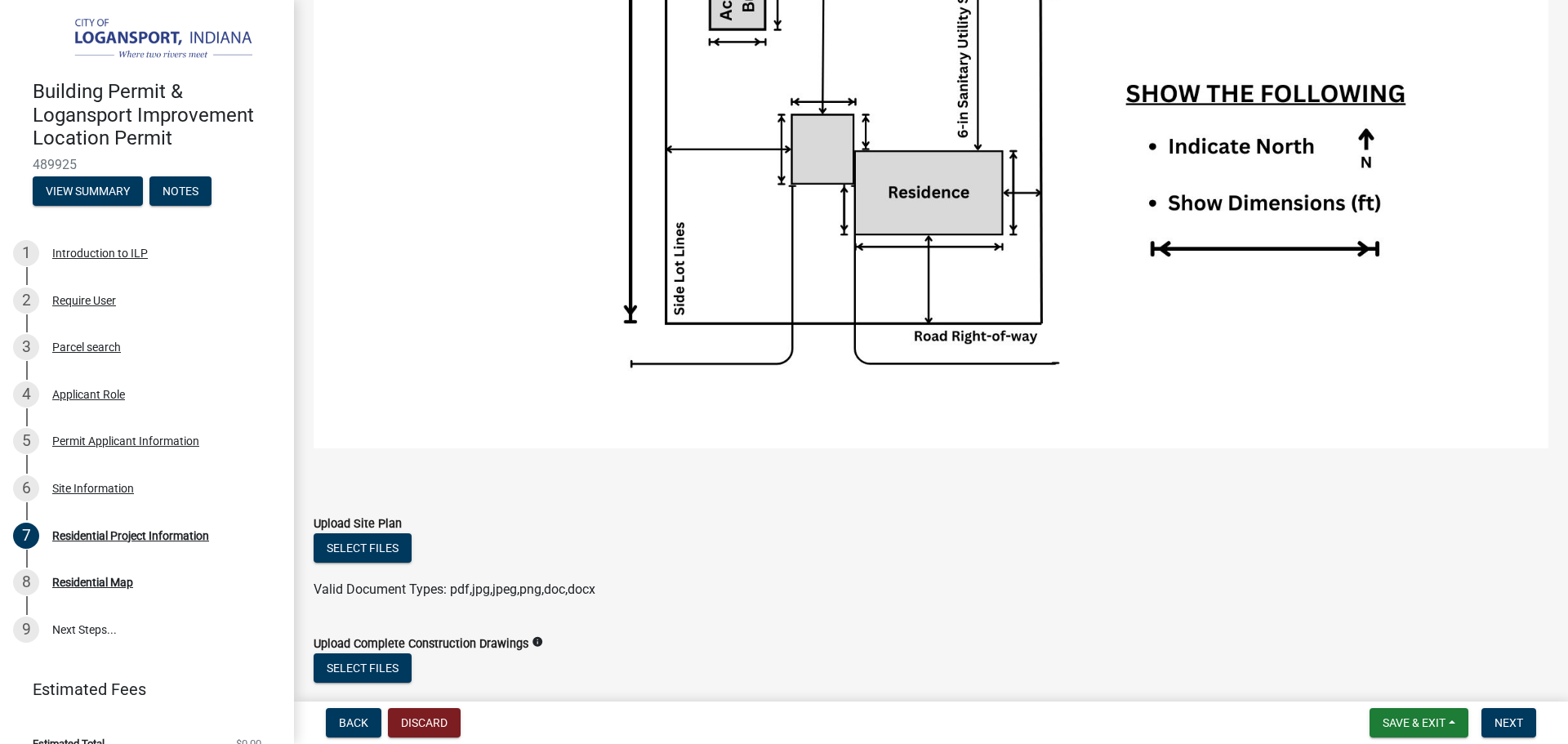
scroll to position [3041, 0]
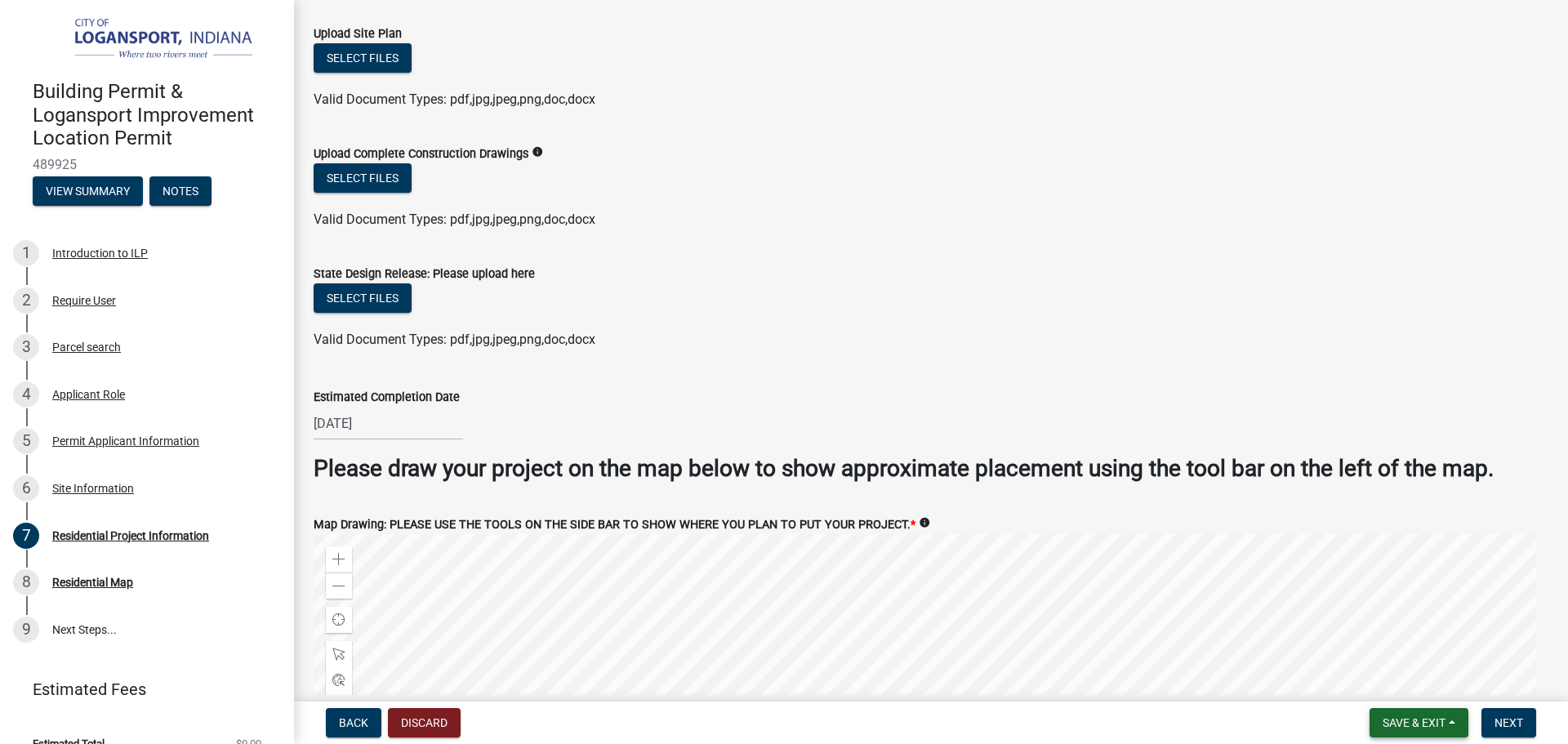
click at [1440, 714] on button "Save & Exit" at bounding box center [1419, 722] width 99 height 29
click at [1423, 649] on button "Save" at bounding box center [1403, 641] width 130 height 39
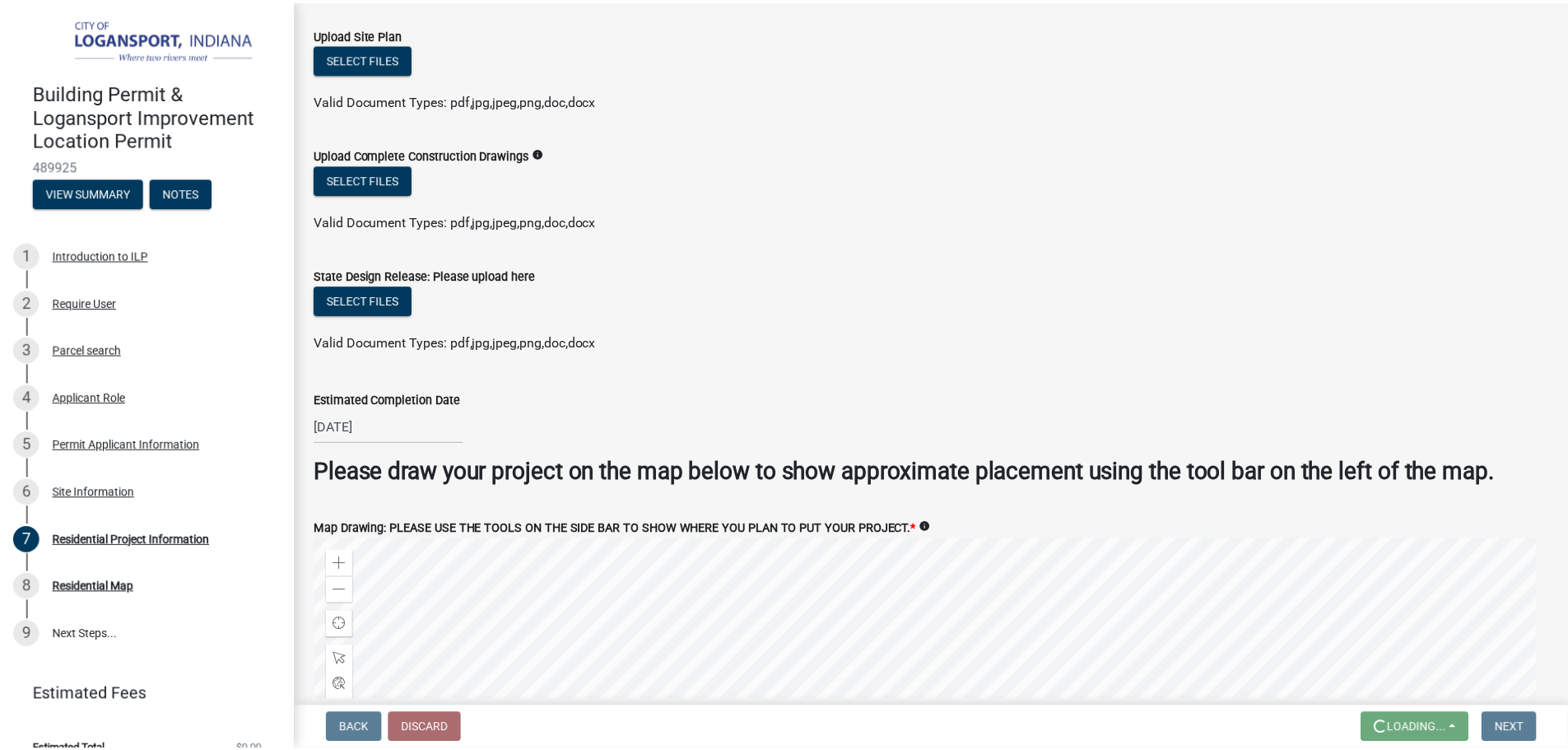
scroll to position [0, 0]
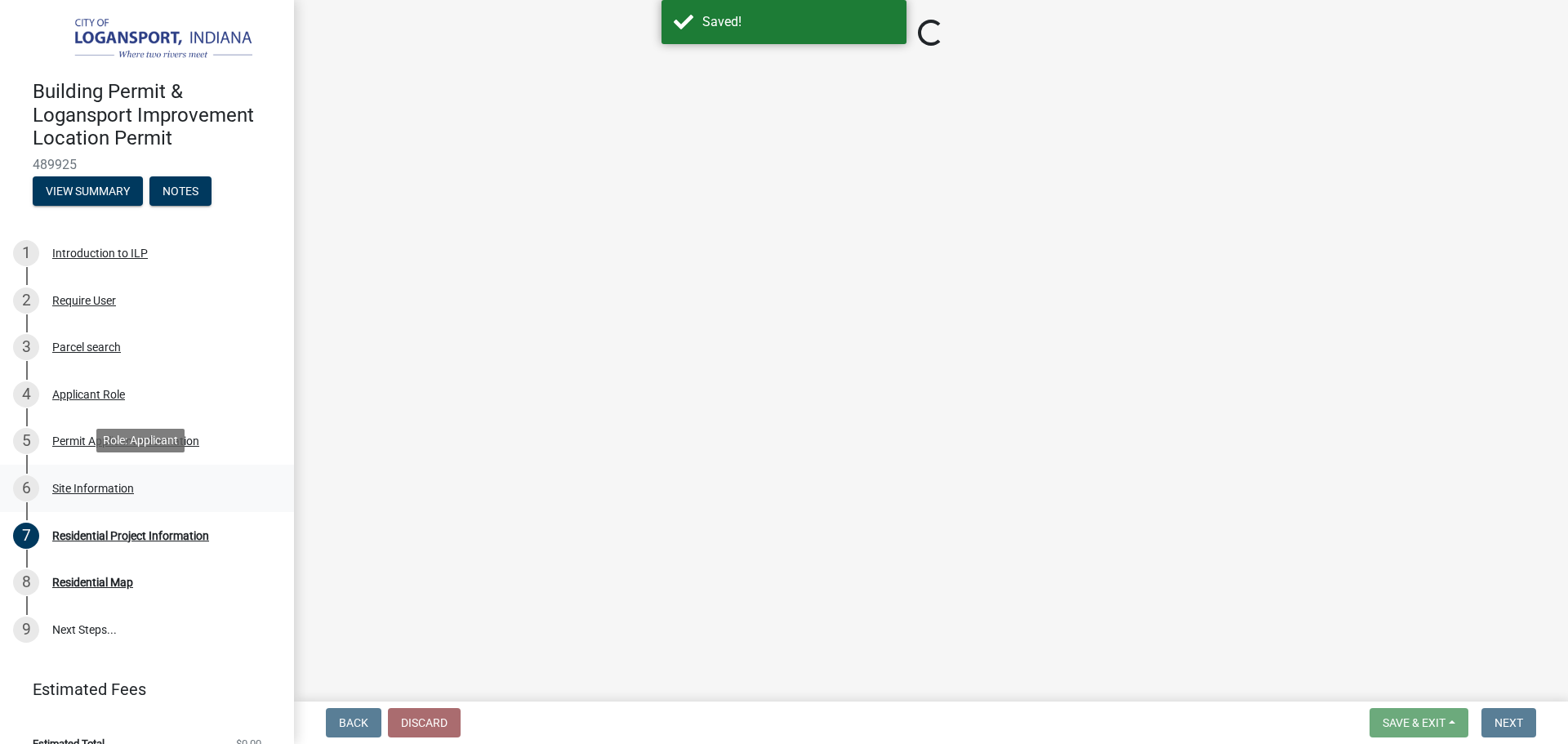
select select "fb9926f1-079d-4844-9e65-2f273ce57ea3"
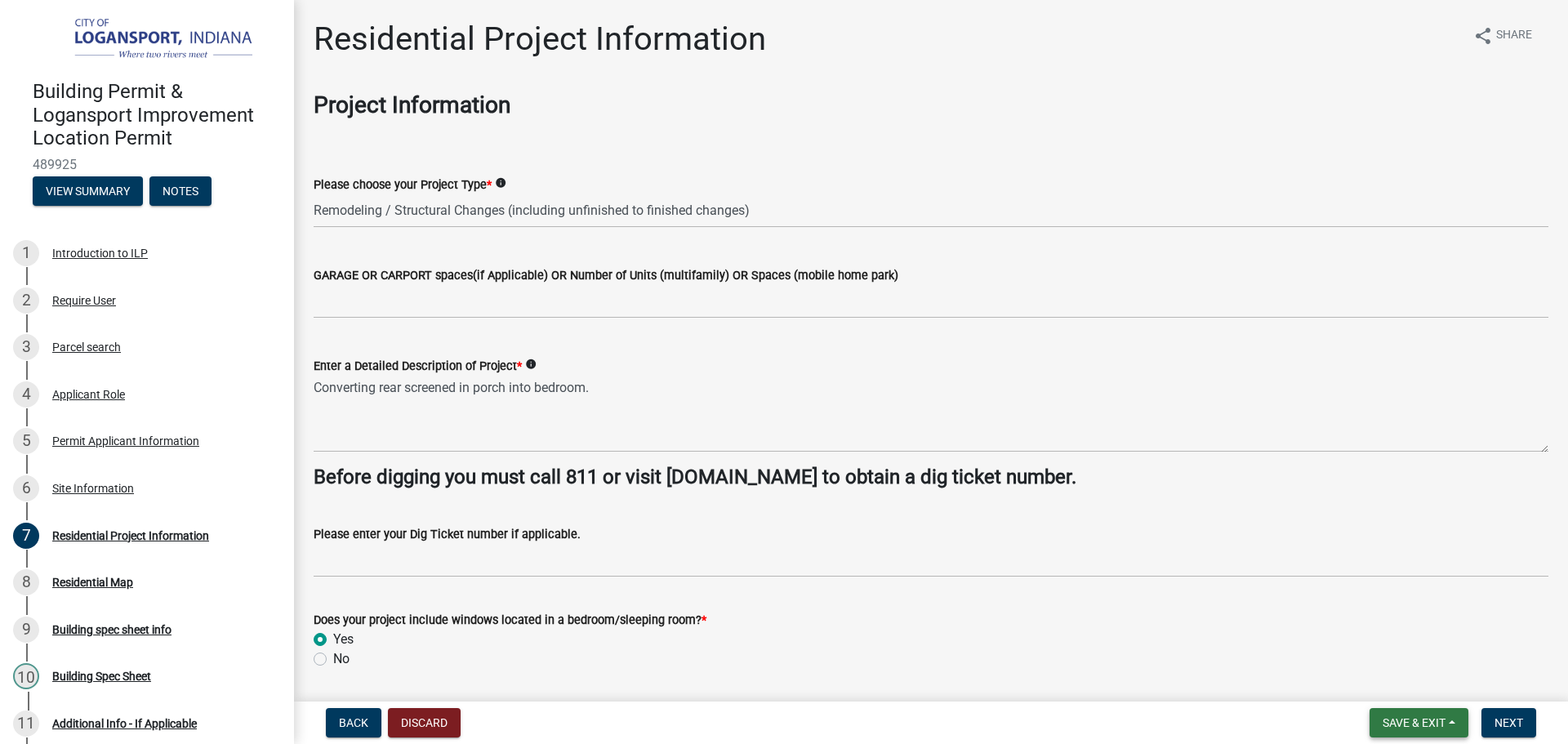
click at [1442, 713] on button "Save & Exit" at bounding box center [1419, 722] width 99 height 29
click at [1413, 645] on button "Save" at bounding box center [1403, 641] width 130 height 39
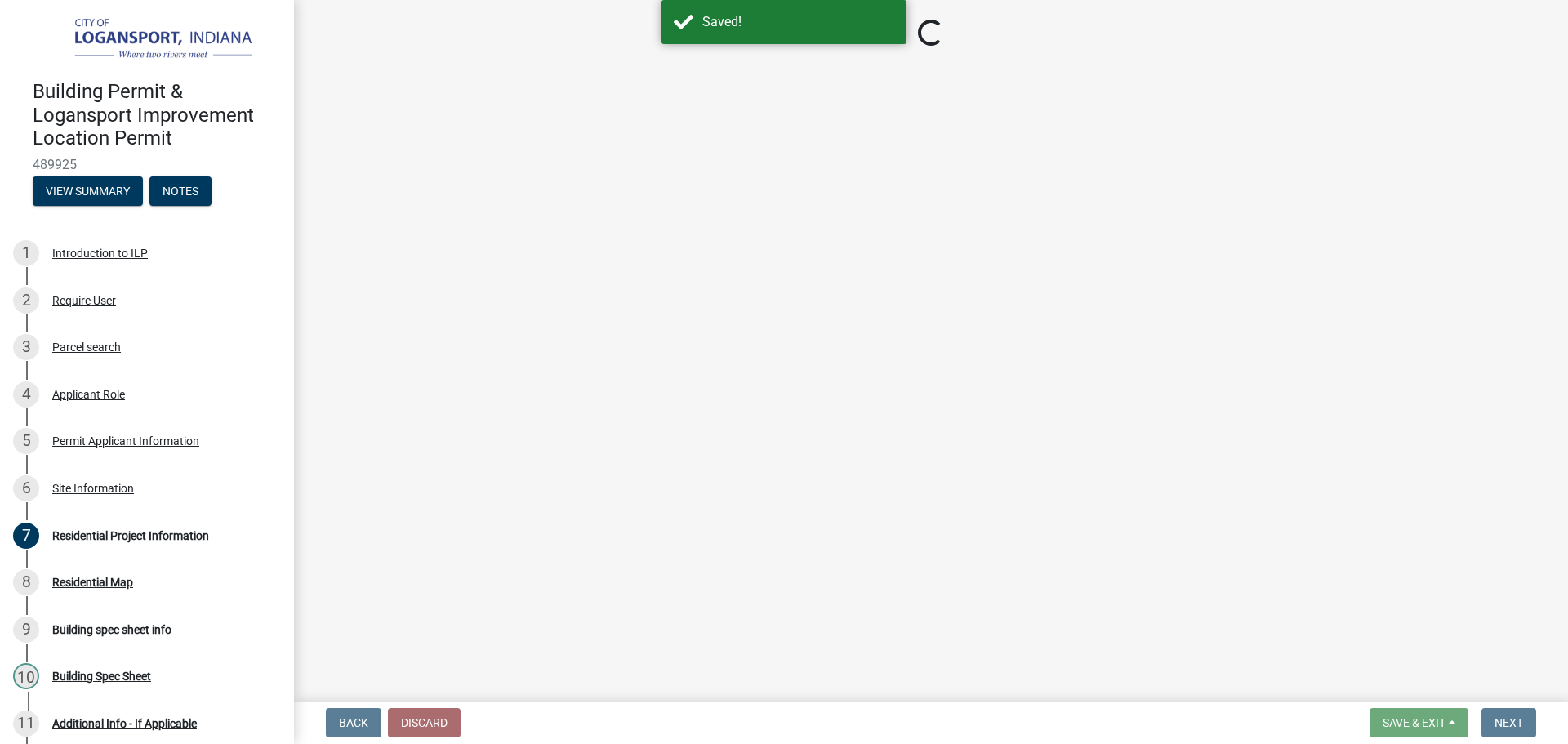
select select "fb9926f1-079d-4844-9e65-2f273ce57ea3"
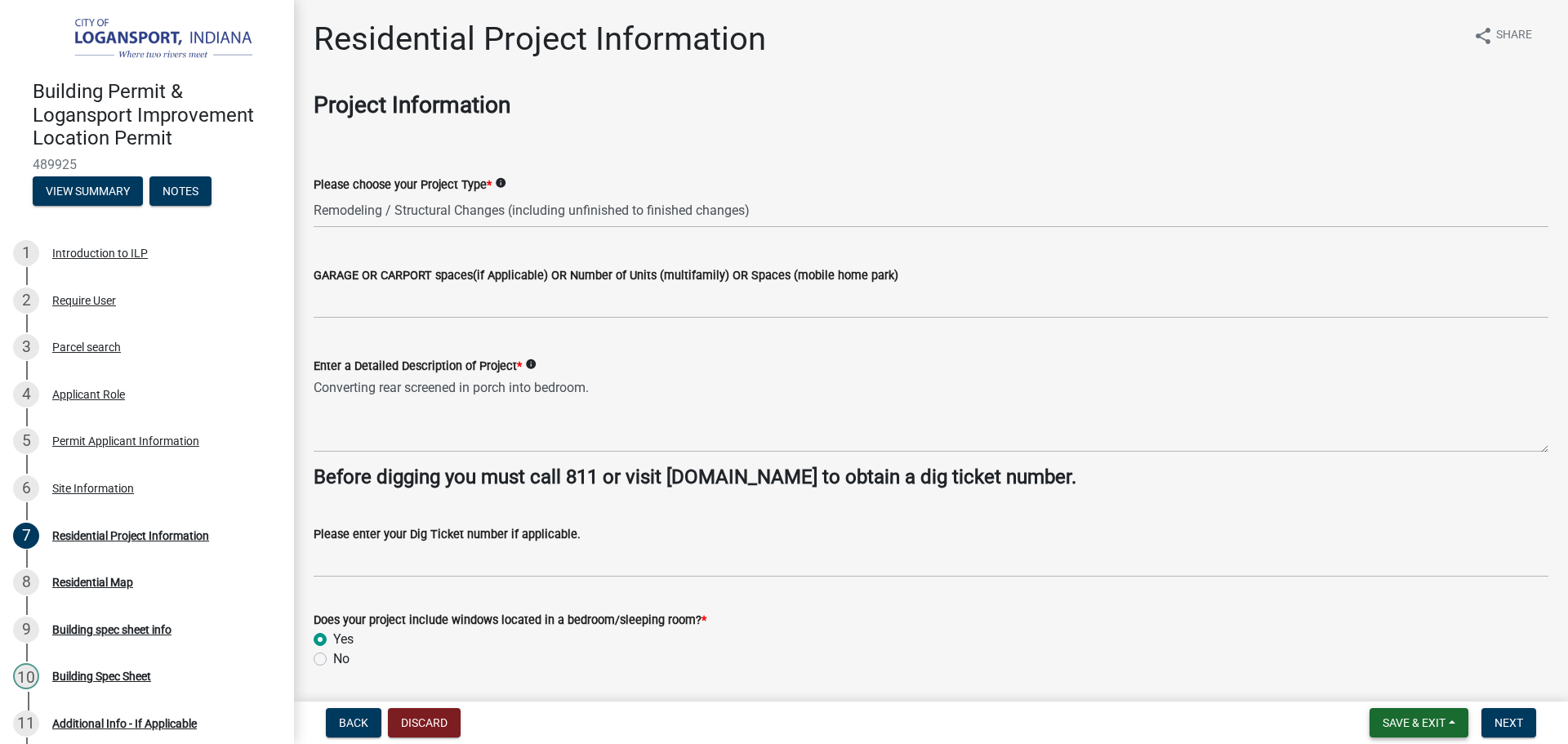
click at [1432, 716] on span "Save & Exit" at bounding box center [1413, 723] width 63 height 13
click at [1428, 683] on button "Save & Exit" at bounding box center [1403, 680] width 130 height 39
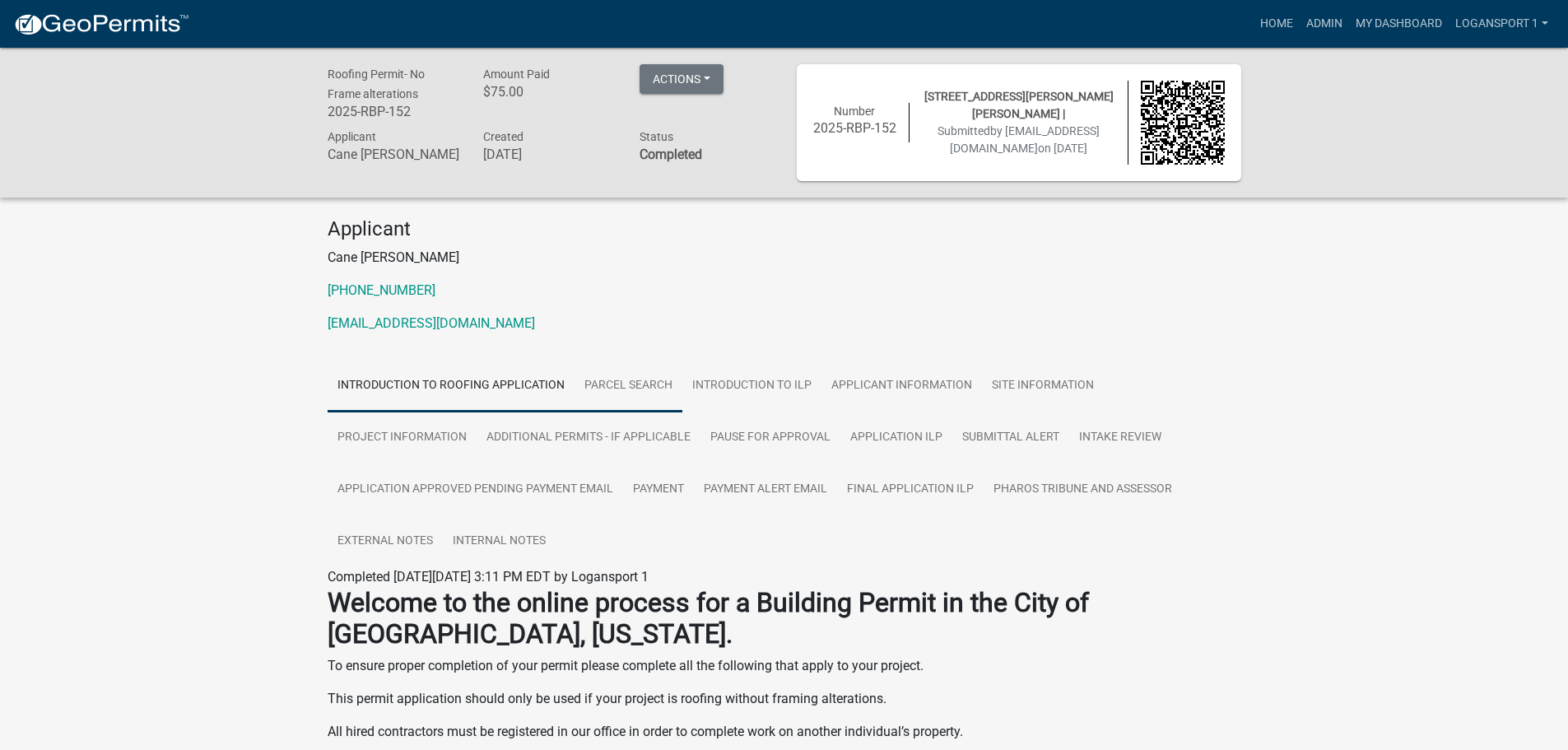
click at [621, 377] on link "Parcel search" at bounding box center [629, 385] width 108 height 52
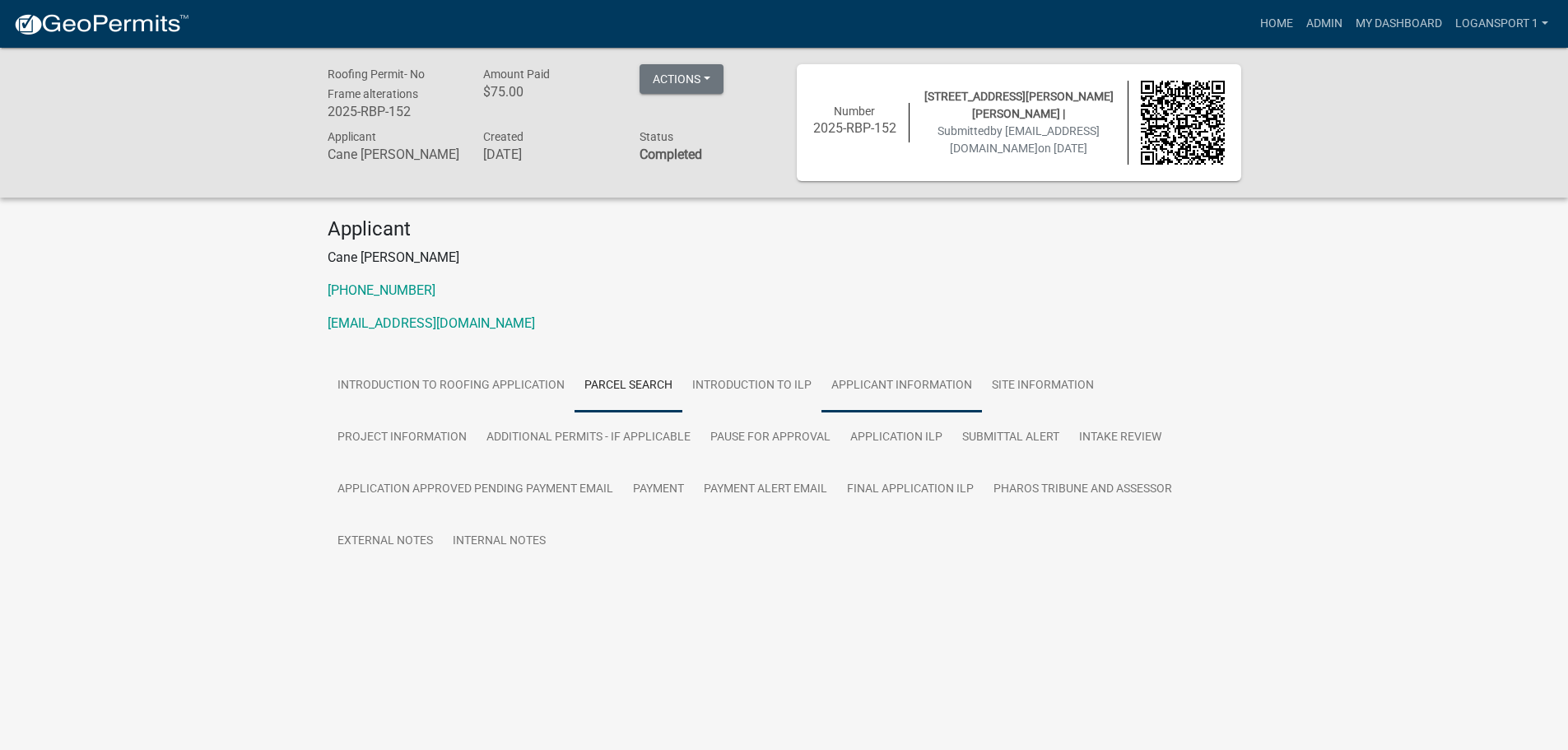
click at [888, 377] on link "Applicant Information" at bounding box center [902, 385] width 160 height 52
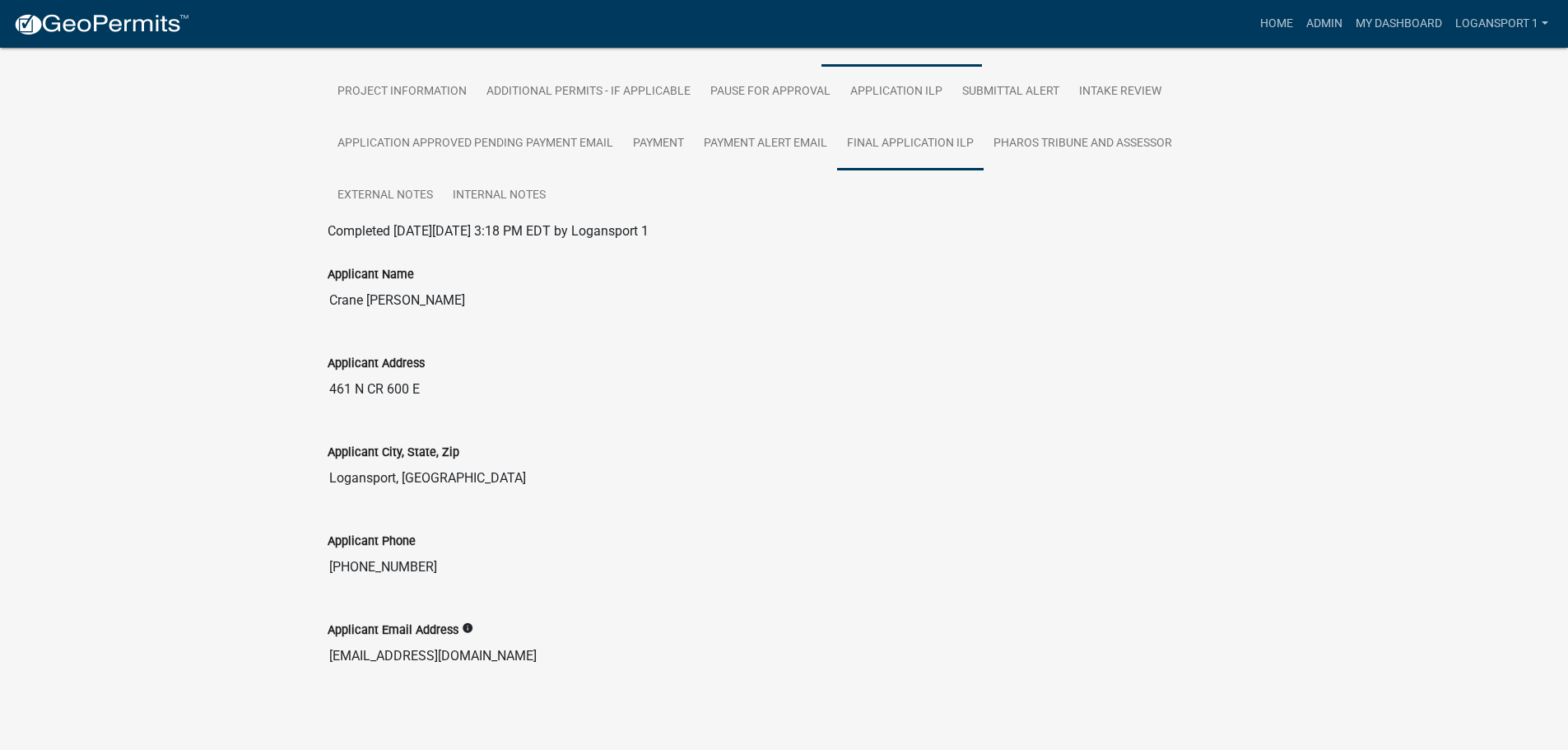
scroll to position [350, 0]
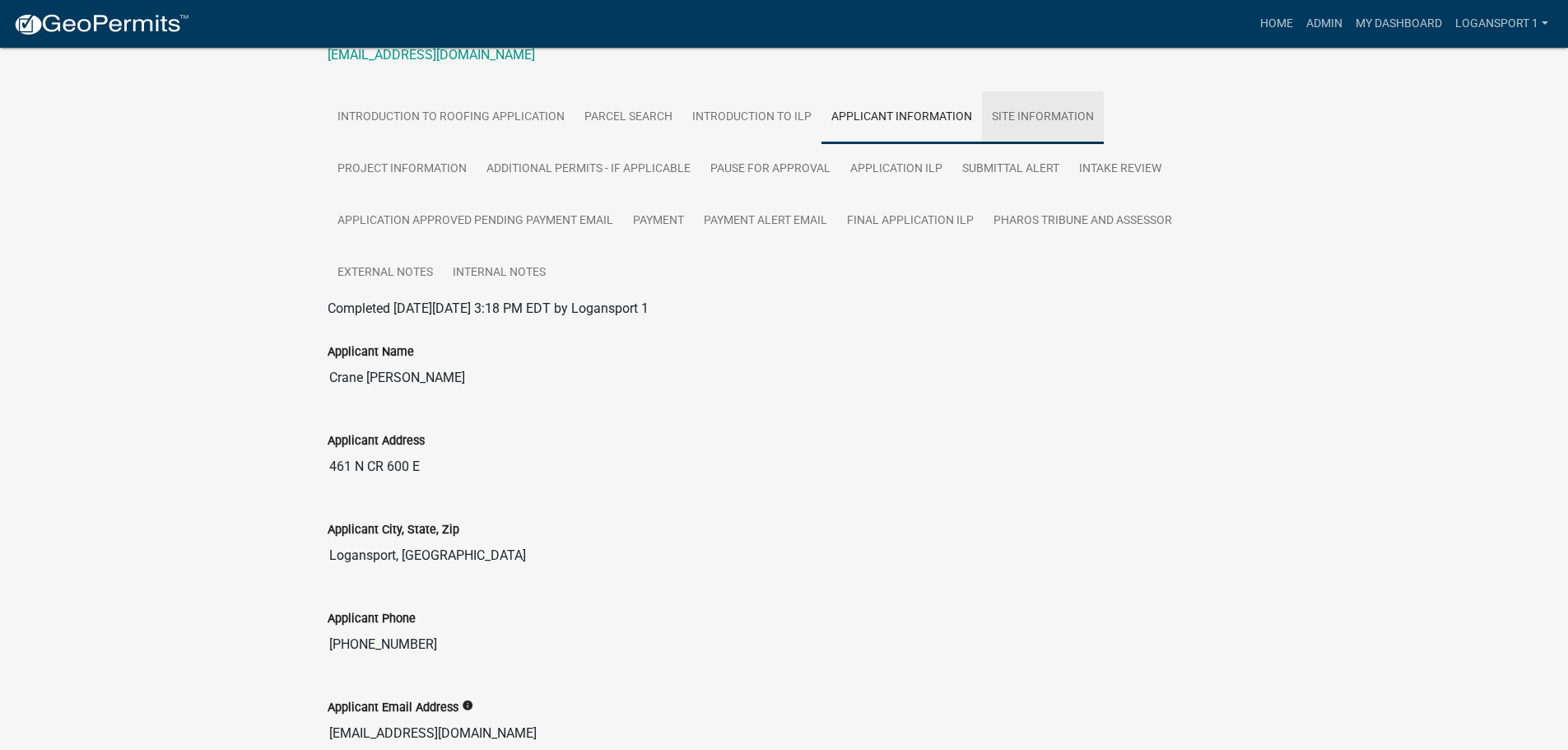
click at [1062, 122] on link "Site Information" at bounding box center [1042, 117] width 122 height 52
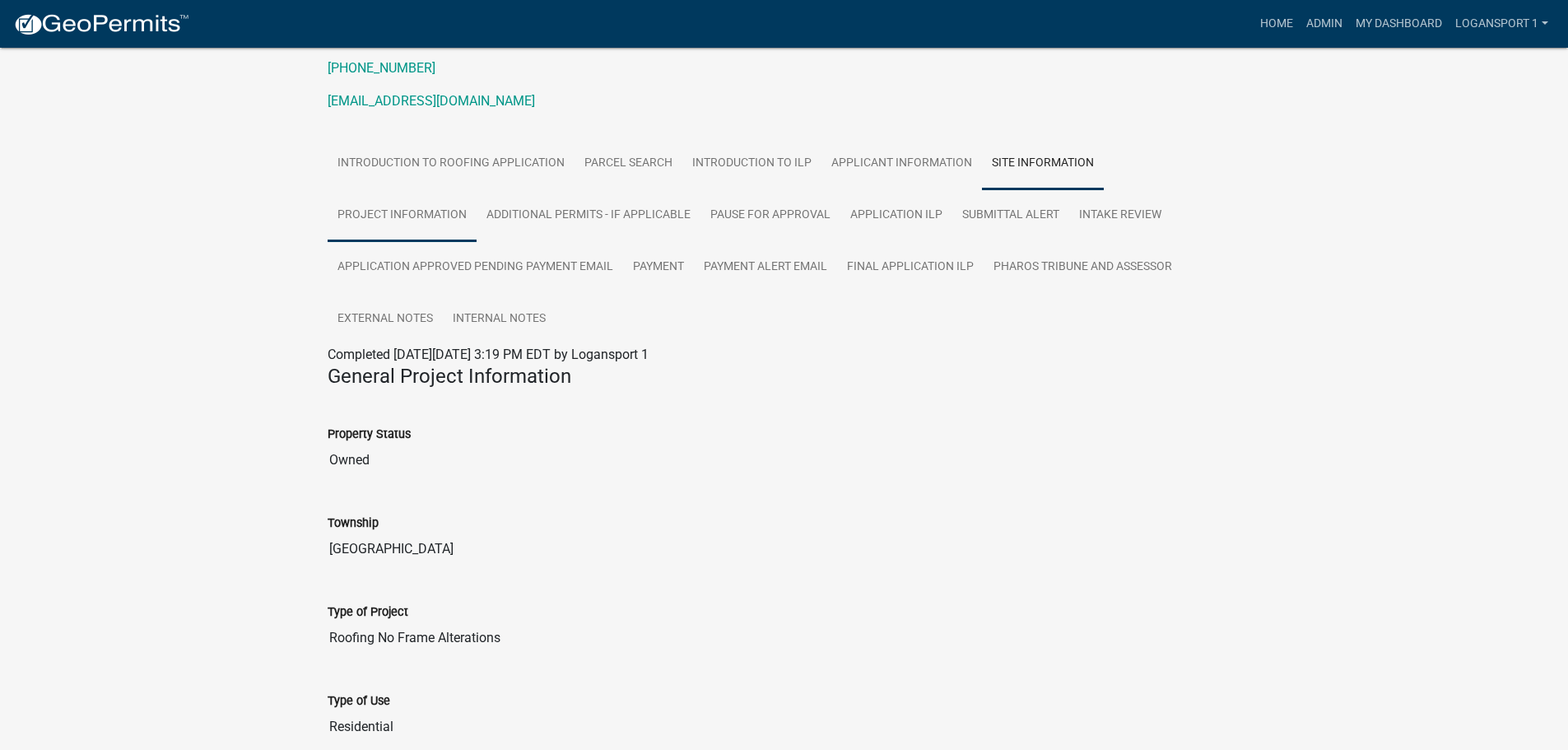
click at [429, 215] on link "Project information" at bounding box center [402, 215] width 149 height 52
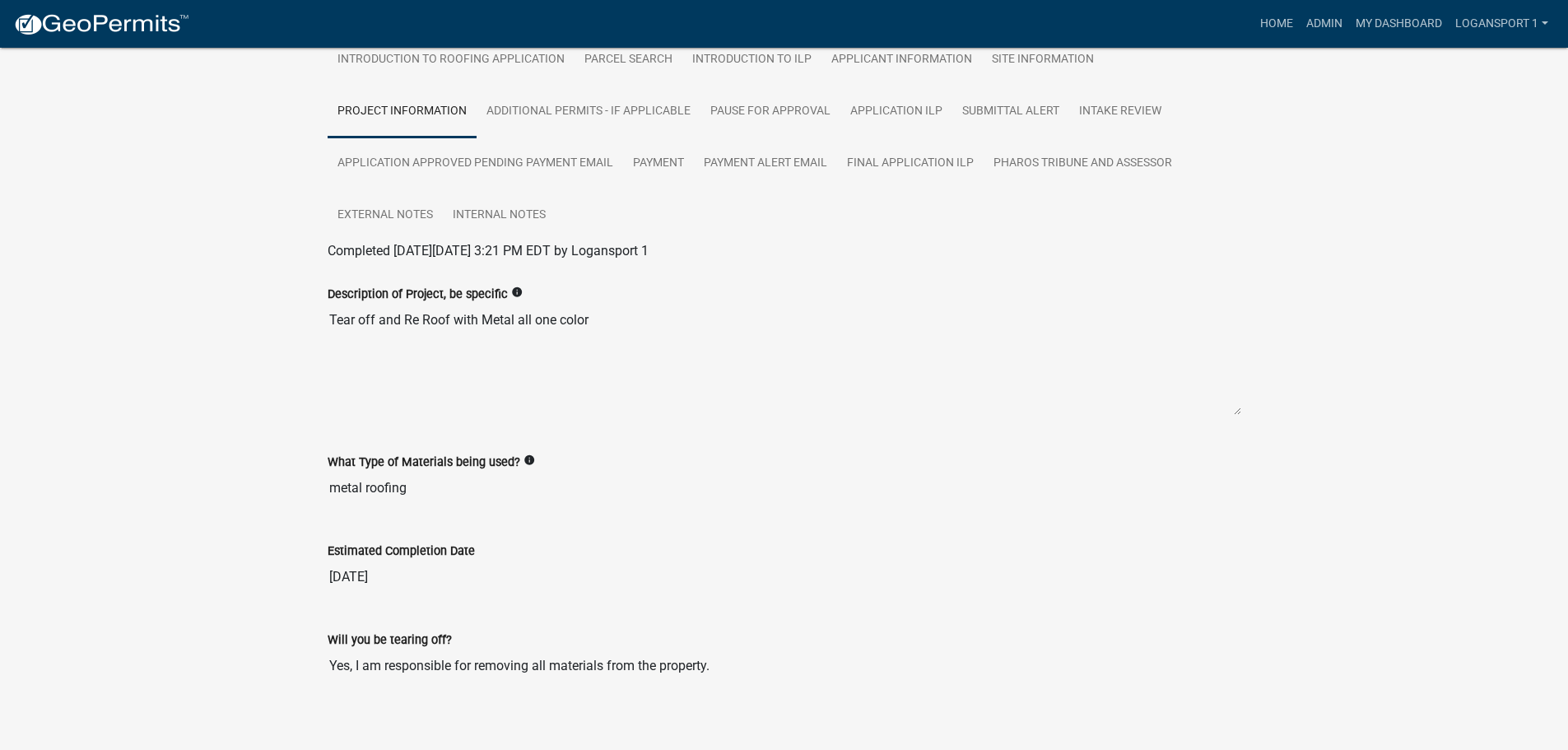
scroll to position [340, 0]
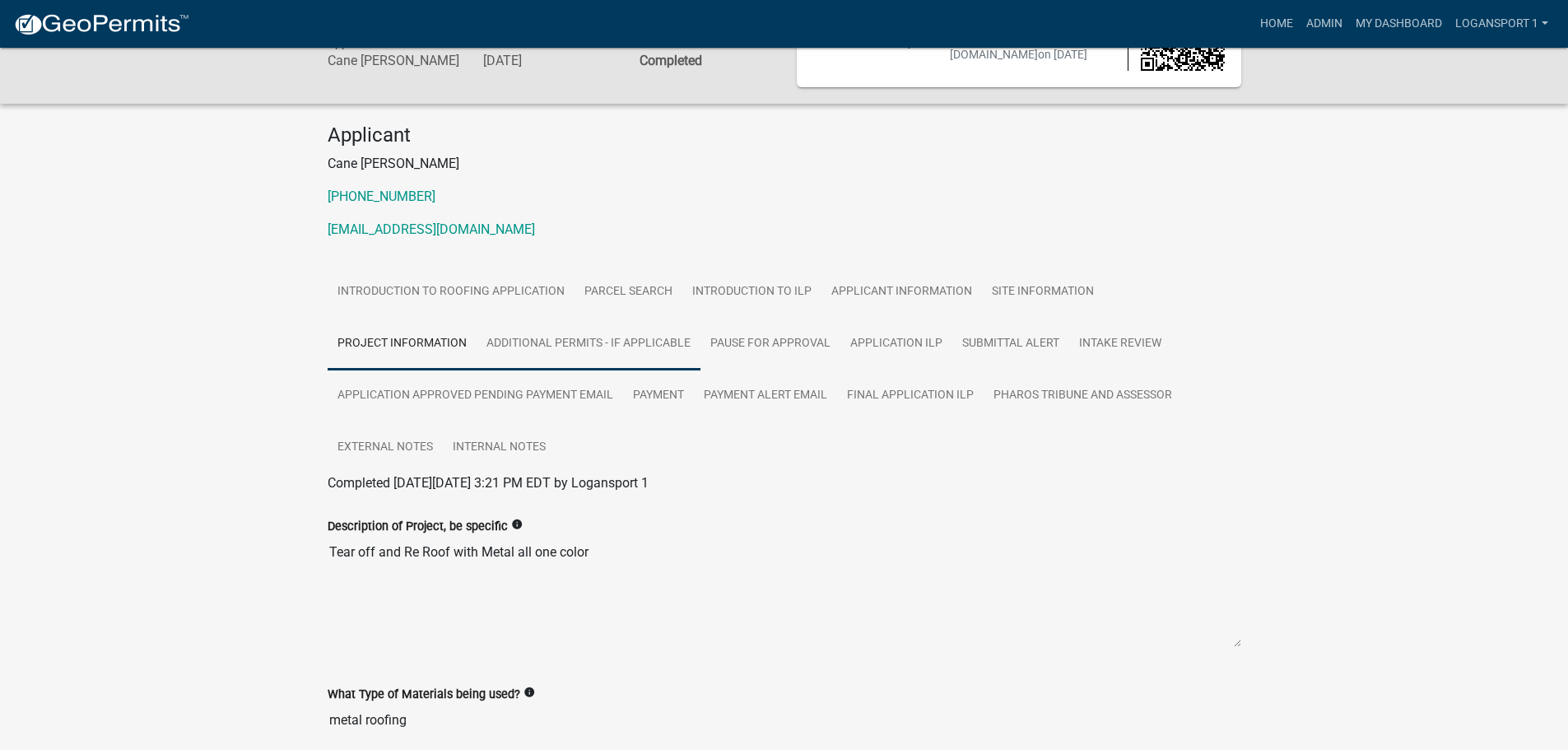
click at [548, 348] on link "Additional Permits - If Applicable" at bounding box center [588, 344] width 224 height 52
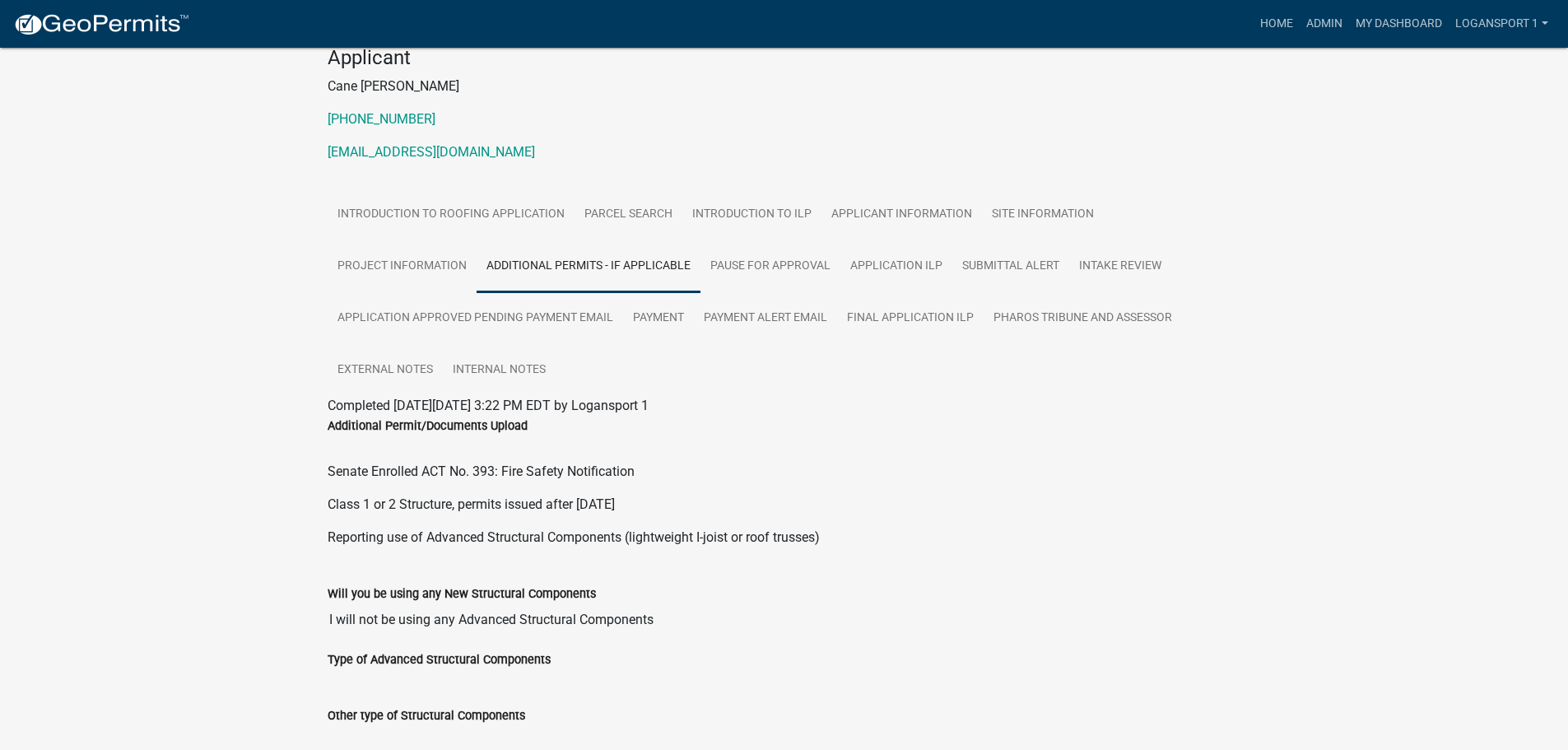
scroll to position [0, 0]
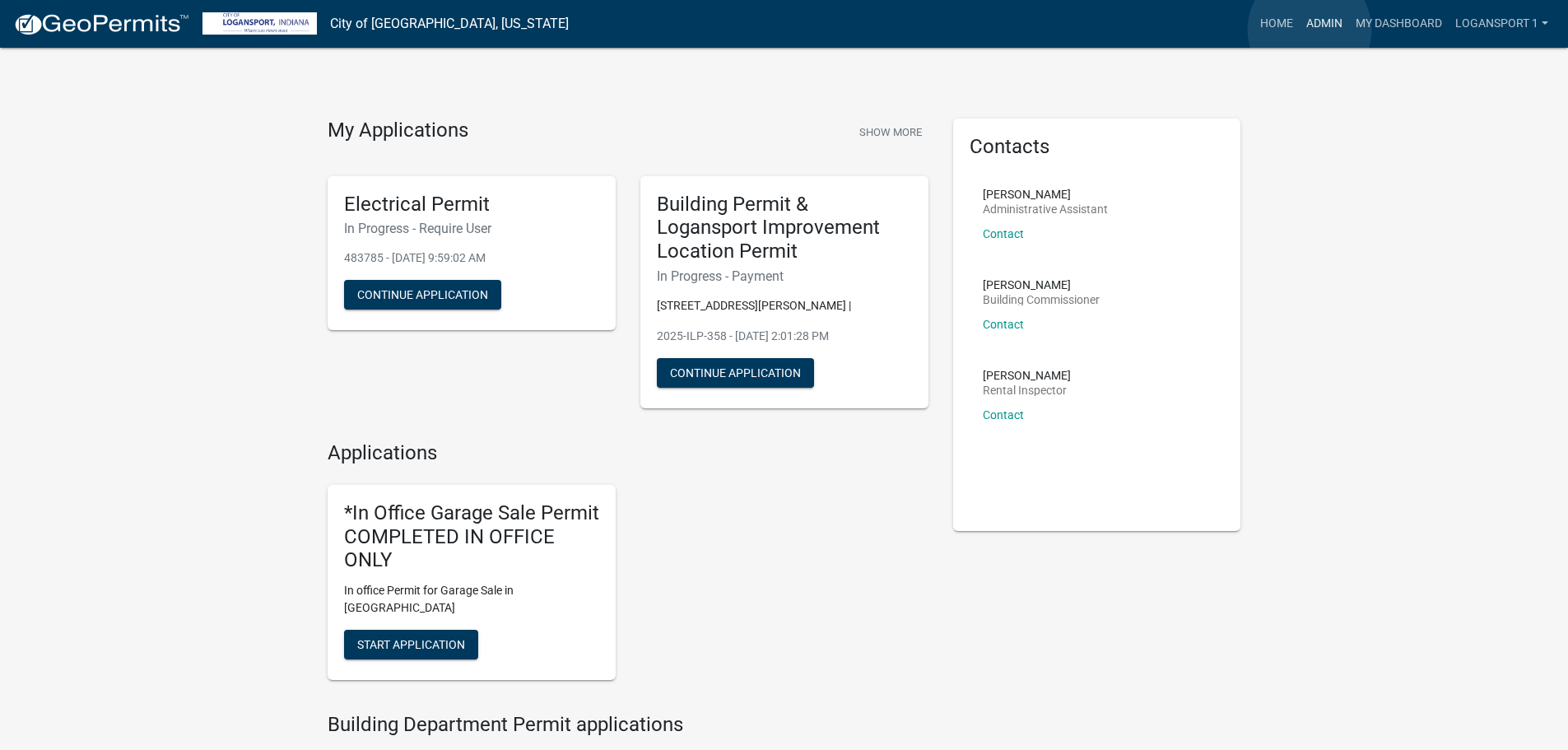
click at [1310, 30] on link "Admin" at bounding box center [1324, 23] width 50 height 32
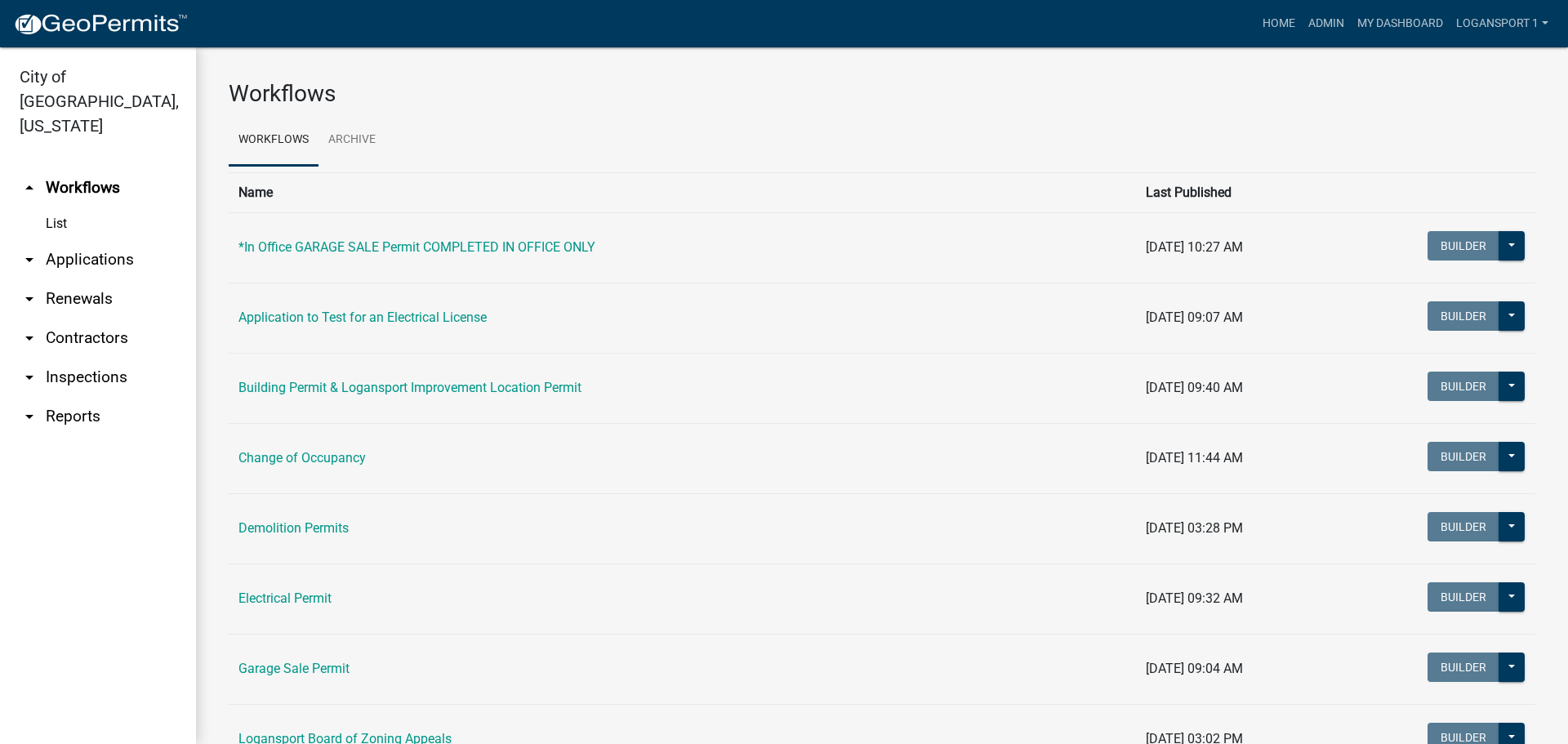
click at [101, 240] on link "arrow_drop_down Applications" at bounding box center [97, 260] width 196 height 39
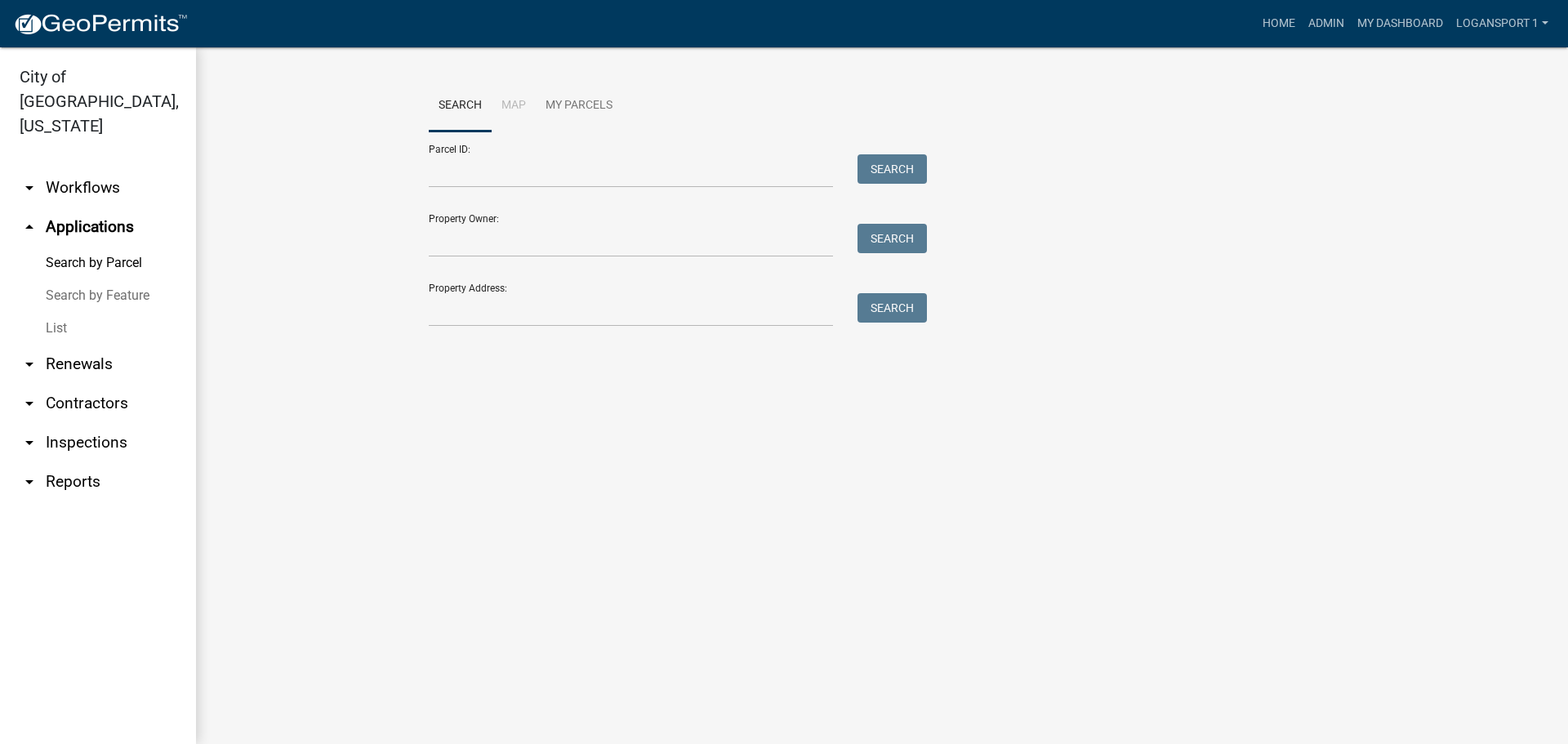
click at [63, 312] on link "List" at bounding box center [97, 328] width 196 height 33
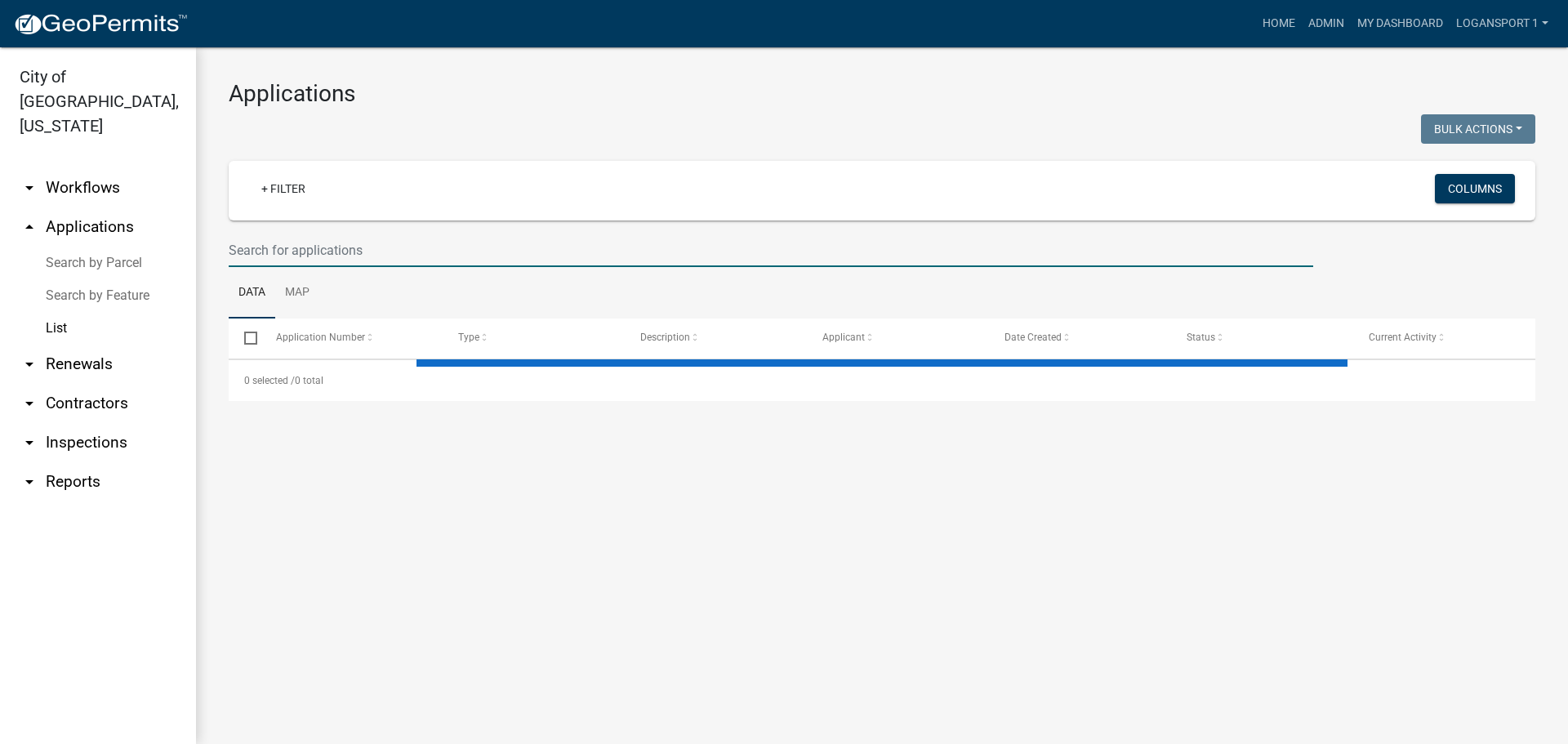
click at [428, 245] on input "text" at bounding box center [771, 249] width 1085 height 33
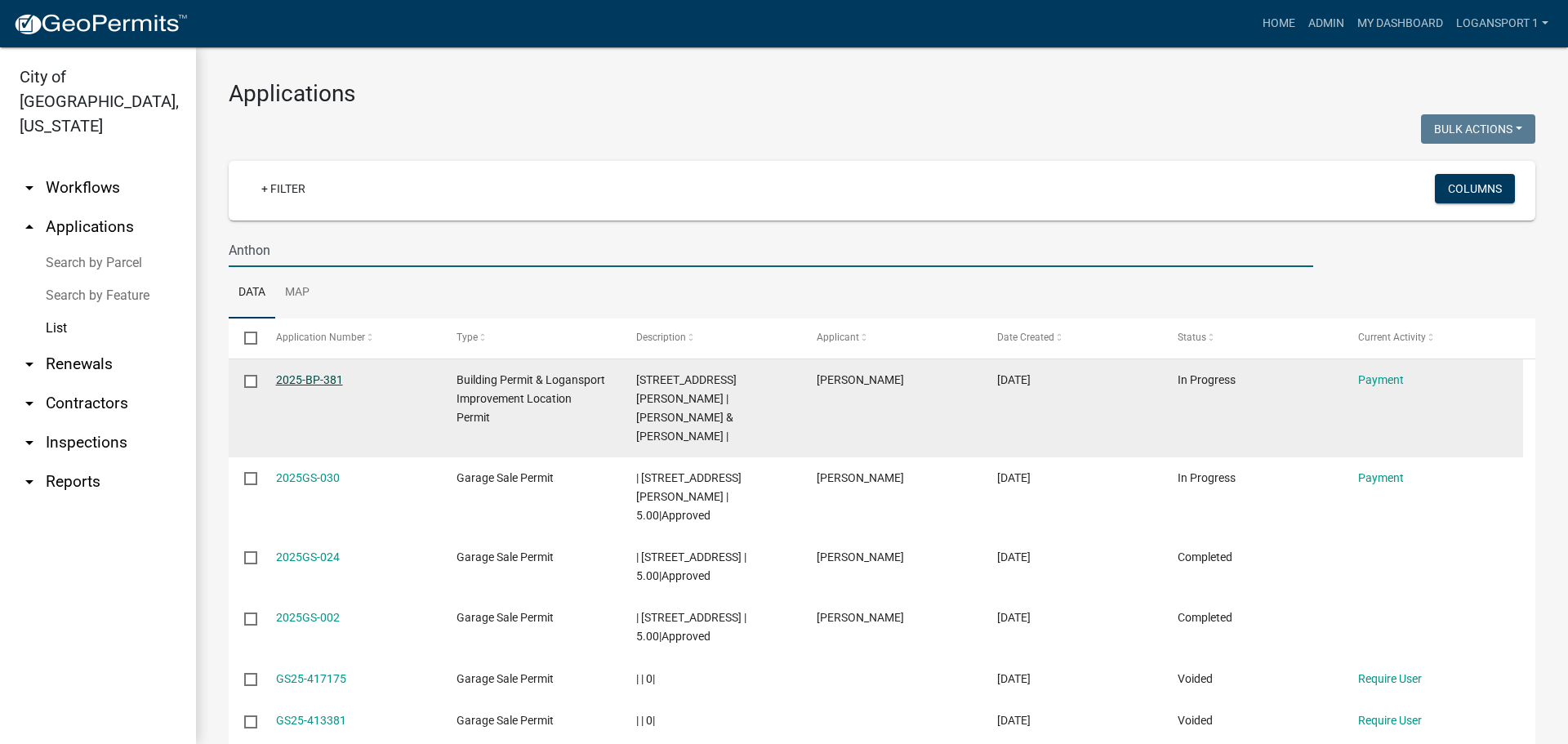
type input "Anthon"
click at [287, 382] on link "2025-BP-381" at bounding box center [309, 380] width 67 height 13
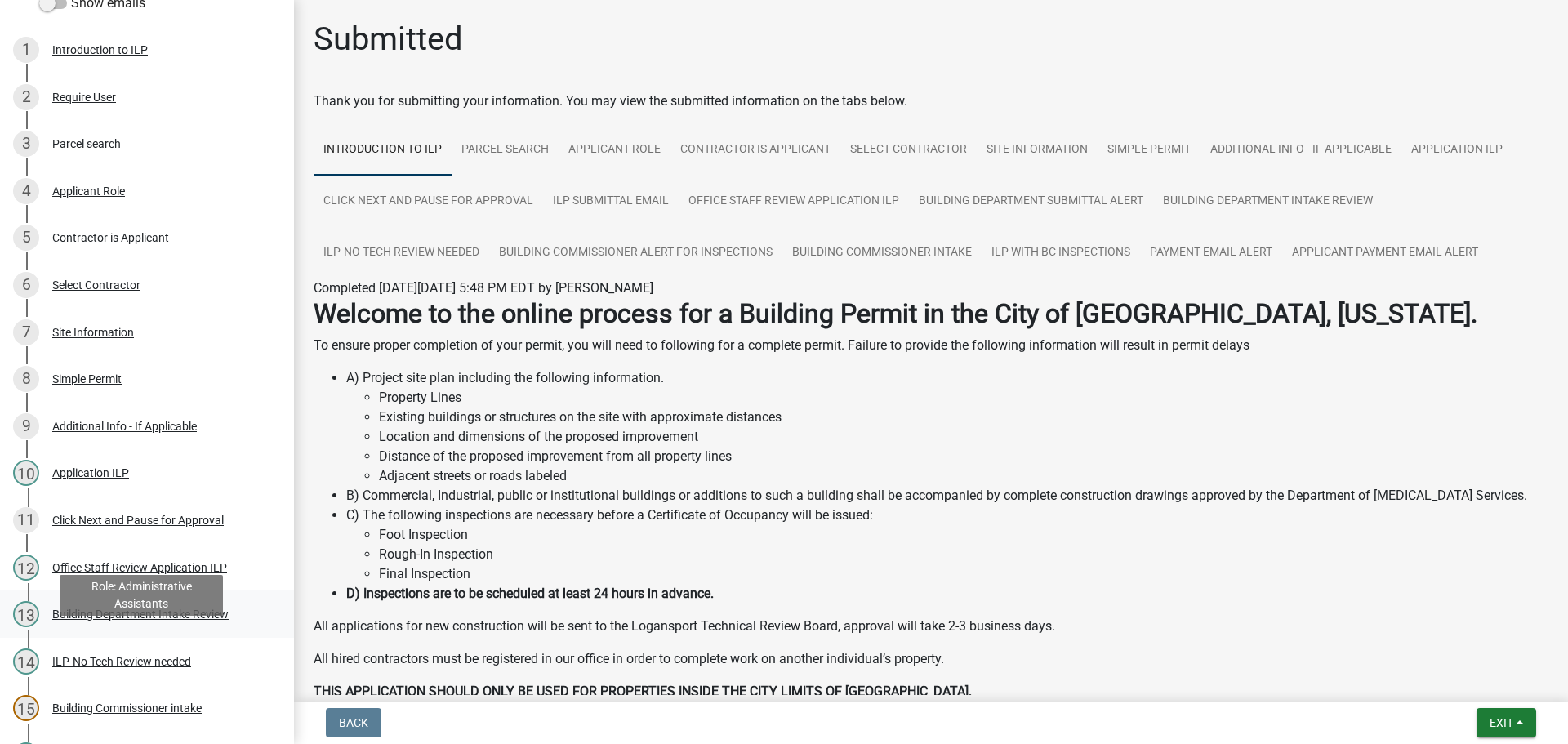
scroll to position [327, 0]
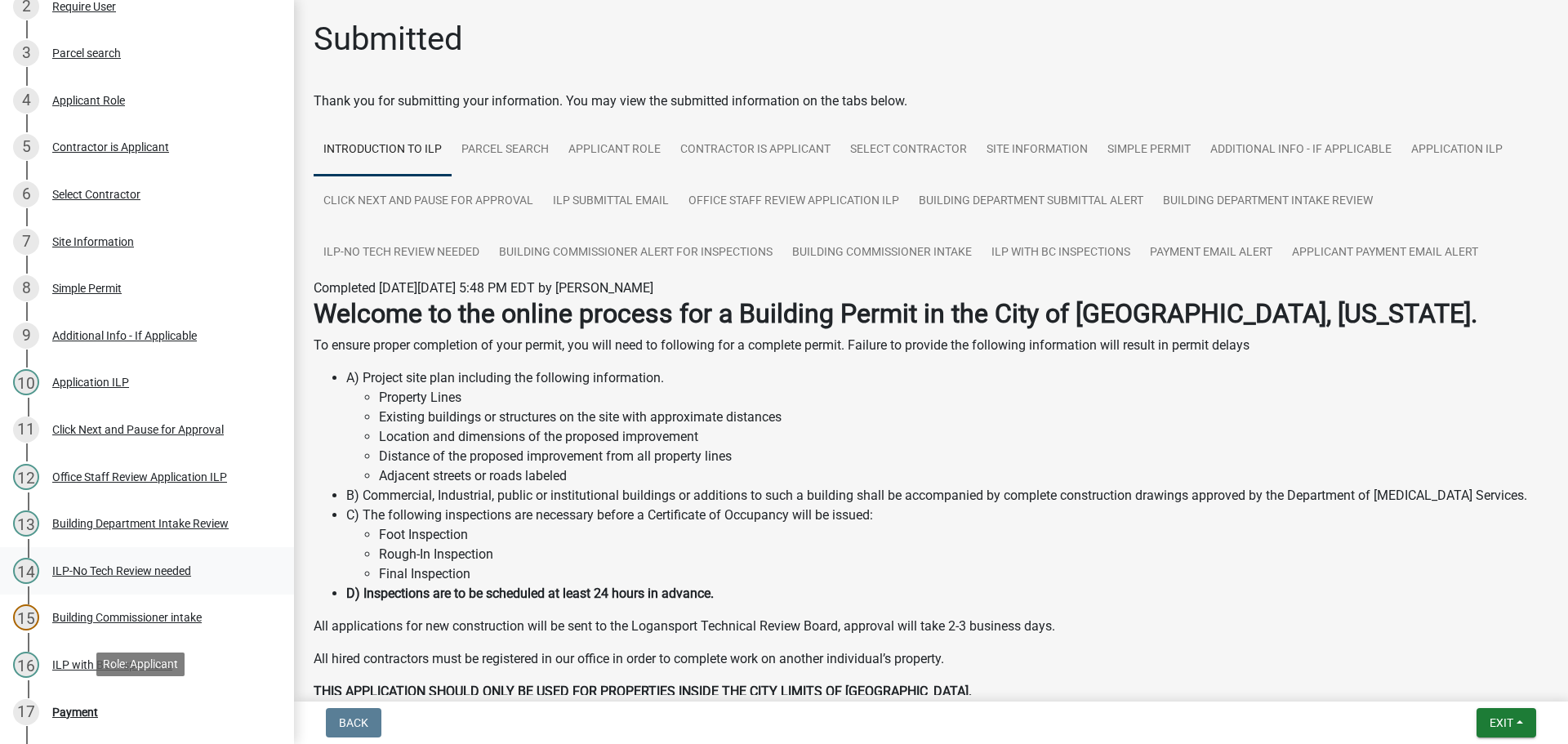
drag, startPoint x: 71, startPoint y: 700, endPoint x: 185, endPoint y: 562, distance: 179.0
click at [81, 699] on div "17 Payment" at bounding box center [140, 711] width 255 height 26
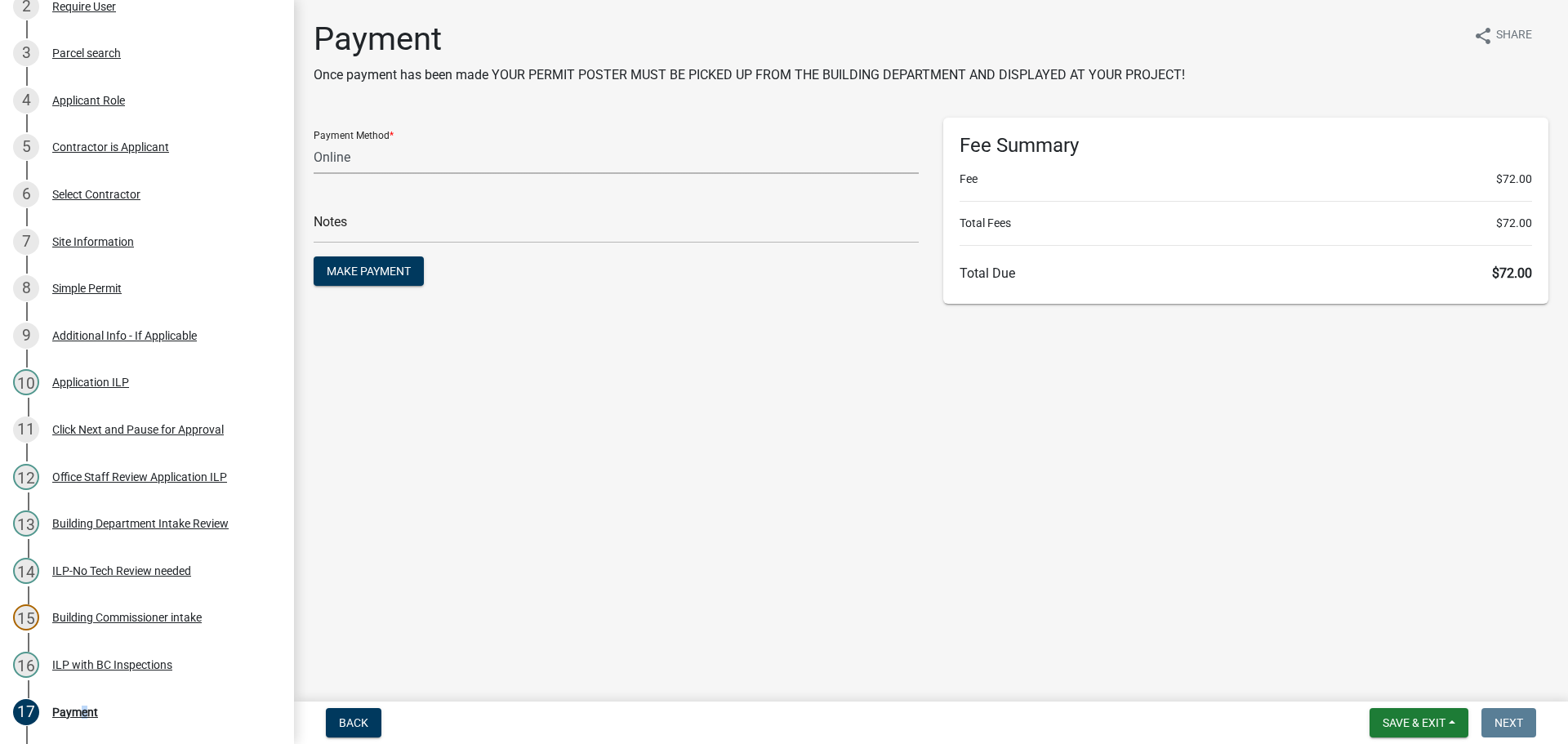
click at [415, 152] on select "Credit Card POS Check Cash Online" at bounding box center [616, 156] width 605 height 33
select select "1: 0"
click at [314, 140] on select "Credit Card POS Check Cash Online" at bounding box center [616, 156] width 605 height 33
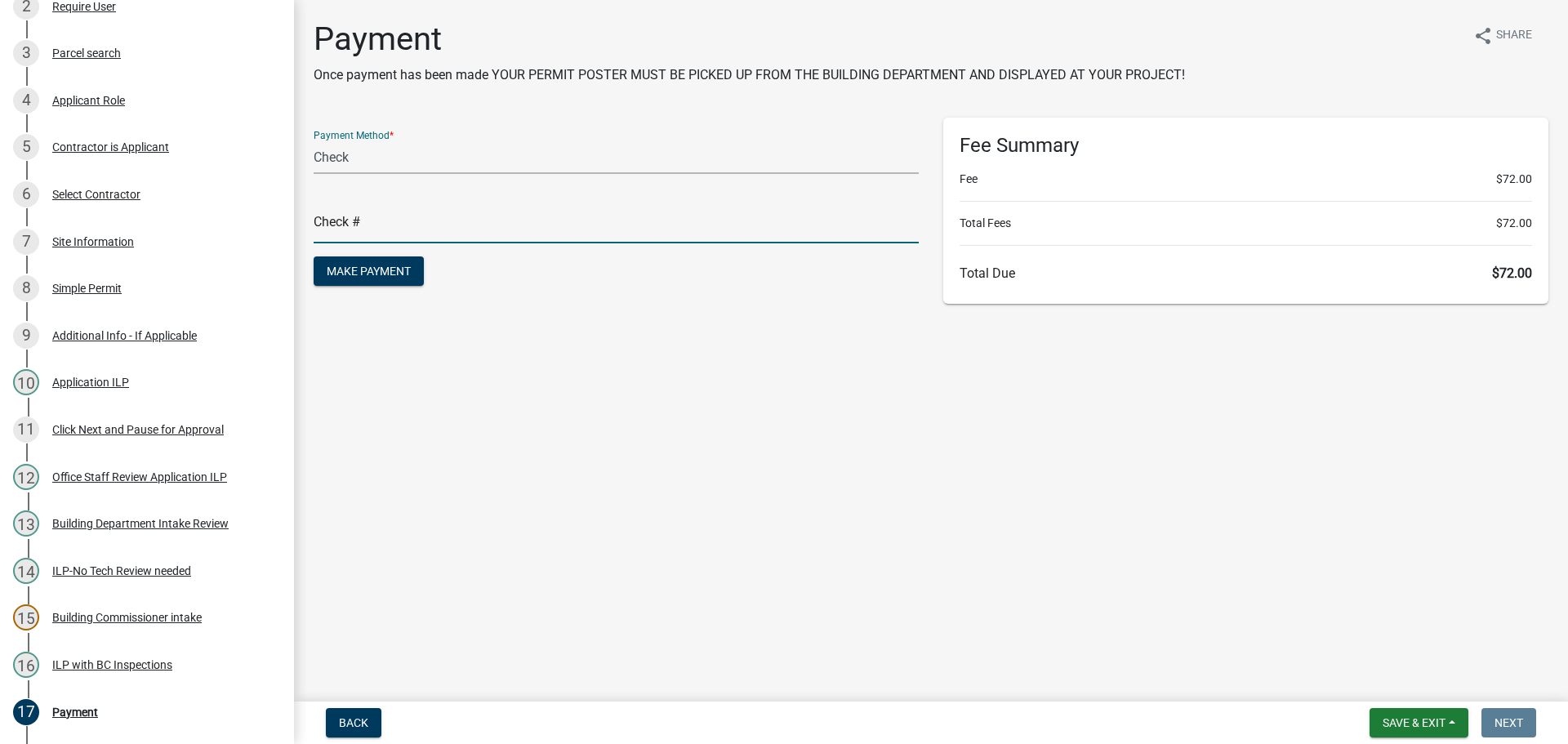
click at [403, 234] on input "text" at bounding box center [616, 226] width 605 height 33
type input "118436"
click at [314, 256] on button "Make Payment" at bounding box center [368, 271] width 110 height 29
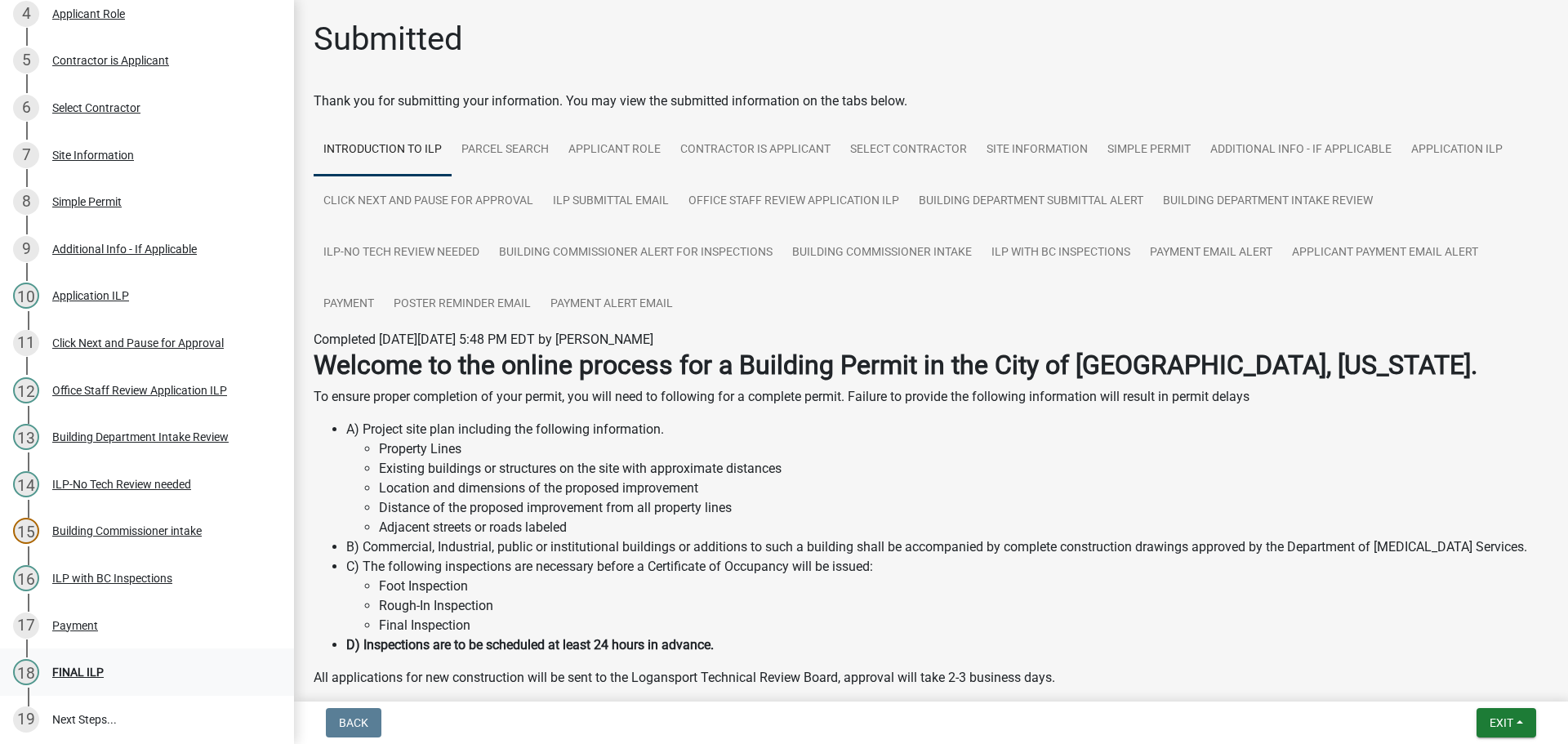
scroll to position [562, 0]
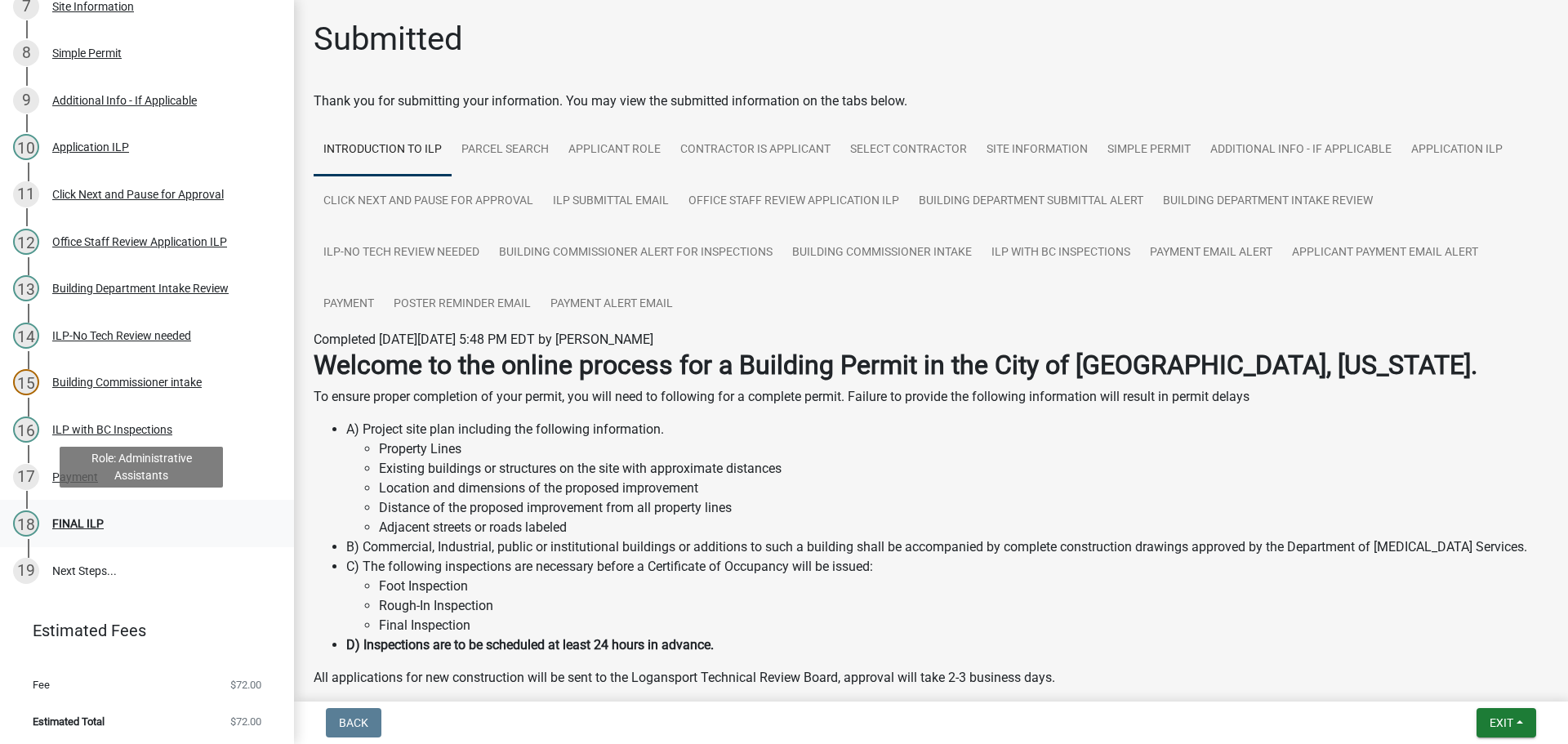
click at [78, 511] on div "18 FINAL ILP" at bounding box center [140, 522] width 255 height 26
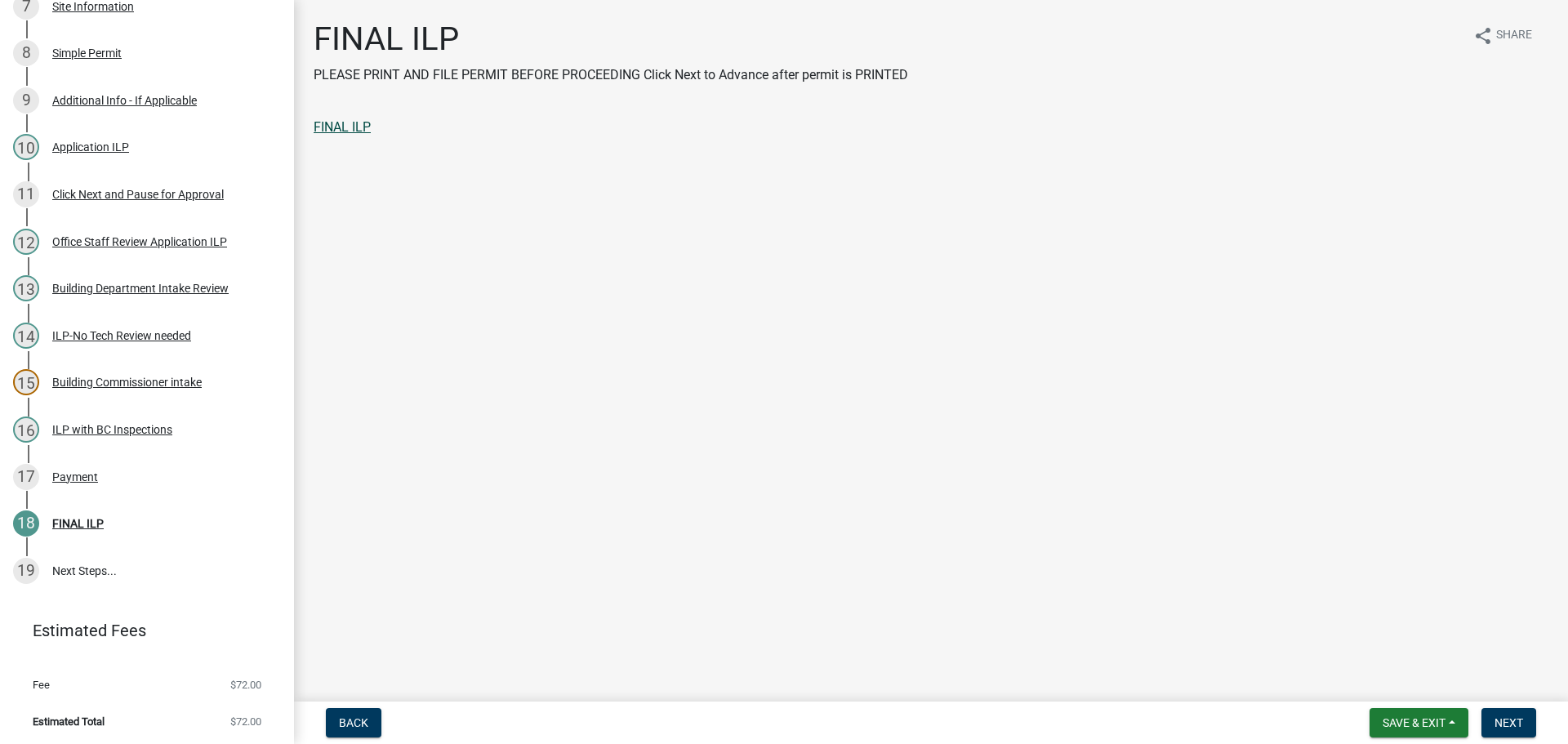
click at [355, 130] on link "FINAL ILP" at bounding box center [342, 126] width 57 height 15
click at [1501, 726] on span "Next" at bounding box center [1509, 723] width 29 height 13
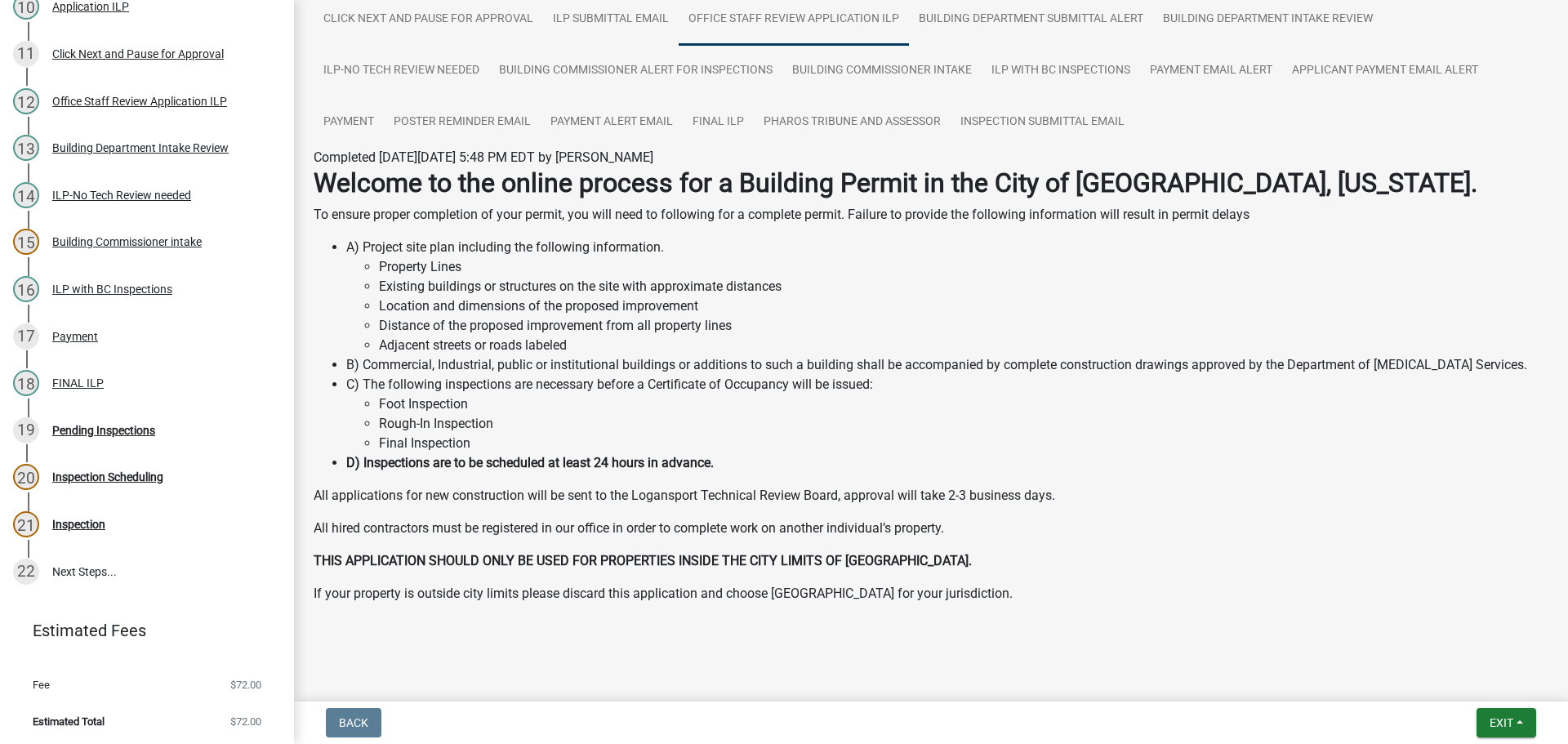
scroll to position [187, 0]
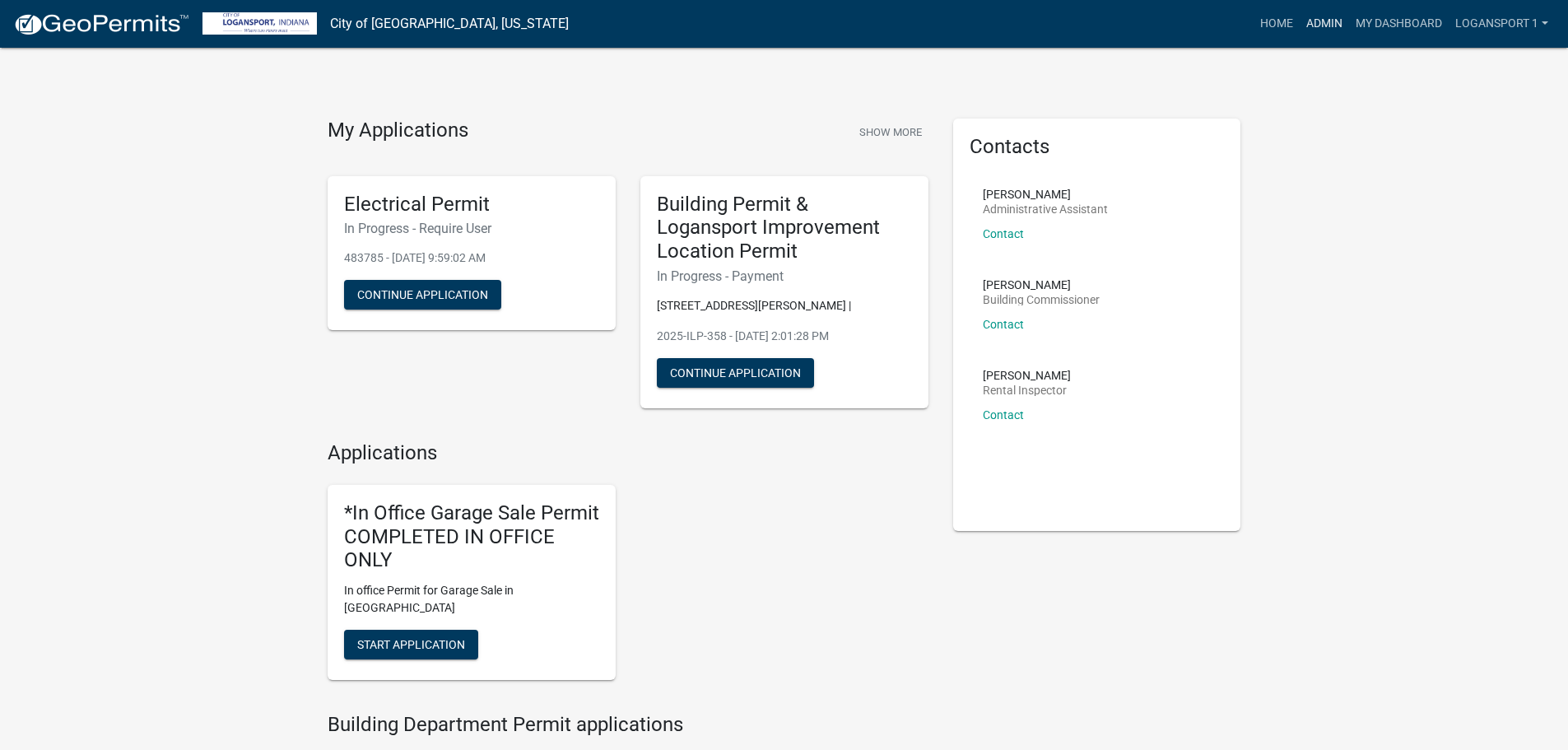
click at [1320, 24] on link "Admin" at bounding box center [1324, 23] width 50 height 32
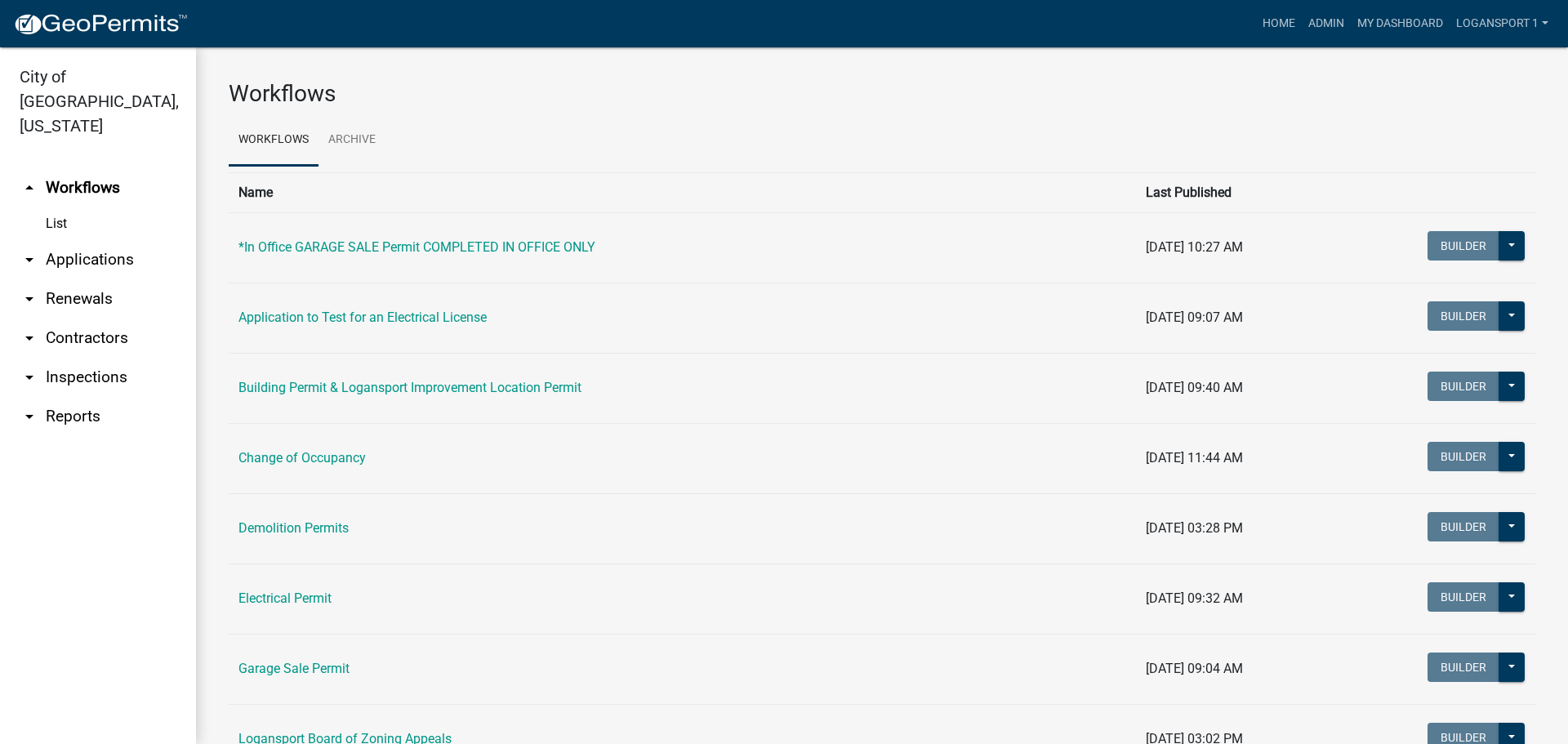
click at [73, 240] on link "arrow_drop_down Applications" at bounding box center [97, 260] width 196 height 39
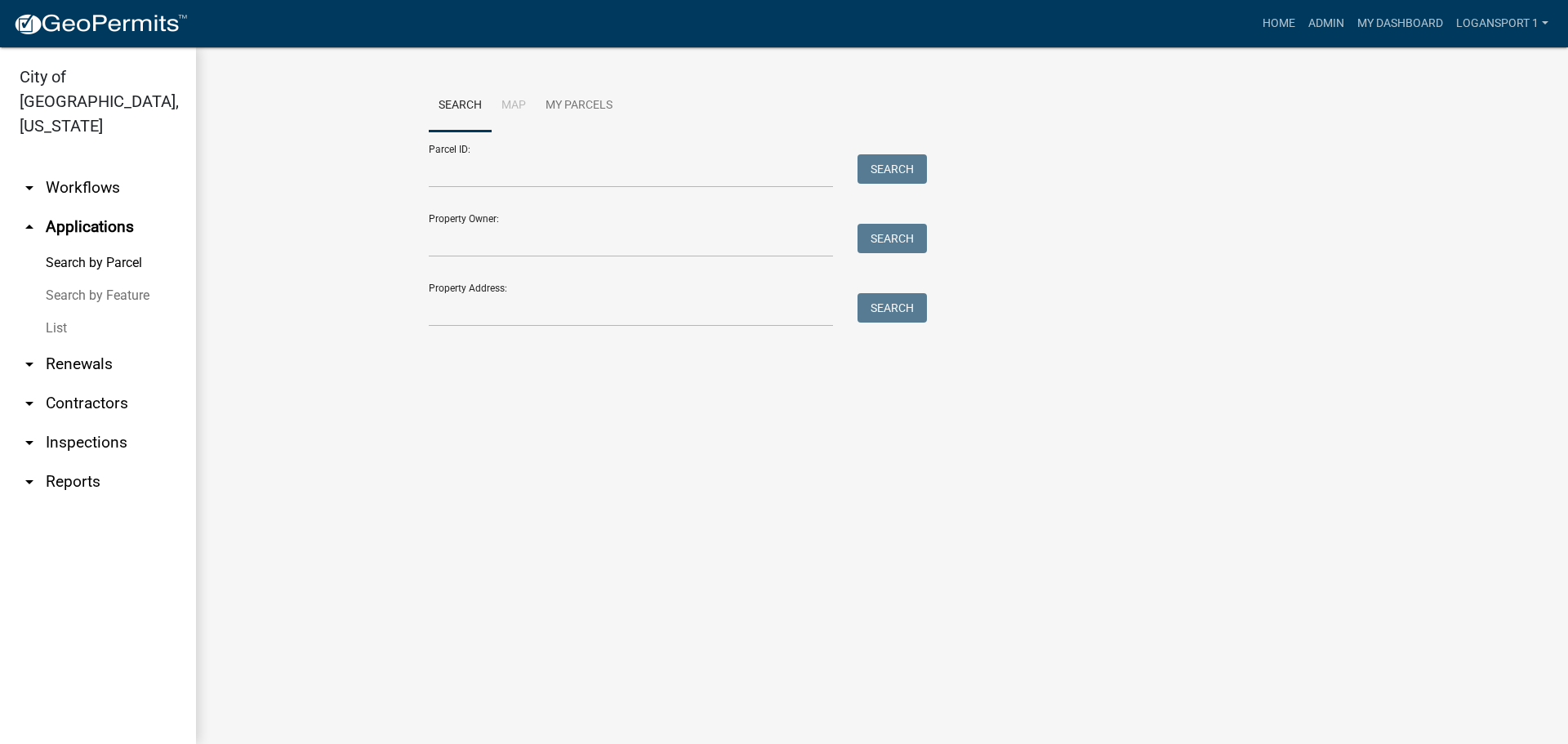
click at [46, 312] on link "List" at bounding box center [97, 328] width 196 height 33
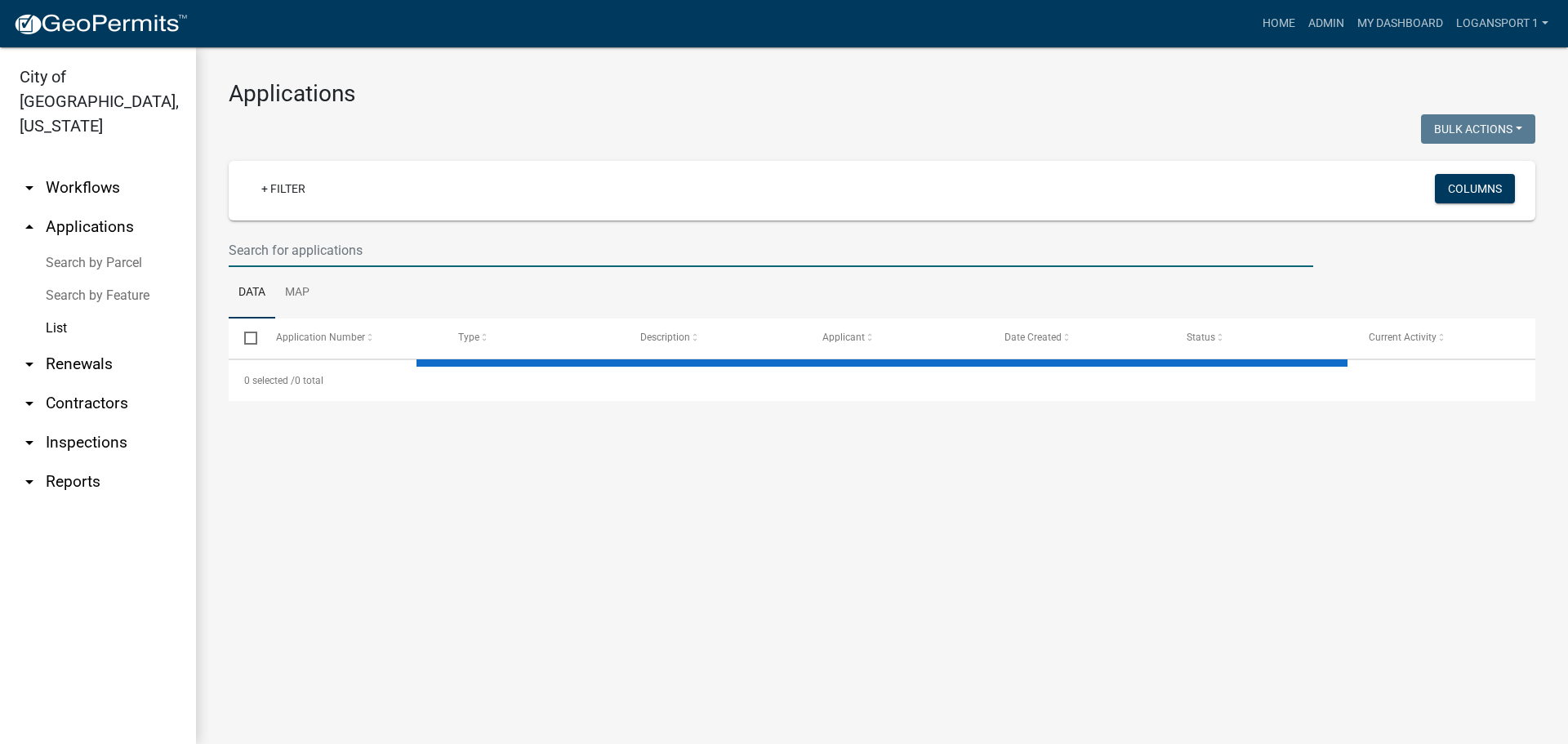
click at [275, 247] on input "text" at bounding box center [771, 249] width 1085 height 33
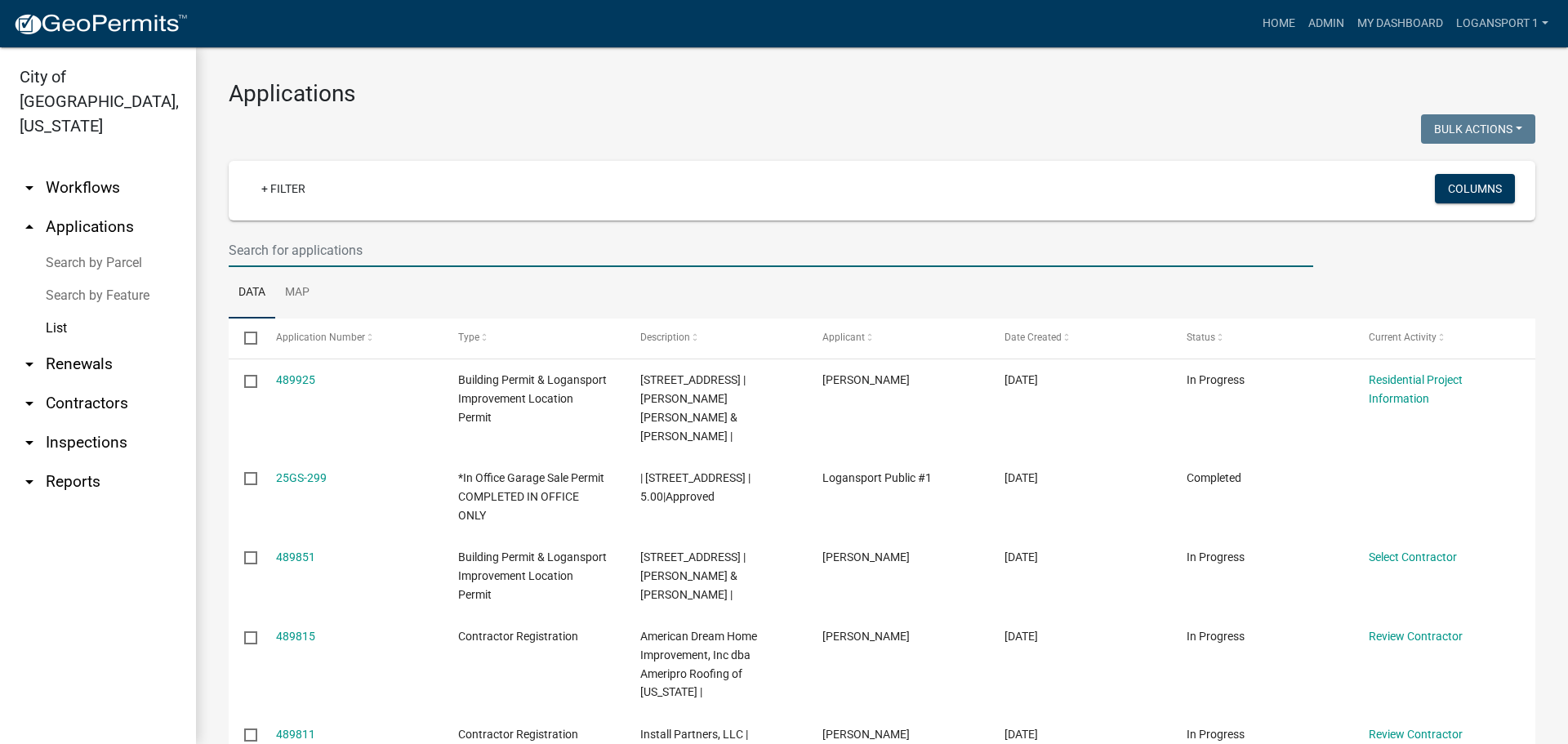
type input "S"
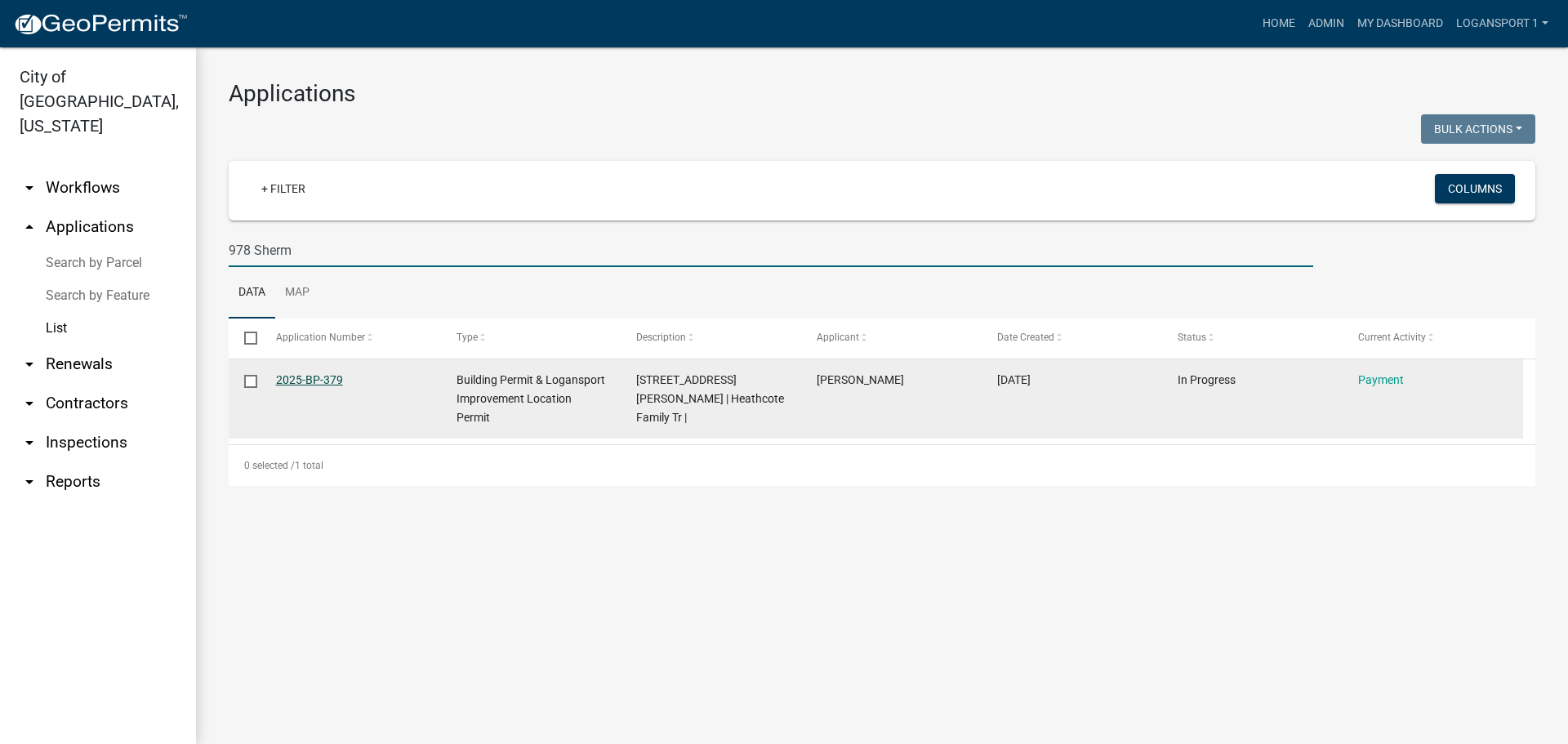
type input "978 Sherm"
click at [314, 374] on link "2025-BP-379" at bounding box center [309, 380] width 67 height 13
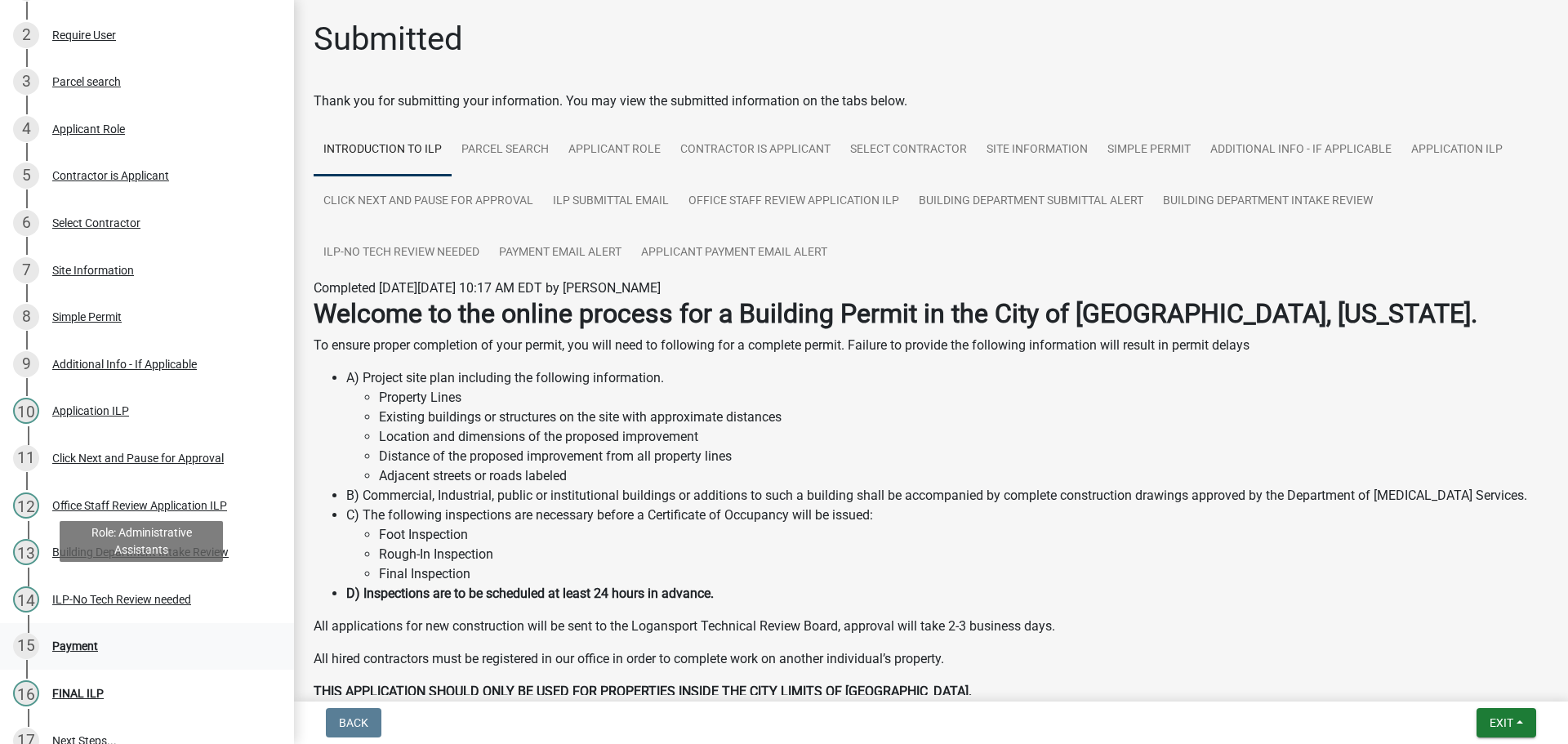
scroll to position [327, 0]
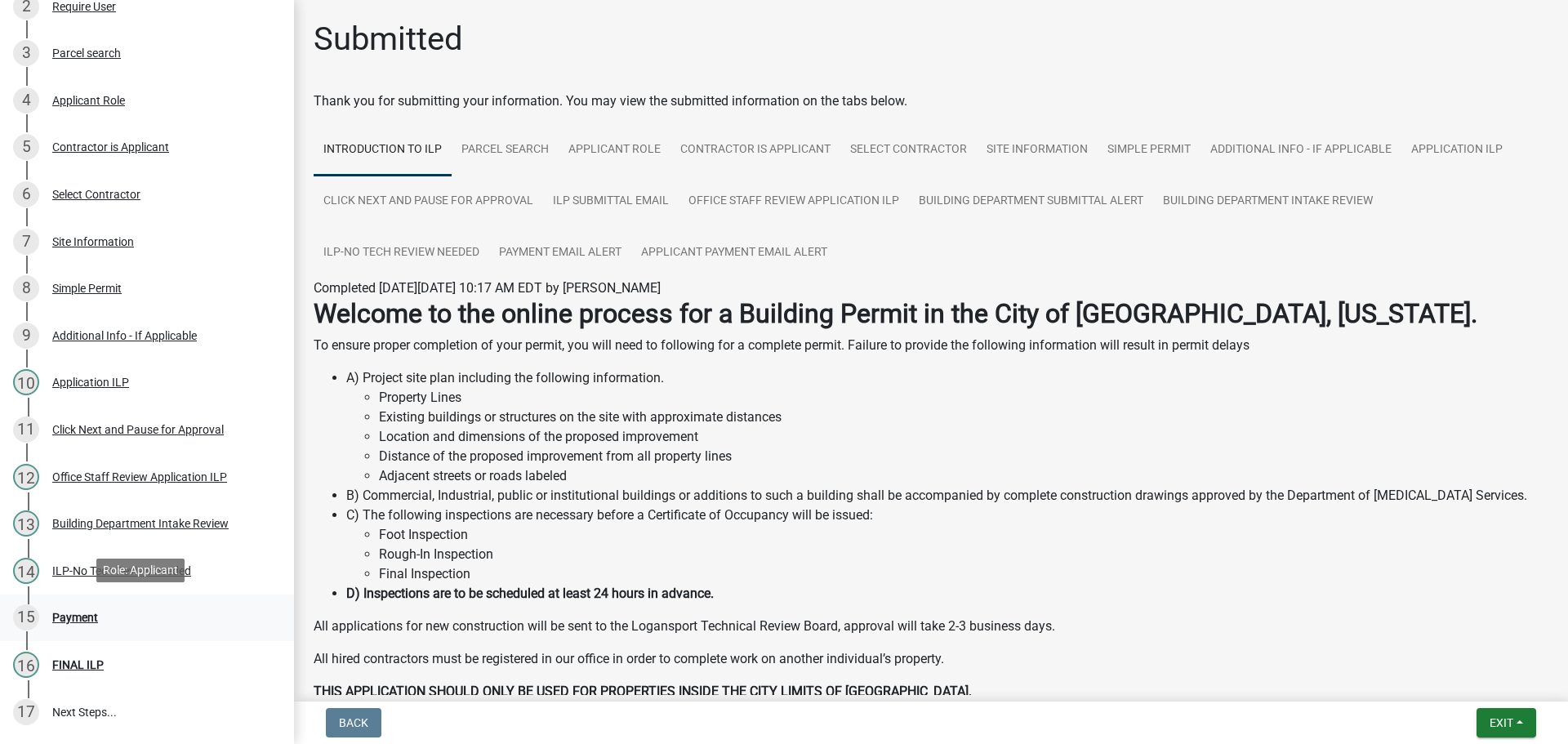
click at [73, 622] on div "15 Payment" at bounding box center [140, 616] width 255 height 26
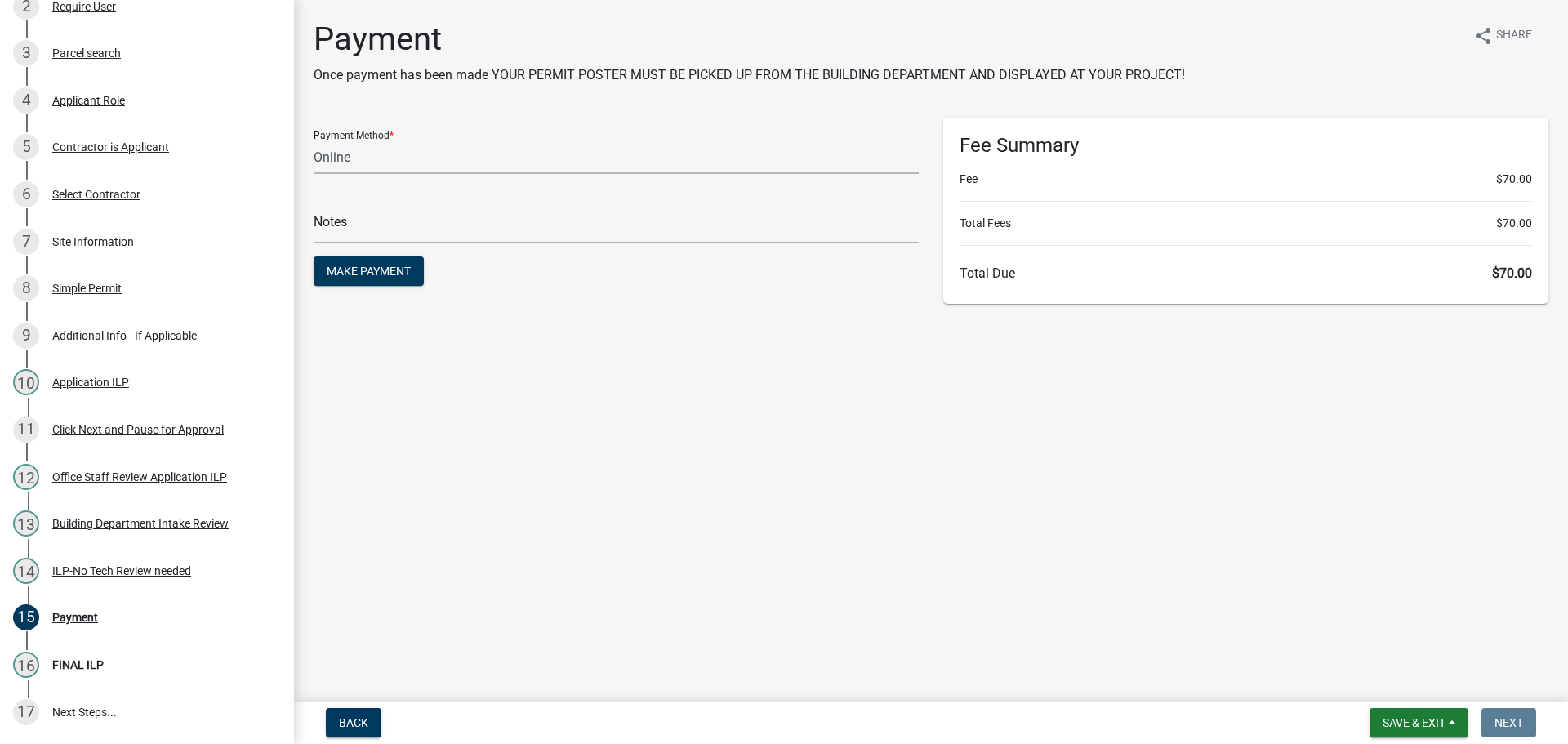
click at [457, 161] on select "Credit Card POS Check Cash Online" at bounding box center [616, 156] width 605 height 33
select select "1: 0"
click at [314, 140] on select "Credit Card POS Check Cash Online" at bounding box center [616, 156] width 605 height 33
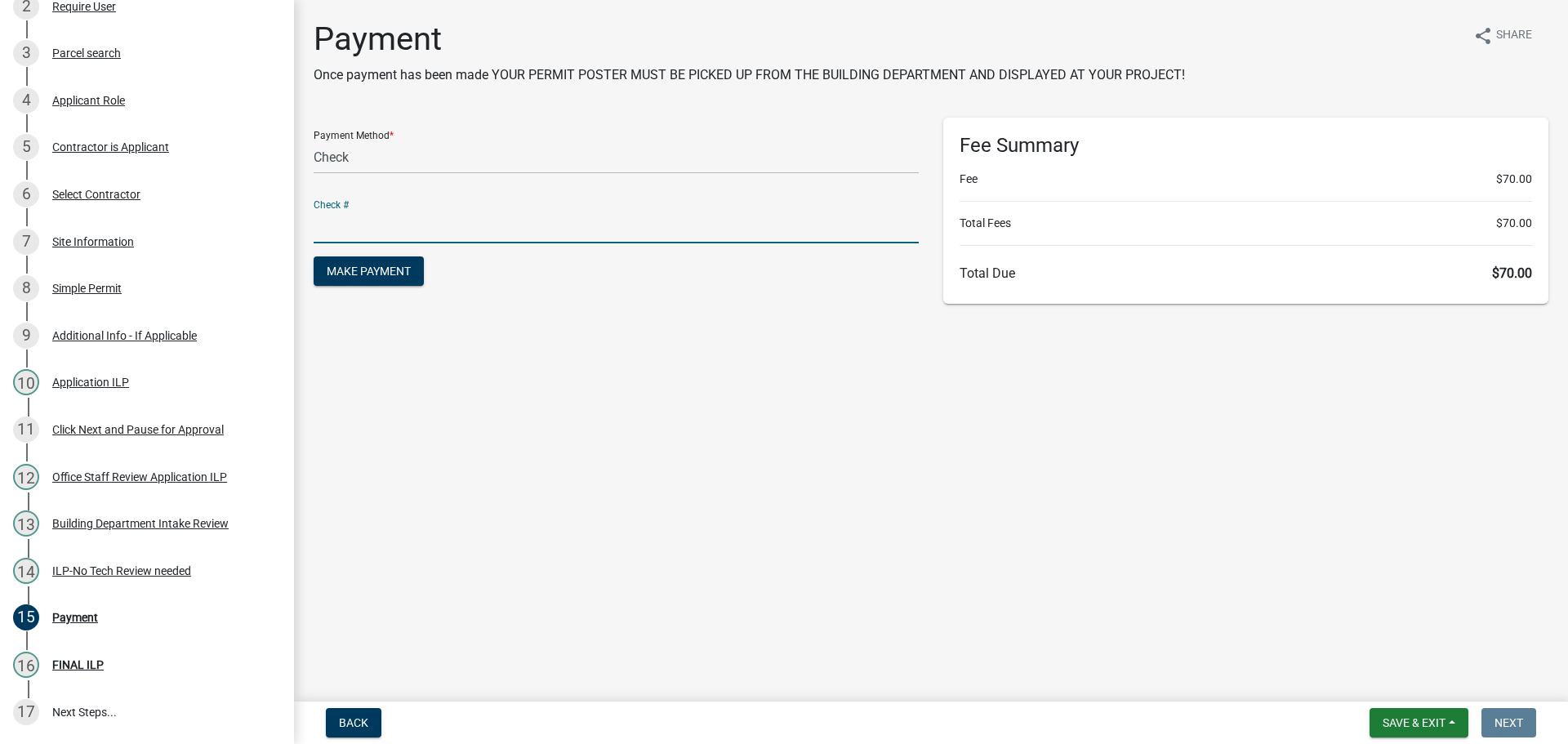
click at [423, 237] on input "text" at bounding box center [616, 226] width 605 height 33
type input "118436"
click at [314, 256] on button "Make Payment" at bounding box center [368, 271] width 110 height 29
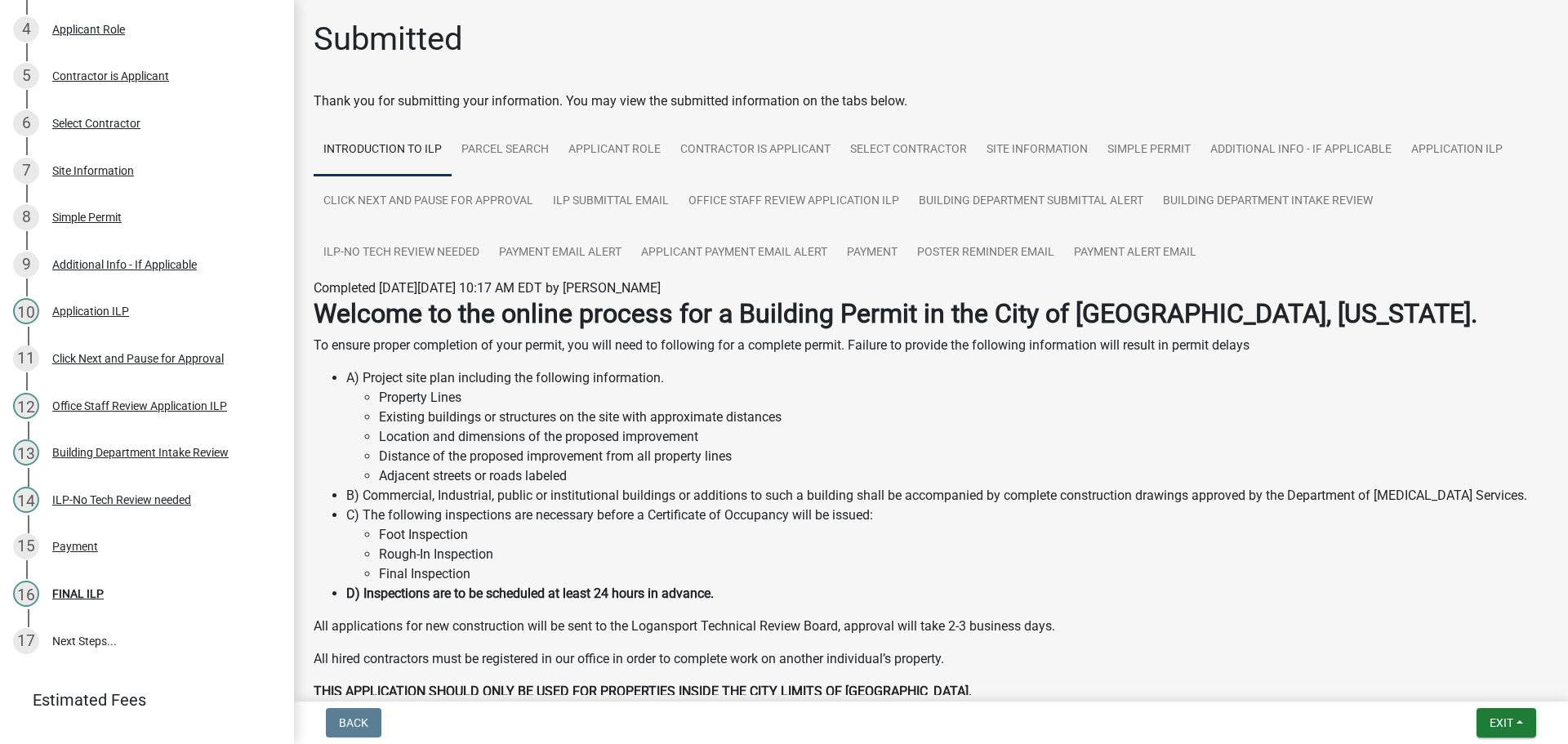
scroll to position [467, 0]
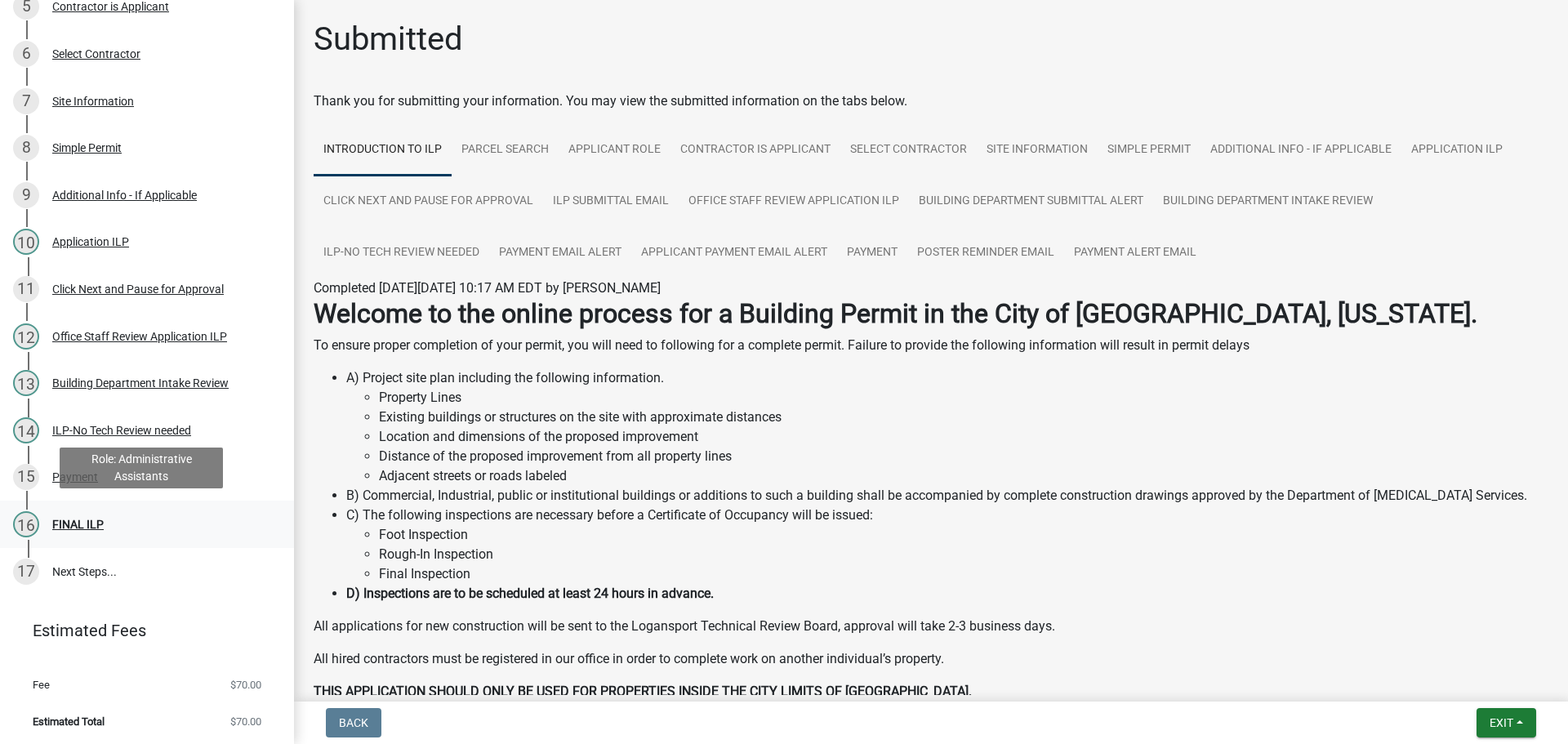
click at [71, 532] on div "16 FINAL ILP" at bounding box center [140, 523] width 255 height 26
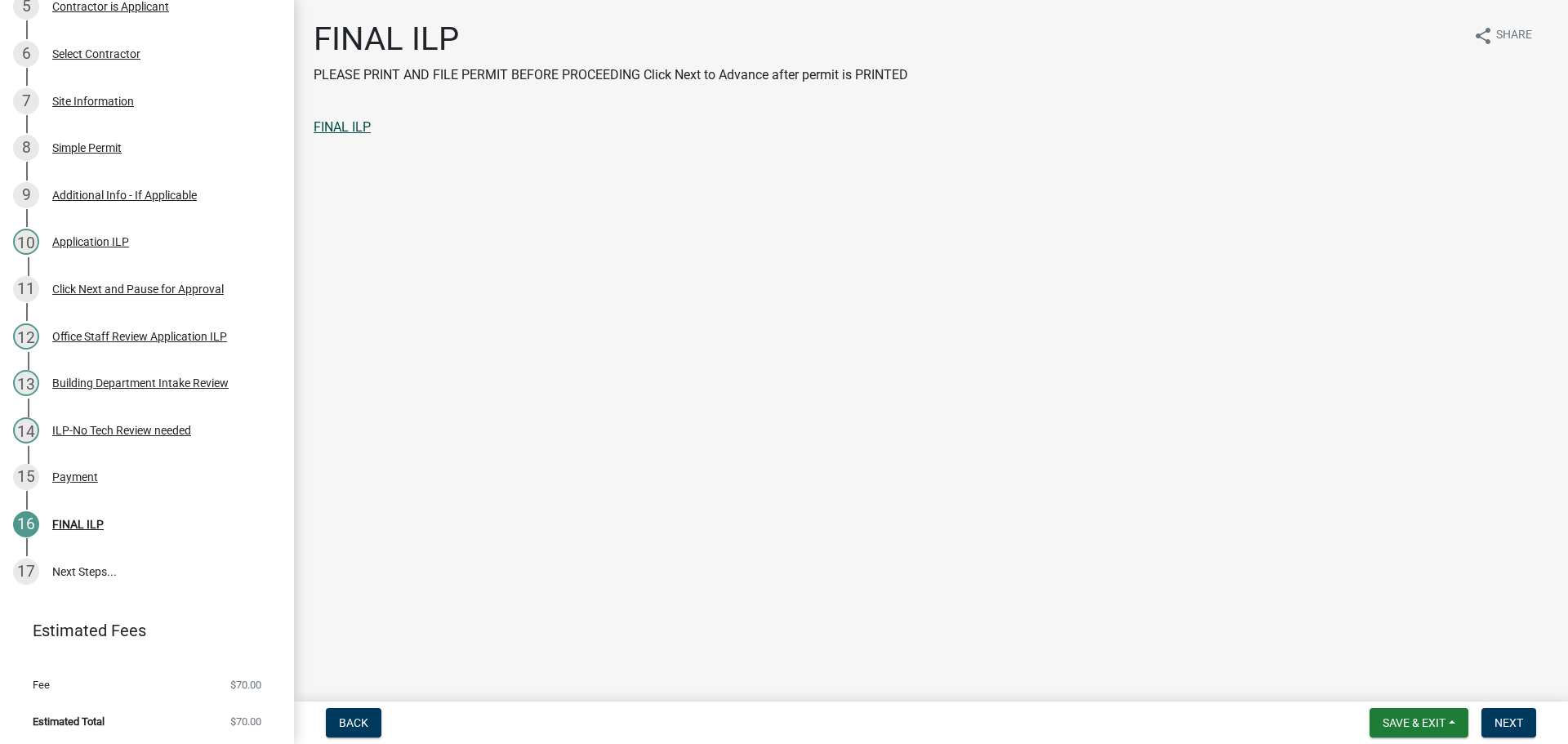
click at [346, 130] on link "FINAL ILP" at bounding box center [342, 126] width 57 height 15
click at [1524, 732] on button "Next" at bounding box center [1508, 722] width 55 height 29
